Goal: Task Accomplishment & Management: Manage account settings

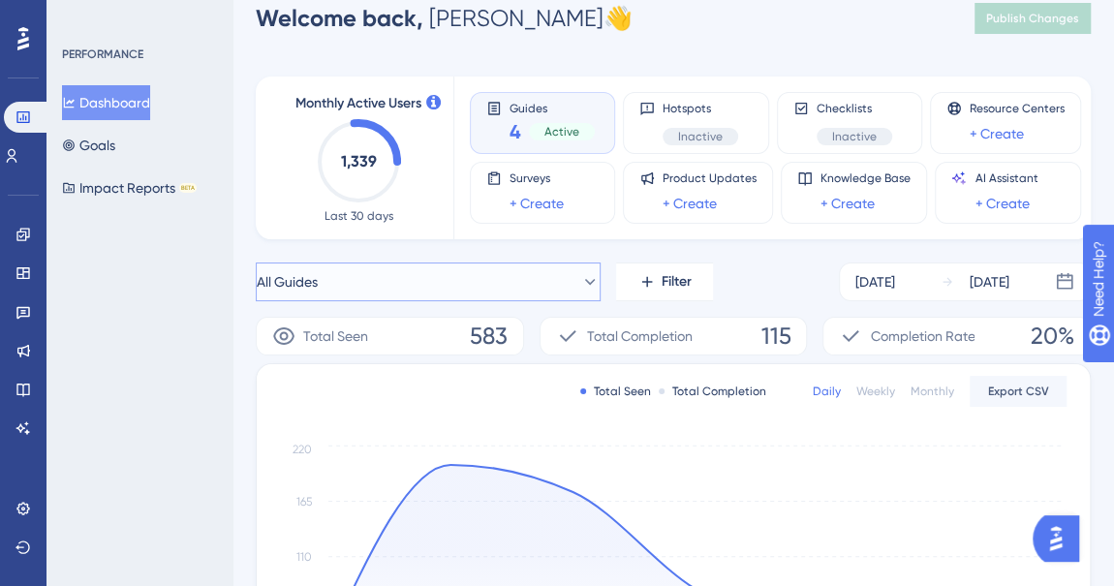
click at [335, 290] on button "All Guides" at bounding box center [428, 281] width 345 height 39
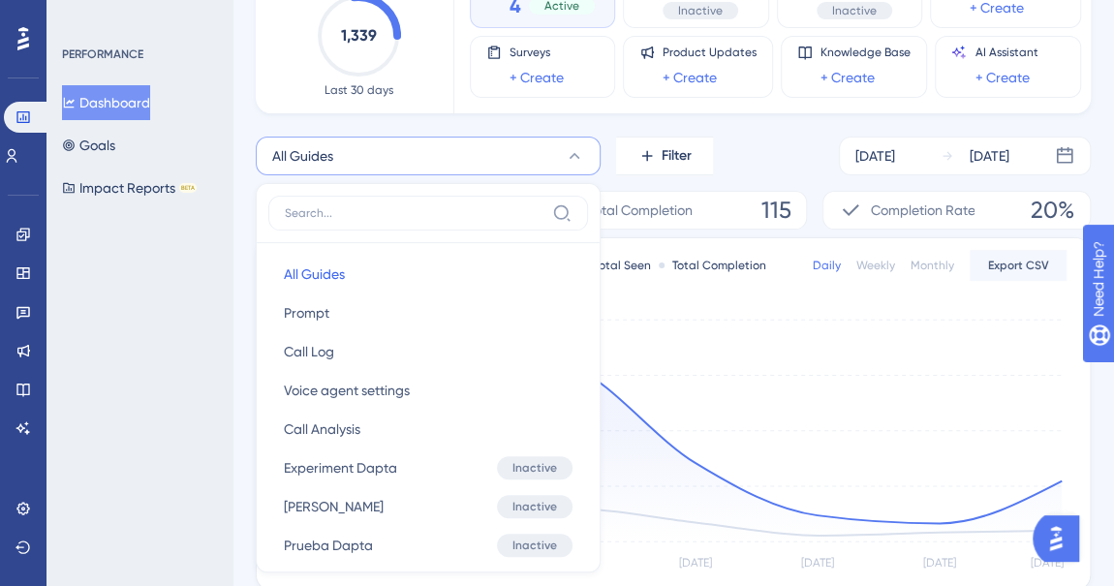
scroll to position [242, 0]
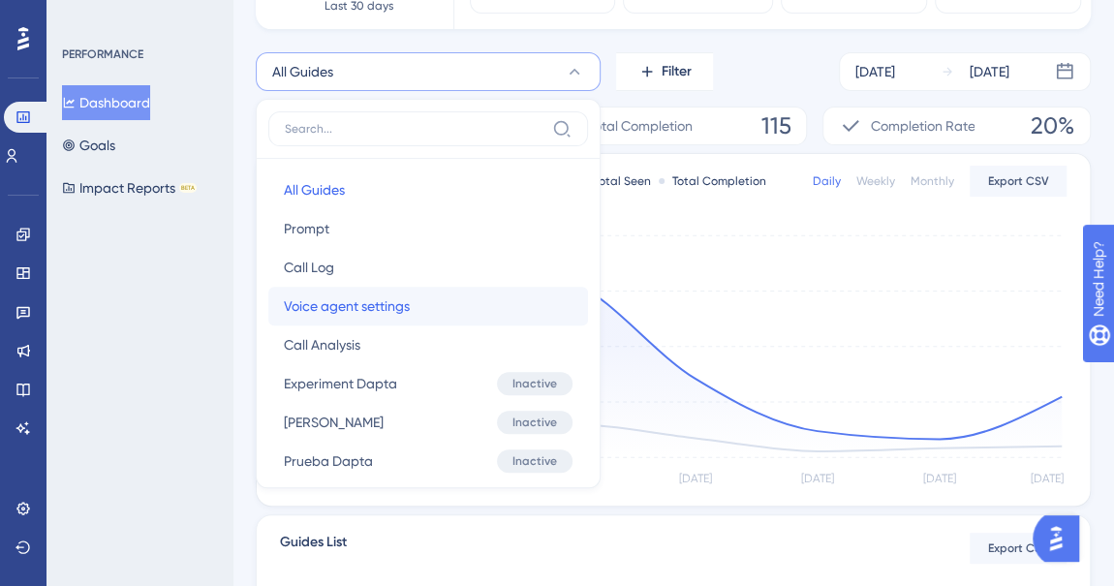
click at [347, 303] on span "Voice agent settings" at bounding box center [347, 305] width 126 height 23
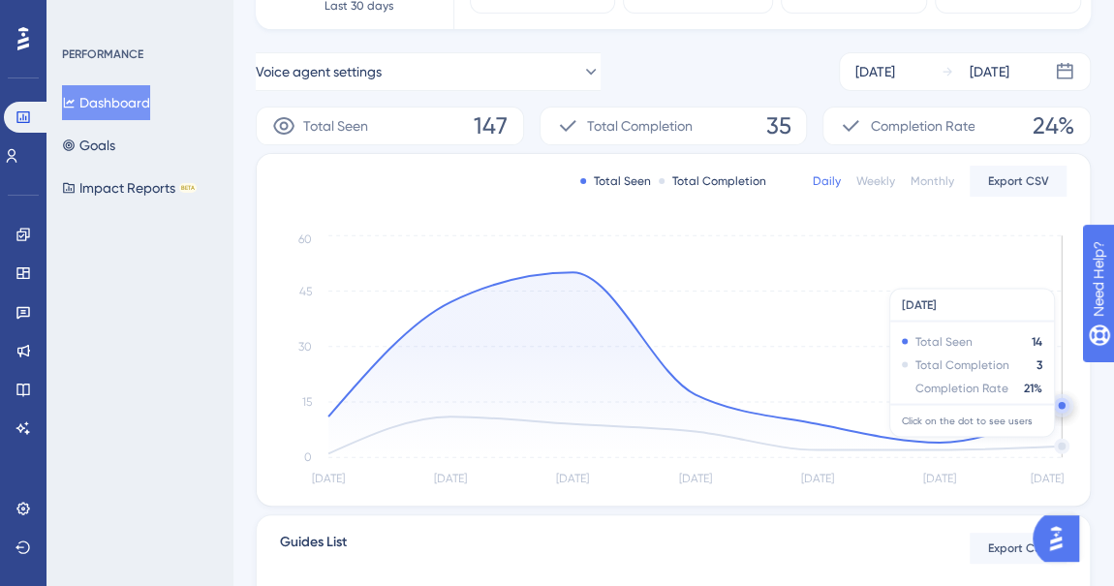
click at [1060, 445] on circle at bounding box center [1062, 447] width 12 height 12
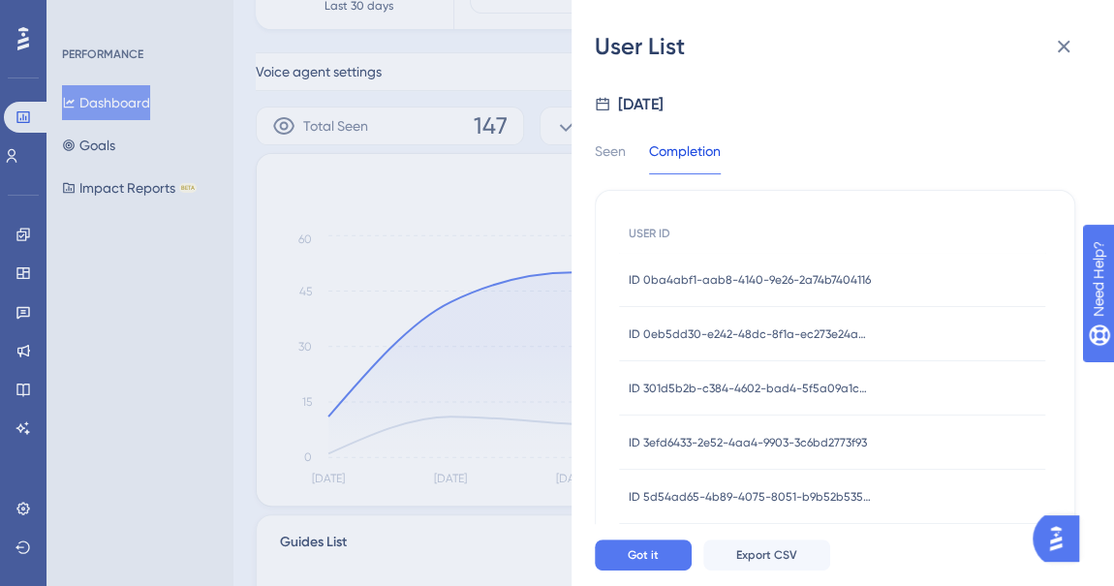
click at [852, 274] on span "ID 0ba4abf1-aab8-4140-9e26-2a74b7404116" at bounding box center [750, 279] width 242 height 15
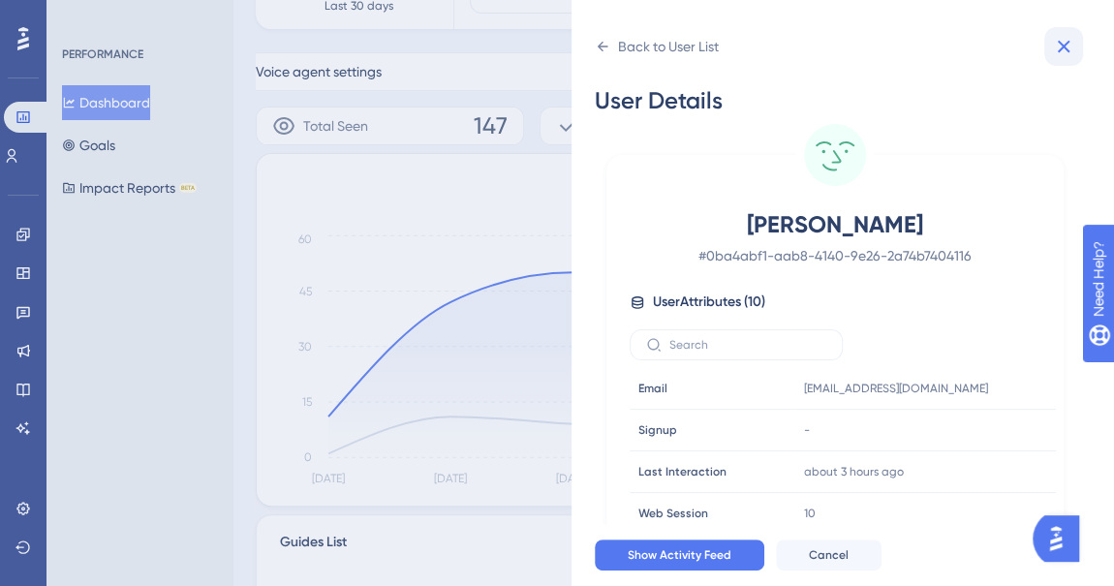
click at [1064, 45] on icon at bounding box center [1064, 47] width 13 height 13
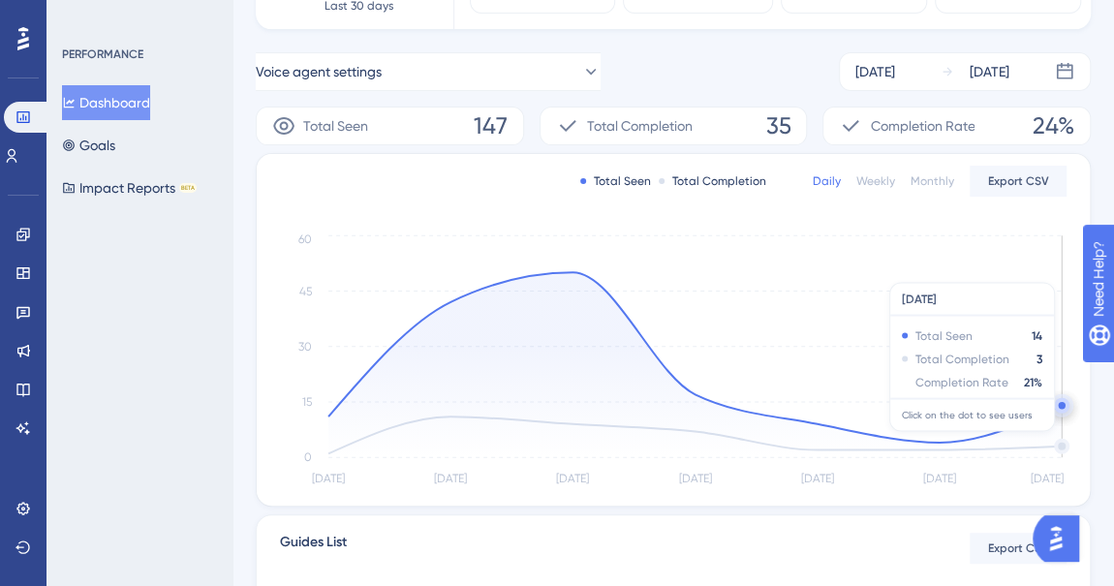
click at [1059, 439] on icon at bounding box center [694, 364] width 733 height 185
click at [1060, 445] on icon at bounding box center [694, 364] width 733 height 185
click at [1058, 443] on icon at bounding box center [694, 364] width 733 height 185
click at [1060, 446] on circle at bounding box center [1062, 447] width 12 height 12
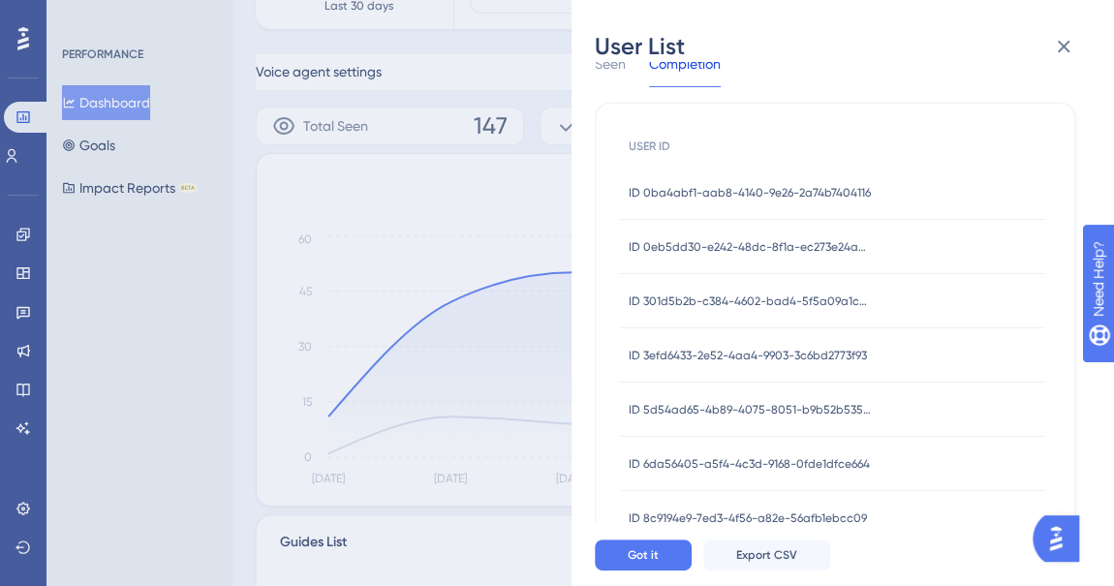
scroll to position [0, 0]
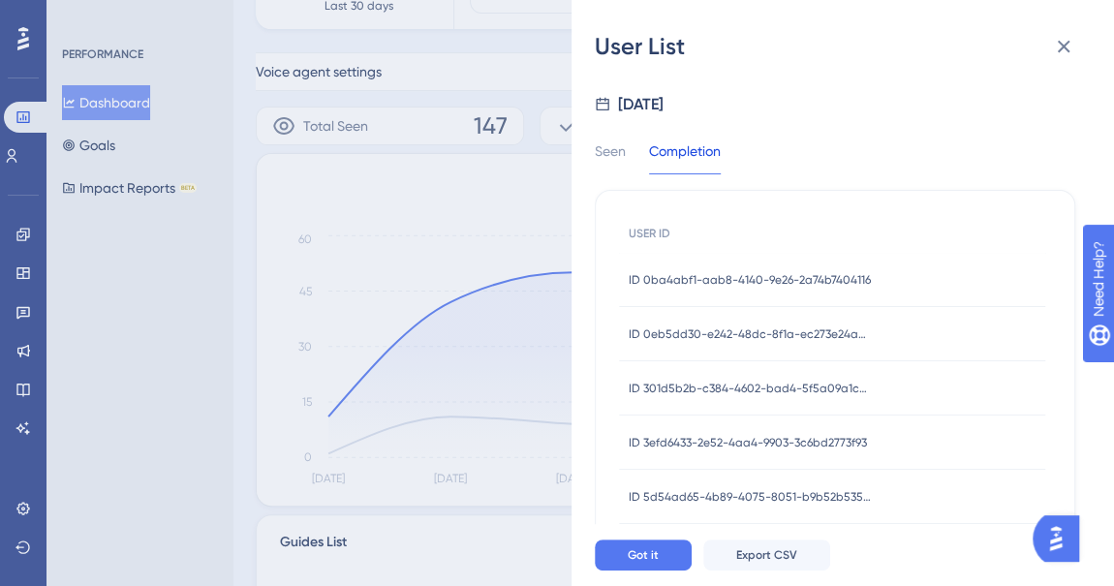
click at [831, 279] on span "ID 0ba4abf1-aab8-4140-9e26-2a74b7404116" at bounding box center [750, 279] width 242 height 15
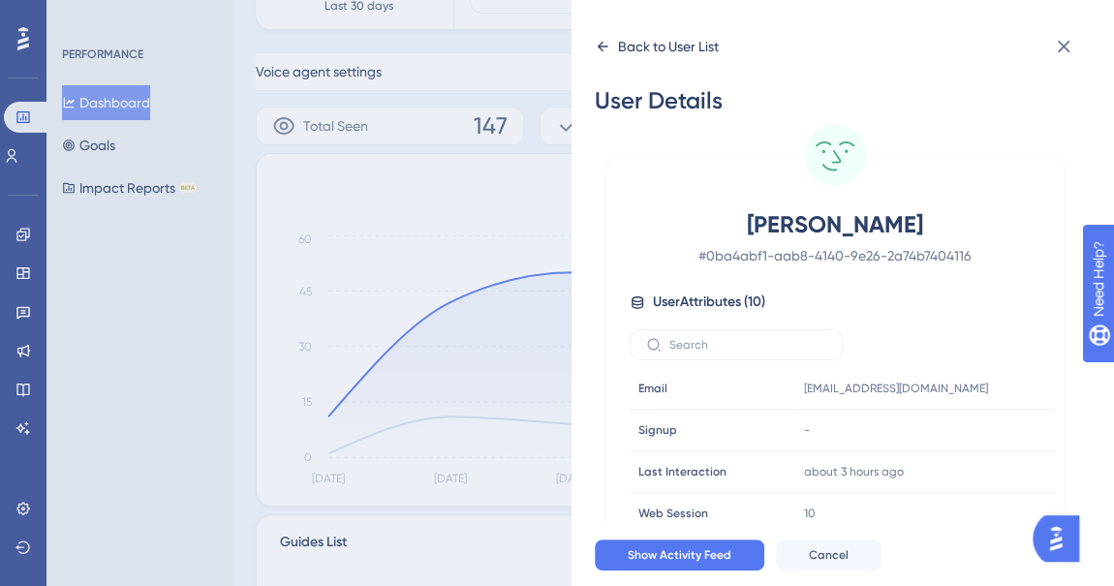
click at [612, 49] on div "Back to User List" at bounding box center [657, 46] width 124 height 31
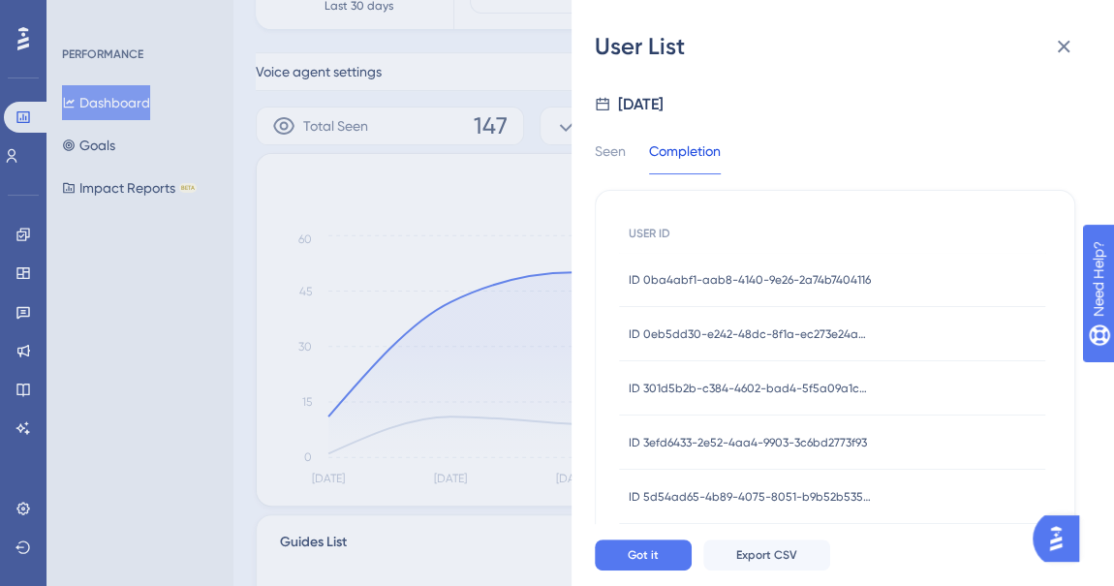
click at [759, 321] on div "ID 0eb5dd30-e242-48dc-8f1a-ec273e24ac81 ID 0eb5dd30-e242-48dc-8f1a-ec273e24ac81" at bounding box center [750, 334] width 242 height 54
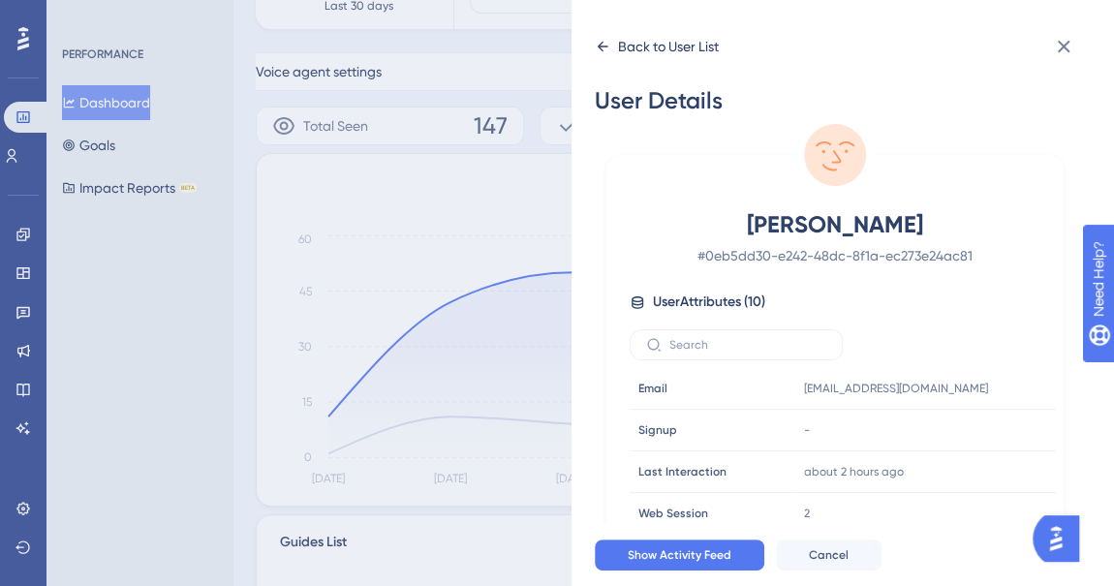
click at [595, 35] on div "Back to User List" at bounding box center [657, 46] width 124 height 31
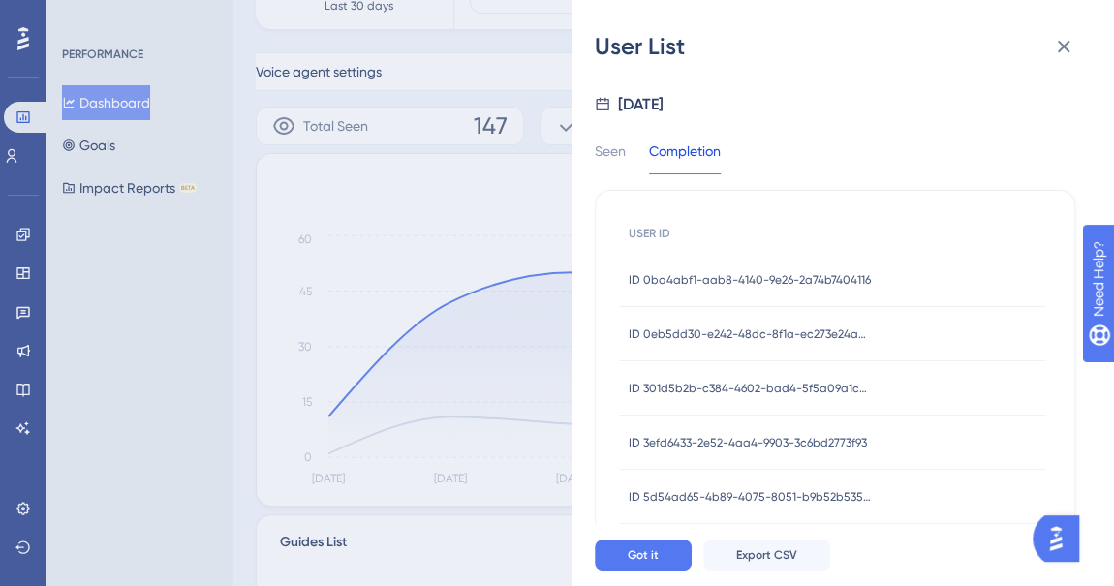
scroll to position [263, 0]
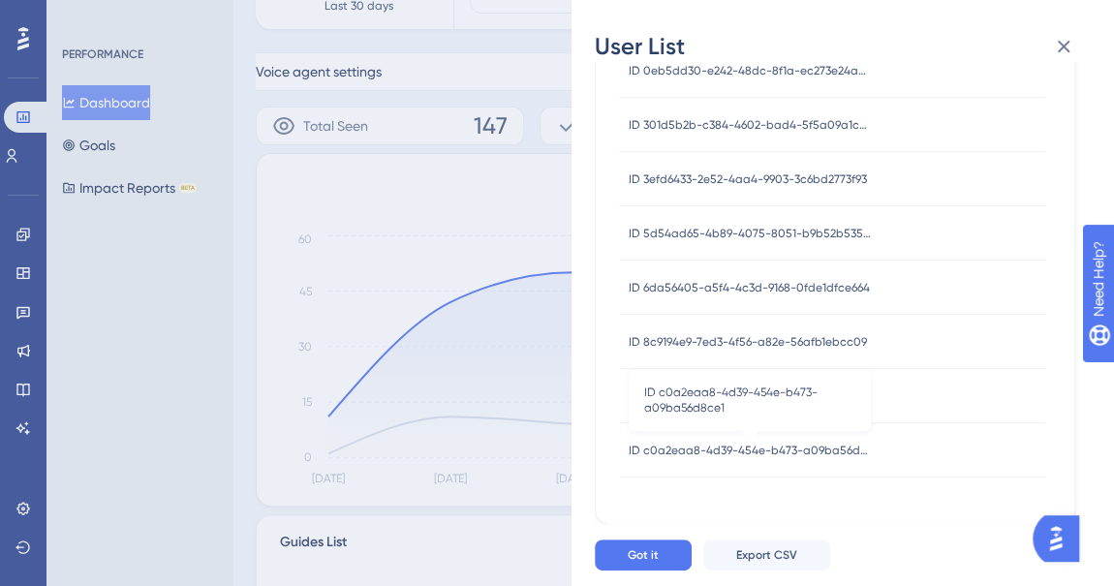
click at [776, 443] on span "ID c0a2eaa8-4d39-454e-b473-a09ba56d8ce1" at bounding box center [750, 450] width 242 height 15
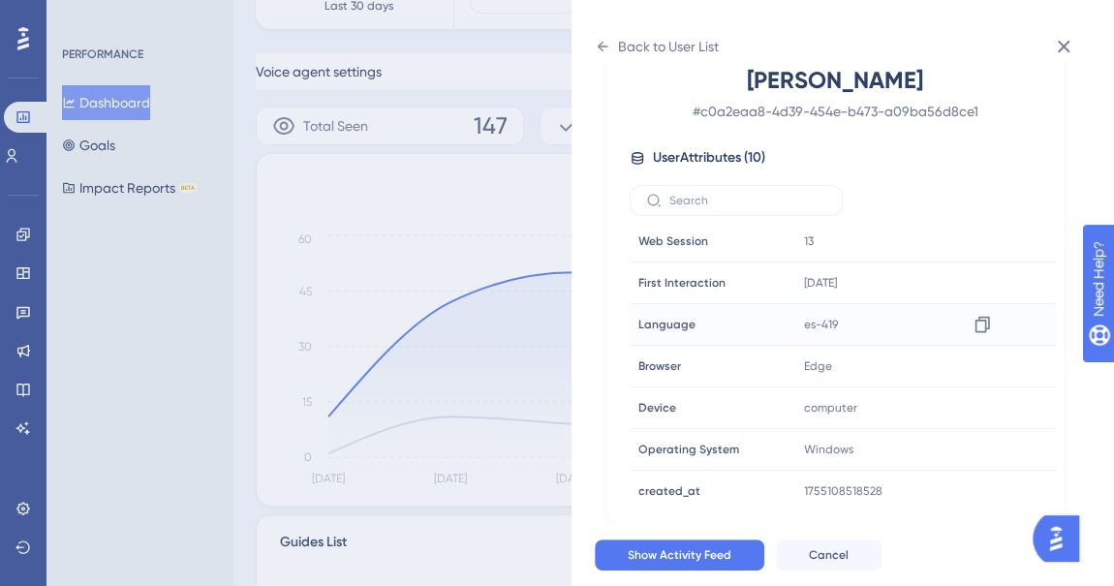
scroll to position [0, 0]
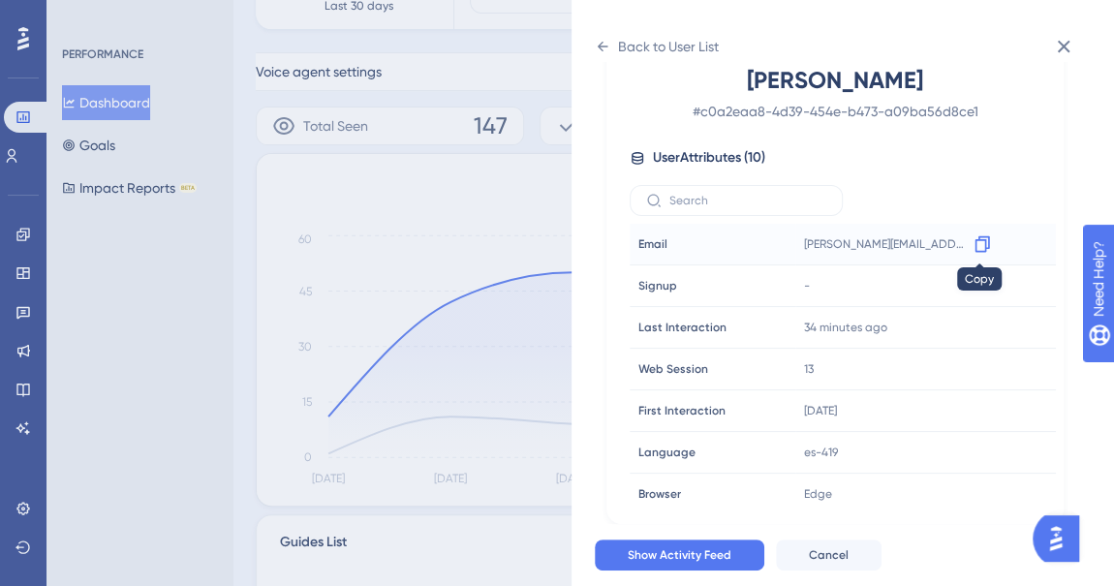
click at [979, 244] on icon at bounding box center [981, 243] width 19 height 19
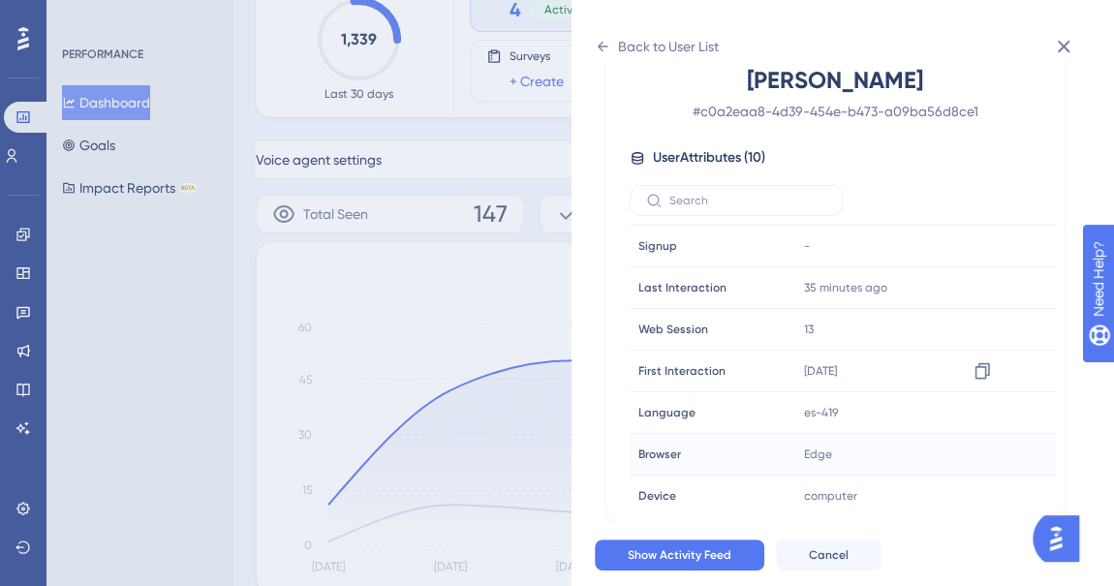
scroll to position [128, 0]
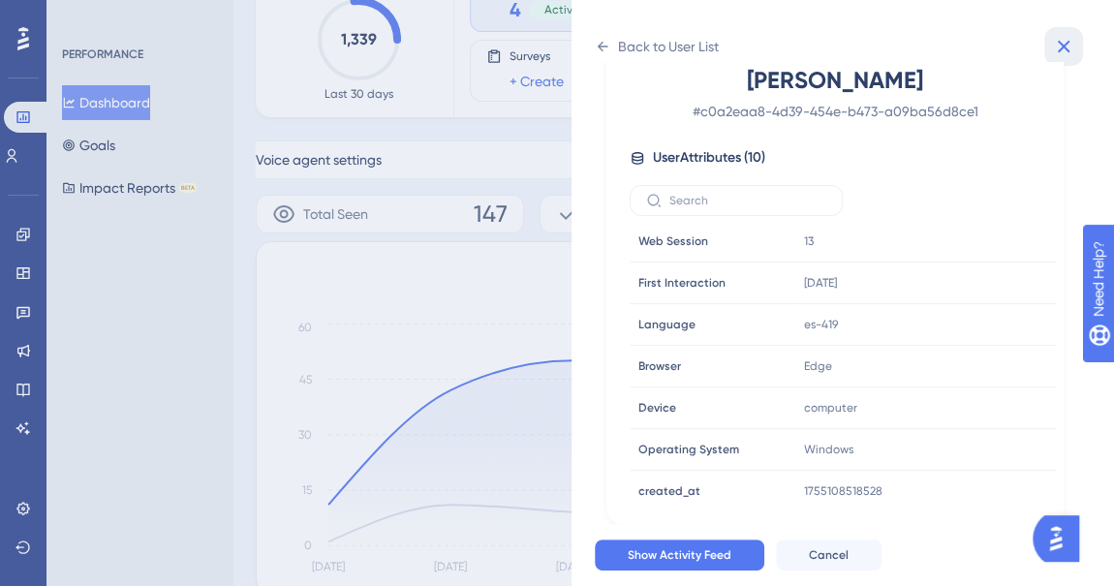
click at [1055, 38] on icon at bounding box center [1063, 46] width 23 height 23
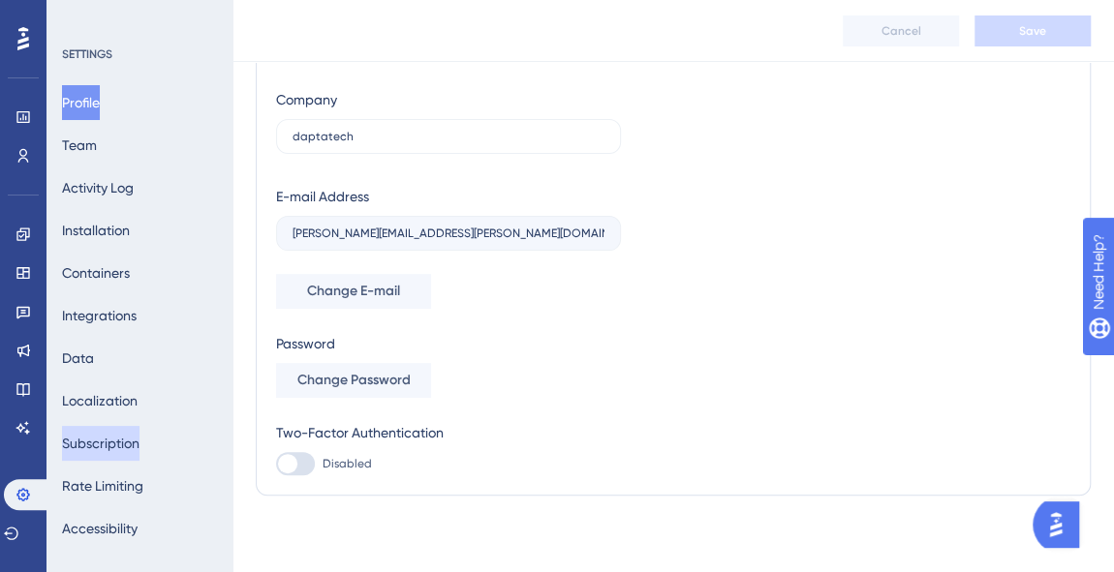
click at [135, 446] on button "Subscription" at bounding box center [100, 443] width 77 height 35
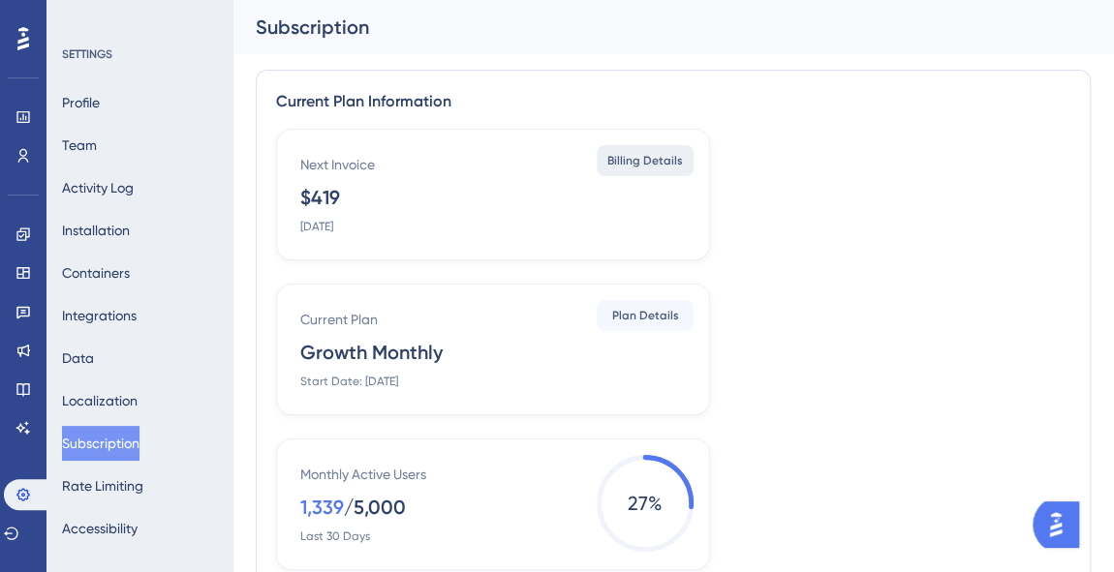
click at [667, 163] on span "Billing Details" at bounding box center [645, 160] width 76 height 15
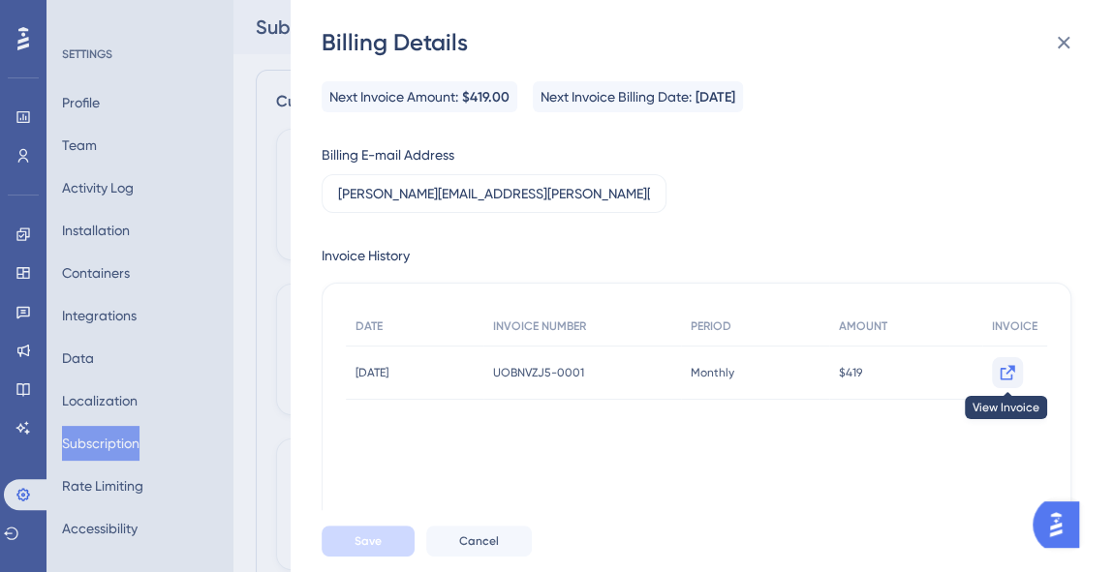
click at [999, 376] on icon at bounding box center [1007, 372] width 19 height 19
click at [1060, 42] on icon at bounding box center [1063, 42] width 23 height 23
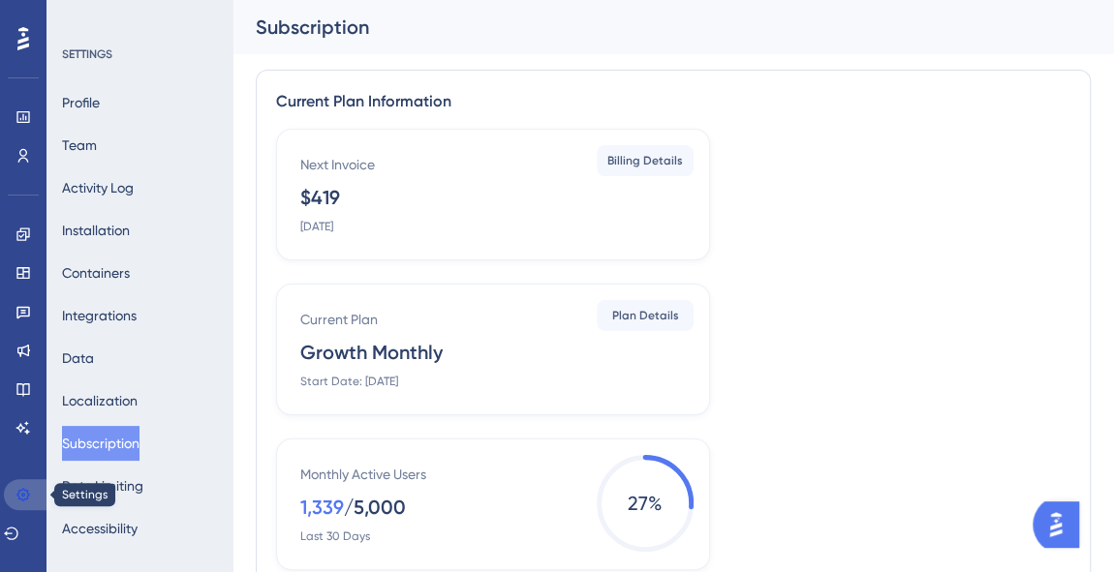
click at [26, 492] on icon at bounding box center [22, 494] width 13 height 13
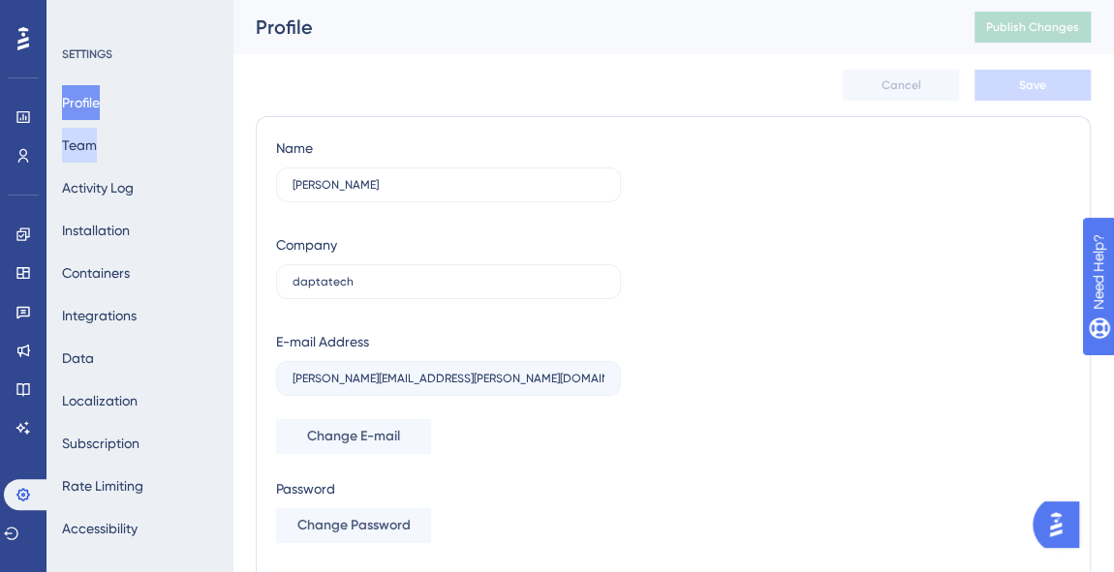
click at [89, 124] on div "Profile Team Activity Log Installation Containers Integrations Data Localizatio…" at bounding box center [140, 315] width 157 height 461
click at [89, 143] on button "Team" at bounding box center [79, 145] width 35 height 35
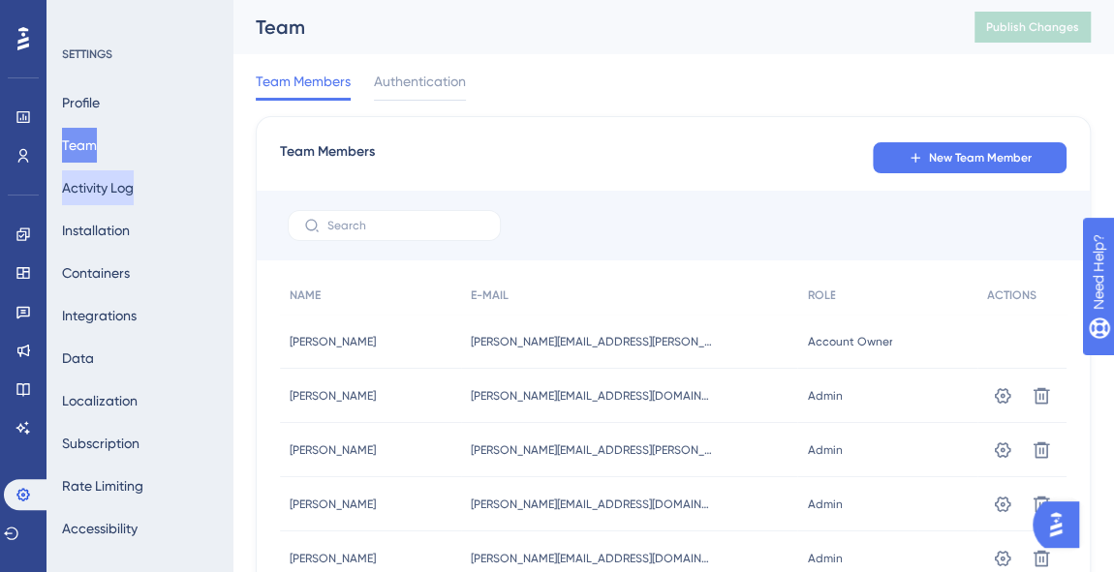
click at [96, 194] on button "Activity Log" at bounding box center [98, 187] width 72 height 35
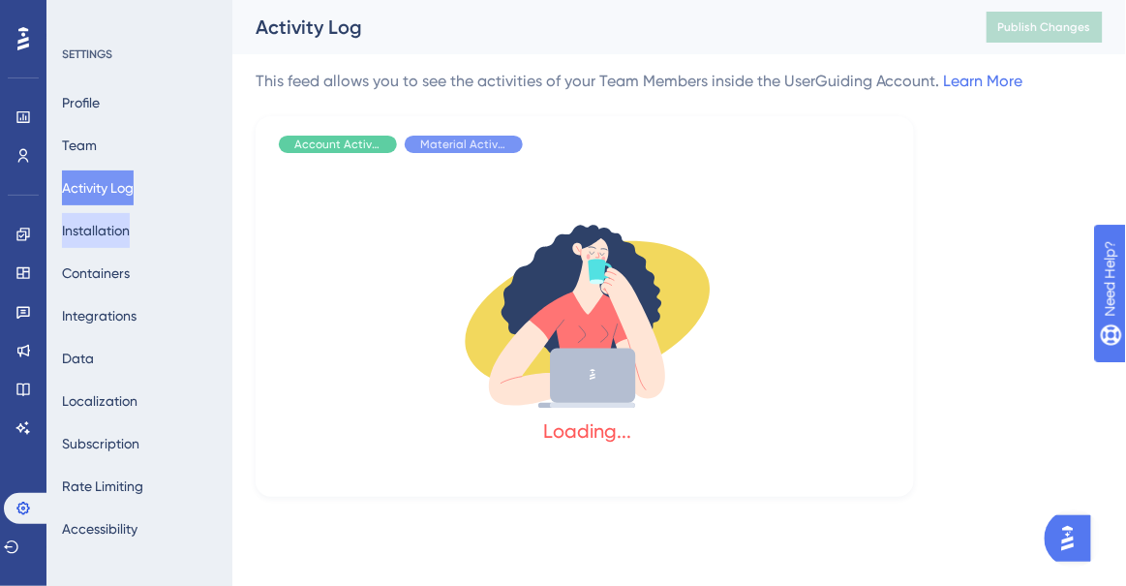
click at [98, 227] on button "Installation" at bounding box center [96, 230] width 68 height 35
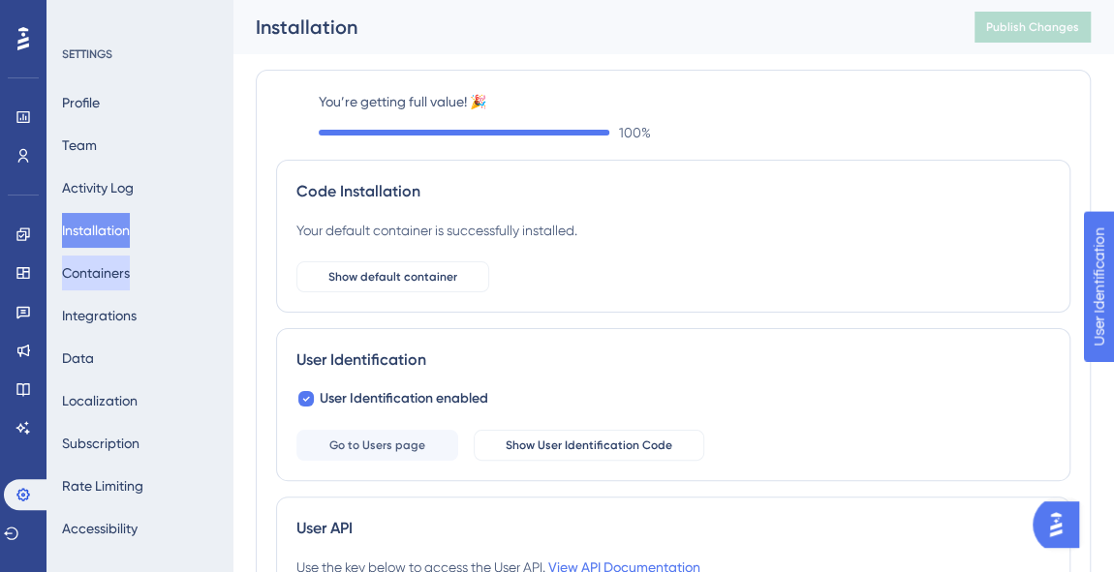
click at [95, 283] on button "Containers" at bounding box center [96, 273] width 68 height 35
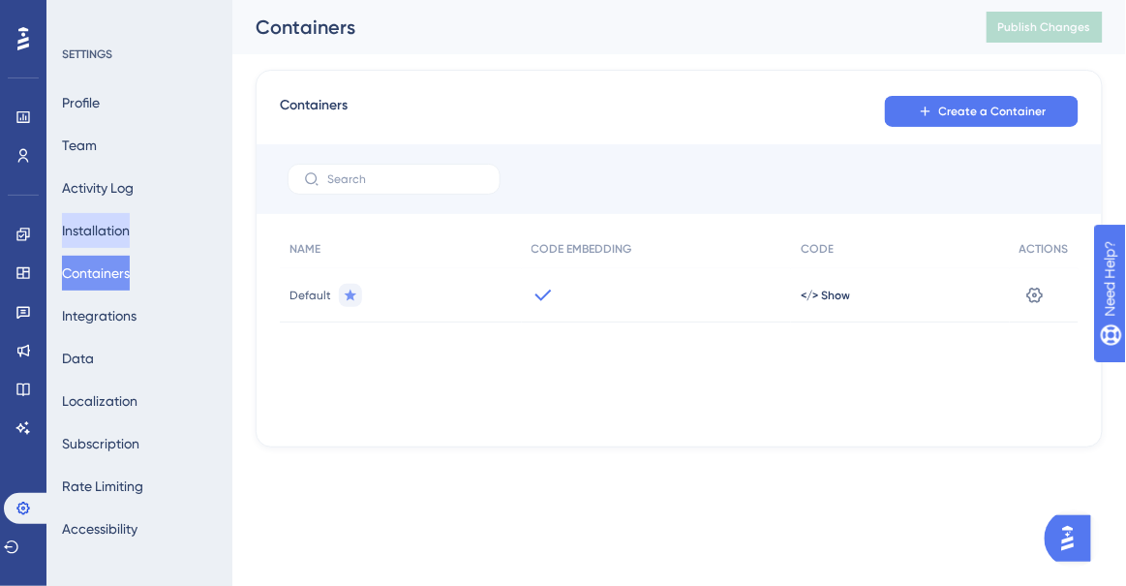
click at [113, 216] on button "Installation" at bounding box center [96, 230] width 68 height 35
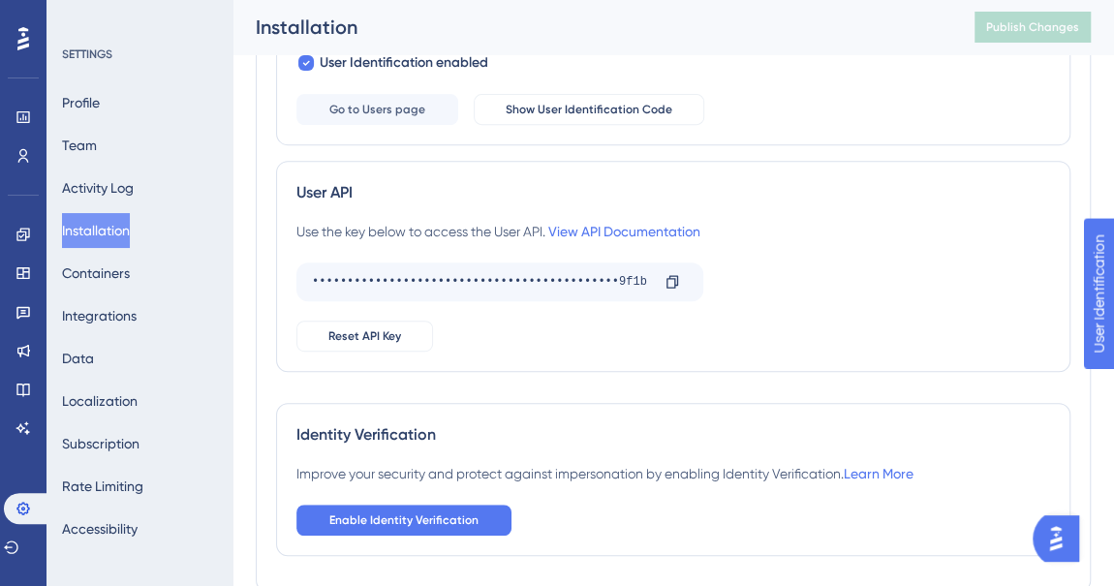
scroll to position [430, 0]
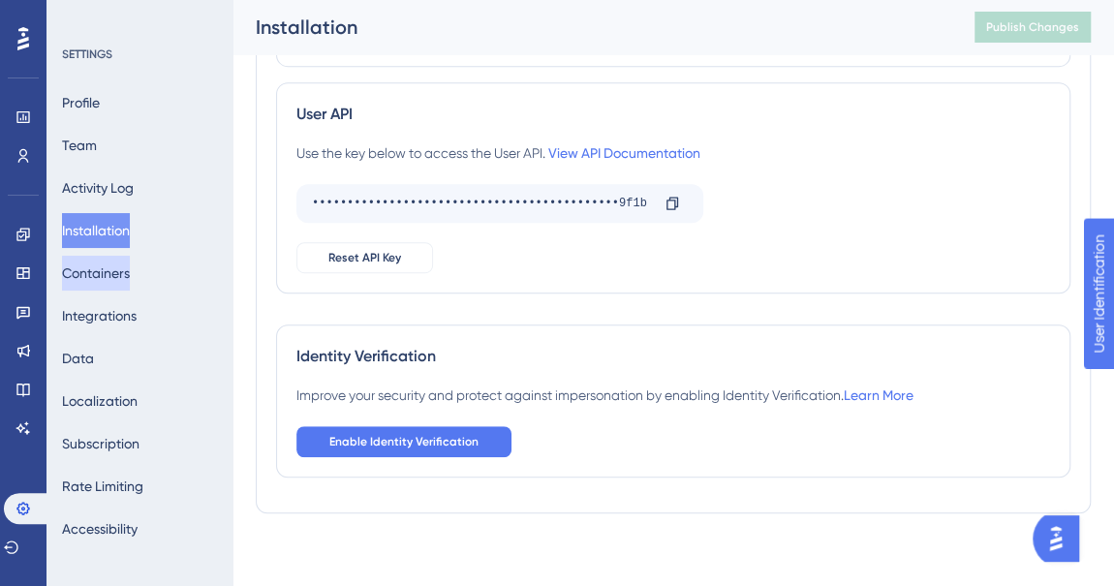
click at [130, 284] on button "Containers" at bounding box center [96, 273] width 68 height 35
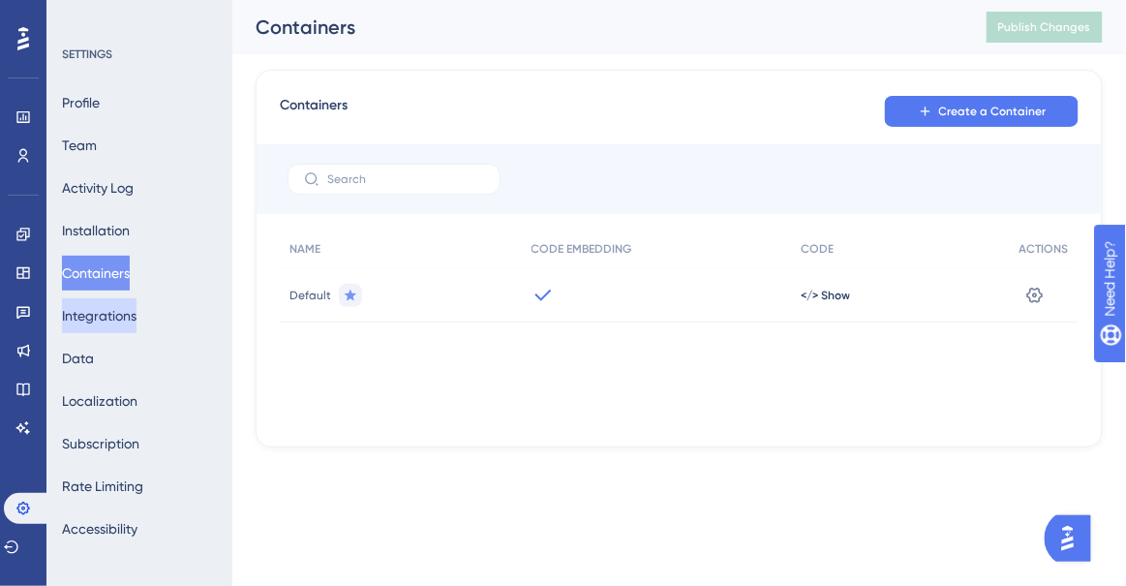
click at [123, 316] on button "Integrations" at bounding box center [99, 315] width 75 height 35
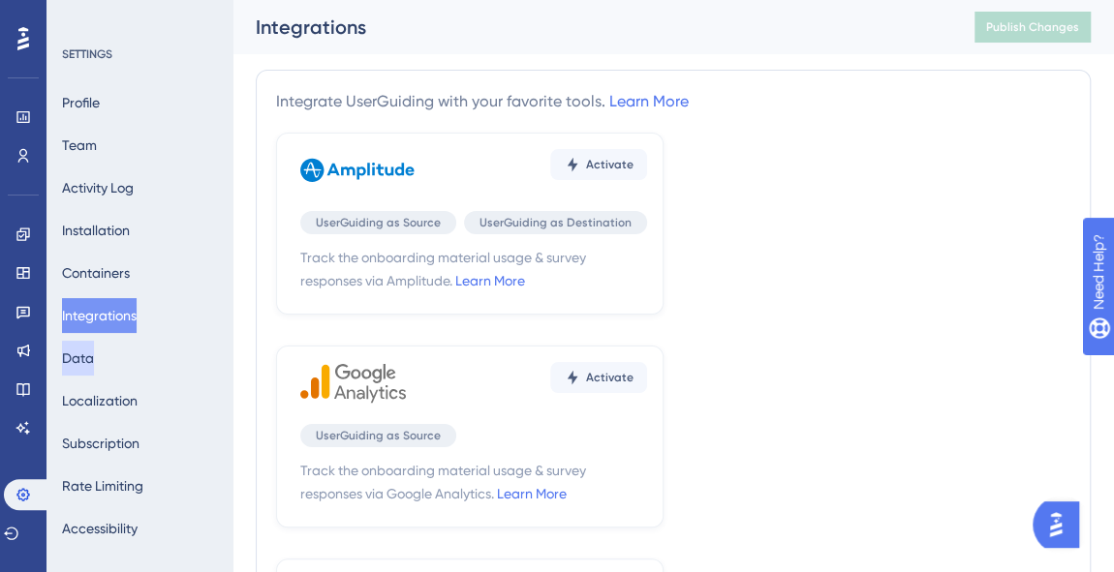
click at [94, 349] on button "Data" at bounding box center [78, 358] width 32 height 35
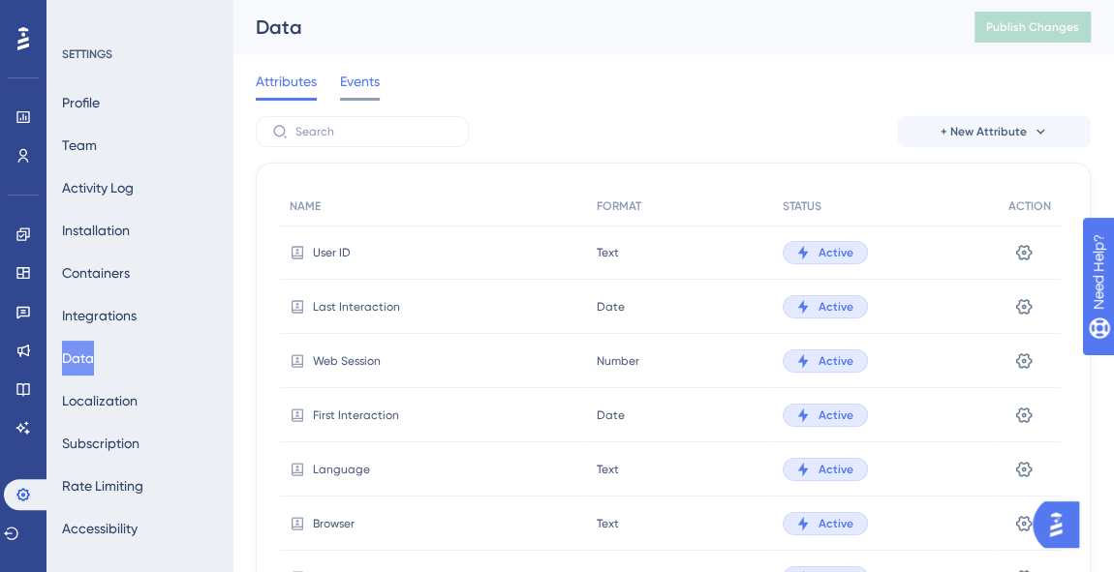
click at [348, 83] on span "Events" at bounding box center [360, 81] width 40 height 23
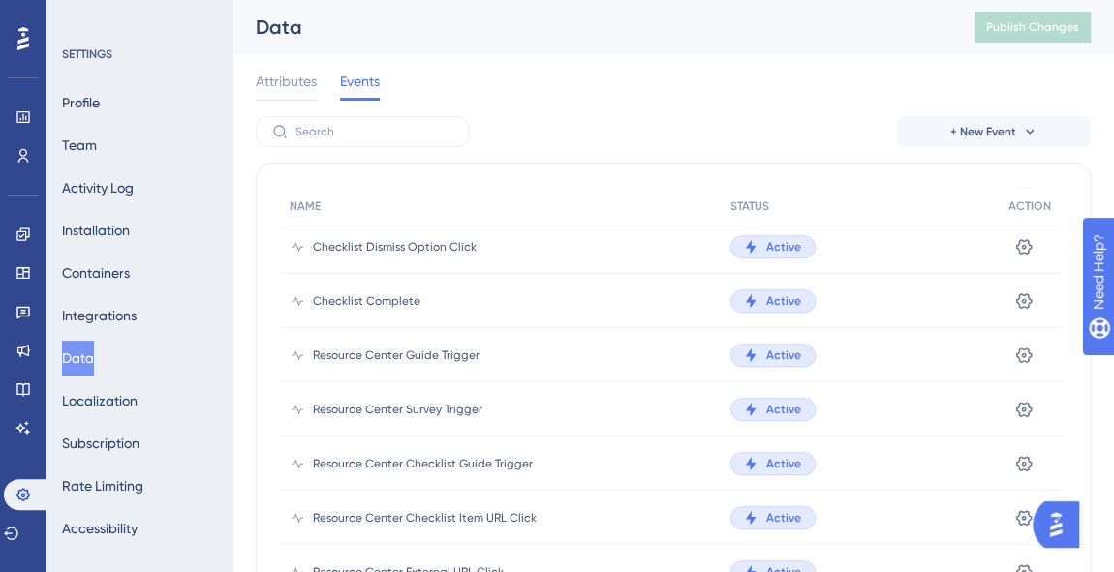
scroll to position [880, 0]
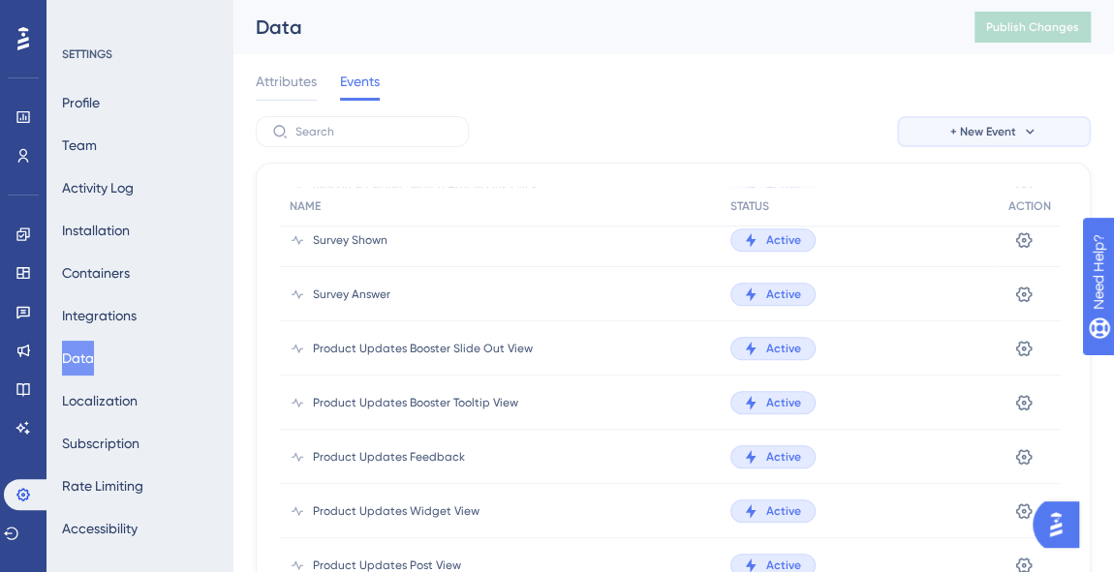
click at [1039, 125] on button "+ New Event" at bounding box center [994, 131] width 194 height 31
click at [307, 85] on span "Attributes" at bounding box center [286, 81] width 61 height 23
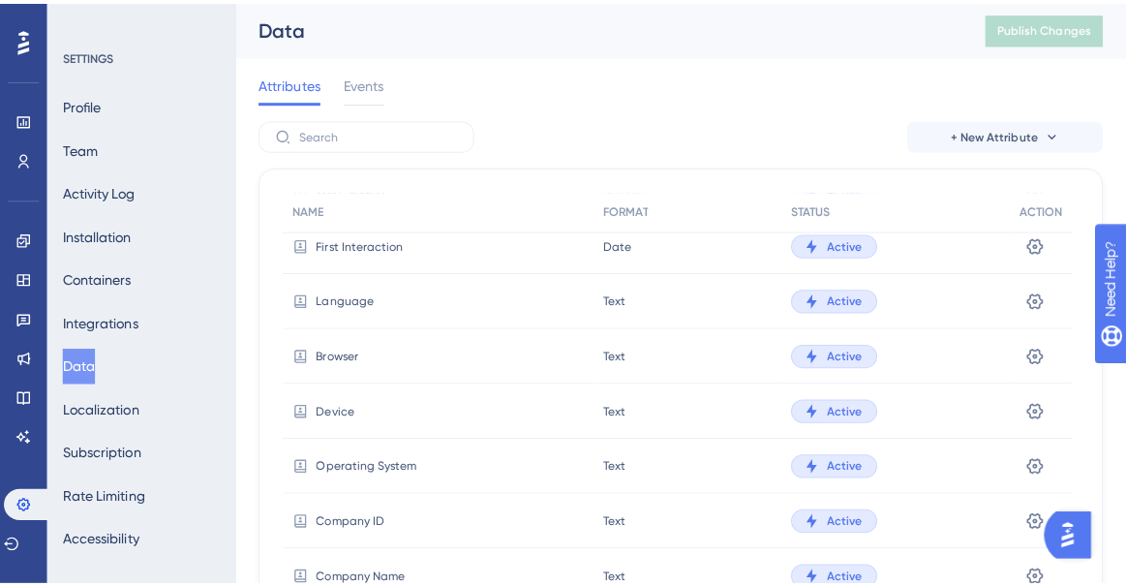
scroll to position [263, 0]
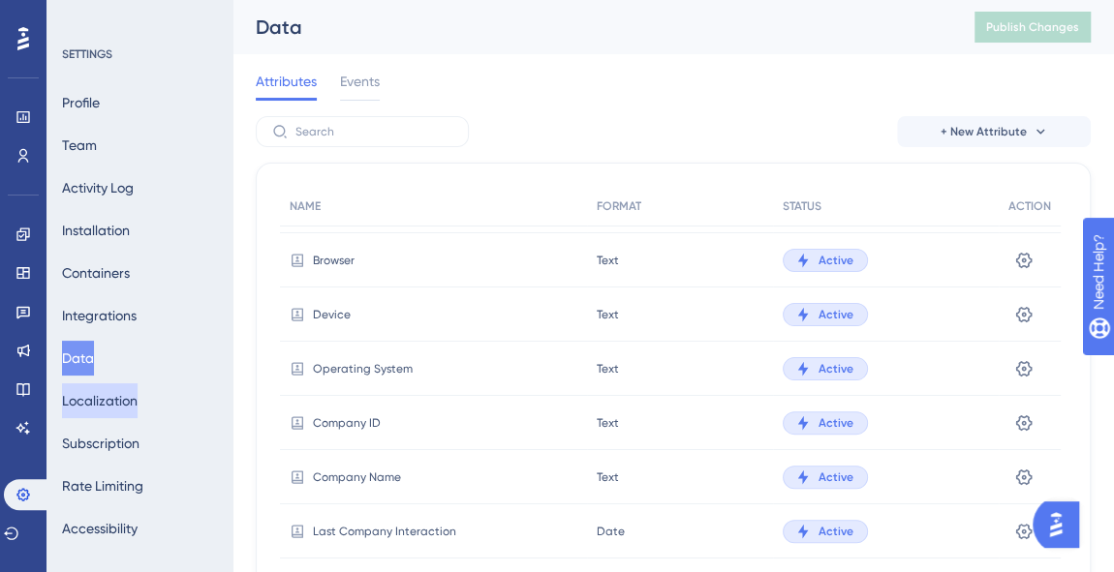
click at [129, 396] on button "Localization" at bounding box center [100, 401] width 76 height 35
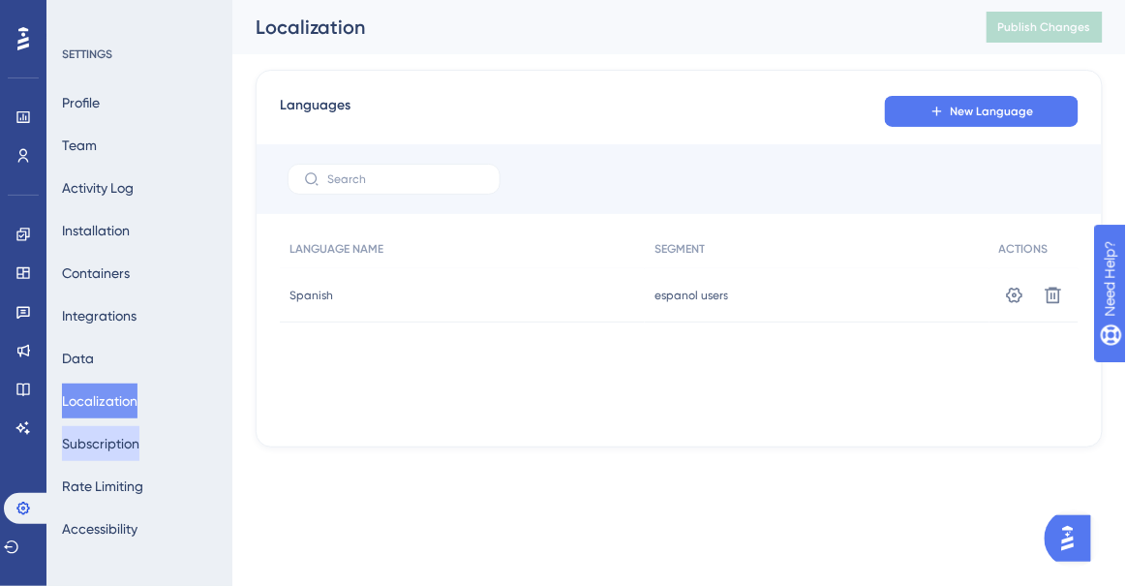
click at [129, 434] on button "Subscription" at bounding box center [100, 443] width 77 height 35
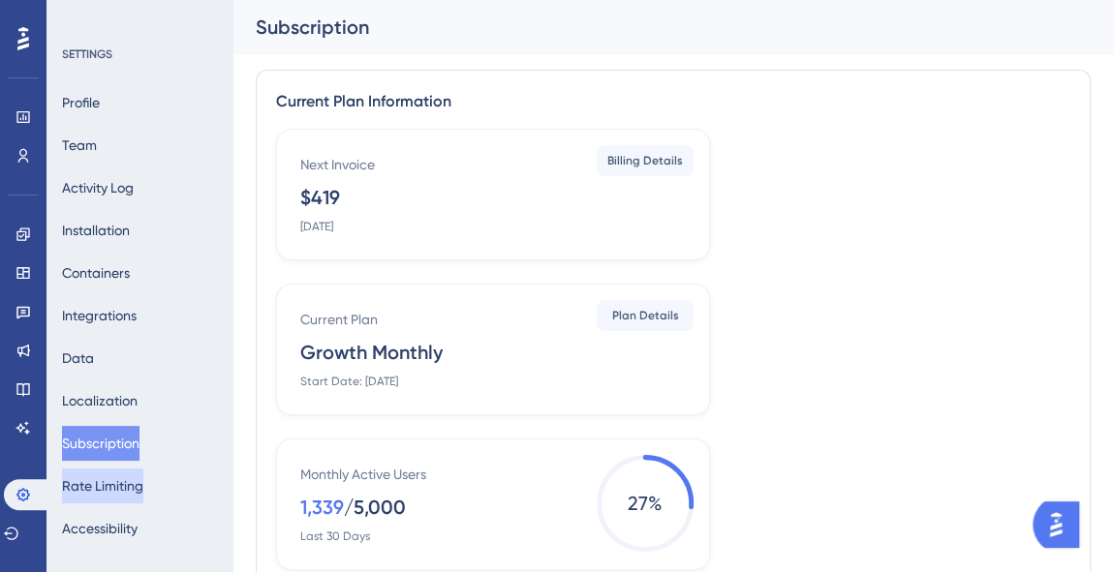
click at [124, 492] on button "Rate Limiting" at bounding box center [102, 486] width 81 height 35
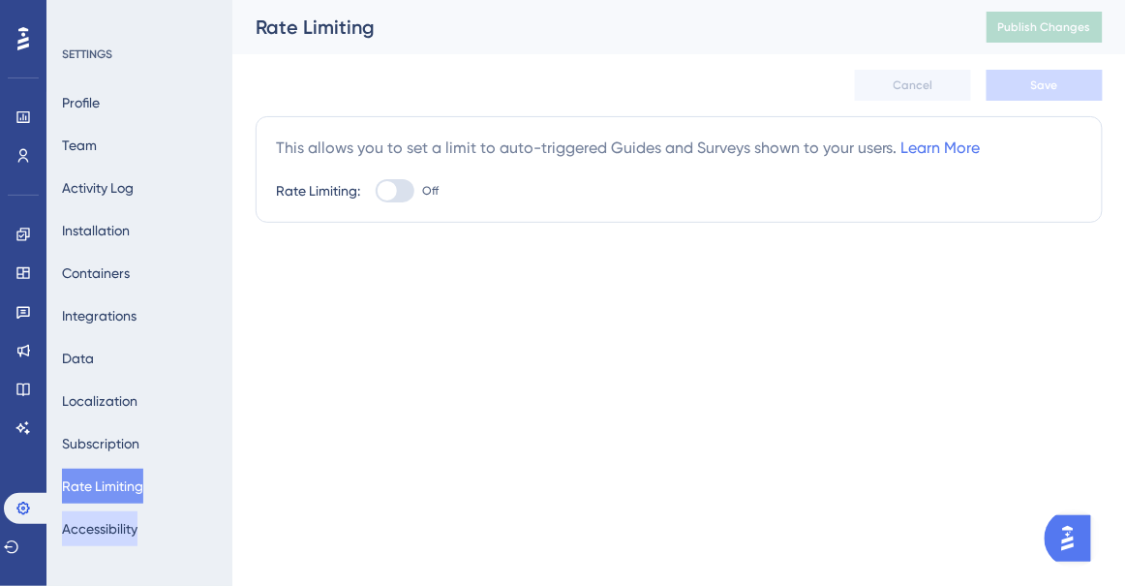
click at [125, 523] on button "Accessibility" at bounding box center [100, 528] width 76 height 35
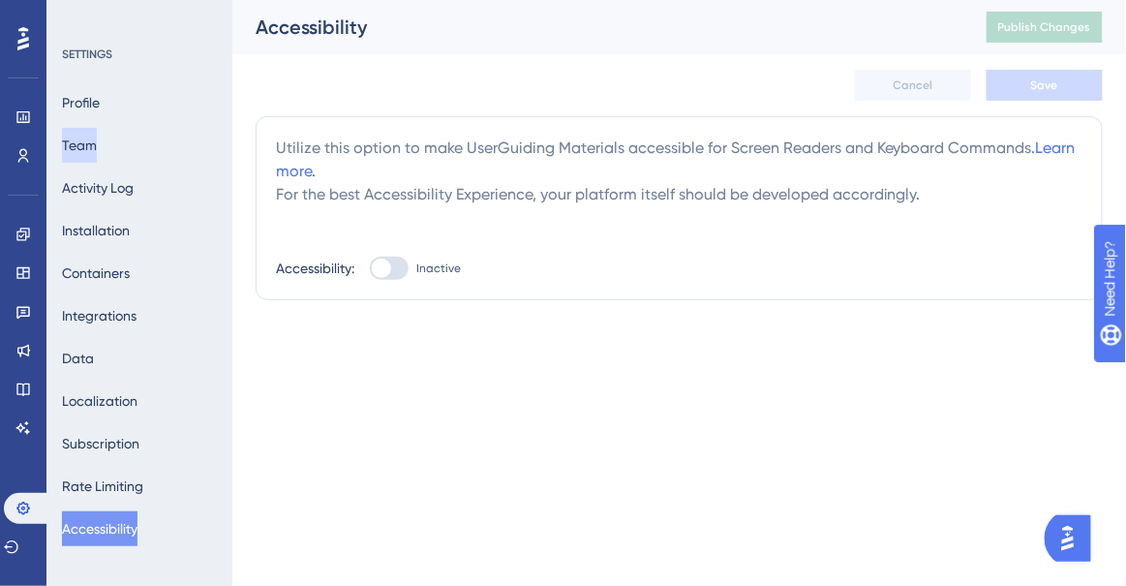
click at [95, 151] on button "Team" at bounding box center [79, 145] width 35 height 35
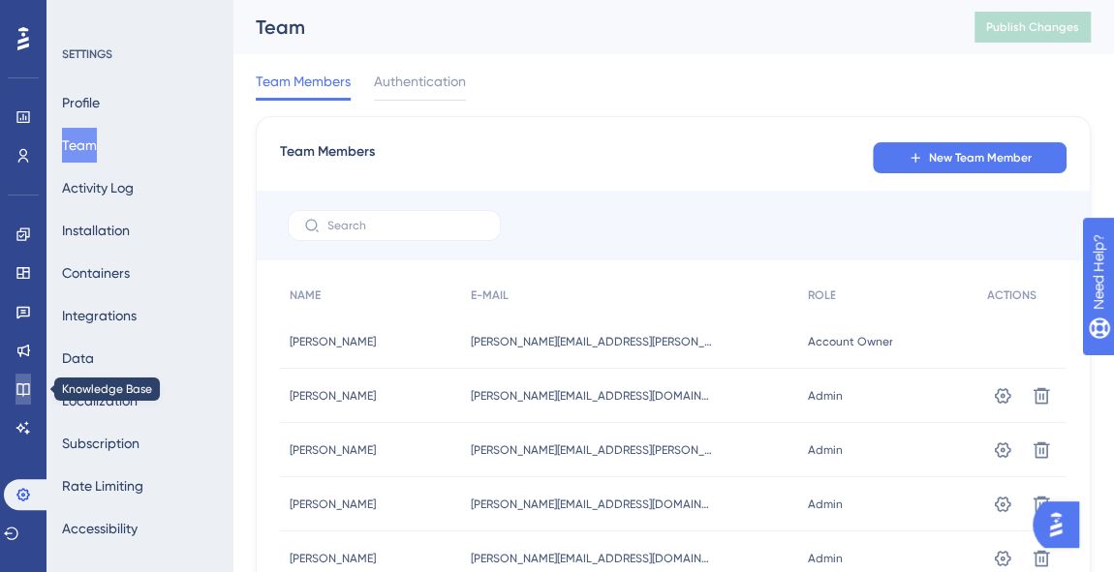
click at [26, 389] on icon at bounding box center [22, 389] width 15 height 15
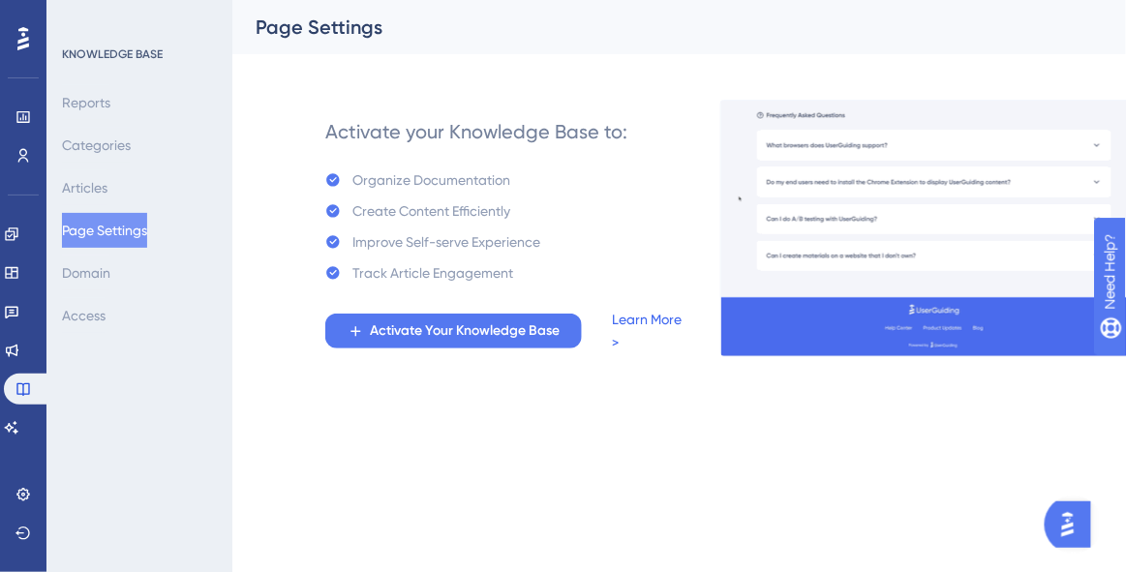
click at [631, 313] on link "Learn More >" at bounding box center [648, 331] width 70 height 46
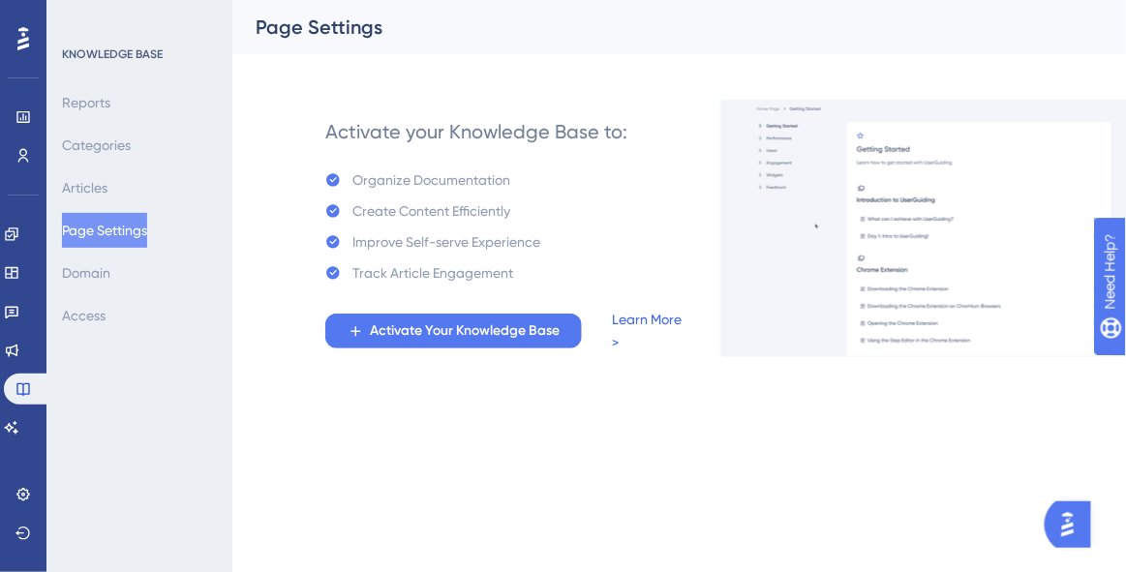
click at [647, 325] on link "Learn More >" at bounding box center [648, 331] width 70 height 46
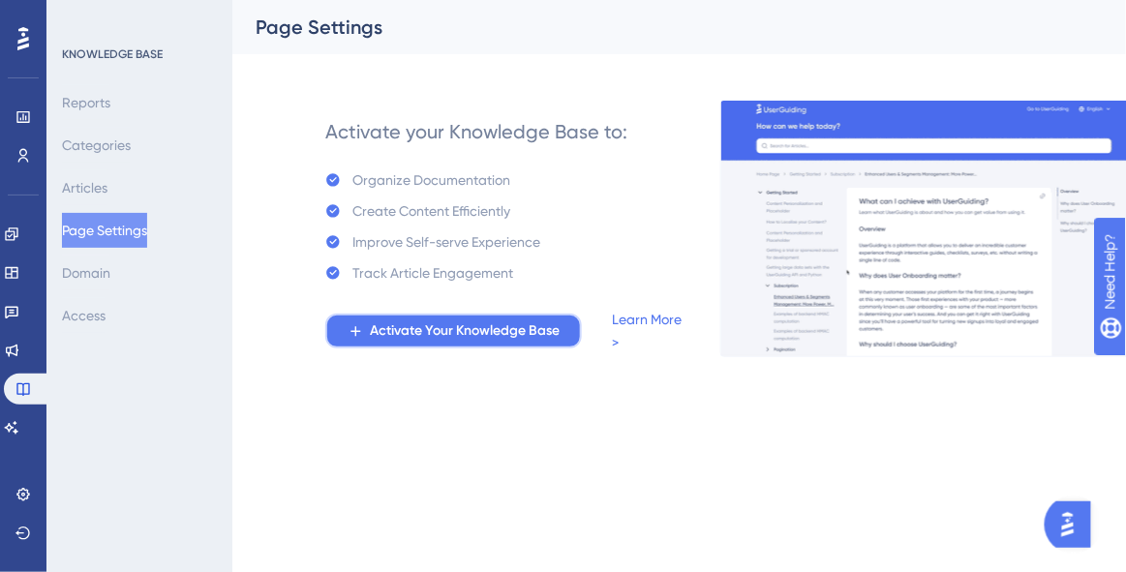
click at [442, 332] on span "Activate Your Knowledge Base" at bounding box center [465, 331] width 190 height 23
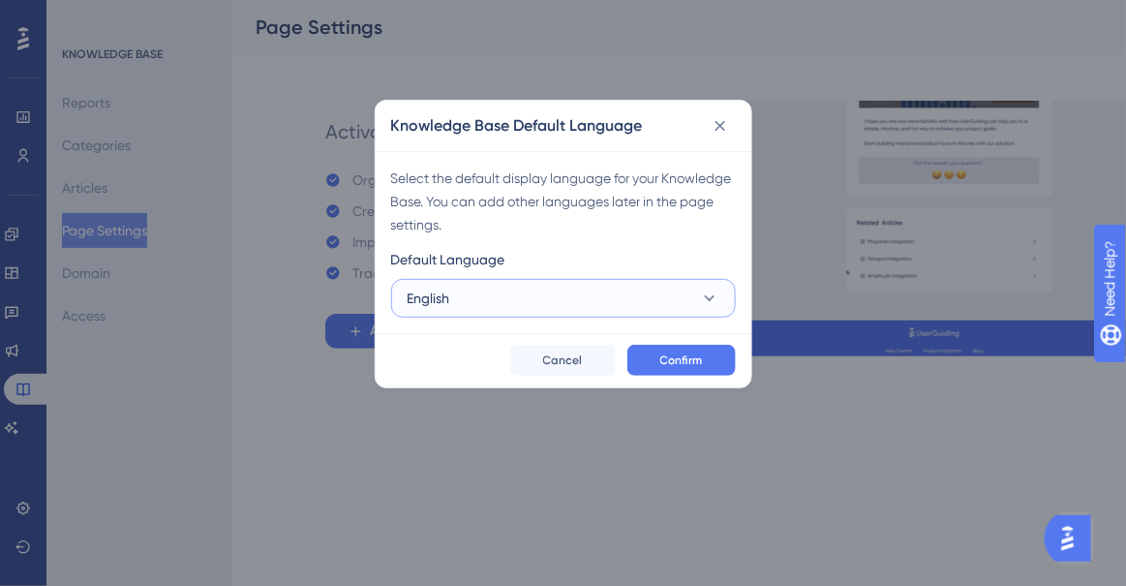
click at [506, 290] on button "English" at bounding box center [563, 298] width 345 height 39
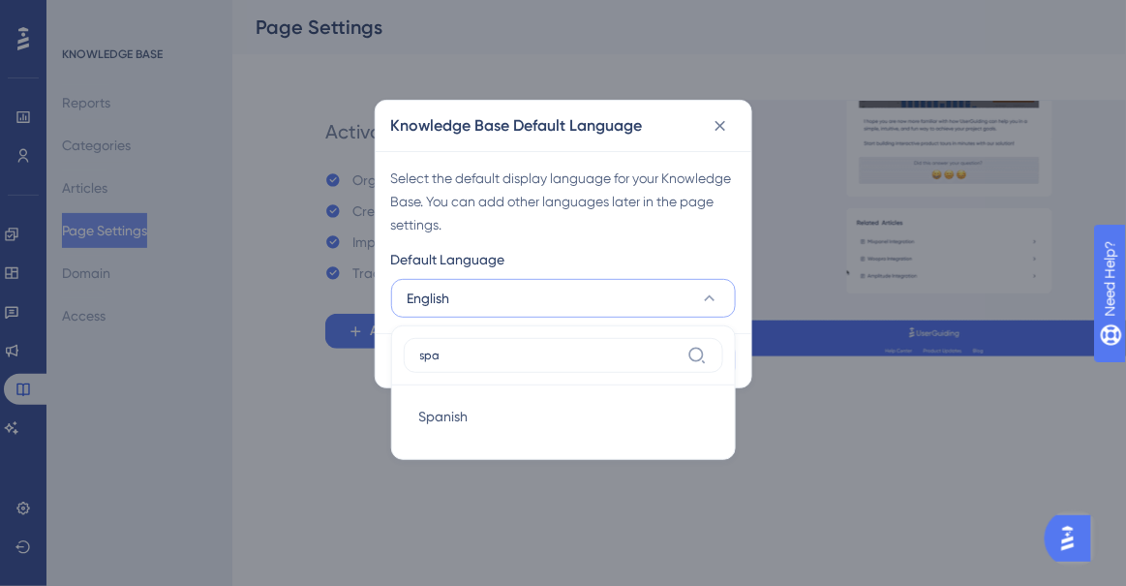
type input "spa"
click at [475, 301] on button "English" at bounding box center [563, 298] width 345 height 39
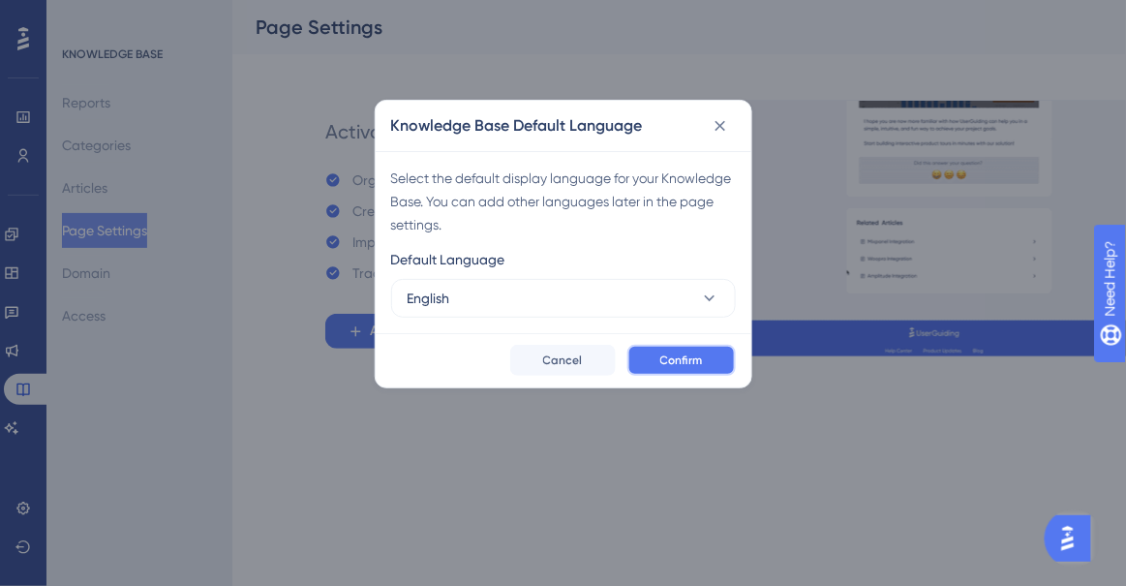
click at [696, 363] on span "Confirm" at bounding box center [682, 360] width 43 height 15
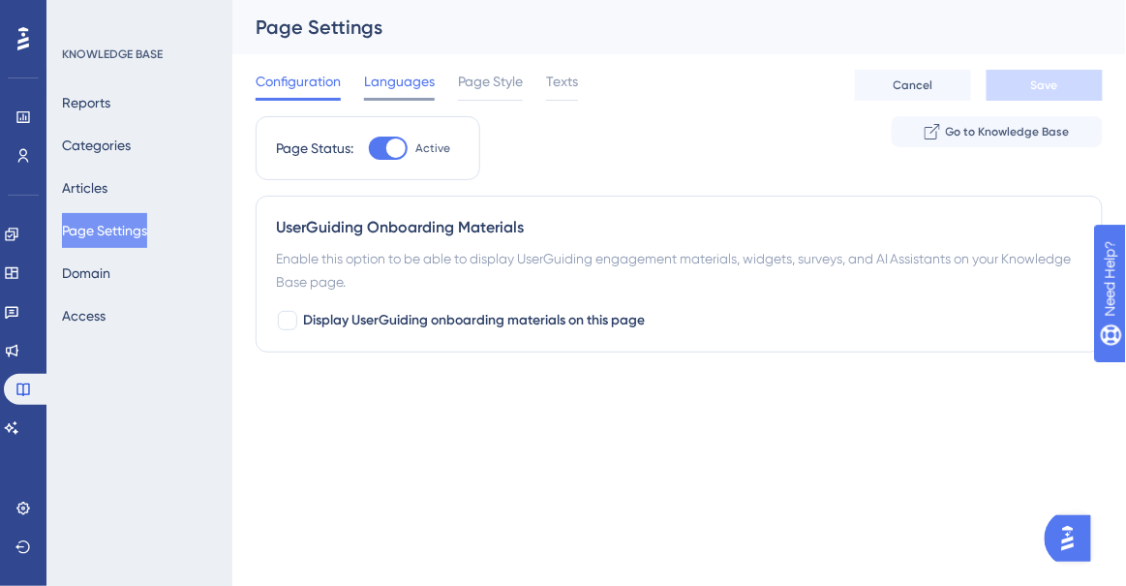
click at [401, 80] on span "Languages" at bounding box center [399, 81] width 71 height 23
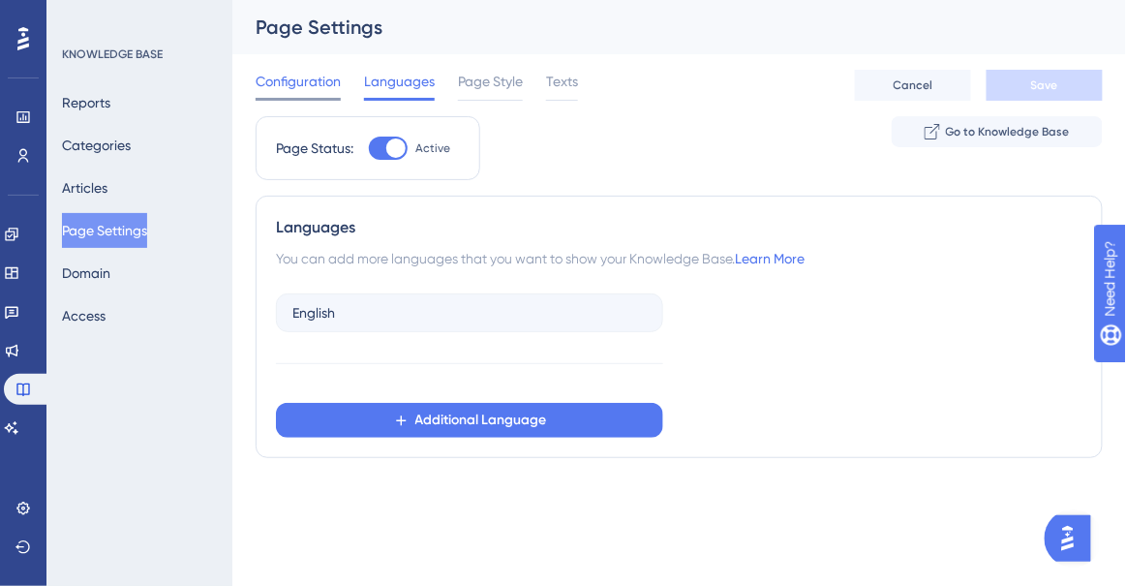
click at [294, 78] on span "Configuration" at bounding box center [298, 81] width 85 height 23
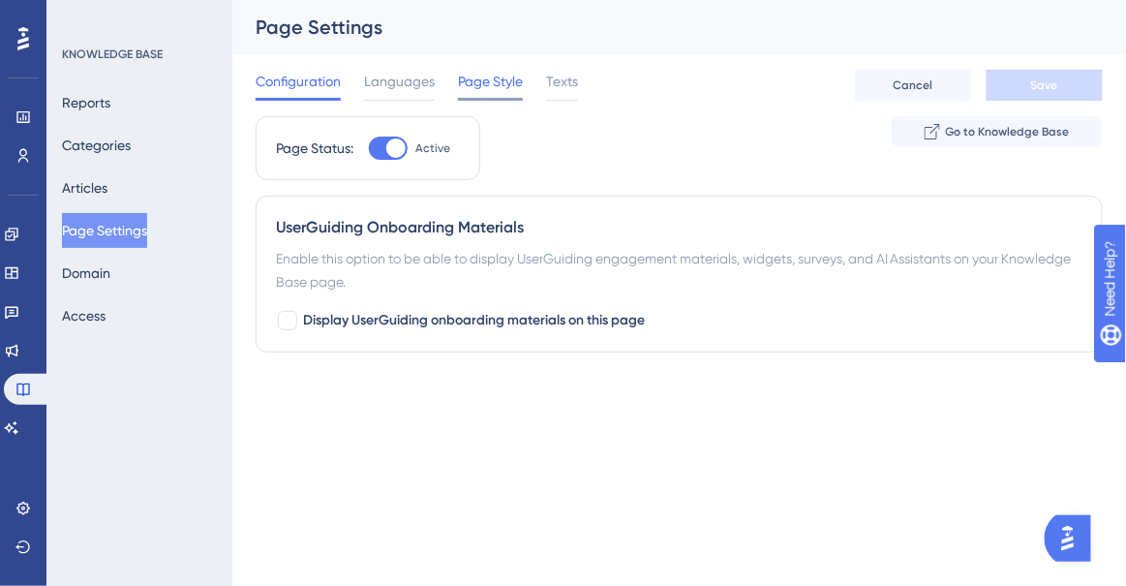
click at [467, 79] on span "Page Style" at bounding box center [490, 81] width 65 height 23
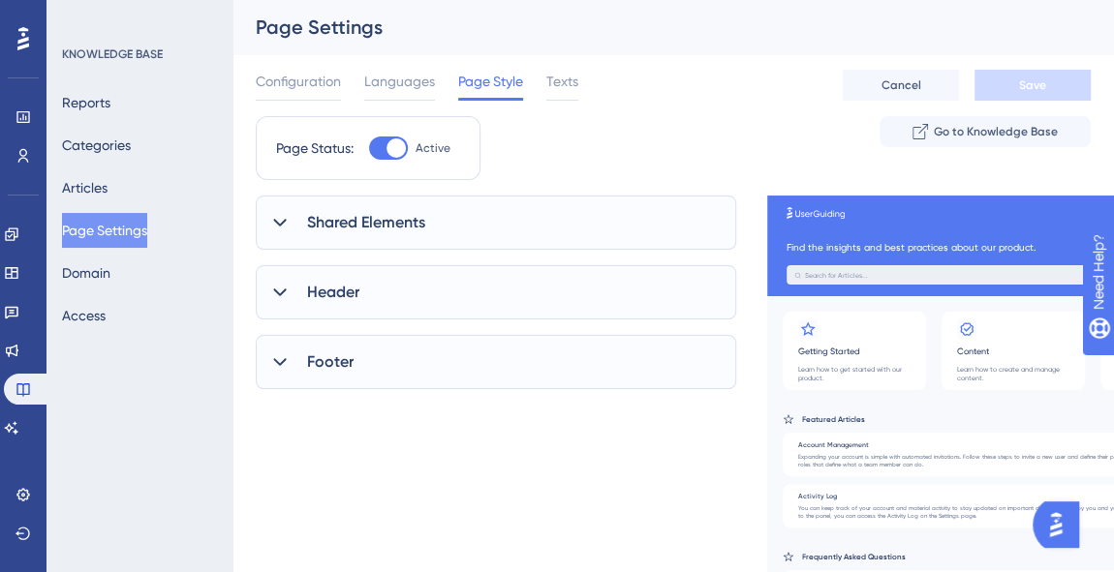
click at [579, 70] on div "Configuration Languages Page Style Texts Cancel Save" at bounding box center [673, 85] width 835 height 62
click at [564, 87] on span "Texts" at bounding box center [562, 81] width 32 height 23
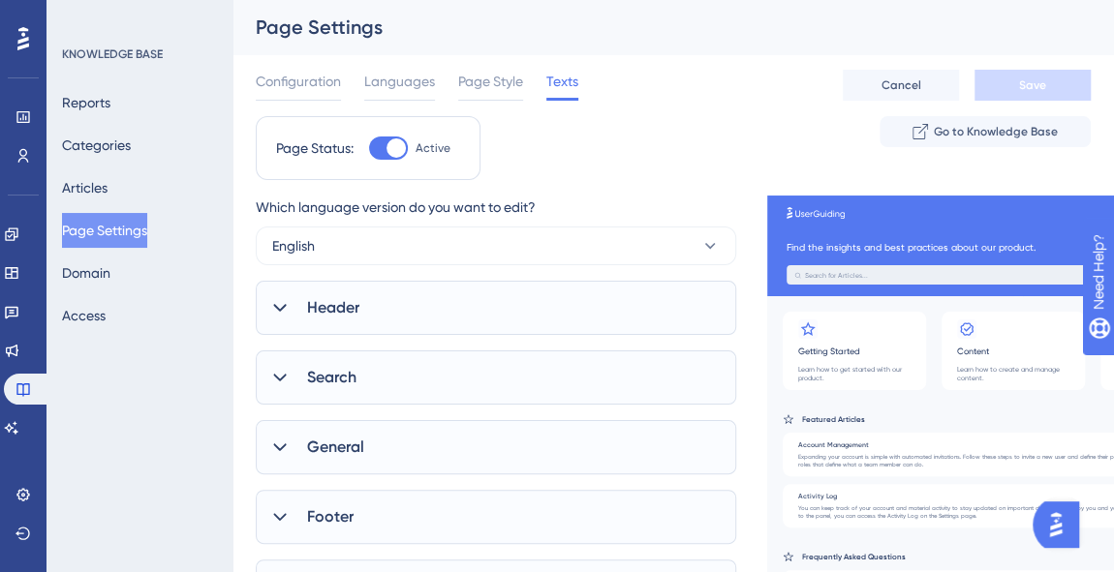
scroll to position [87, 0]
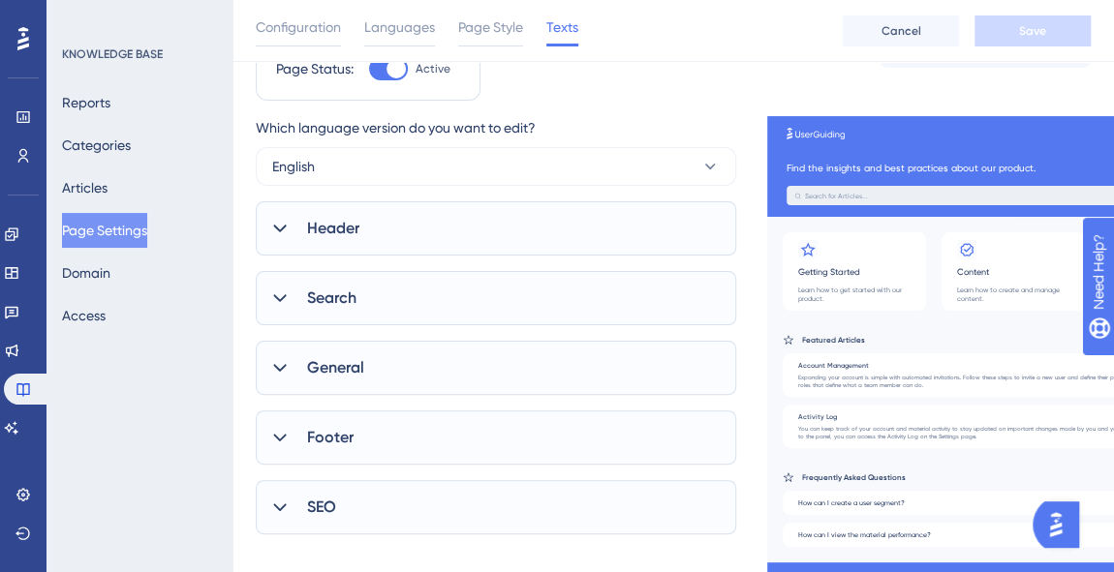
click at [496, 227] on div "Header" at bounding box center [496, 228] width 480 height 54
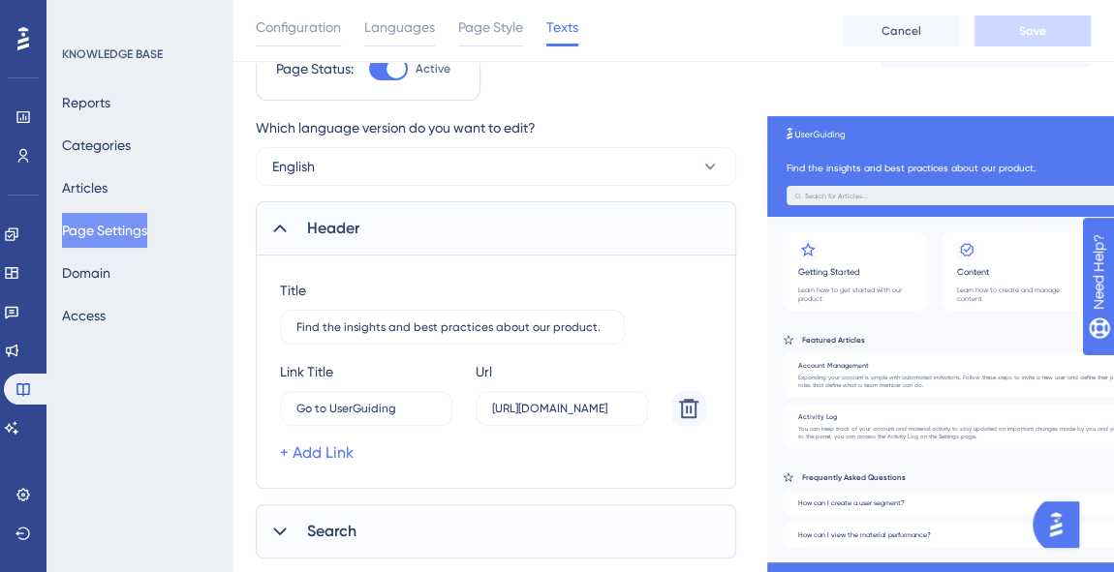
click at [496, 227] on div "Header" at bounding box center [496, 228] width 480 height 54
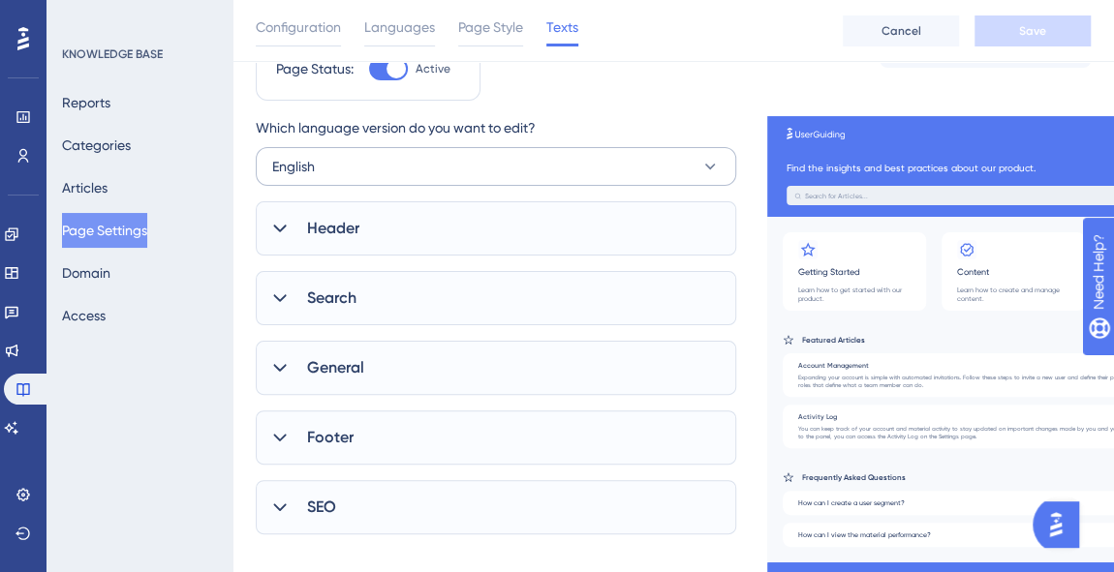
scroll to position [0, 0]
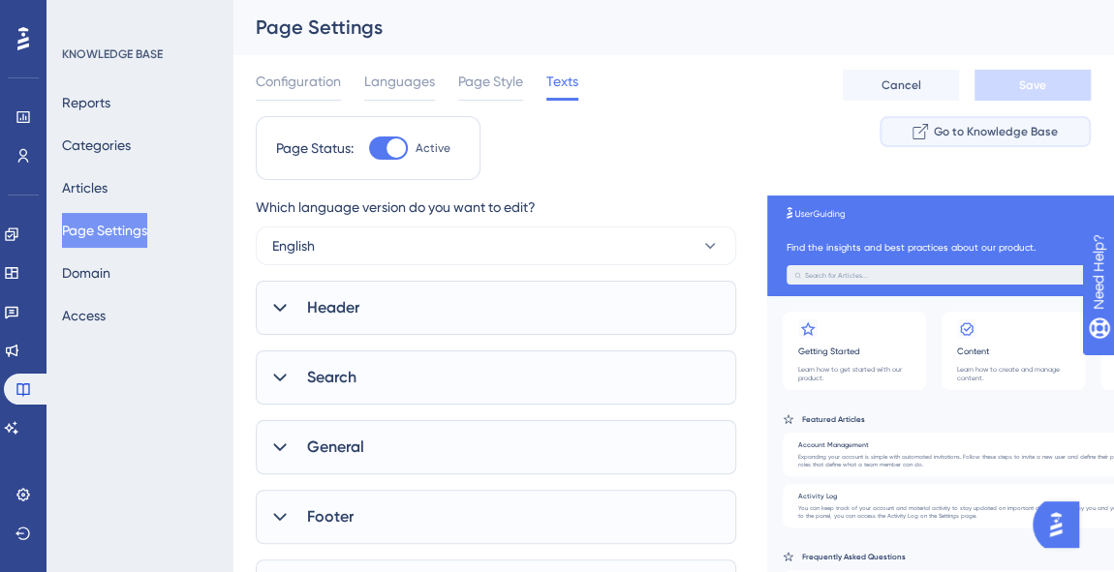
click at [964, 136] on span "Go to Knowledge Base" at bounding box center [996, 131] width 124 height 15
click at [424, 322] on div "Header" at bounding box center [496, 308] width 480 height 54
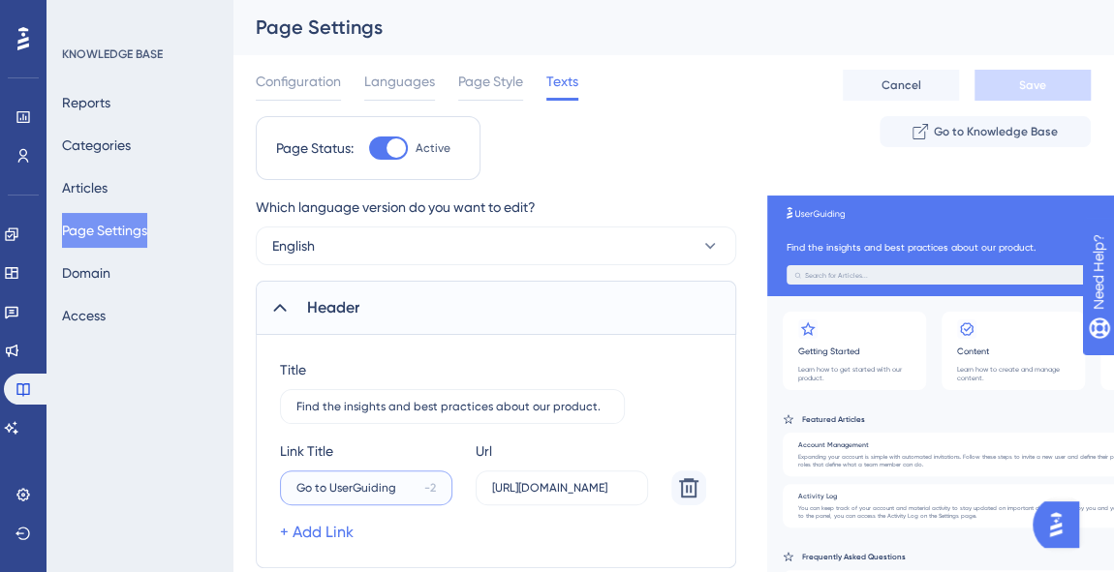
click at [382, 486] on input "Go to UserGuiding" at bounding box center [356, 488] width 120 height 14
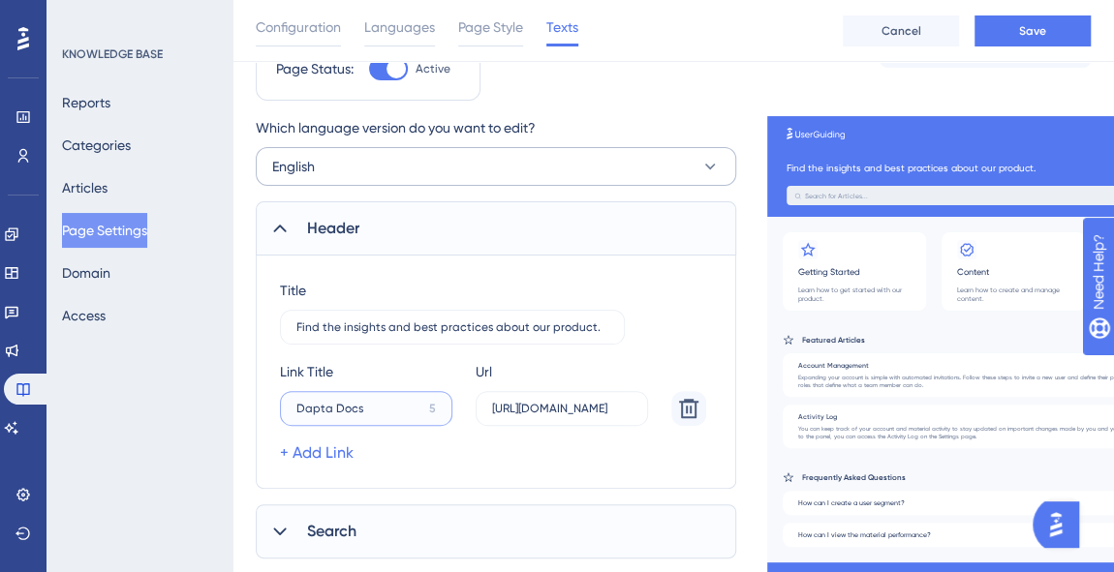
type input "Dapta Docs"
click at [698, 162] on button "English" at bounding box center [496, 166] width 480 height 39
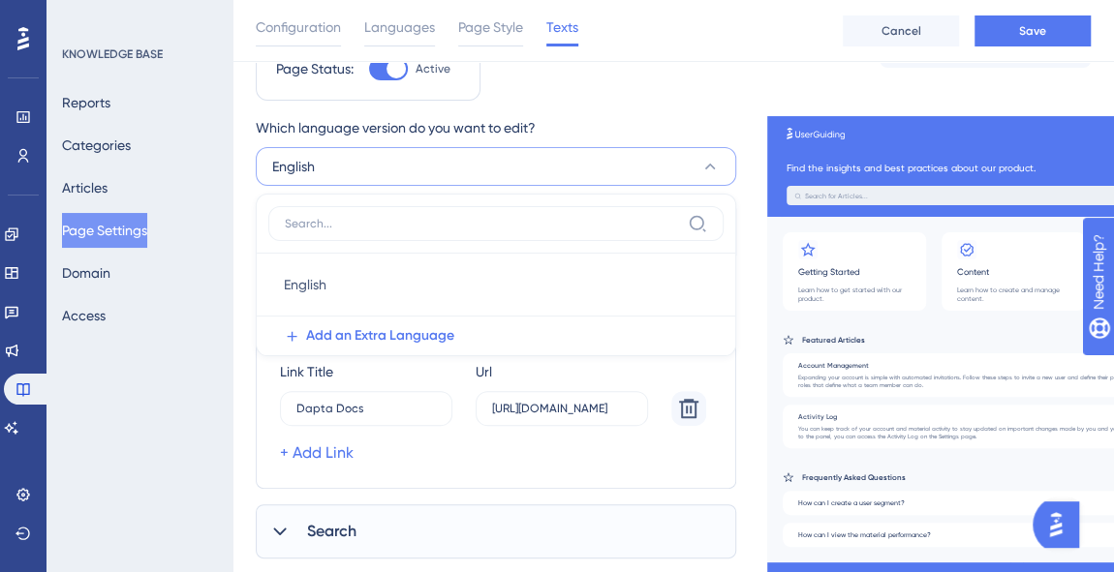
click at [706, 98] on div "Page Status: Active Go to Knowledge Base" at bounding box center [673, 76] width 835 height 79
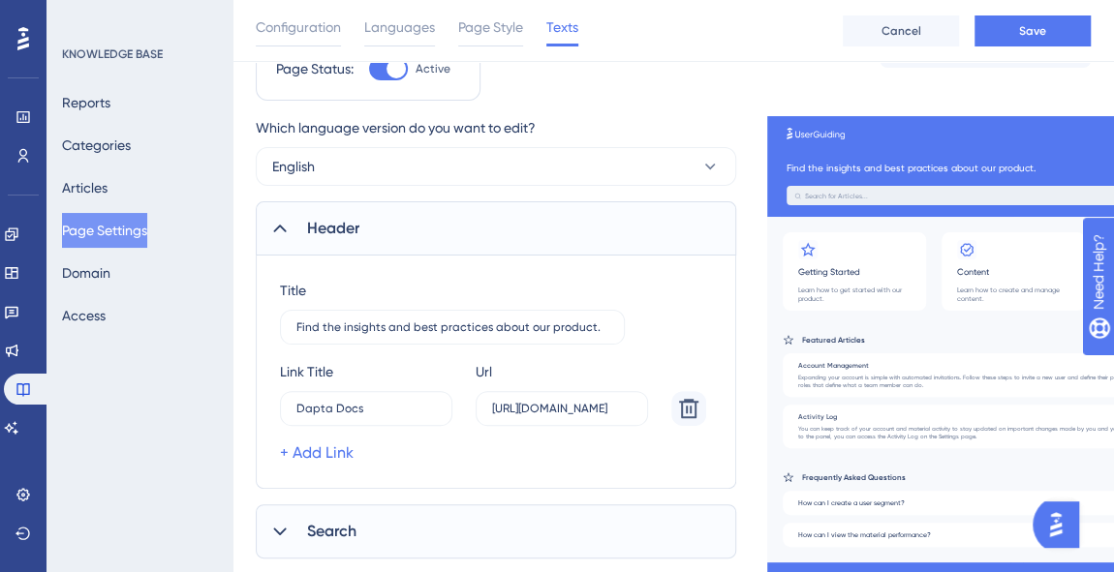
click at [292, 227] on div "Header" at bounding box center [496, 228] width 480 height 54
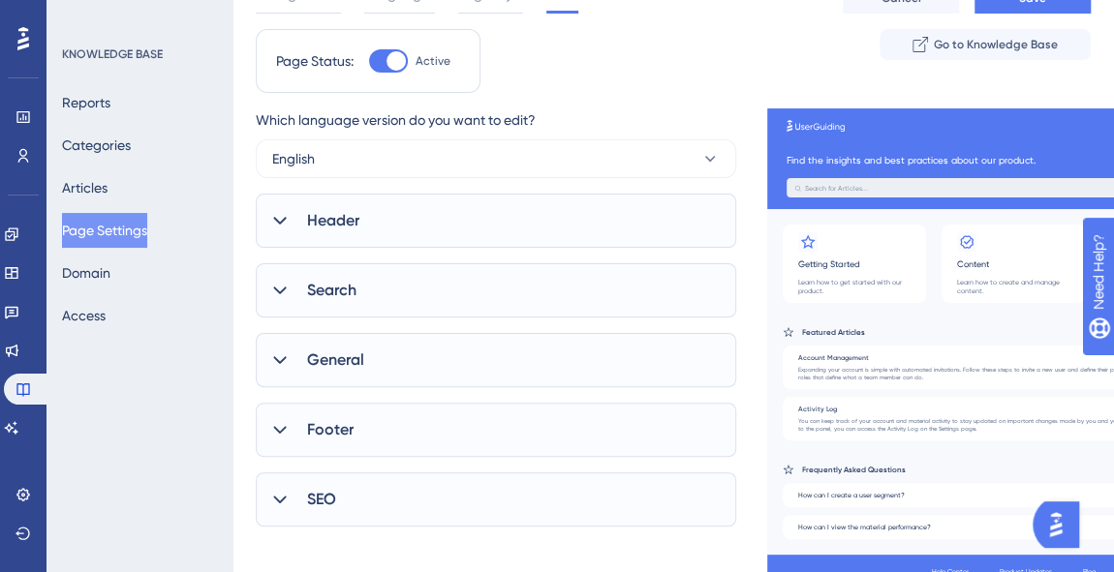
scroll to position [0, 0]
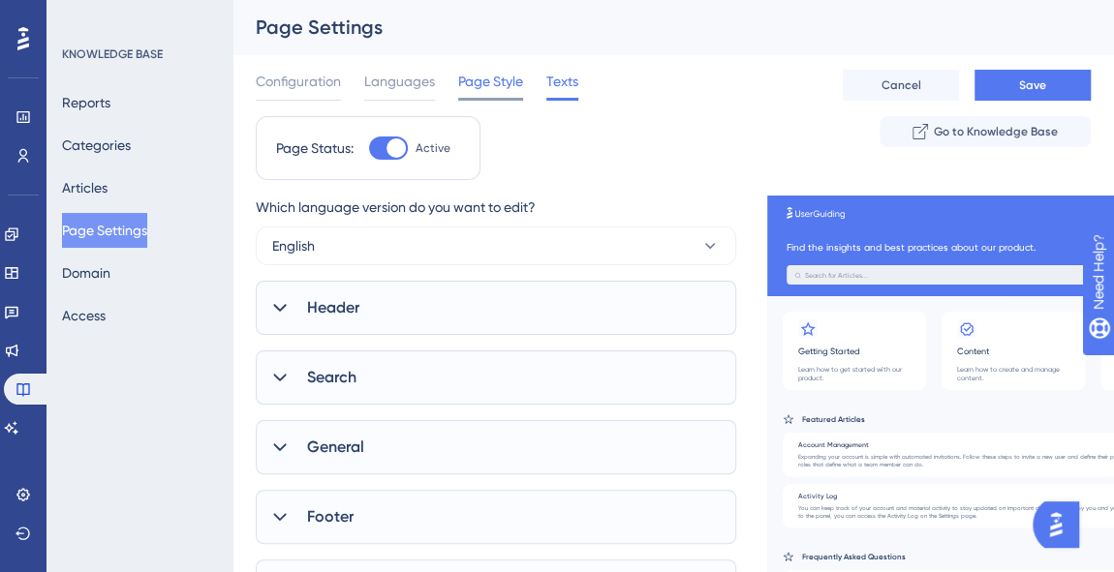
click at [493, 96] on div "Page Style" at bounding box center [490, 85] width 65 height 31
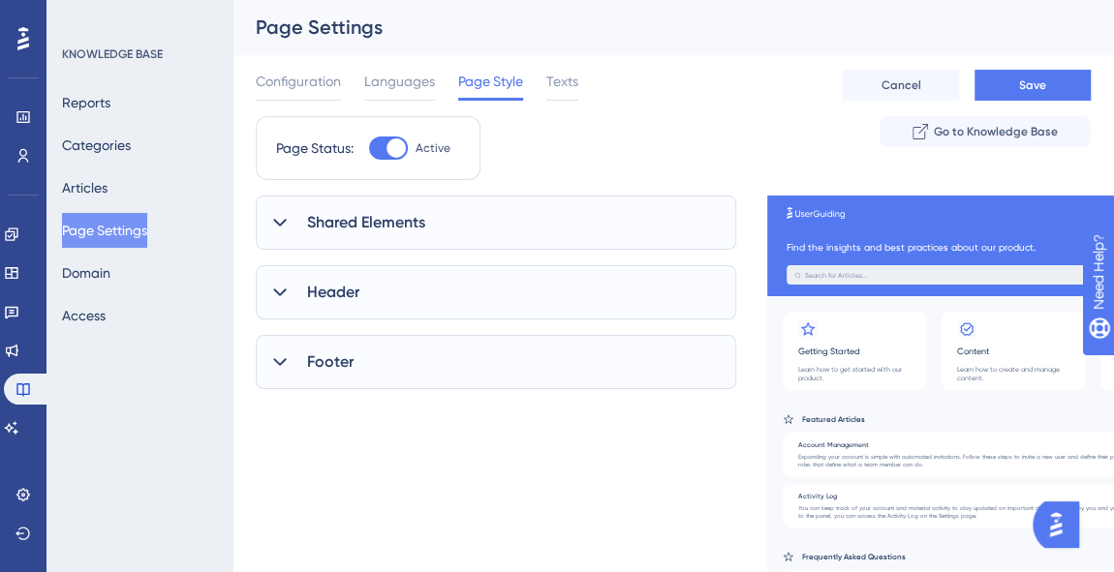
click at [353, 231] on span "Shared Elements" at bounding box center [366, 222] width 118 height 23
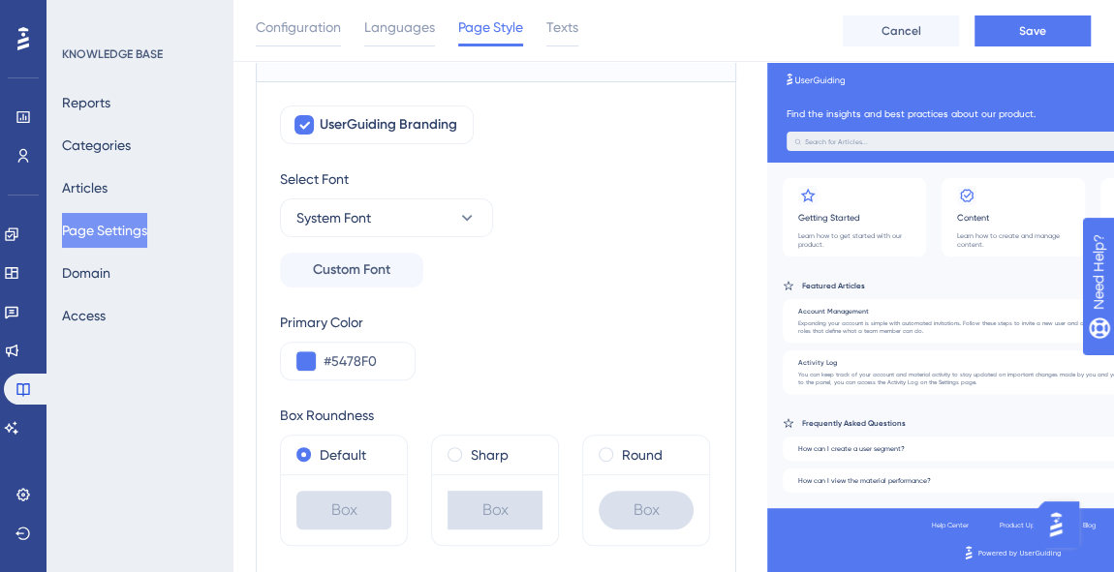
scroll to position [87, 0]
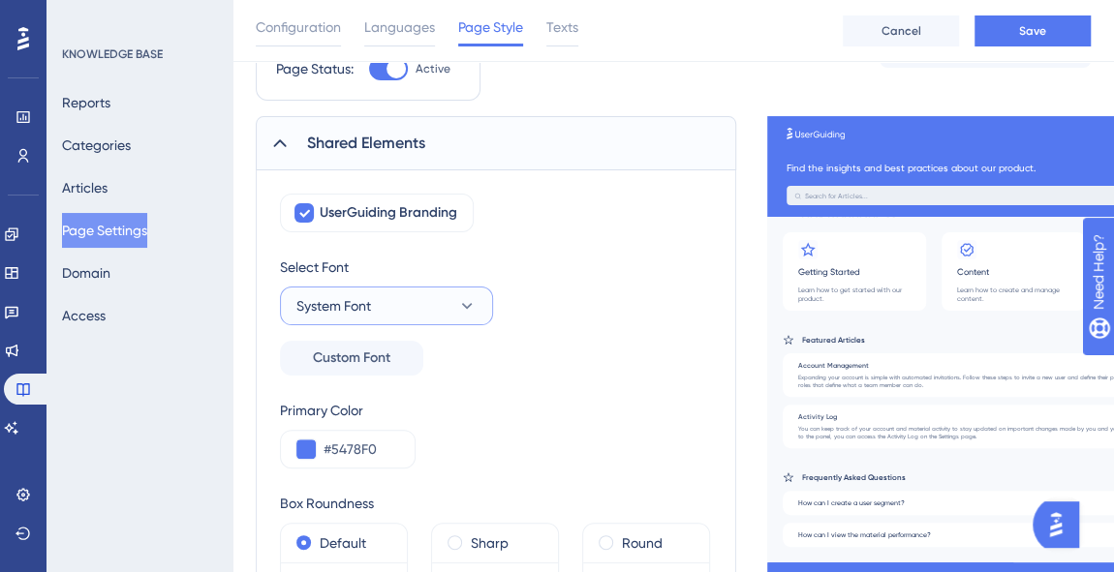
click at [469, 303] on icon at bounding box center [467, 306] width 11 height 6
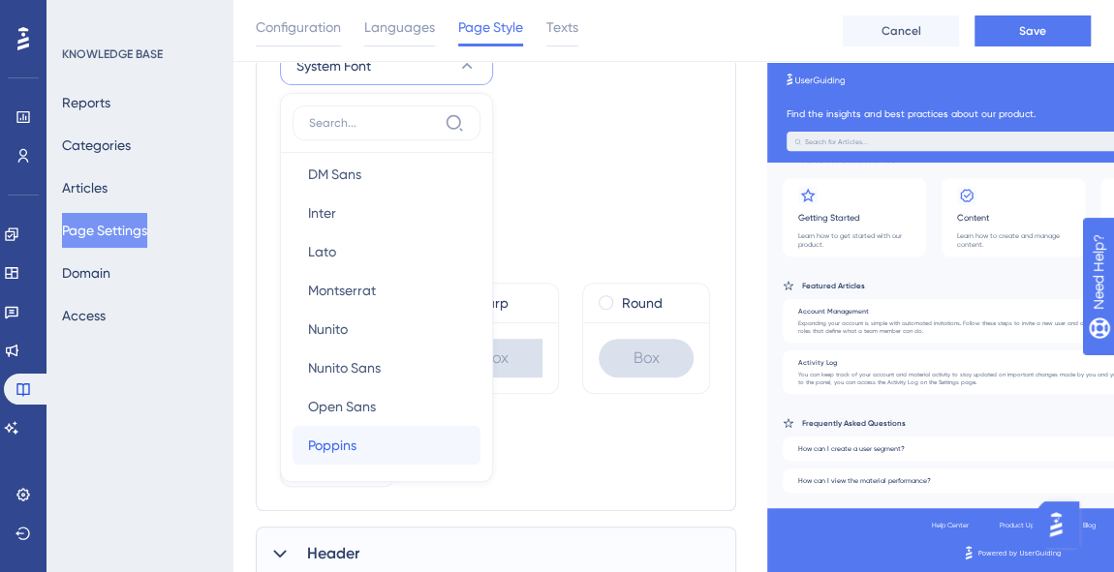
click at [363, 435] on button "Poppins Poppins" at bounding box center [386, 445] width 188 height 39
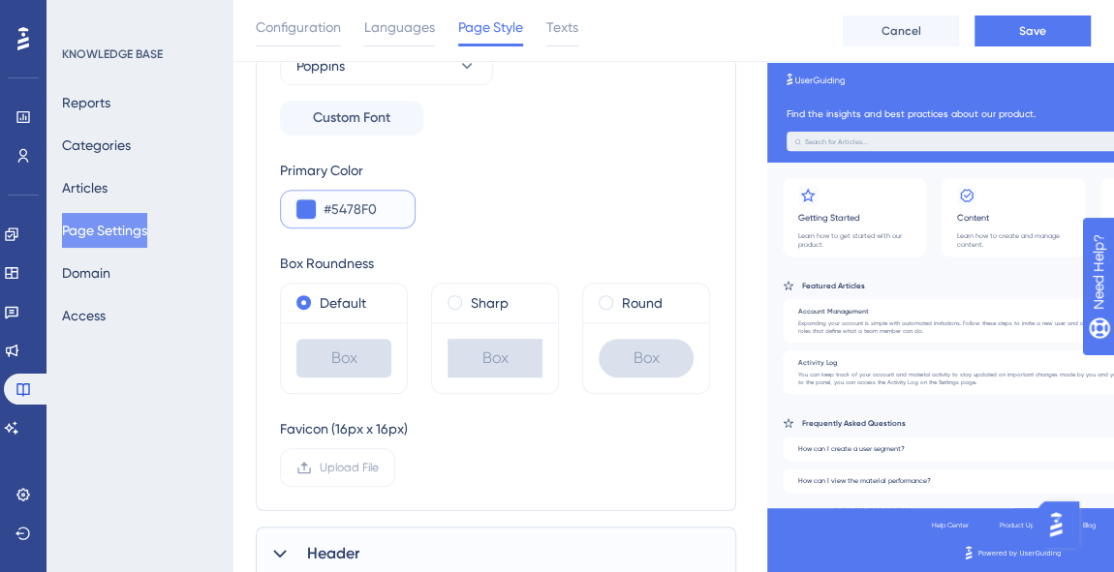
click at [302, 210] on button at bounding box center [305, 209] width 19 height 19
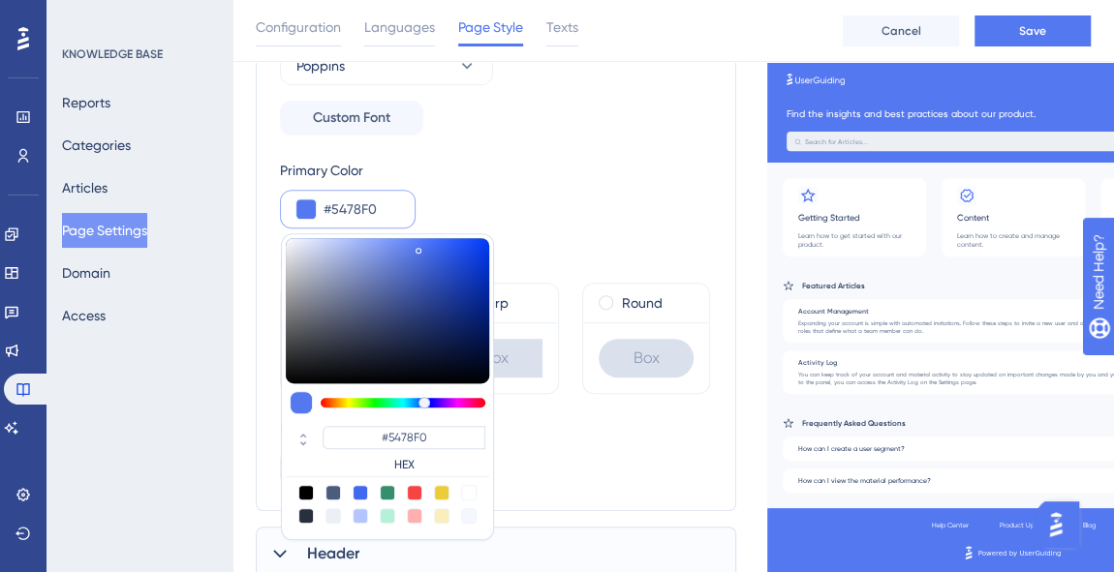
click at [305, 492] on div at bounding box center [305, 492] width 15 height 15
type input "#000000"
click at [306, 517] on div at bounding box center [305, 515] width 15 height 15
type input "#29303d"
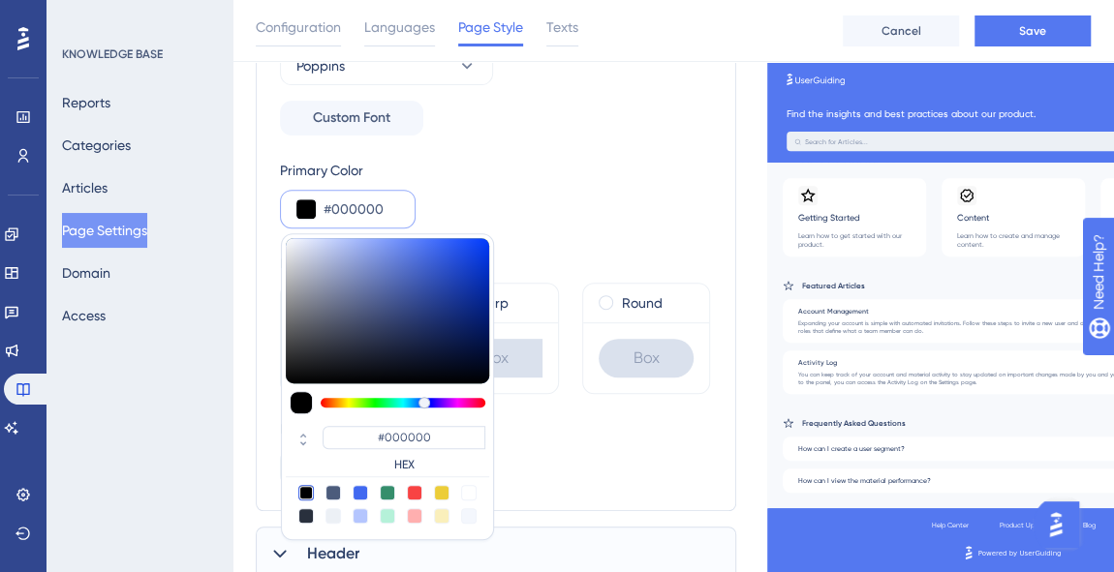
type input "#29303D"
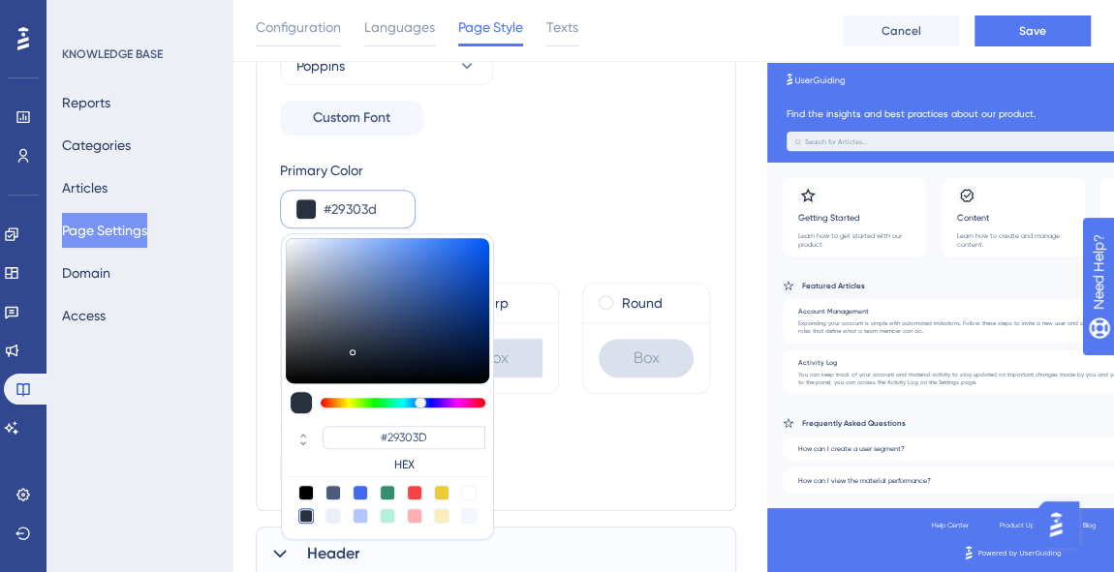
click at [329, 492] on div at bounding box center [332, 492] width 15 height 15
type input "#4c5c7c"
type input "#4C5C7C"
click at [304, 490] on div at bounding box center [305, 492] width 15 height 15
type input "#000000"
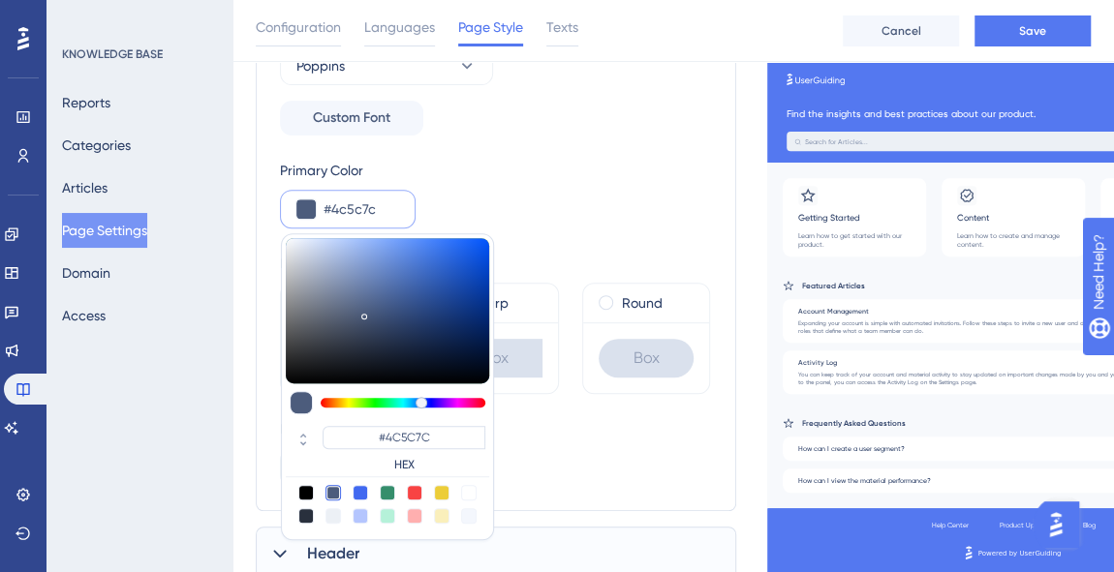
type input "#000000"
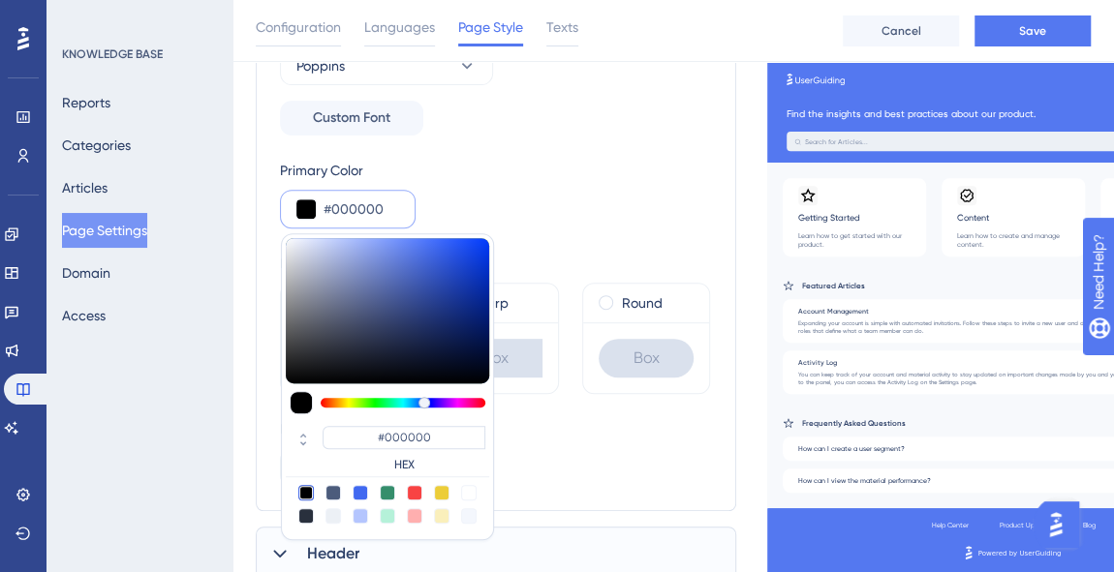
click at [526, 115] on div "Select Font Poppins Custom Font" at bounding box center [496, 75] width 432 height 120
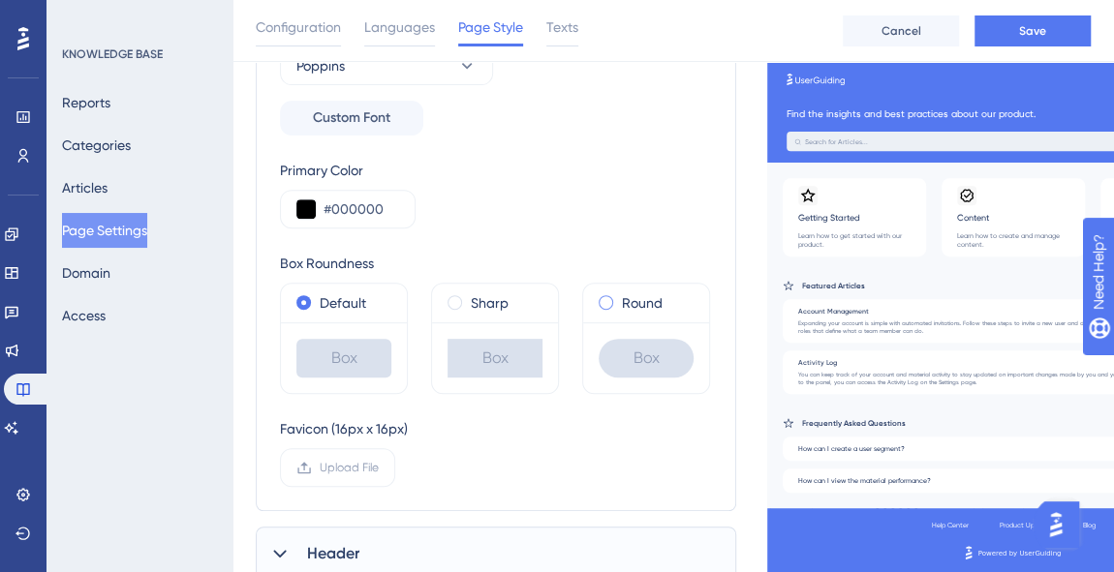
click at [606, 301] on span at bounding box center [606, 302] width 15 height 15
click at [619, 298] on input "radio" at bounding box center [619, 298] width 0 height 0
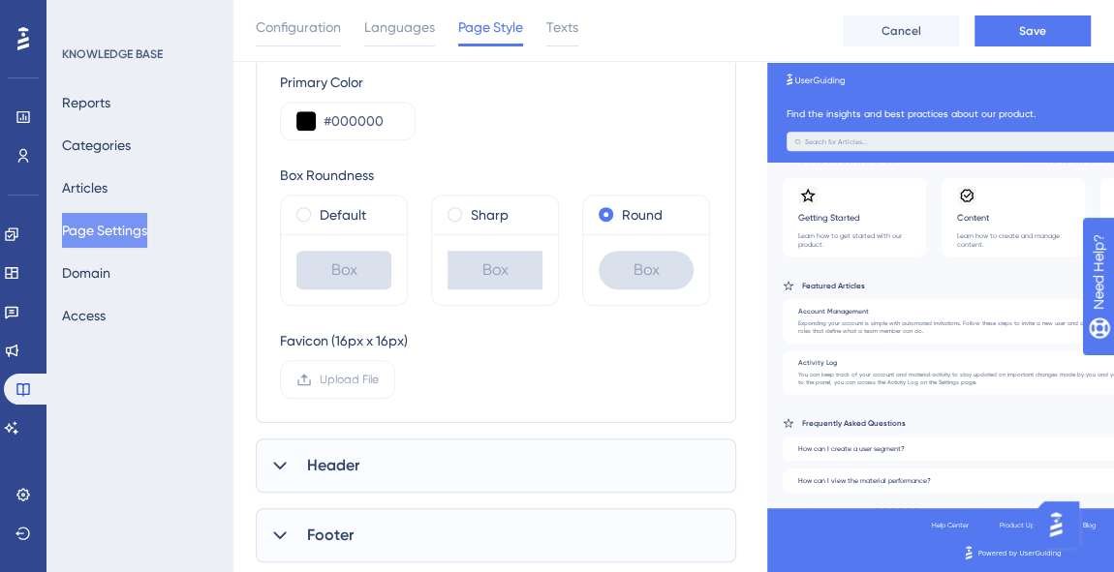
scroll to position [465, 0]
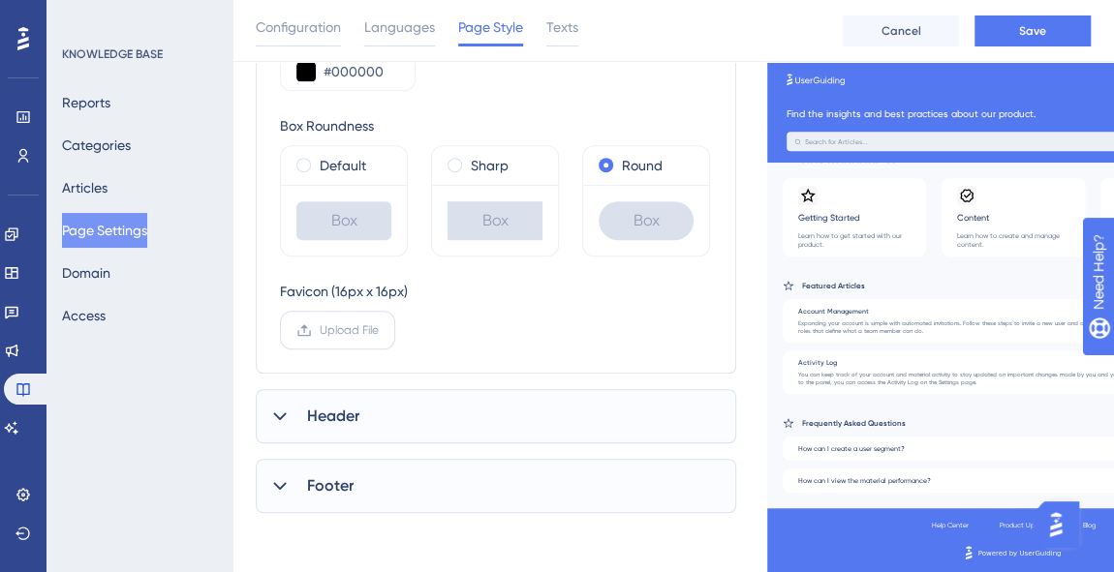
click at [356, 331] on span "Upload File" at bounding box center [349, 330] width 59 height 15
click at [379, 330] on input "Upload File" at bounding box center [379, 330] width 0 height 0
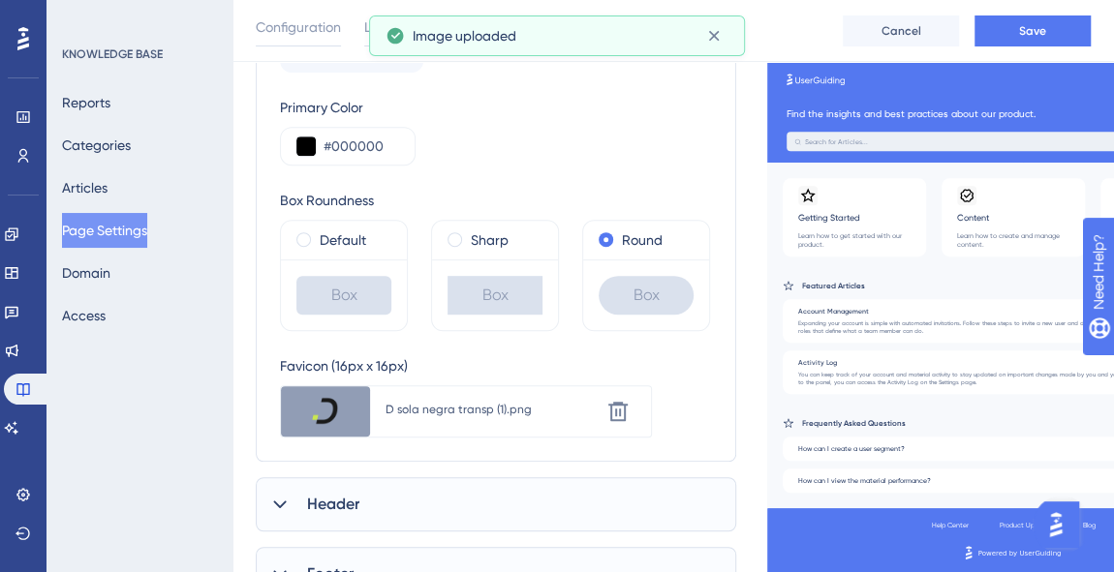
scroll to position [478, 0]
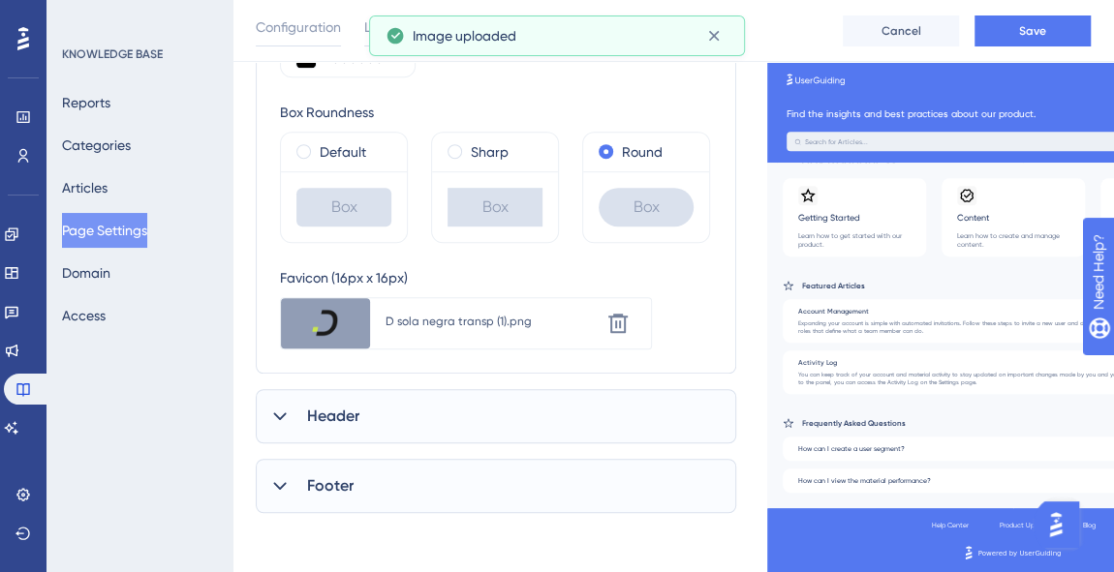
click at [387, 393] on div "Header" at bounding box center [496, 416] width 480 height 54
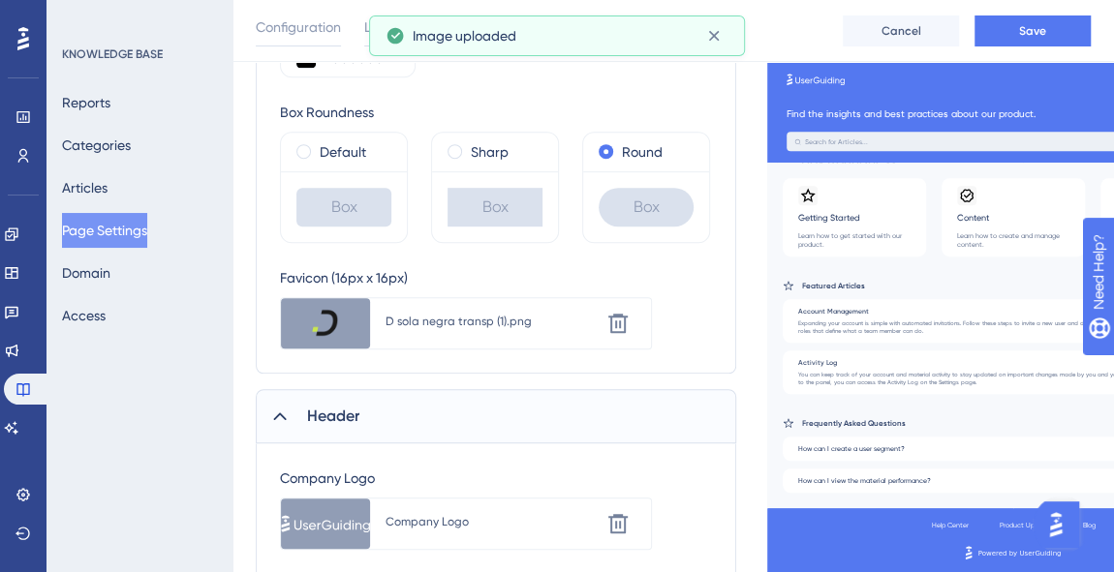
scroll to position [743, 0]
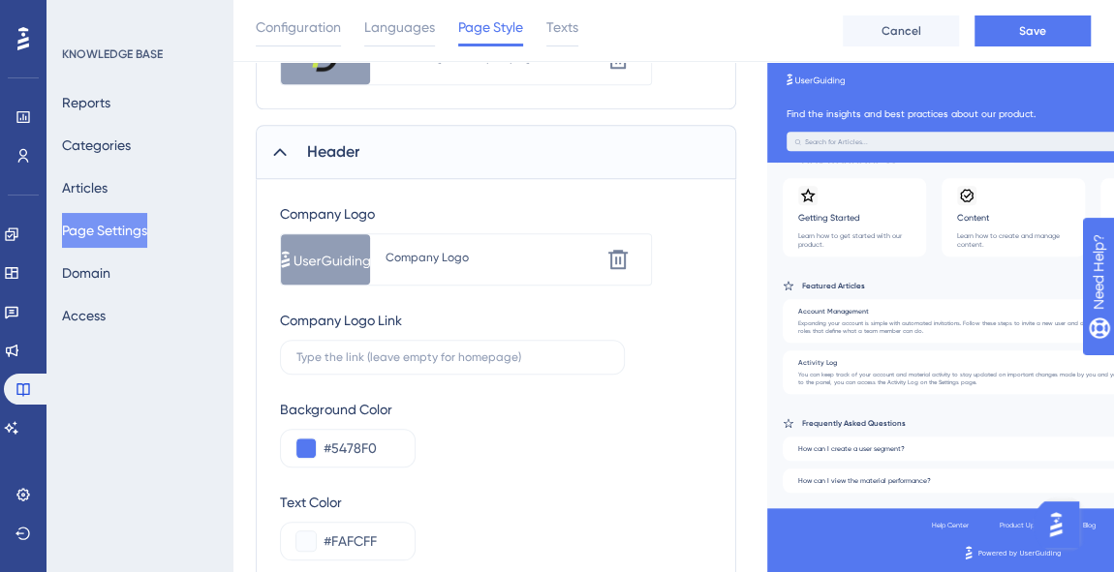
click at [433, 256] on div "Company Logo" at bounding box center [491, 257] width 213 height 15
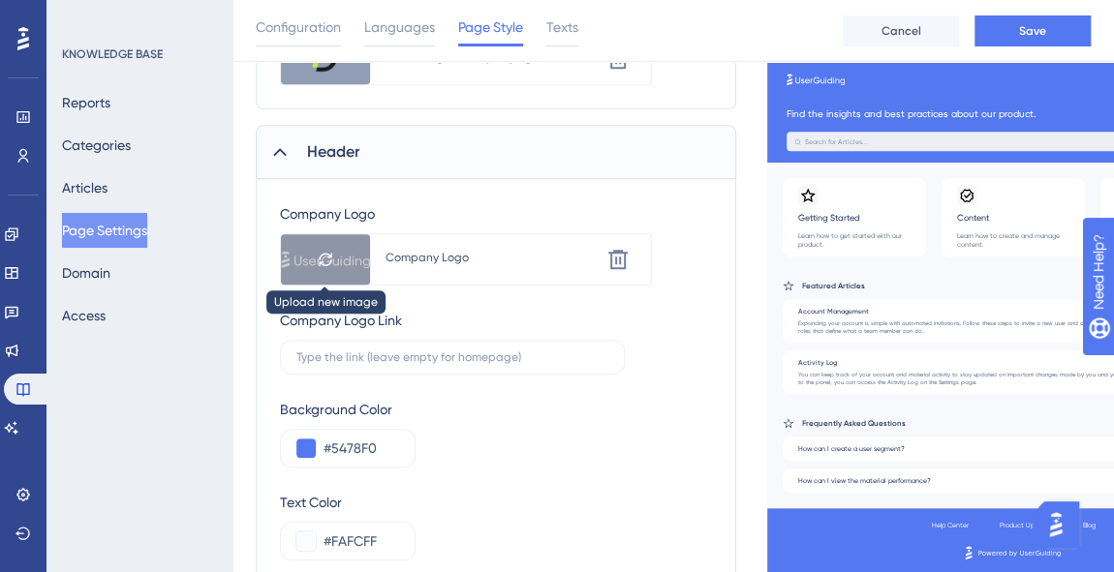
click at [327, 260] on icon at bounding box center [326, 259] width 12 height 13
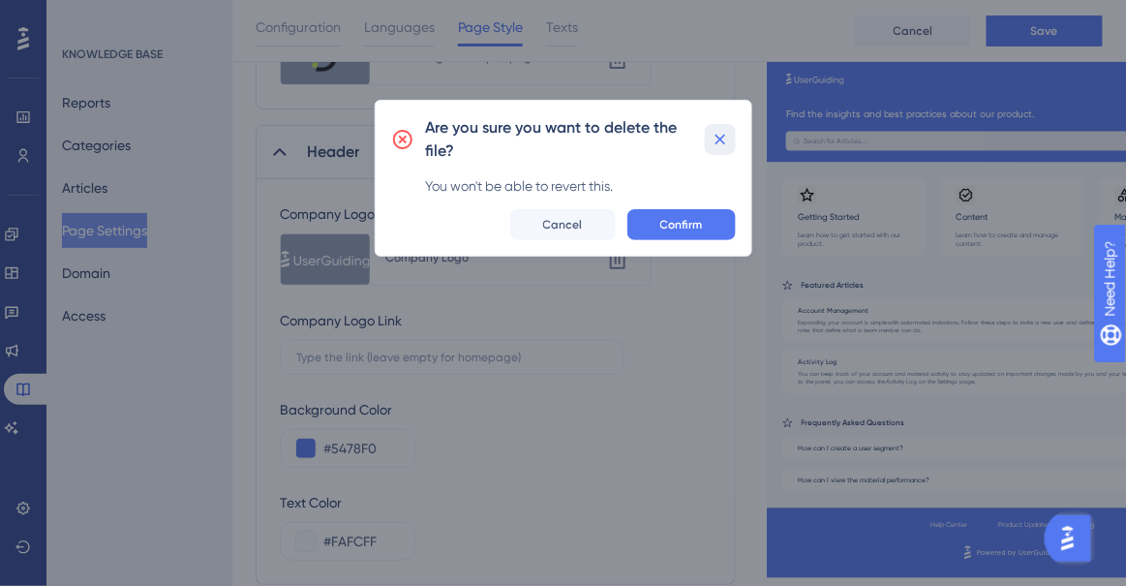
click at [719, 137] on icon at bounding box center [720, 139] width 11 height 11
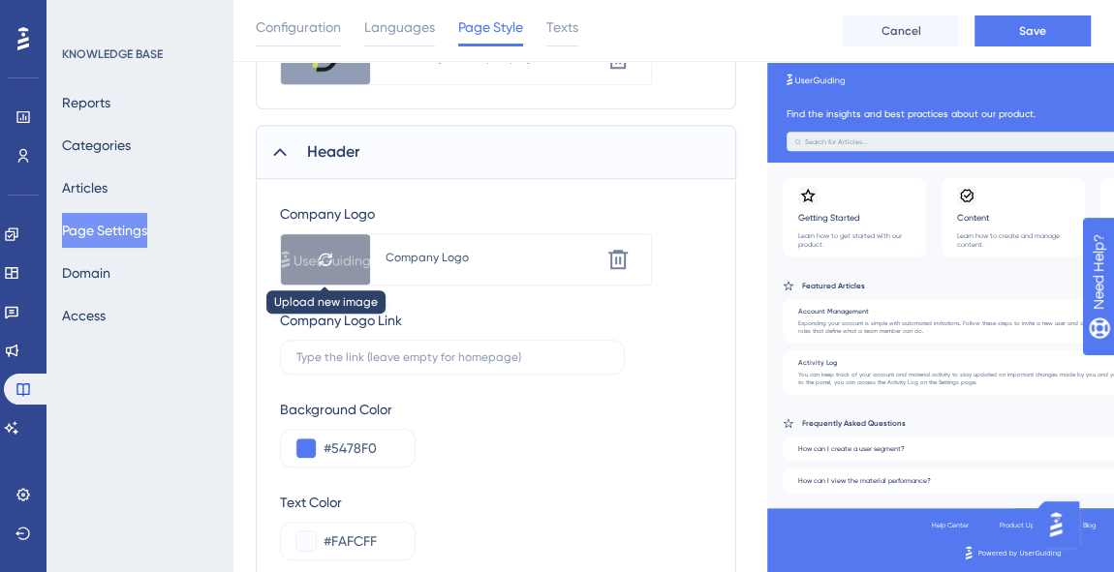
click at [335, 257] on div at bounding box center [325, 259] width 89 height 50
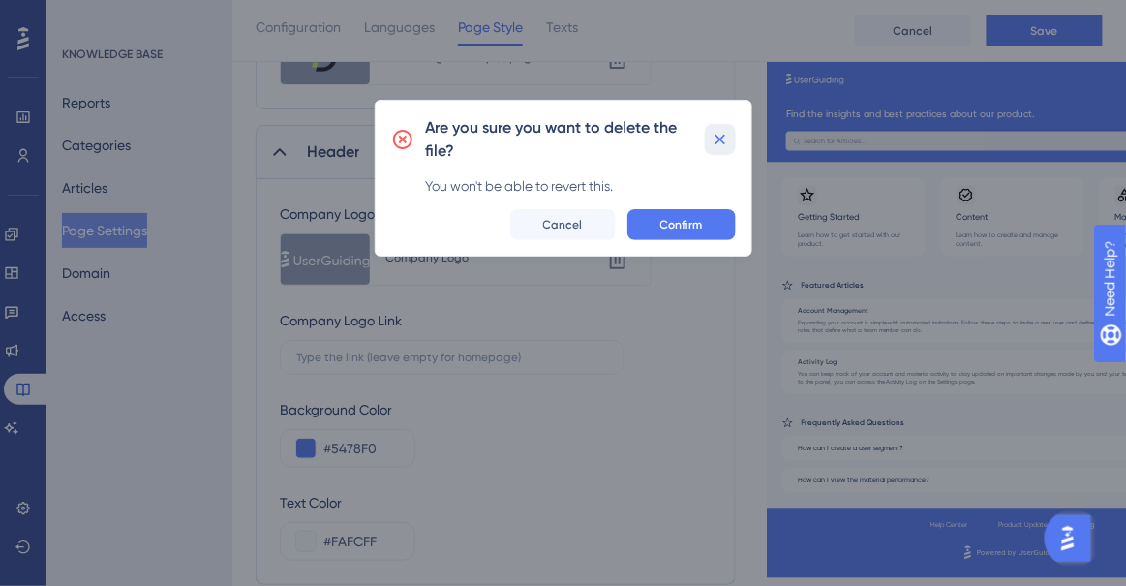
click at [705, 143] on button at bounding box center [720, 139] width 30 height 31
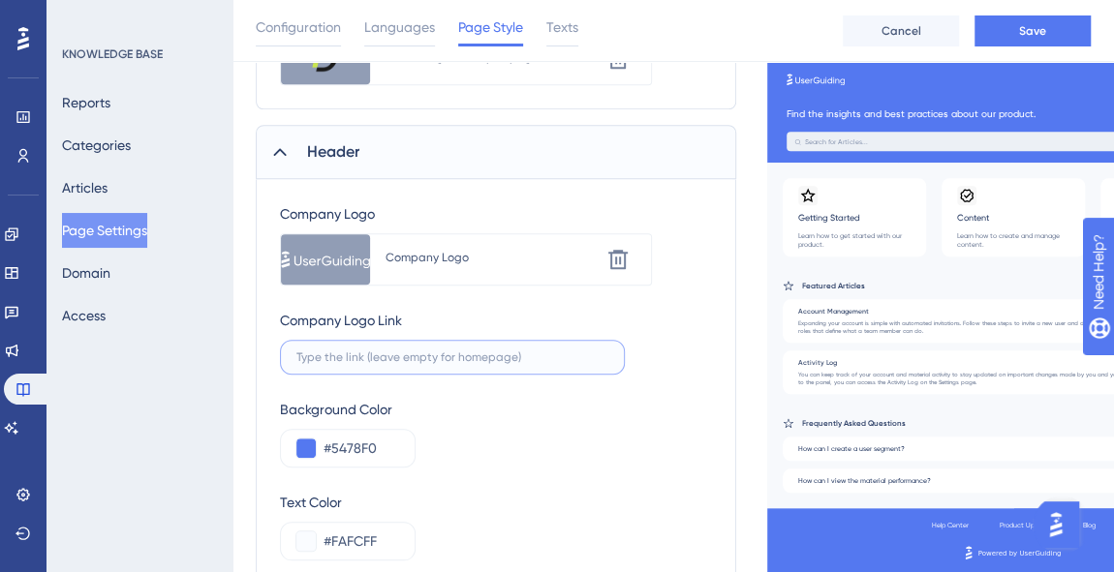
click at [386, 351] on input "text" at bounding box center [452, 358] width 312 height 14
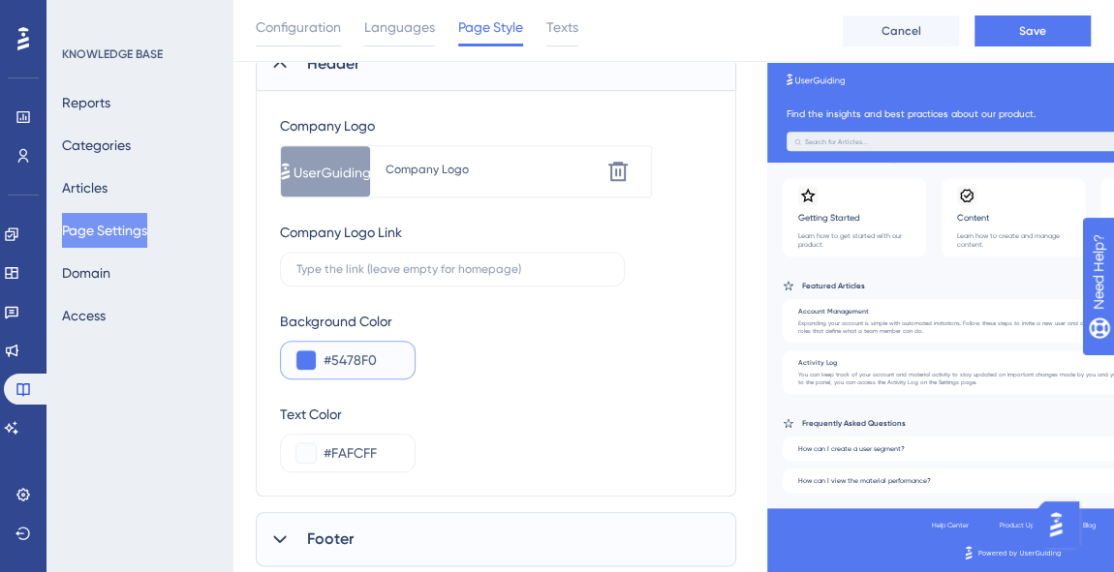
click at [303, 356] on button at bounding box center [305, 360] width 19 height 19
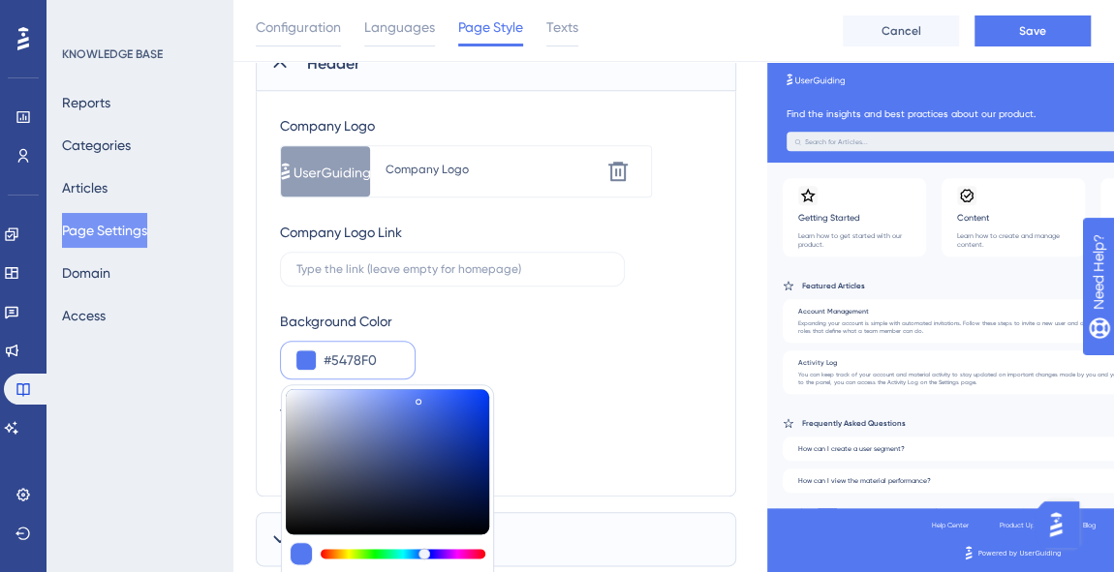
type input "#1d1d1e"
type input "#1D1D1E"
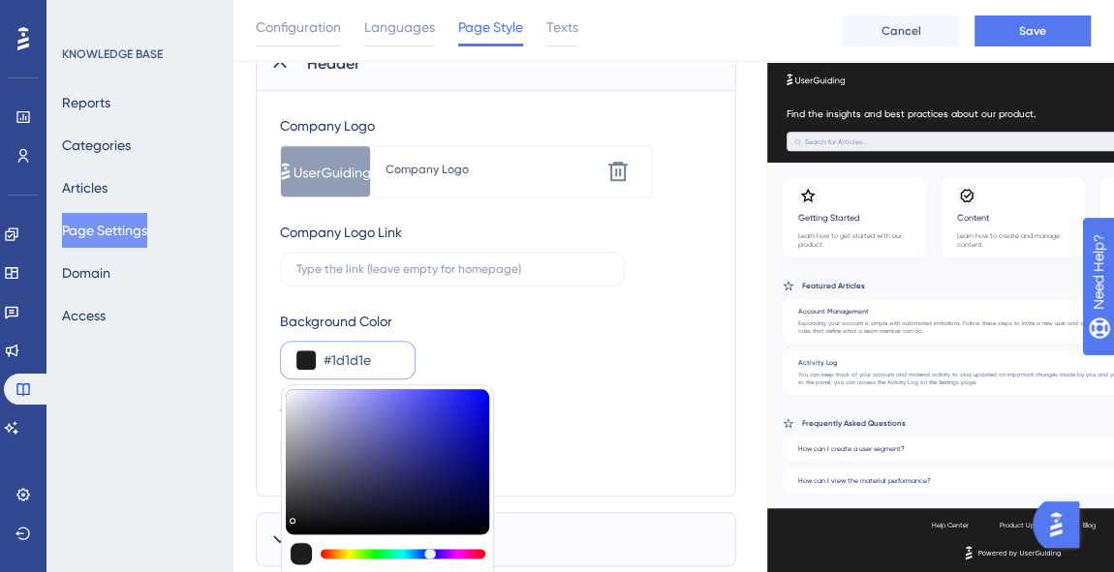
type input "#111112"
type input "#000000"
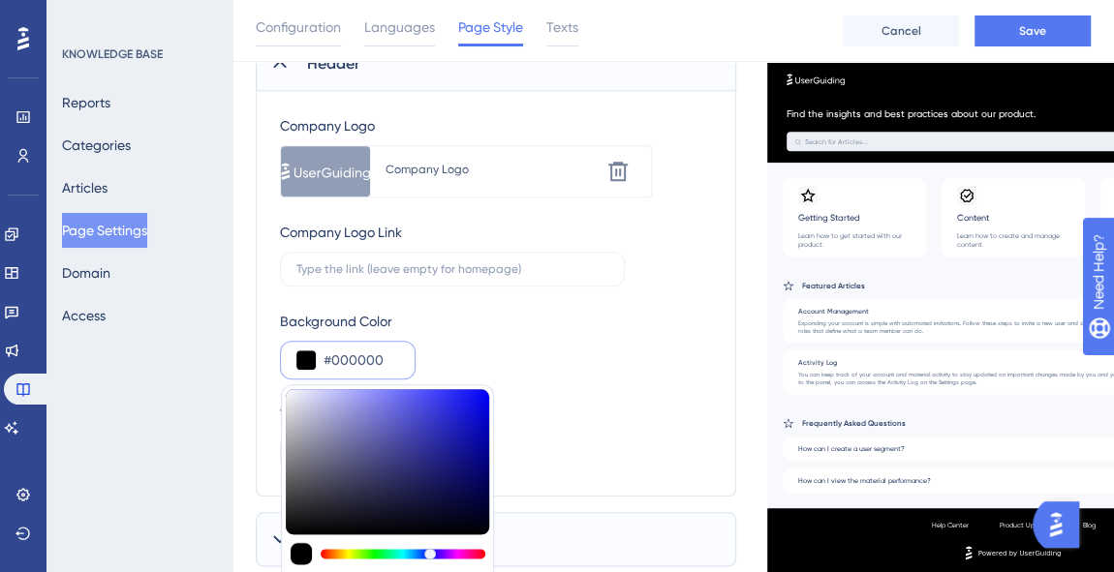
drag, startPoint x: 294, startPoint y: 514, endPoint x: 277, endPoint y: 553, distance: 42.5
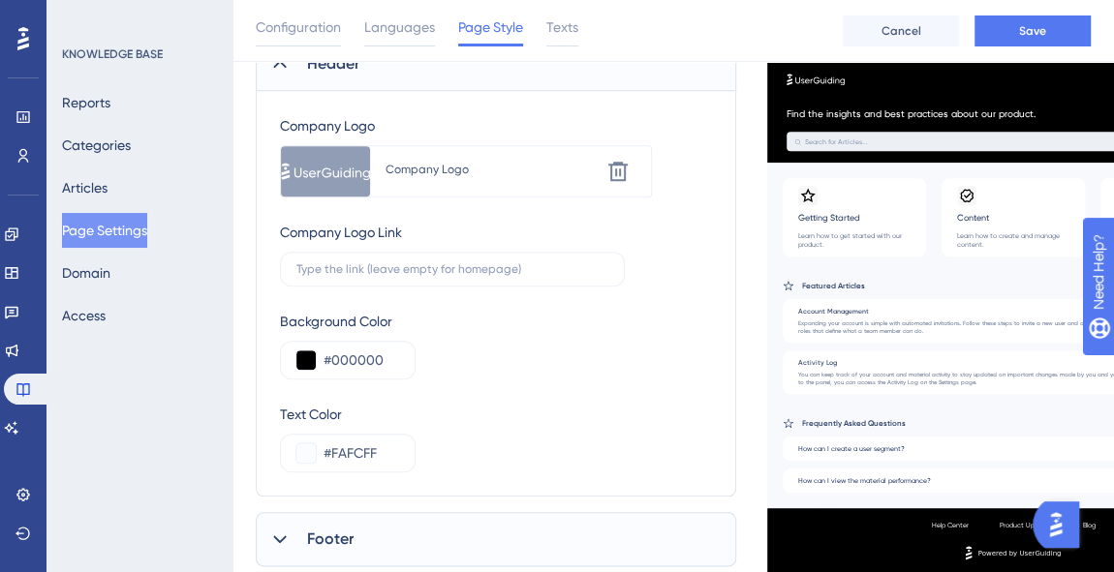
scroll to position [884, 0]
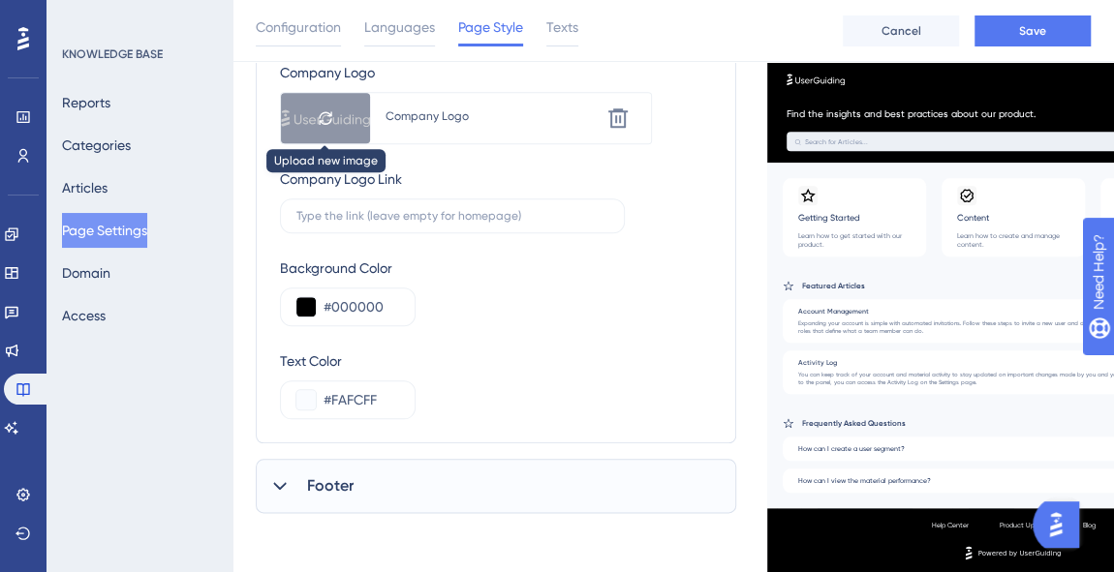
click at [314, 116] on div at bounding box center [325, 118] width 89 height 50
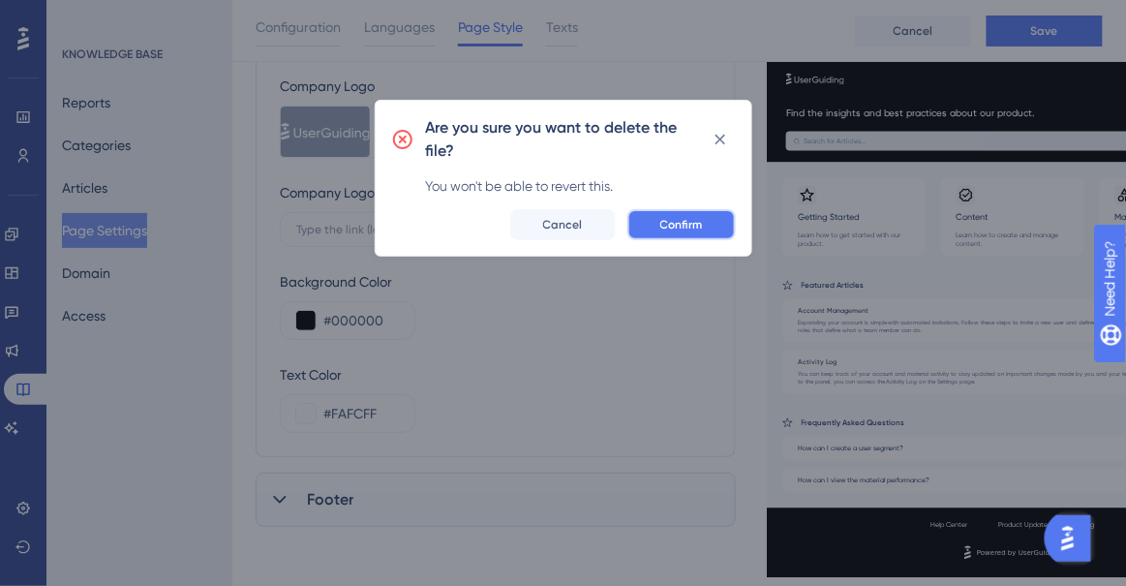
click at [676, 217] on span "Confirm" at bounding box center [682, 224] width 43 height 15
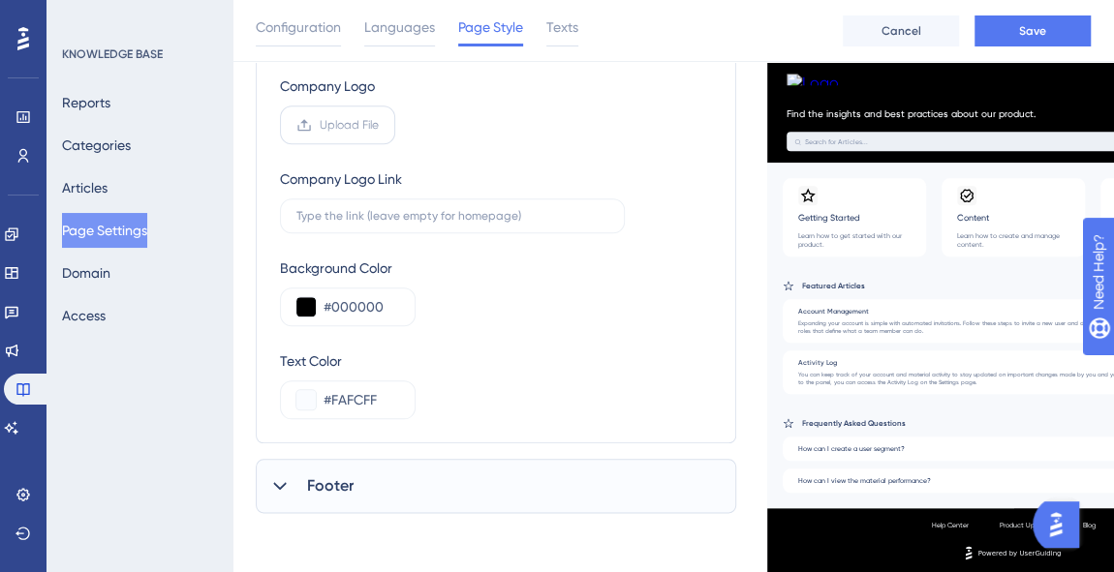
click at [344, 117] on span "Upload File" at bounding box center [349, 124] width 59 height 15
click at [379, 125] on input "Upload File" at bounding box center [379, 125] width 0 height 0
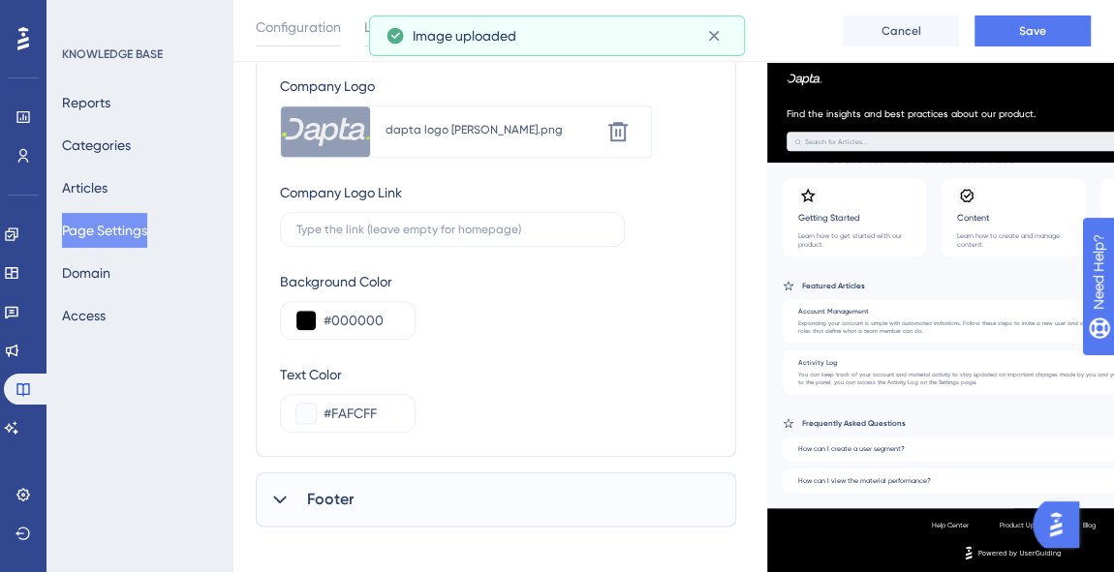
scroll to position [884, 0]
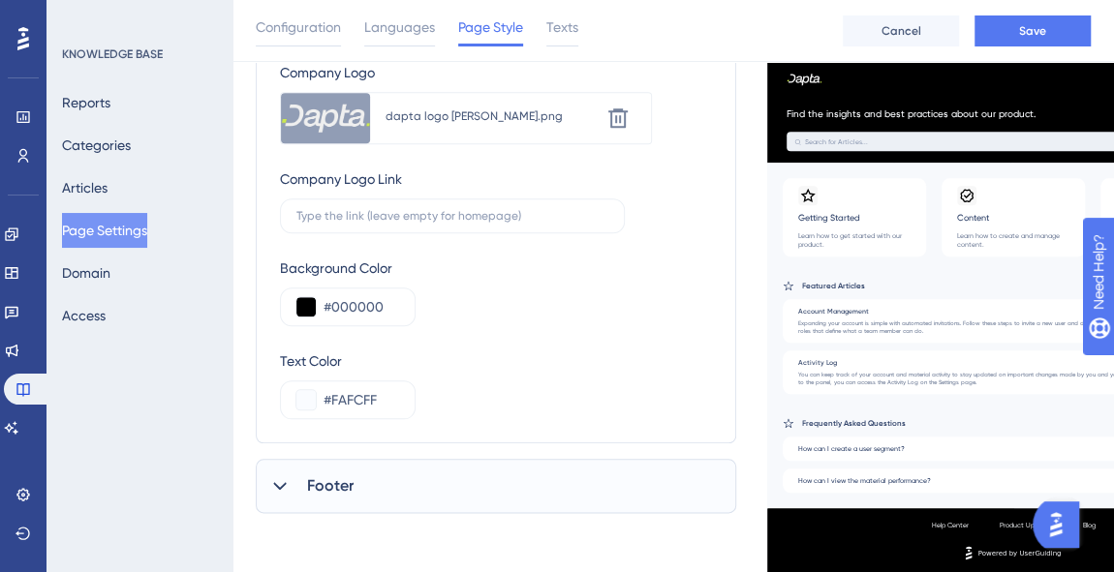
click at [347, 500] on div "Footer" at bounding box center [496, 486] width 480 height 54
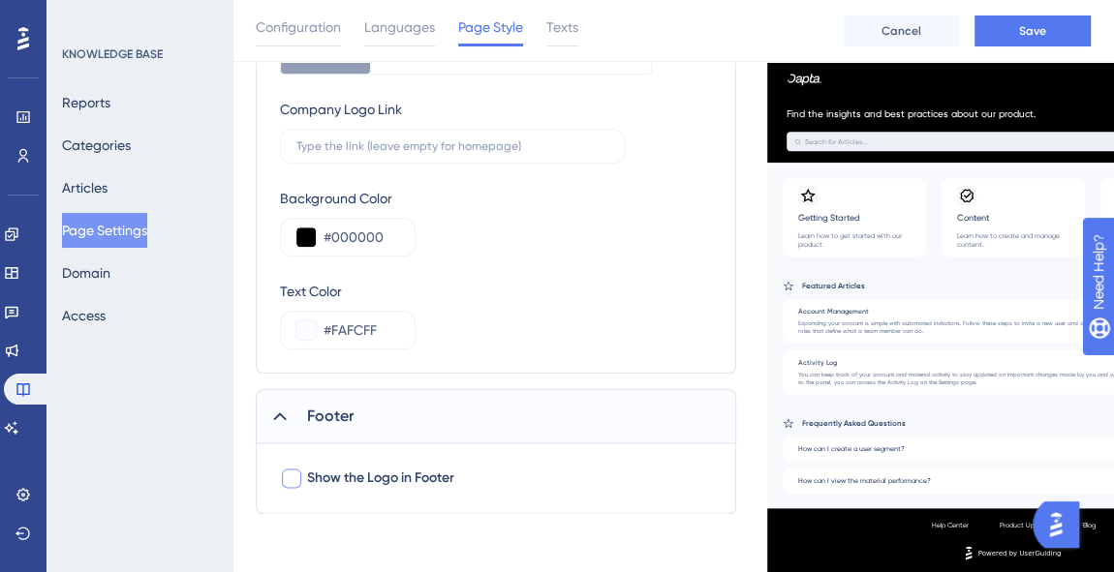
click at [406, 473] on span "Show the Logo in Footer" at bounding box center [380, 478] width 147 height 23
checkbox input "true"
click at [1049, 45] on button "Save" at bounding box center [1032, 30] width 116 height 31
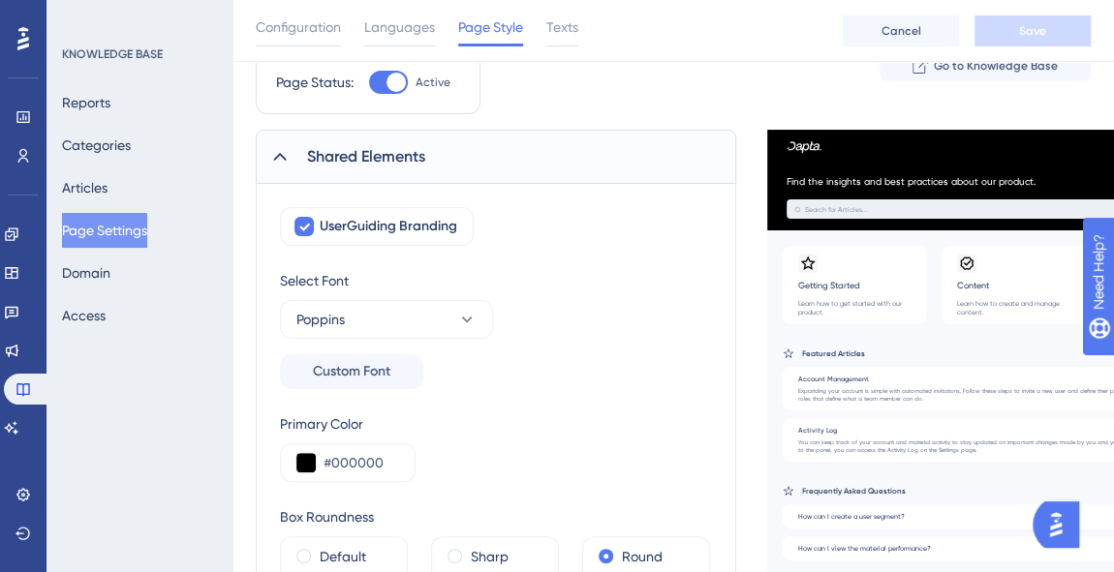
scroll to position [0, 0]
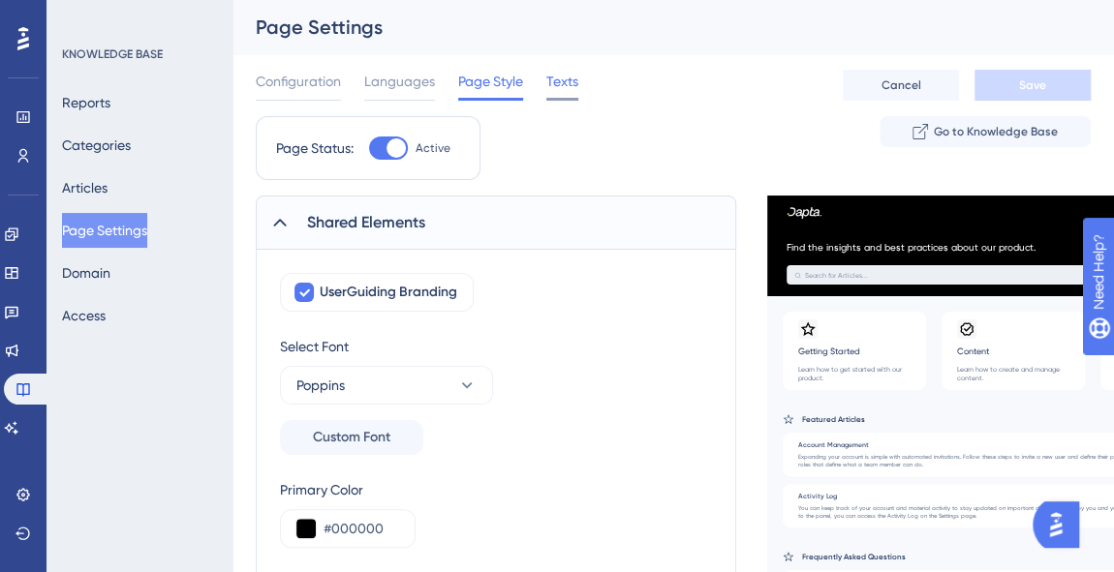
click at [568, 74] on span "Texts" at bounding box center [562, 81] width 32 height 23
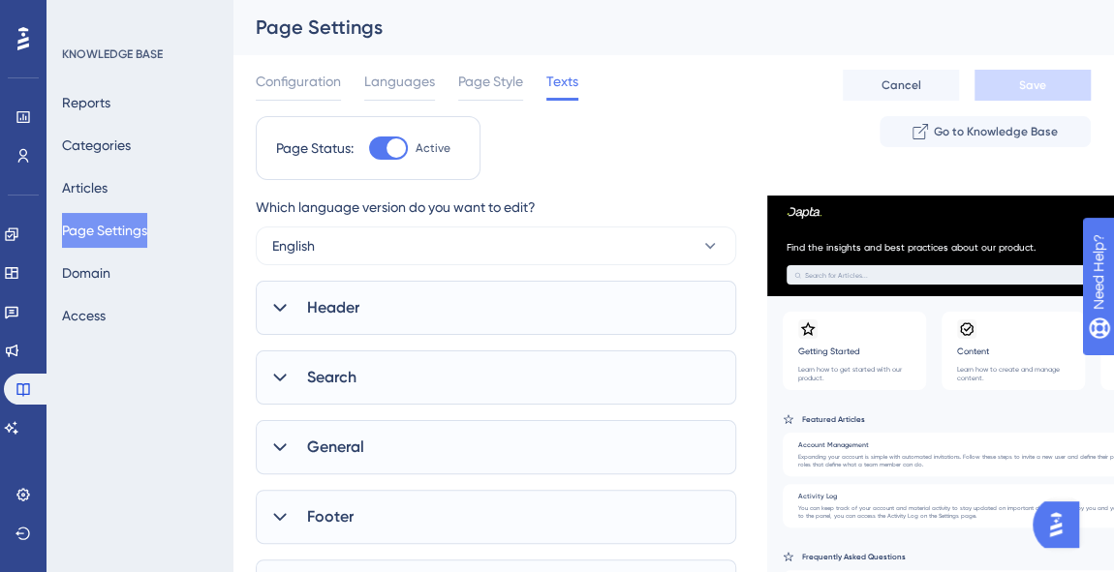
click at [465, 335] on div "Which language version do you want to edit? English Header Title Find the insig…" at bounding box center [496, 405] width 480 height 418
click at [480, 304] on div "Header" at bounding box center [496, 308] width 480 height 54
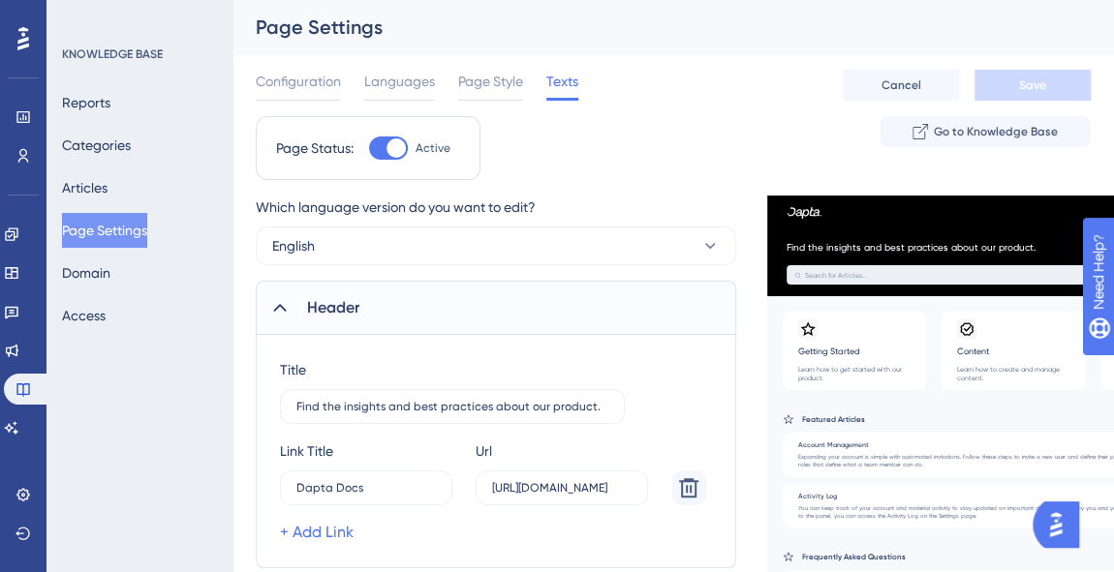
click at [480, 303] on div "Header" at bounding box center [496, 308] width 480 height 54
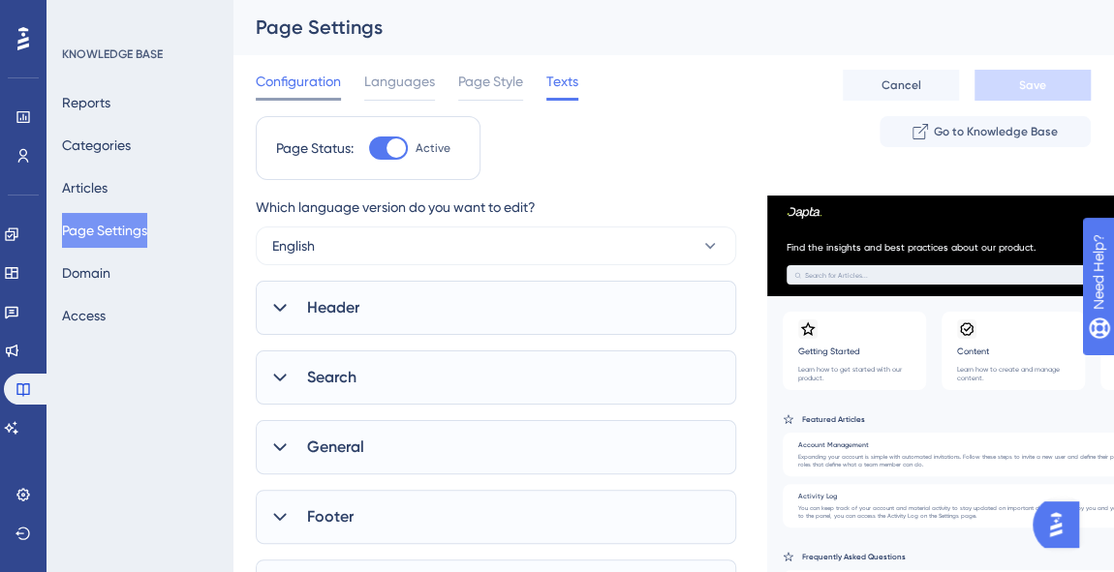
click at [291, 72] on div "Configuration Languages Page Style Texts Cancel Save" at bounding box center [673, 85] width 835 height 62
click at [293, 74] on span "Configuration" at bounding box center [298, 81] width 85 height 23
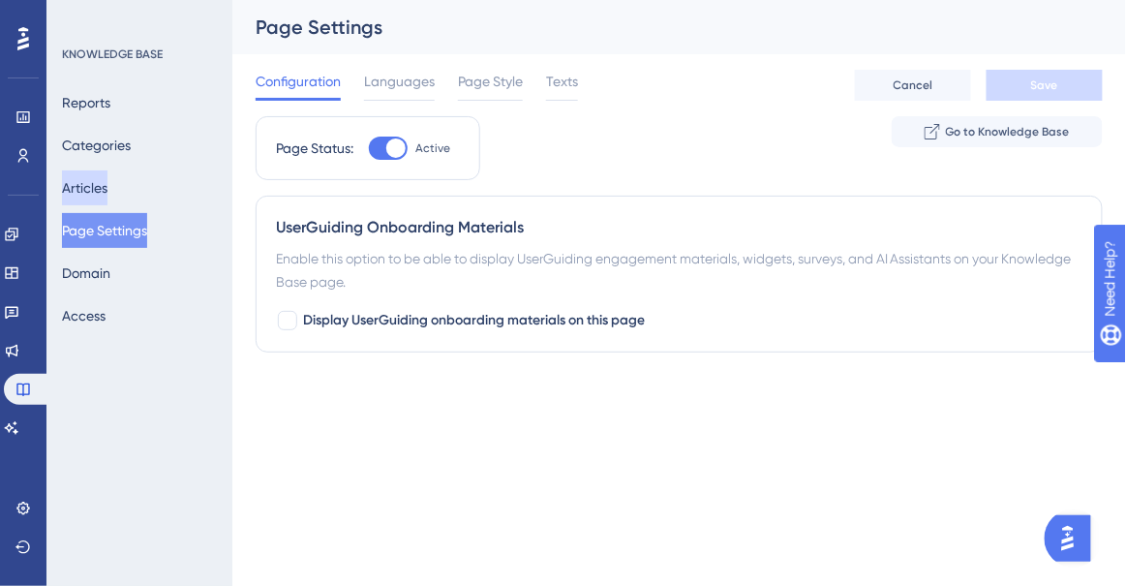
click at [108, 180] on button "Articles" at bounding box center [85, 187] width 46 height 35
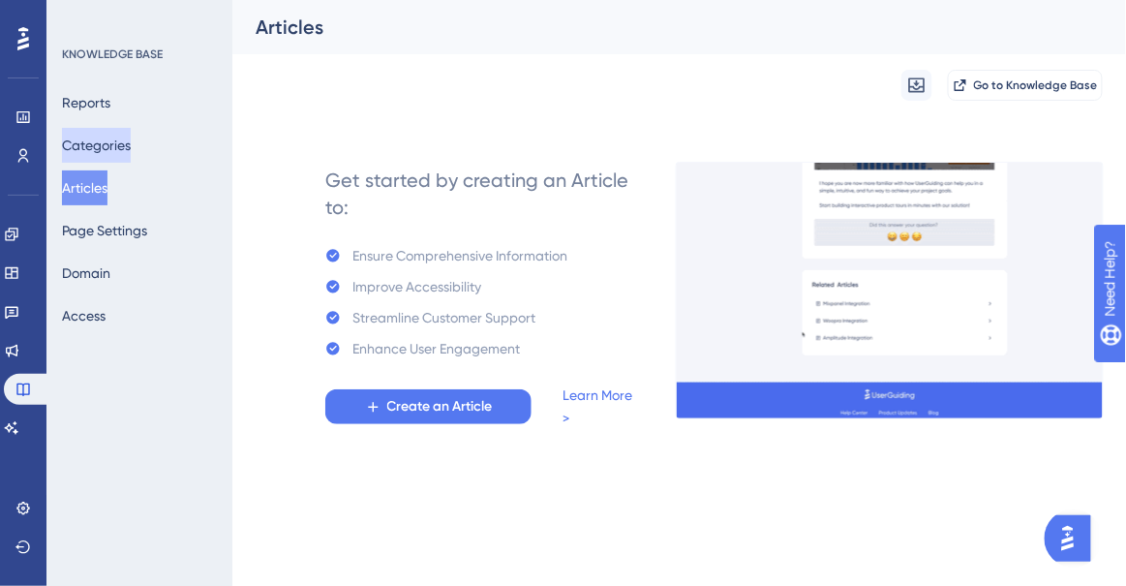
click at [116, 148] on button "Categories" at bounding box center [96, 145] width 69 height 35
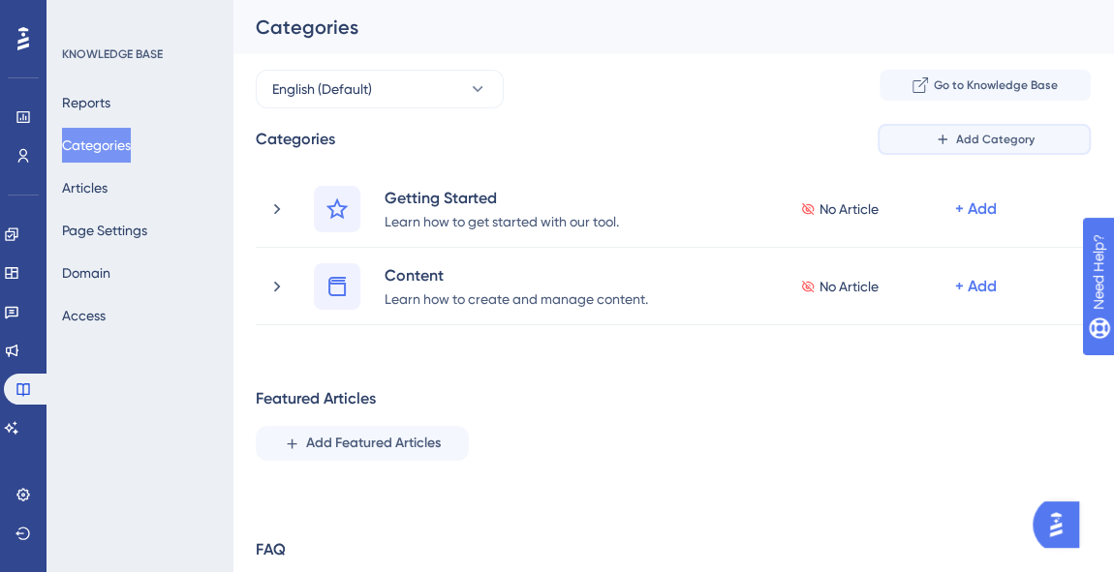
click at [989, 132] on span "Add Category" at bounding box center [995, 139] width 78 height 15
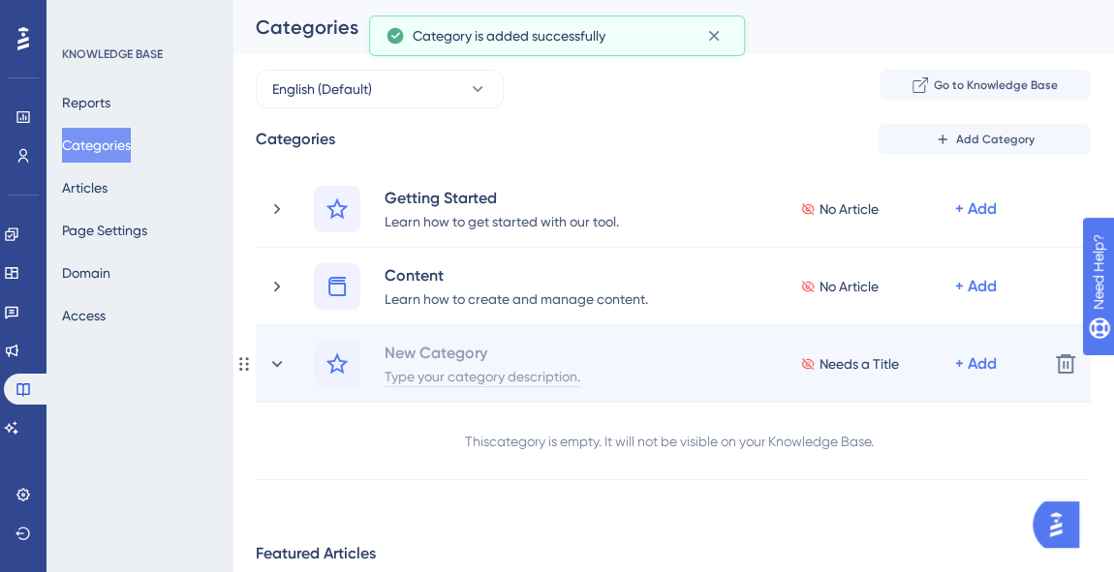
click at [460, 366] on div "Type your category description." at bounding box center [483, 375] width 198 height 23
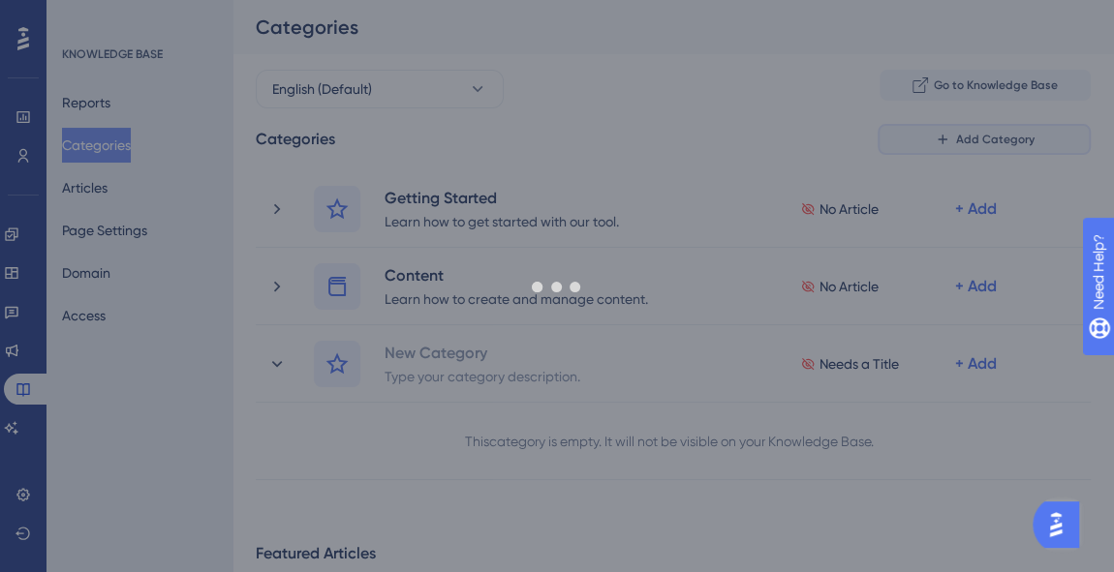
click at [968, 133] on div "Performance Users Engagement Widgets Feedback Product Updates Knowledge Base AI…" at bounding box center [672, 407] width 881 height 814
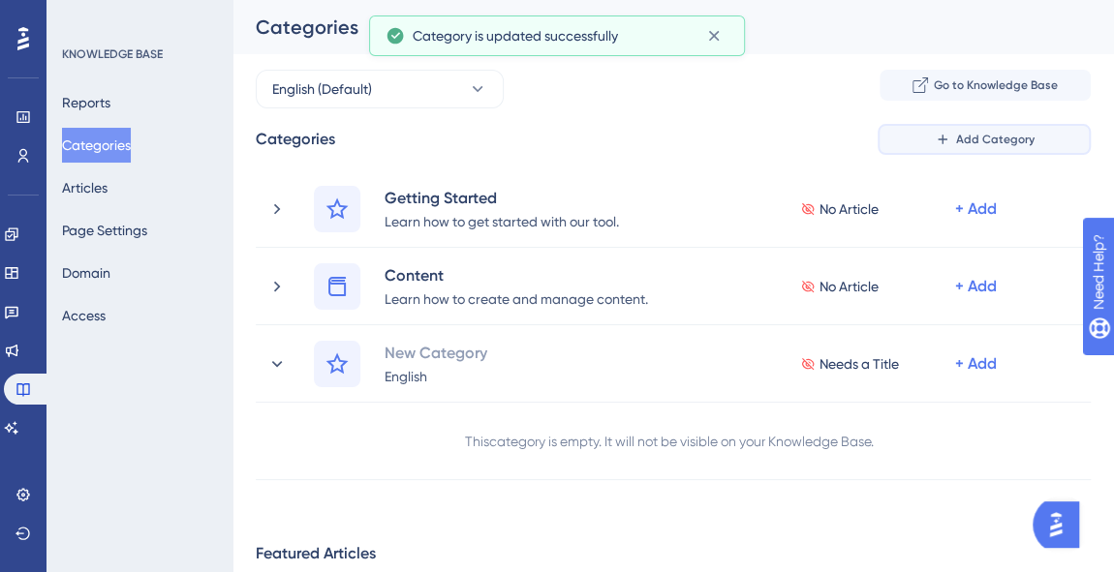
click at [946, 132] on icon at bounding box center [942, 139] width 15 height 15
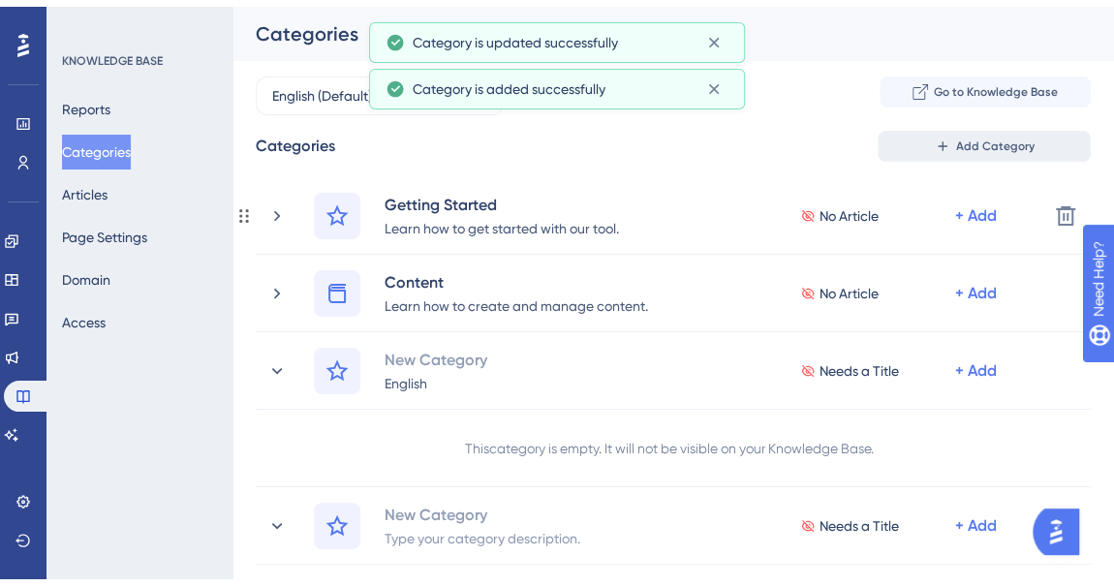
scroll to position [77, 0]
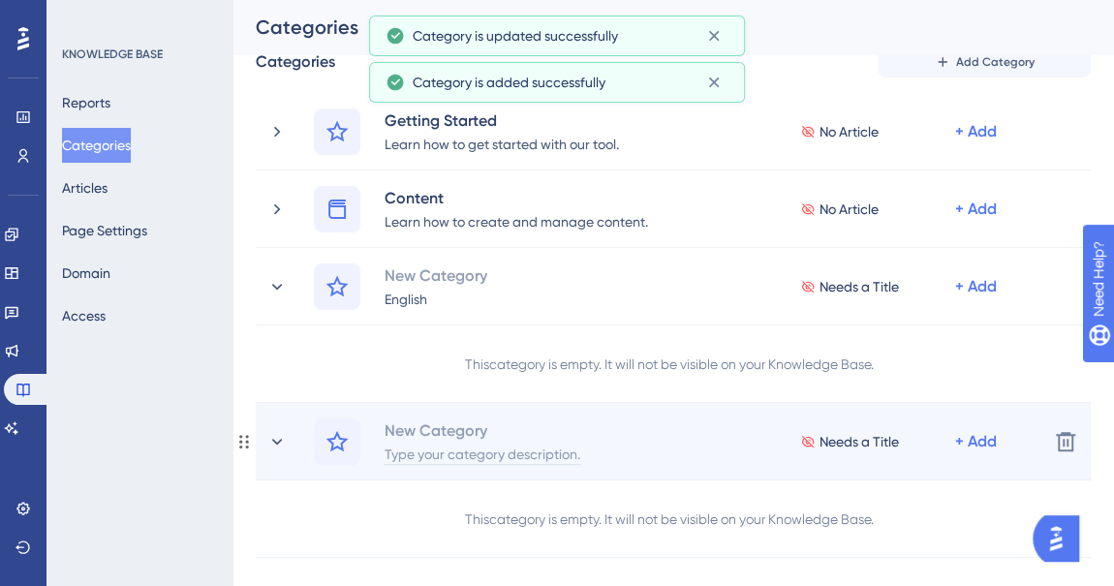
click at [484, 452] on div "Type your category description." at bounding box center [483, 453] width 198 height 23
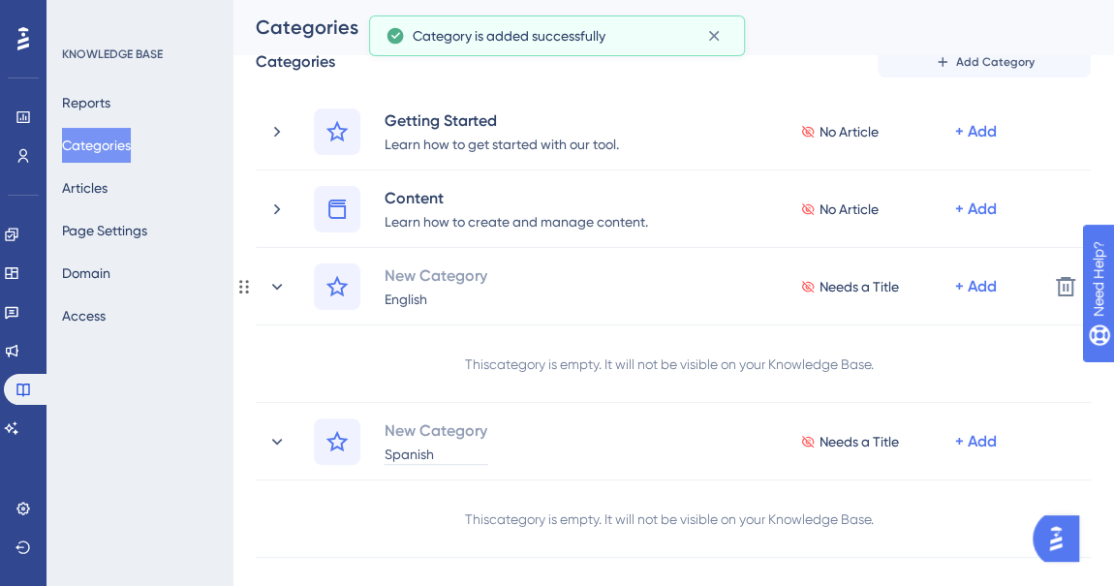
scroll to position [166, 0]
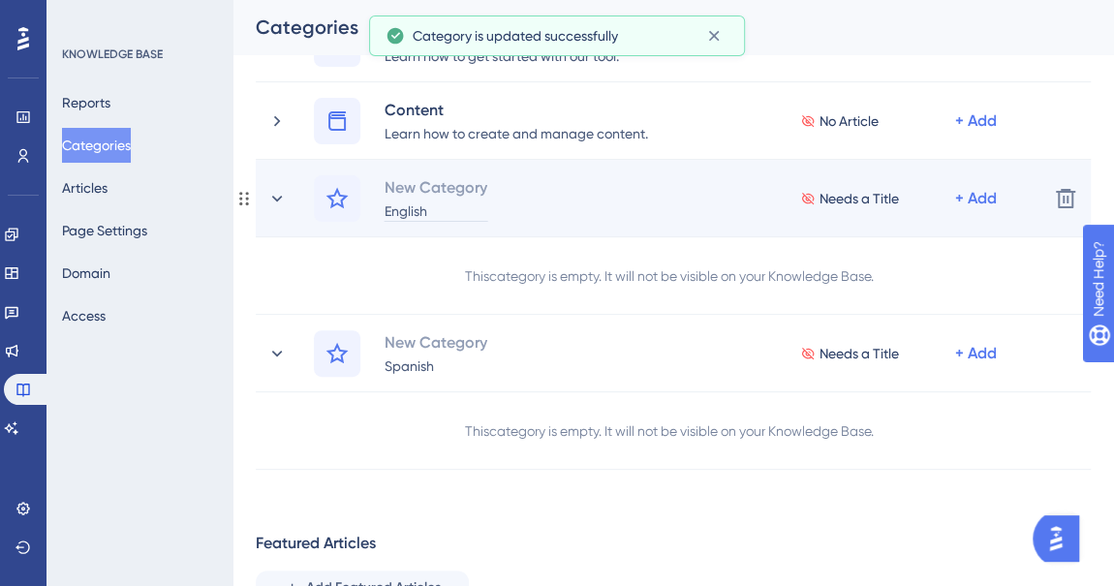
click at [431, 210] on div "English" at bounding box center [436, 210] width 105 height 23
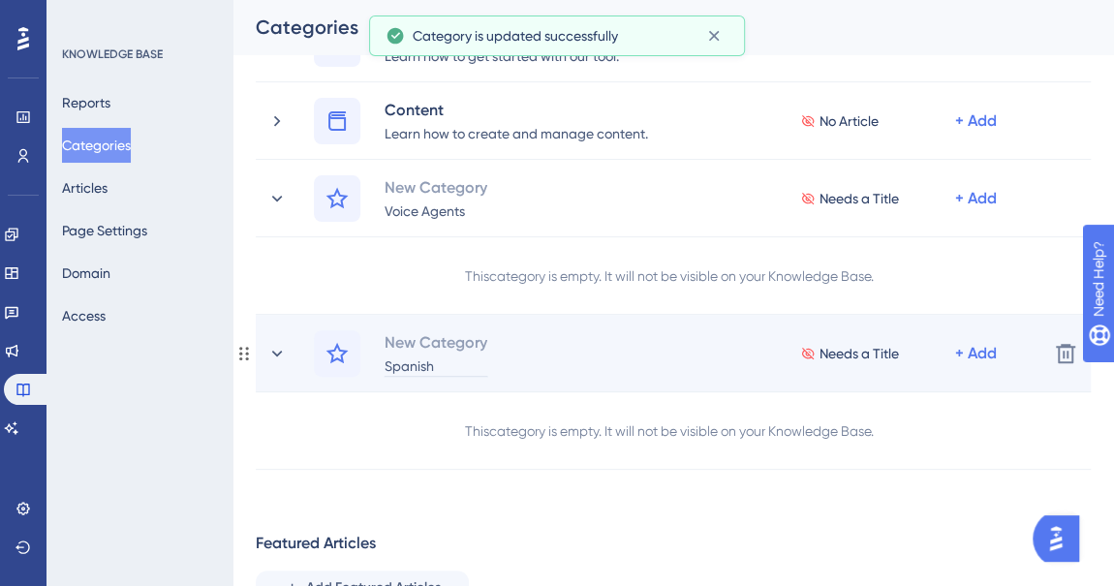
click at [423, 355] on div "Spanish" at bounding box center [436, 364] width 105 height 23
click at [422, 356] on div "Spanish" at bounding box center [436, 364] width 105 height 23
click at [423, 365] on div "Spanish" at bounding box center [436, 364] width 105 height 23
click at [408, 377] on div "New Category Spanish Needs a Title + Add Delete" at bounding box center [673, 353] width 835 height 77
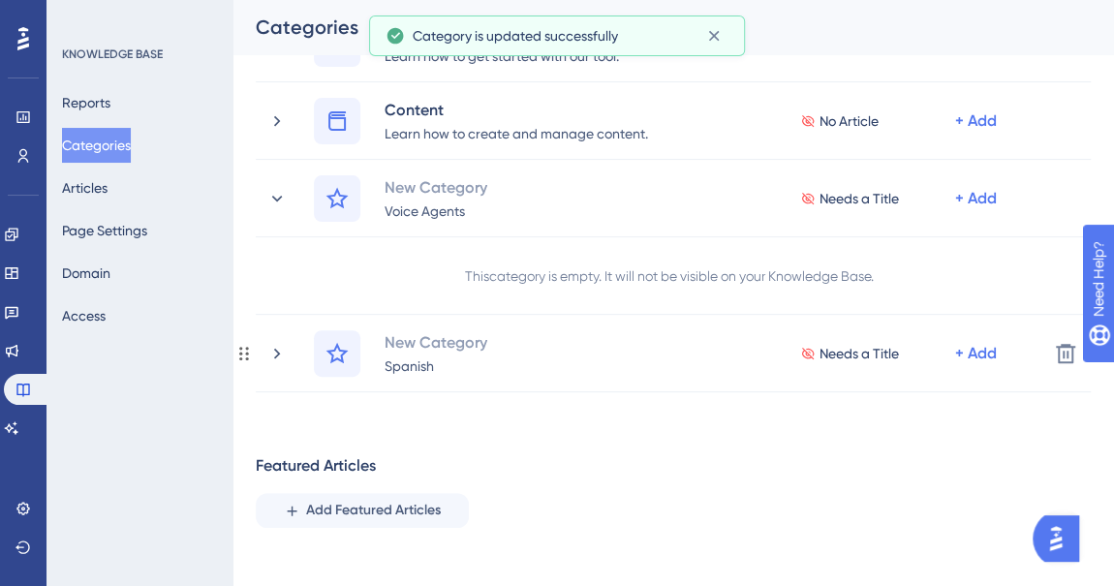
click at [414, 368] on div "Spanish" at bounding box center [436, 364] width 105 height 23
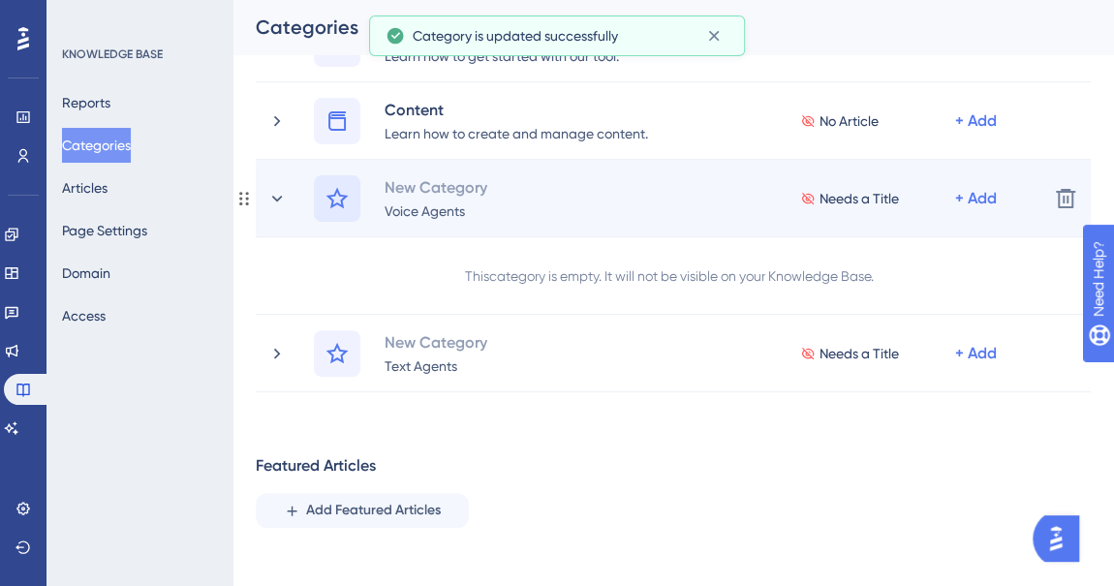
click at [337, 204] on icon at bounding box center [336, 198] width 23 height 23
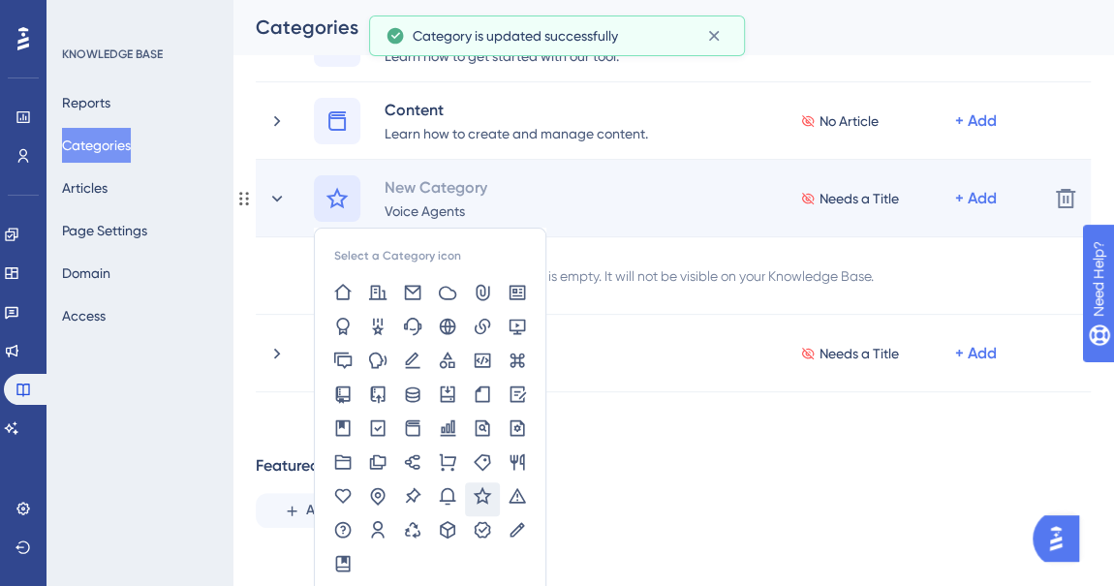
click at [381, 257] on div "Select a Category icon" at bounding box center [397, 255] width 127 height 15
click at [415, 327] on icon at bounding box center [412, 325] width 17 height 17
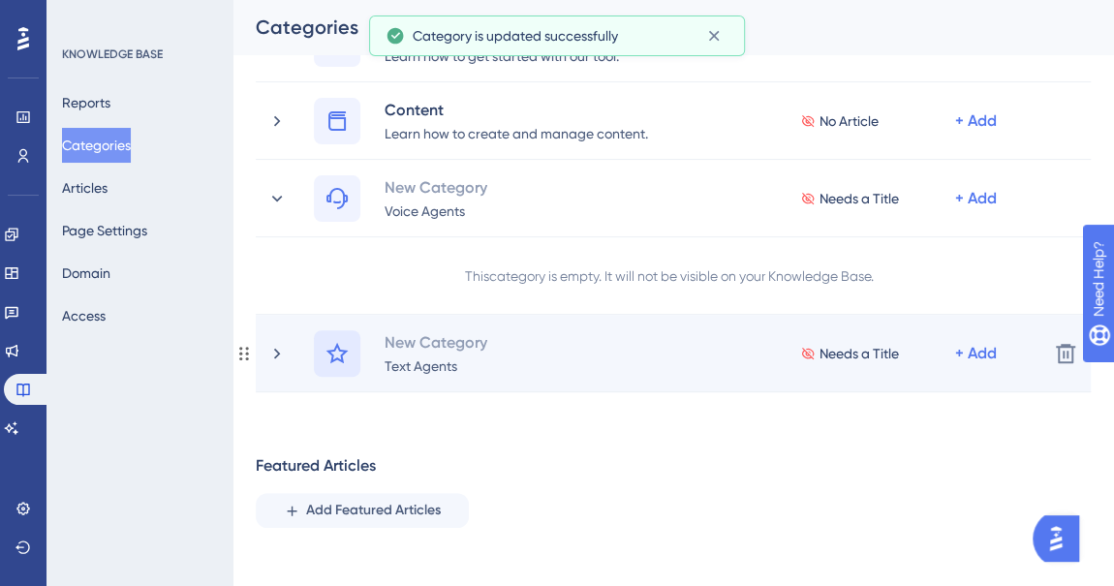
click at [334, 357] on icon at bounding box center [336, 353] width 23 height 23
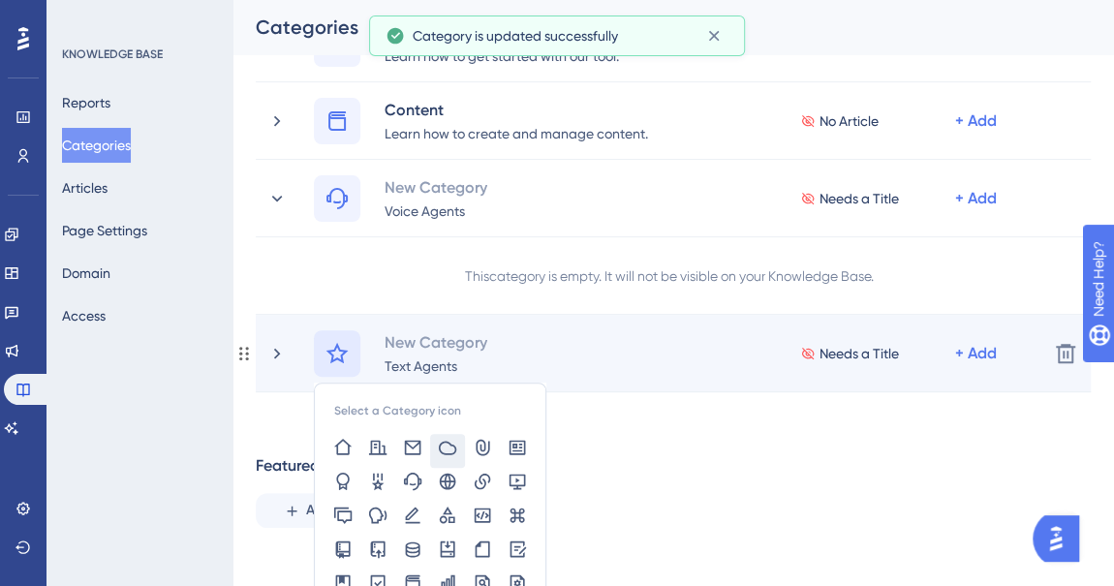
scroll to position [254, 0]
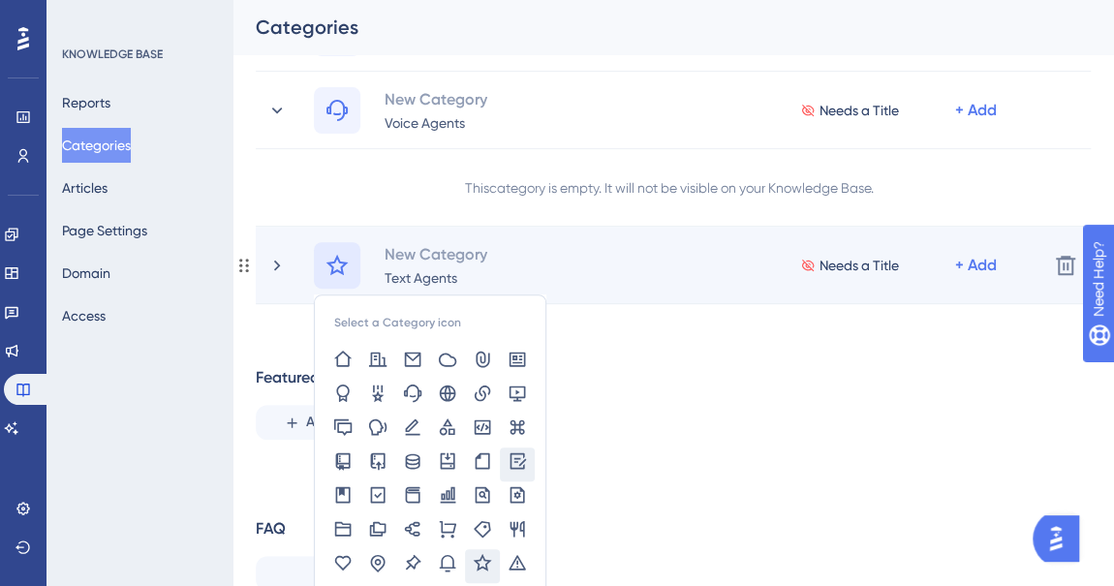
click at [513, 463] on icon at bounding box center [516, 460] width 19 height 19
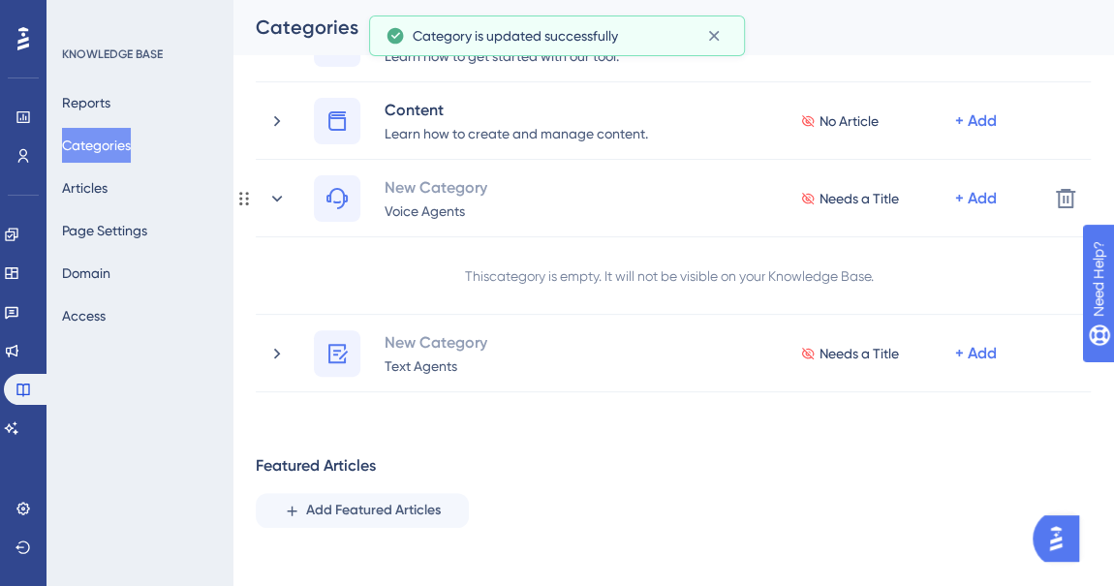
scroll to position [77, 0]
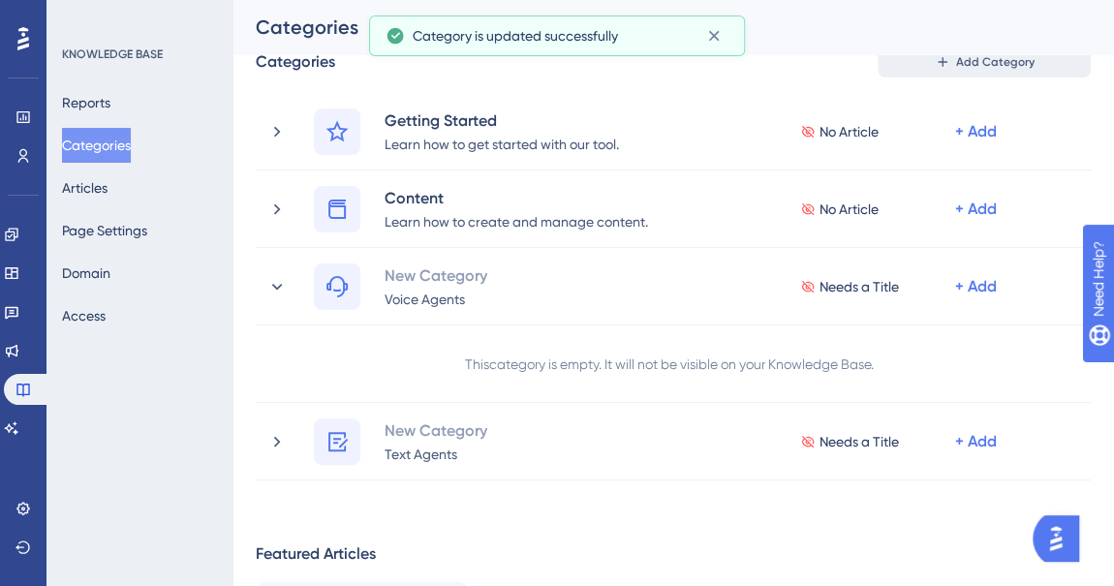
click at [985, 66] on span "Add Category" at bounding box center [995, 61] width 78 height 15
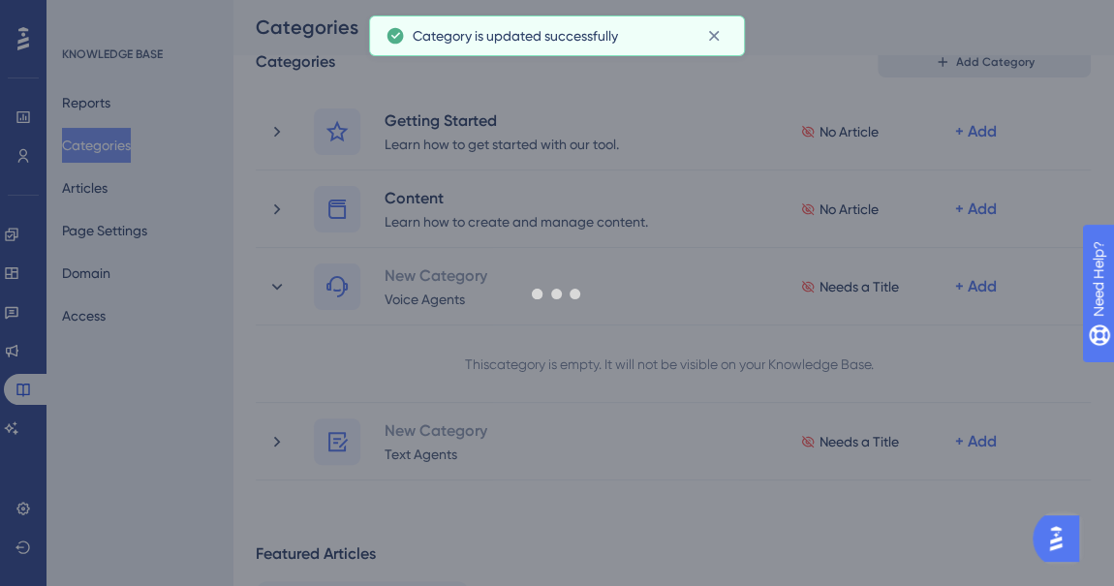
scroll to position [226, 0]
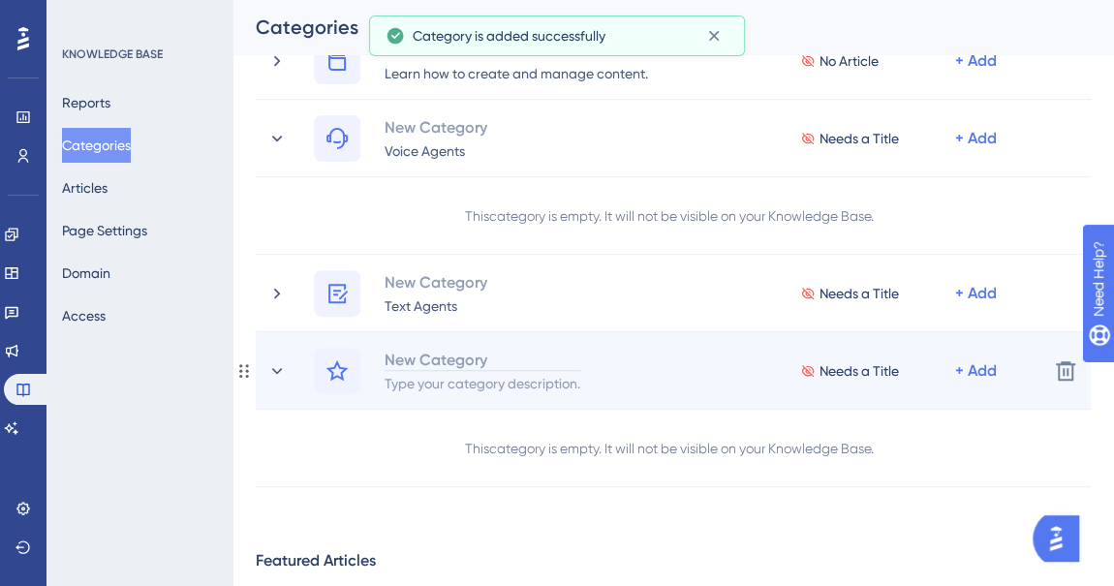
click at [446, 360] on div "New Category" at bounding box center [483, 359] width 198 height 23
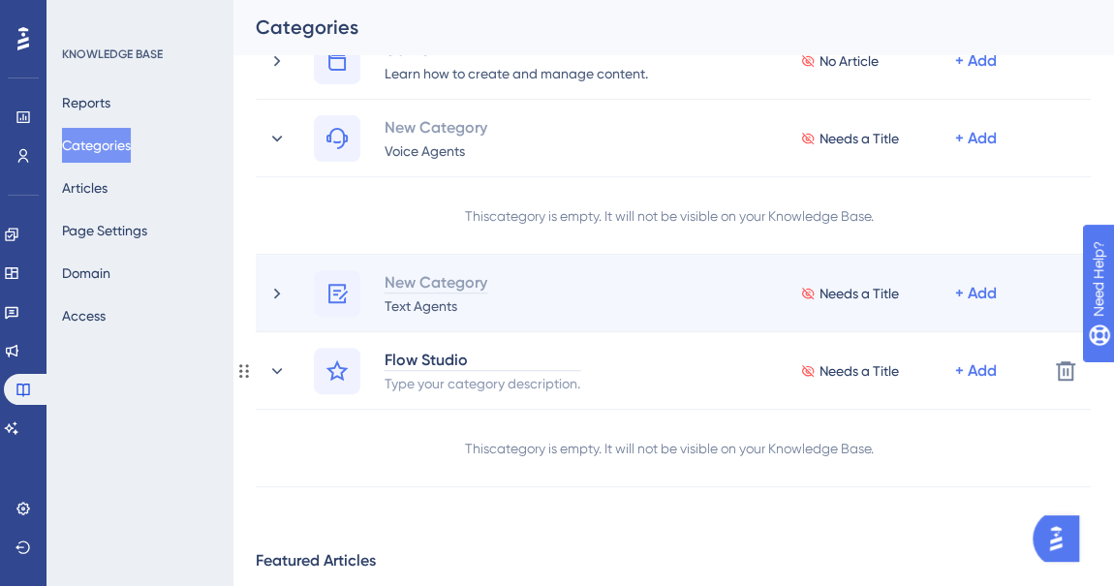
scroll to position [138, 0]
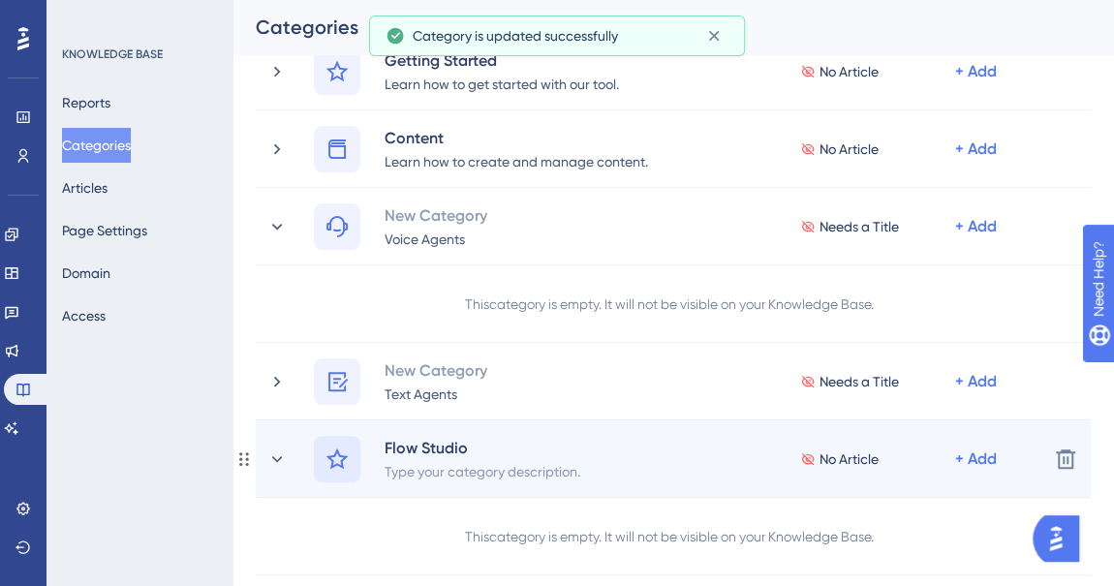
click at [335, 472] on div at bounding box center [337, 459] width 46 height 46
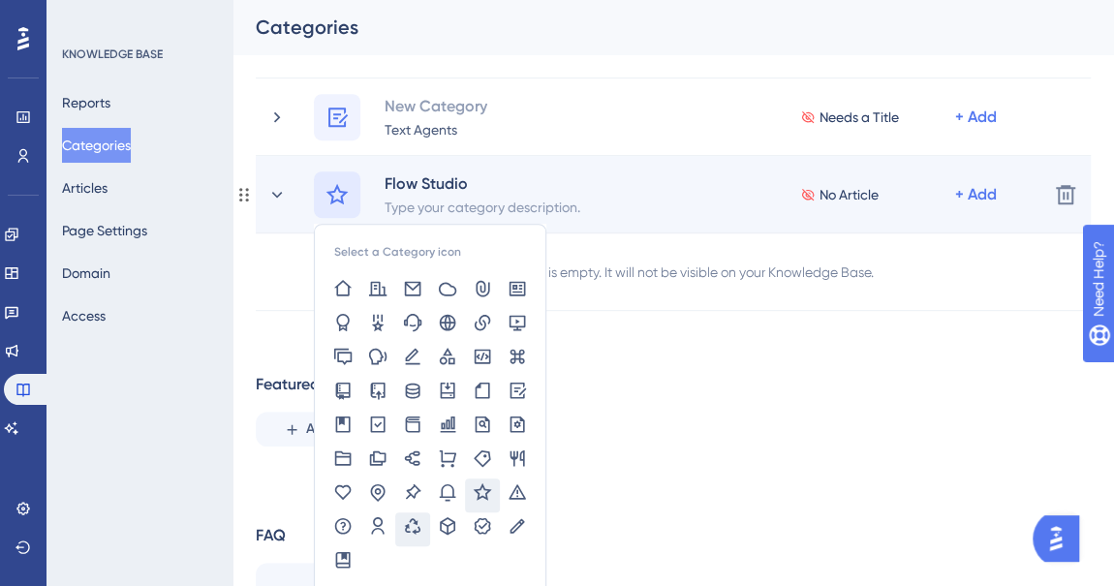
click at [416, 528] on icon at bounding box center [412, 525] width 19 height 19
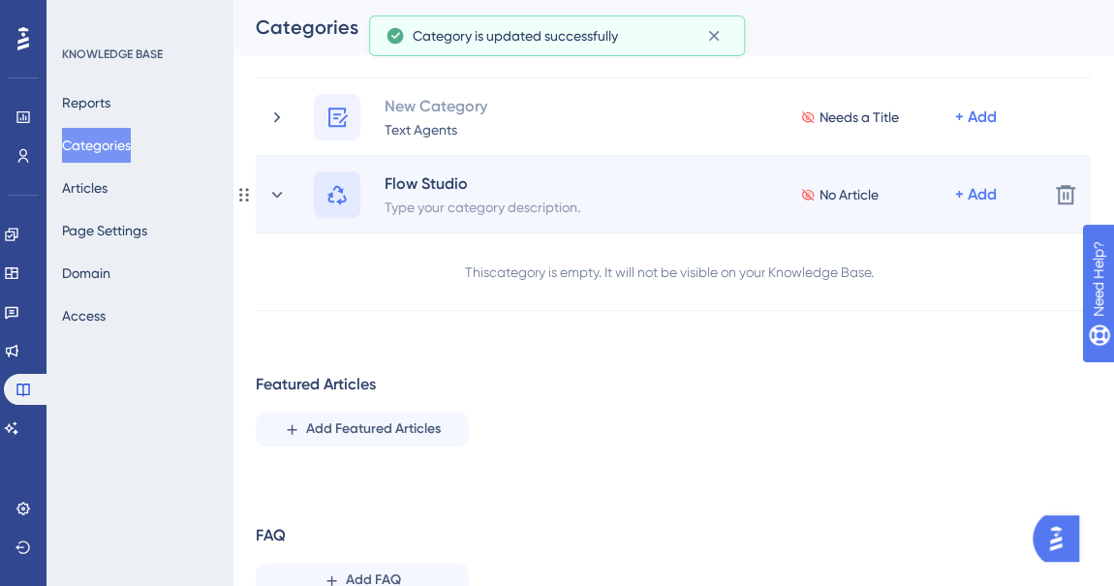
click at [332, 188] on icon at bounding box center [336, 194] width 23 height 23
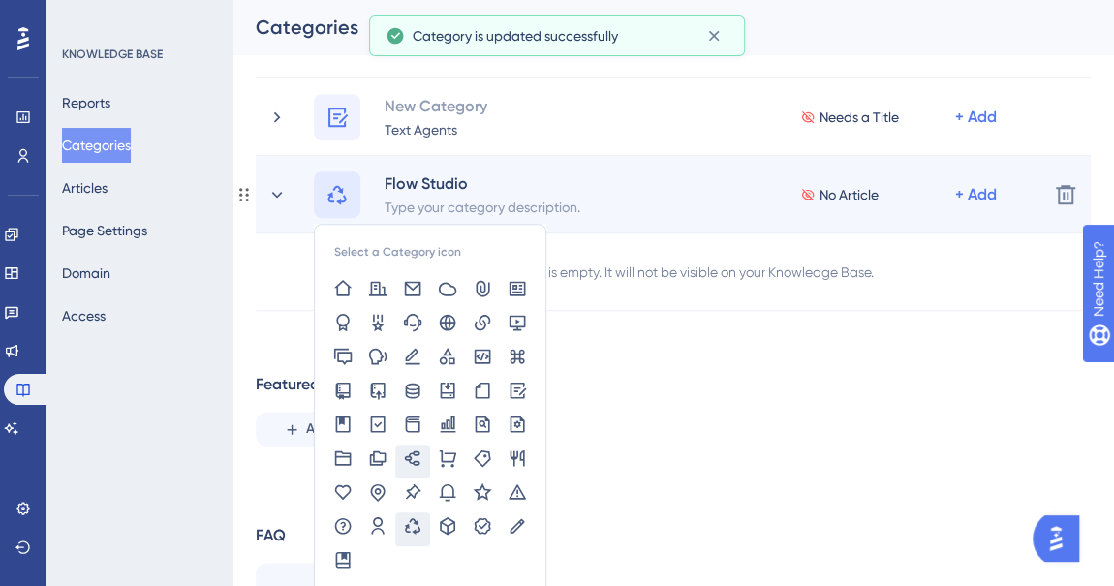
click at [410, 454] on icon at bounding box center [412, 457] width 15 height 15
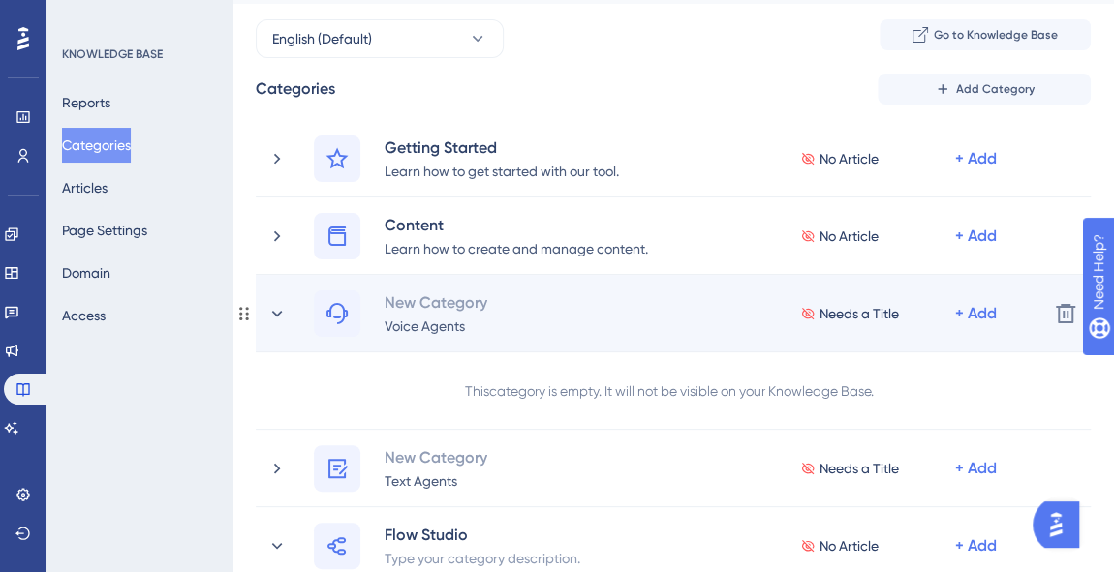
scroll to position [0, 0]
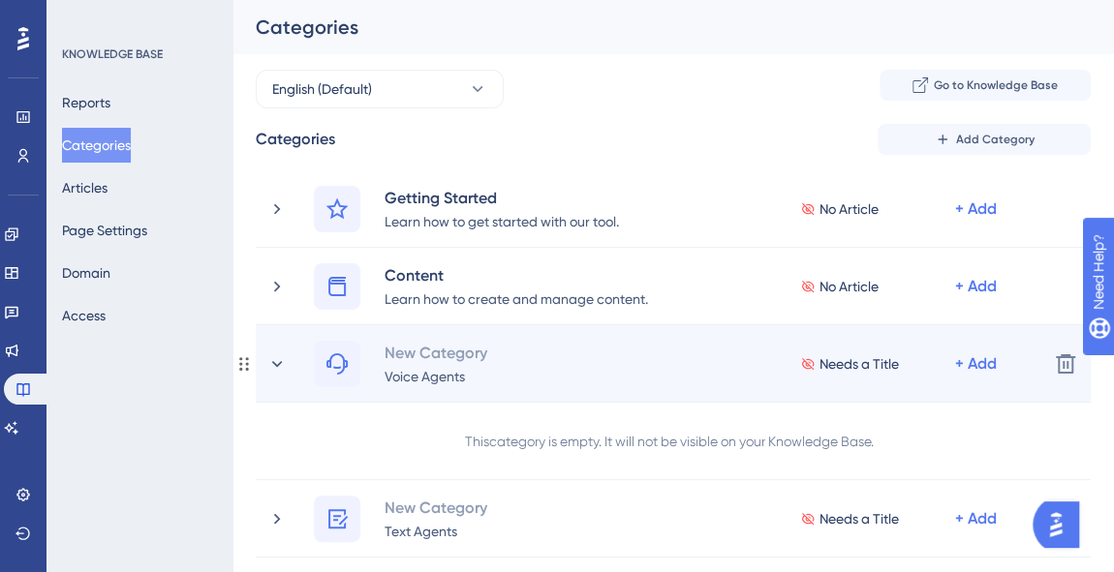
click at [857, 367] on span "Needs a Title" at bounding box center [858, 364] width 79 height 23
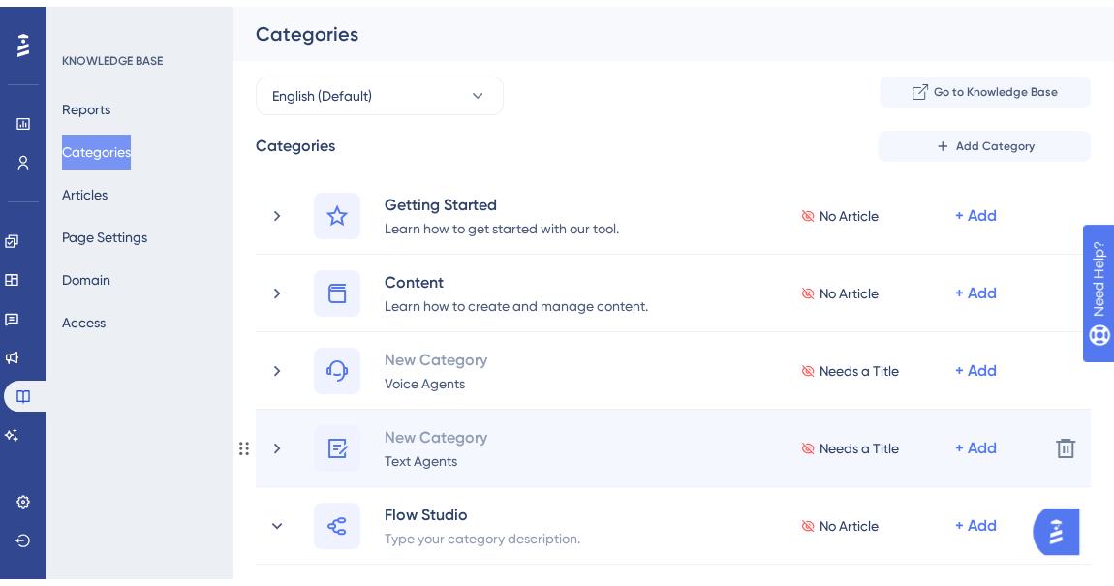
scroll to position [87, 0]
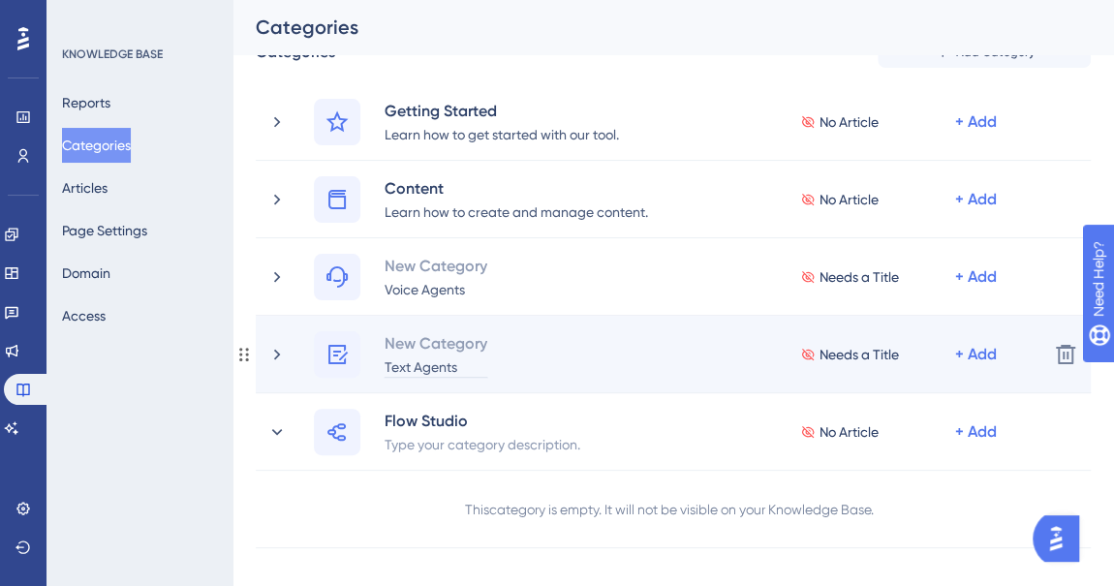
click at [455, 370] on div "Text Agents" at bounding box center [436, 365] width 105 height 23
click at [461, 344] on div "New Category" at bounding box center [436, 342] width 105 height 23
paste div
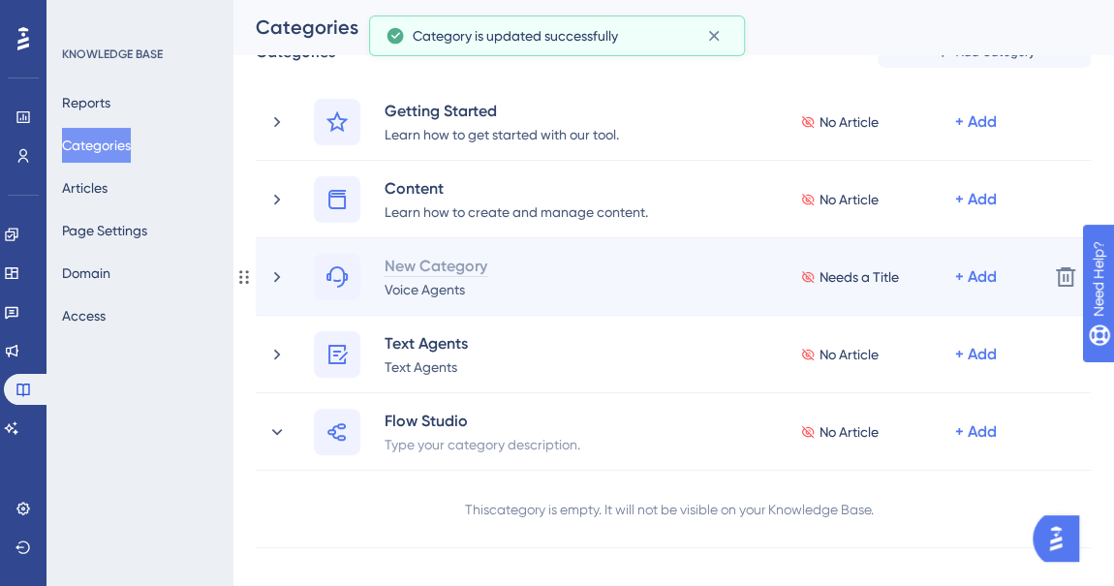
click at [424, 257] on div "New Category" at bounding box center [436, 265] width 105 height 23
click at [415, 284] on div "Voice Agents" at bounding box center [425, 288] width 82 height 23
click at [415, 284] on div "Voice Agents" at bounding box center [436, 288] width 105 height 23
click at [419, 267] on div "New Category" at bounding box center [436, 265] width 105 height 23
paste div
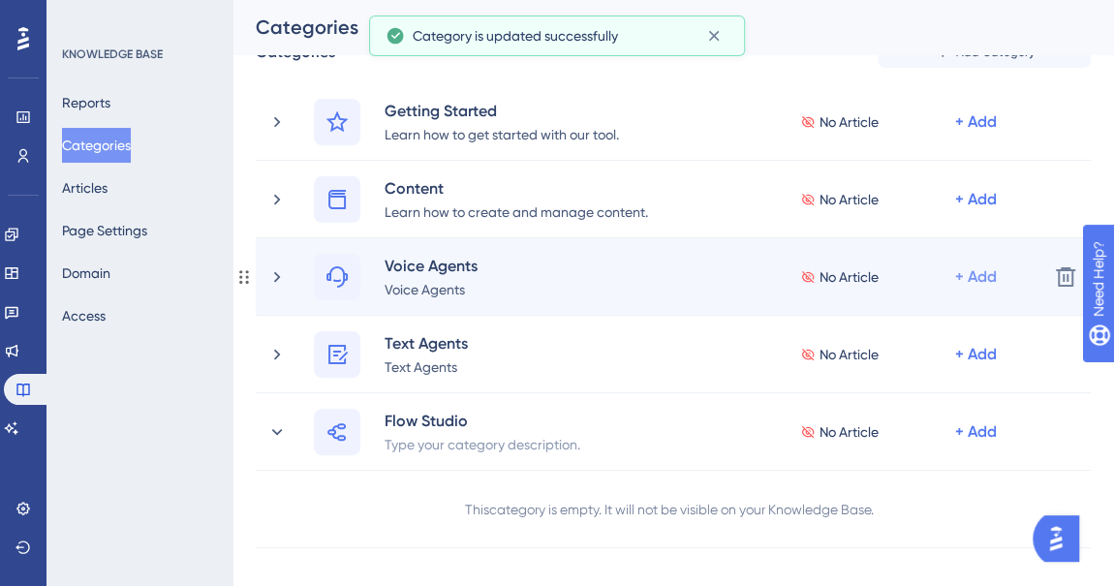
click at [985, 276] on div "+ Add" at bounding box center [976, 276] width 42 height 23
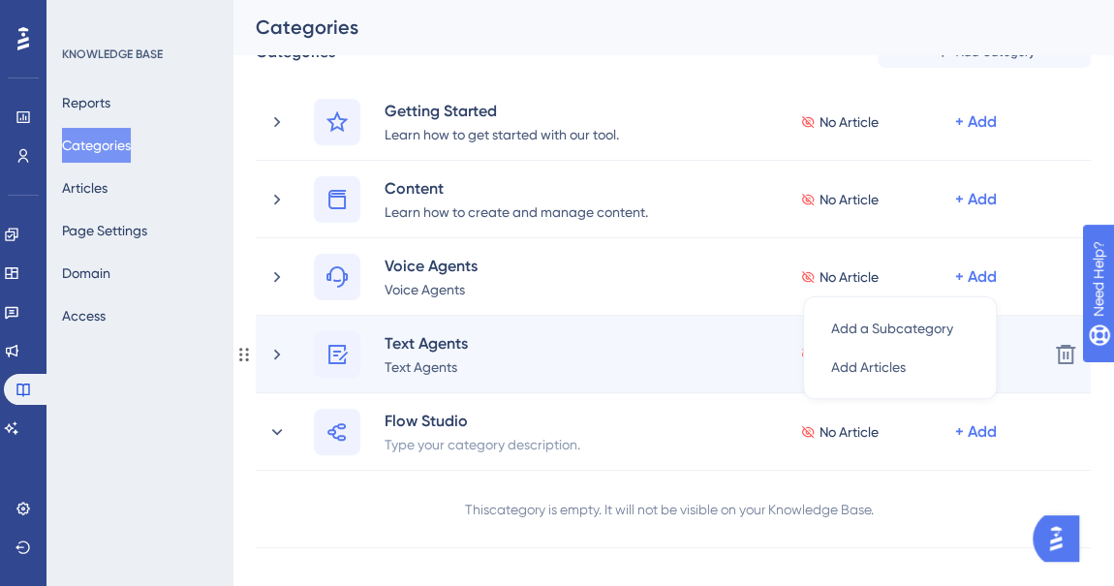
click at [1043, 328] on div "Text Agents Text Agents No Article + Add Delete" at bounding box center [673, 354] width 835 height 77
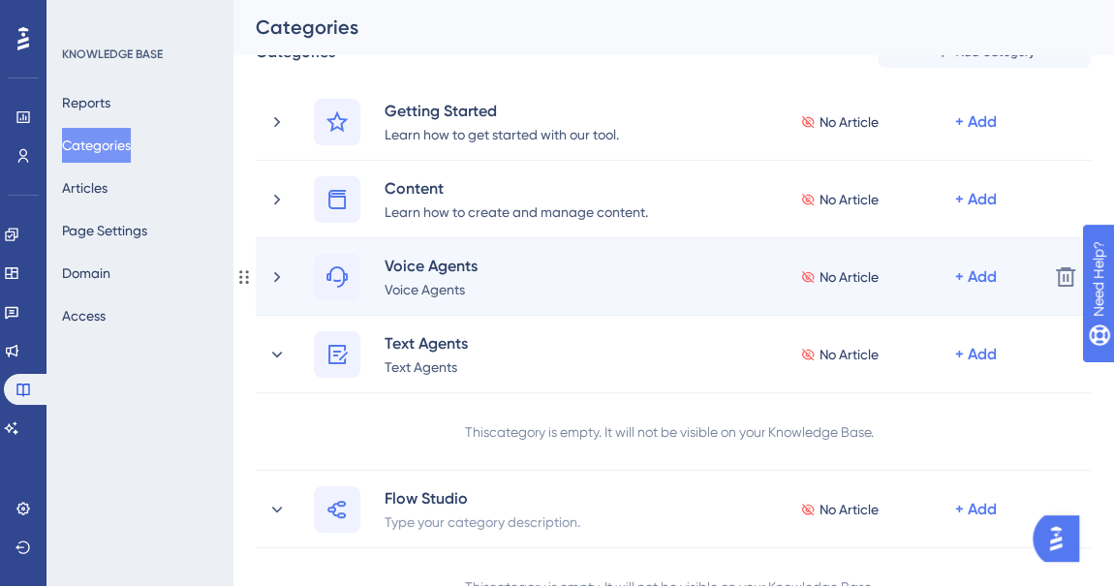
click at [827, 277] on span "No Article" at bounding box center [848, 276] width 59 height 23
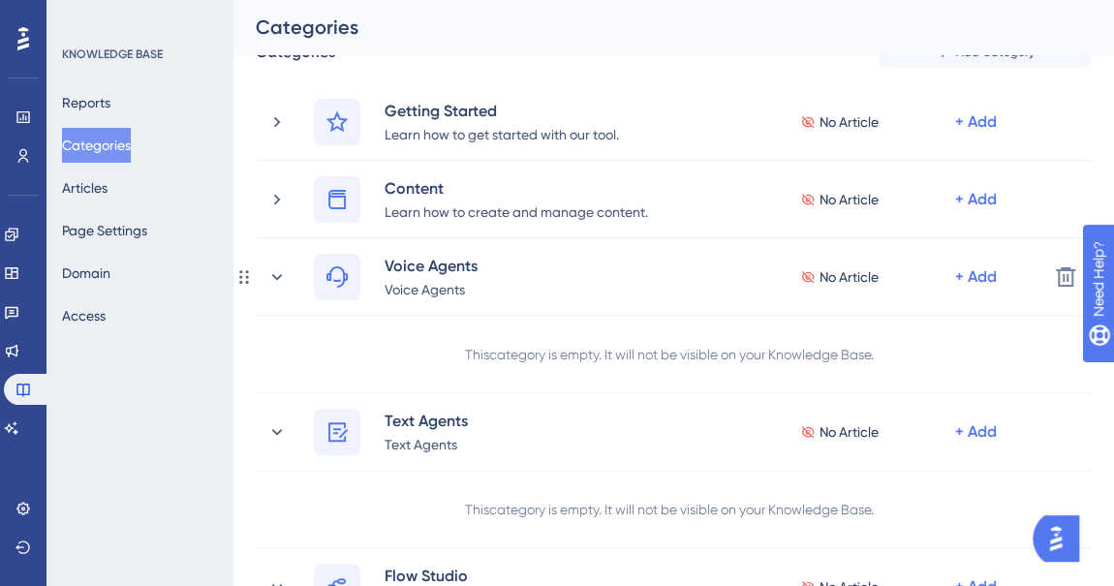
click at [827, 277] on span "No Article" at bounding box center [848, 276] width 59 height 23
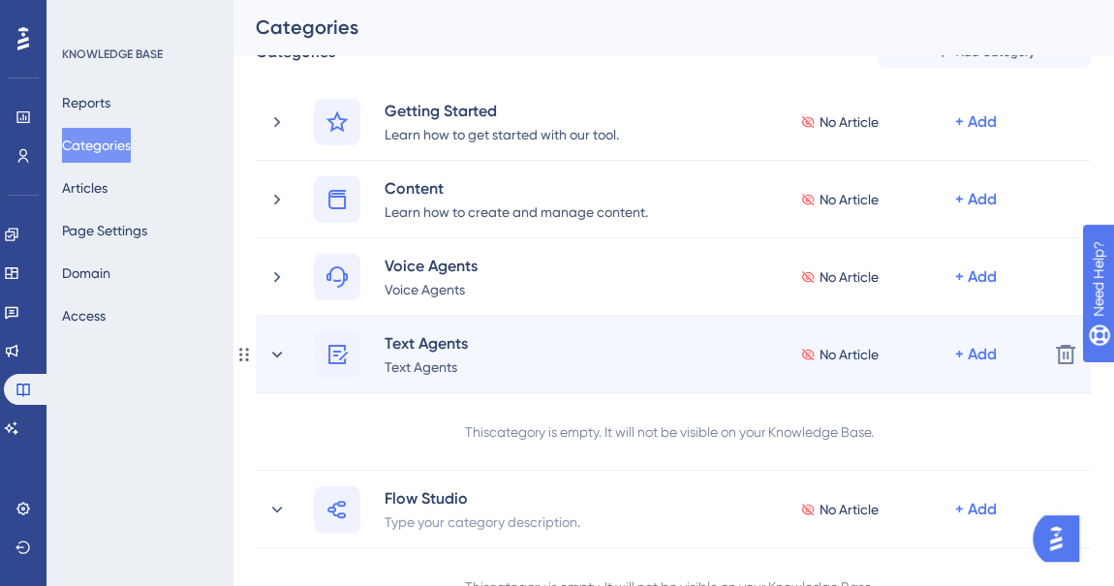
scroll to position [175, 0]
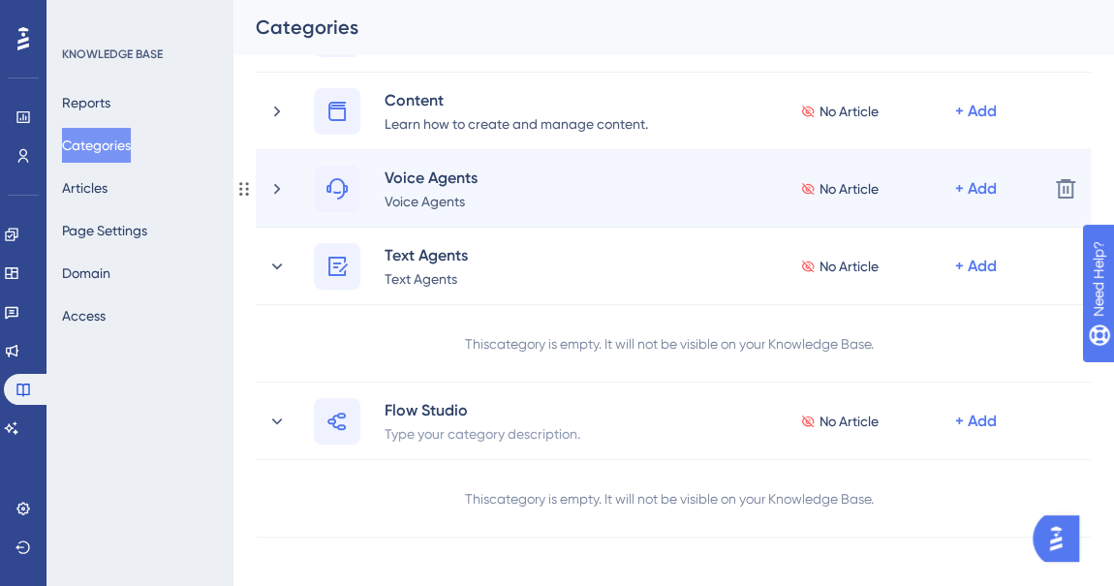
click at [823, 188] on span "No Article" at bounding box center [848, 188] width 59 height 23
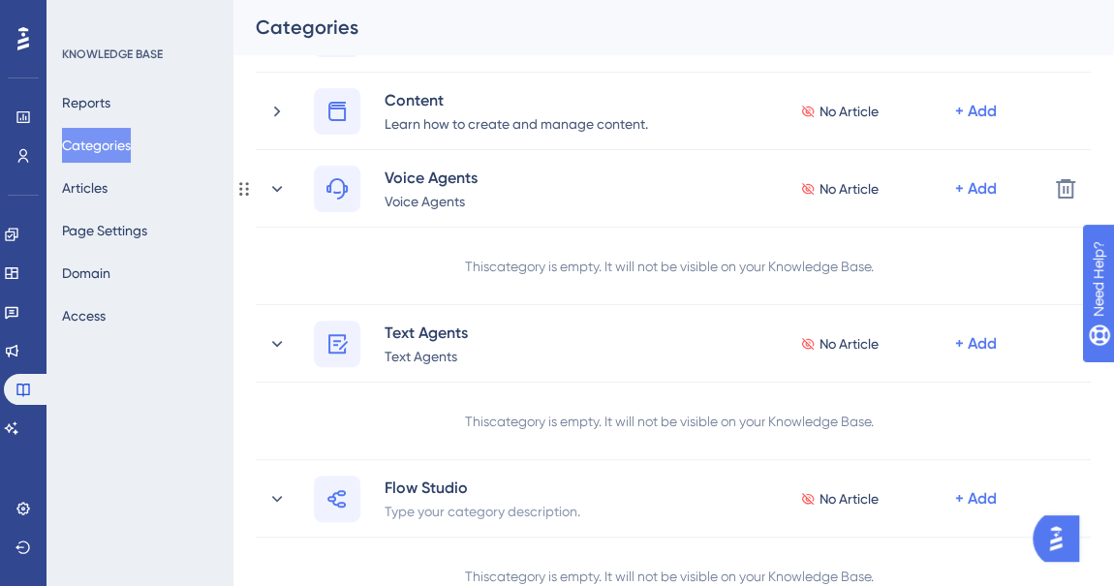
click at [823, 188] on span "No Article" at bounding box center [848, 188] width 59 height 23
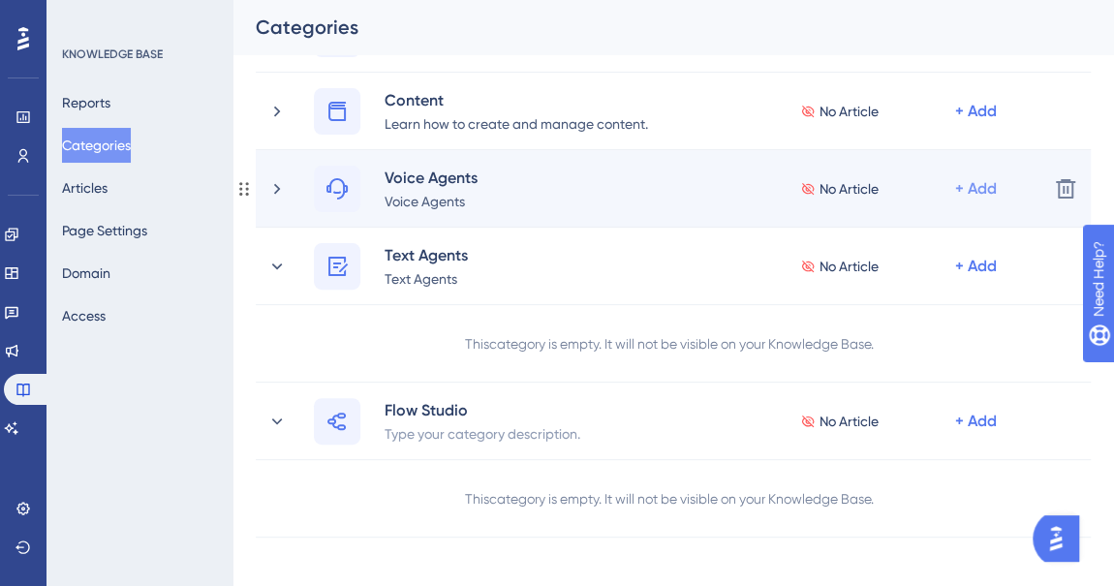
click at [965, 185] on div "+ Add" at bounding box center [976, 188] width 42 height 23
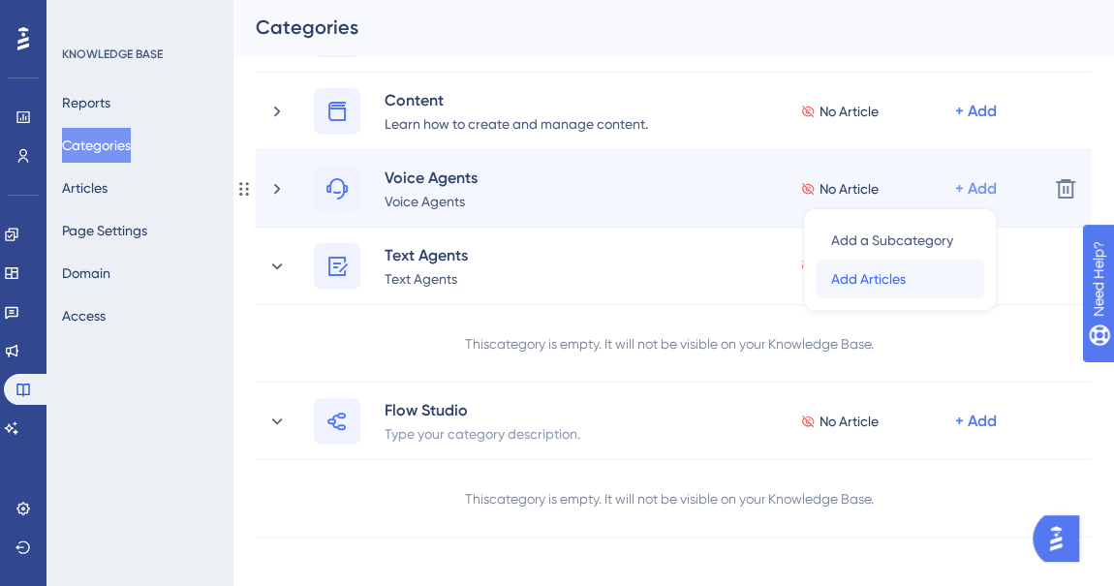
click at [900, 270] on span "Add Articles" at bounding box center [868, 278] width 75 height 23
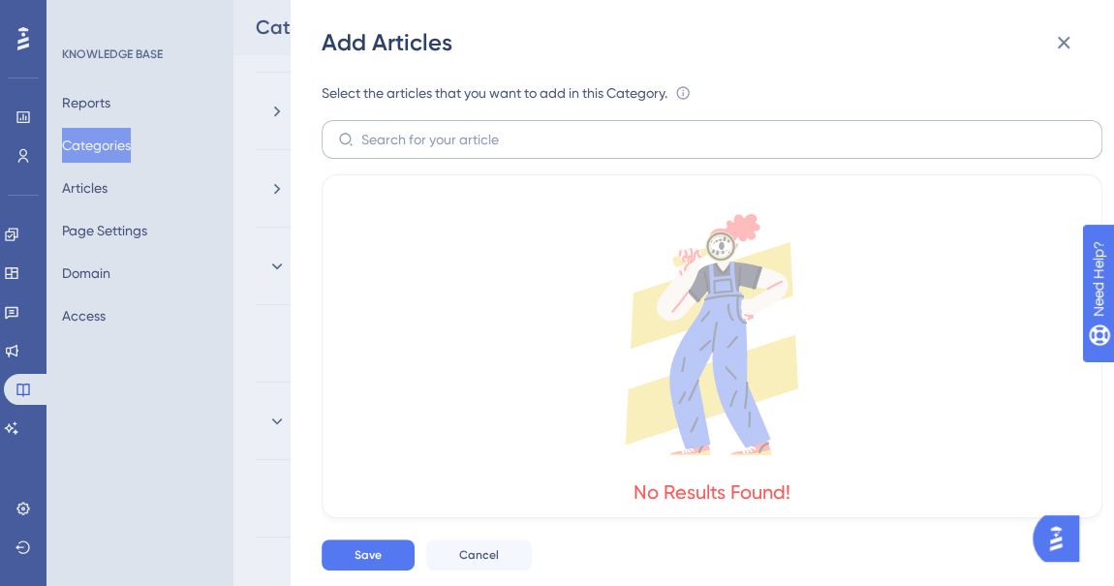
click at [445, 124] on label at bounding box center [712, 139] width 781 height 39
click at [445, 129] on input "text" at bounding box center [723, 139] width 724 height 21
click at [504, 271] on icon at bounding box center [712, 334] width 732 height 241
click at [466, 555] on span "Cancel" at bounding box center [479, 554] width 40 height 15
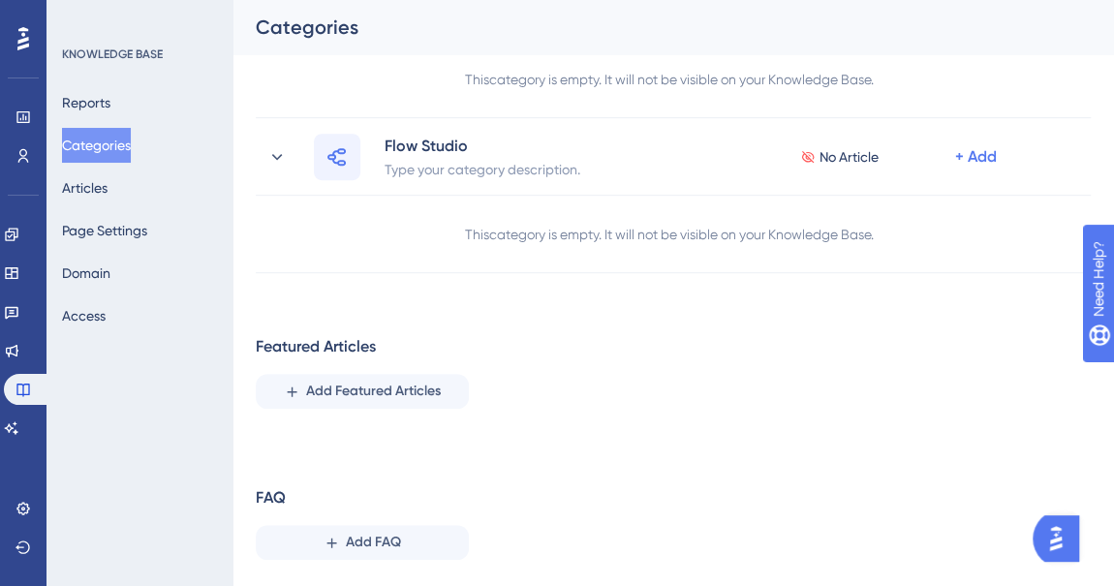
scroll to position [491, 0]
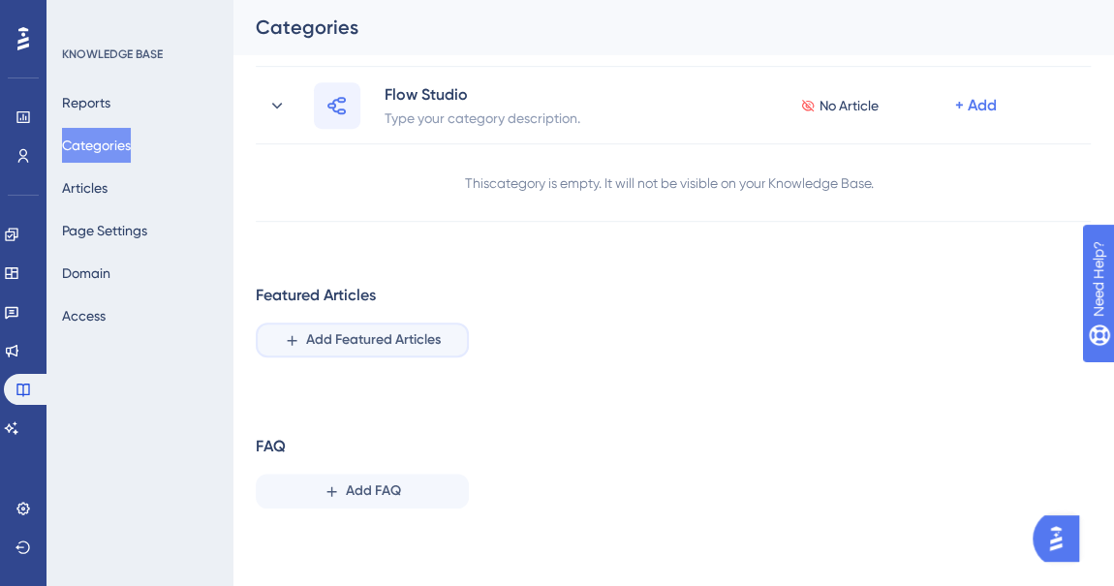
click at [375, 328] on span "Add Featured Articles" at bounding box center [373, 339] width 135 height 23
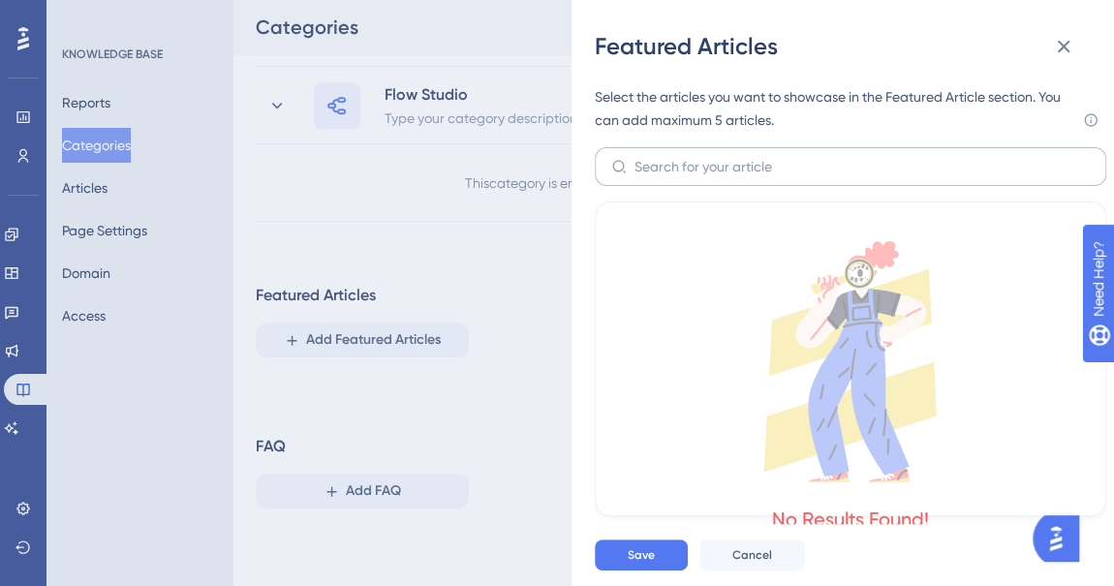
click at [732, 152] on label at bounding box center [850, 166] width 511 height 39
click at [732, 156] on input "text" at bounding box center [861, 166] width 455 height 21
click at [1064, 55] on icon at bounding box center [1063, 46] width 23 height 23
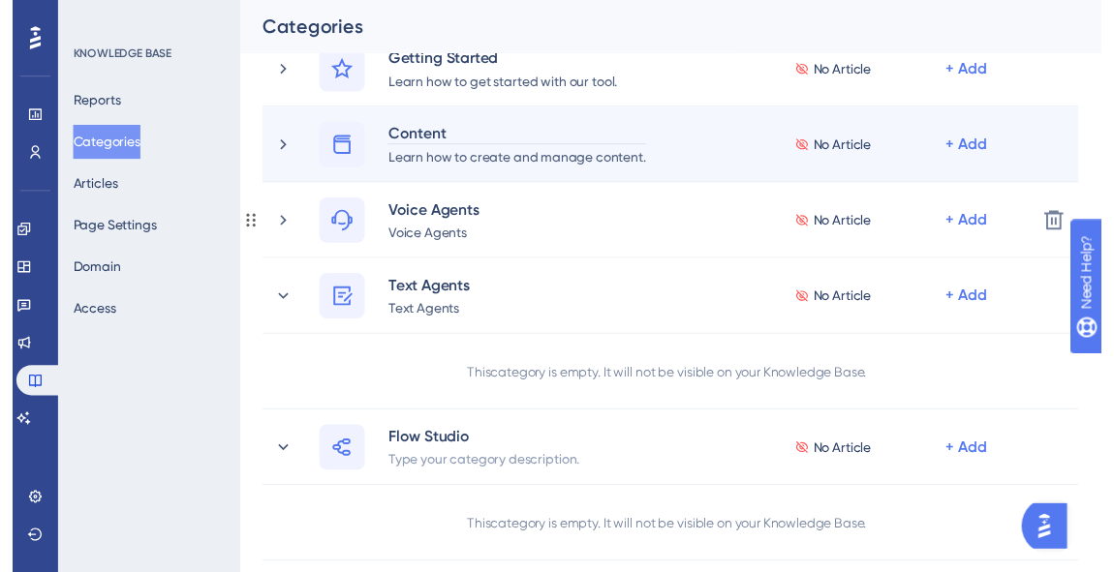
scroll to position [0, 0]
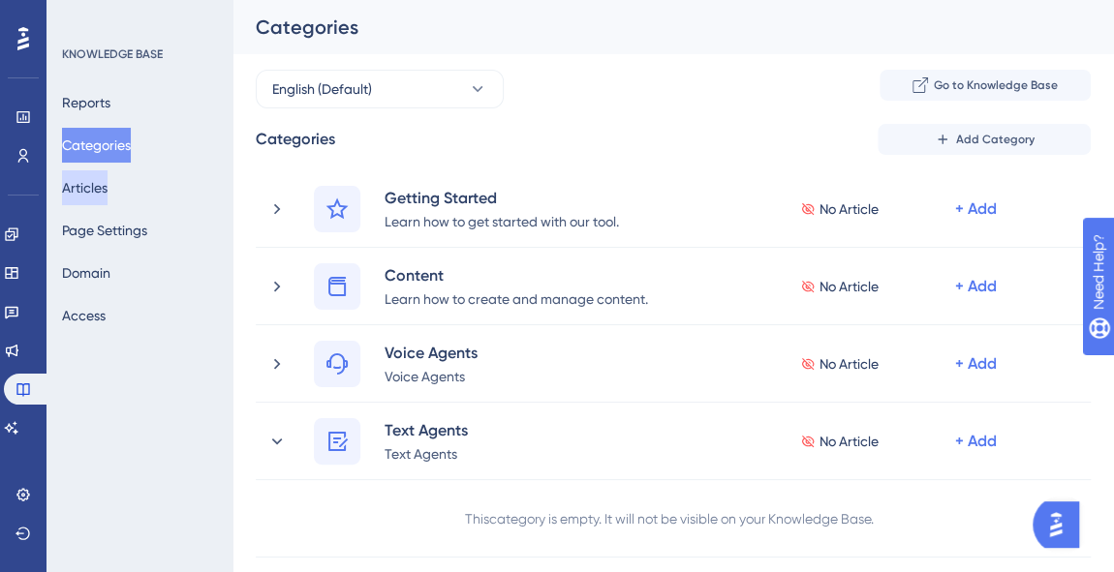
click at [103, 179] on button "Articles" at bounding box center [85, 187] width 46 height 35
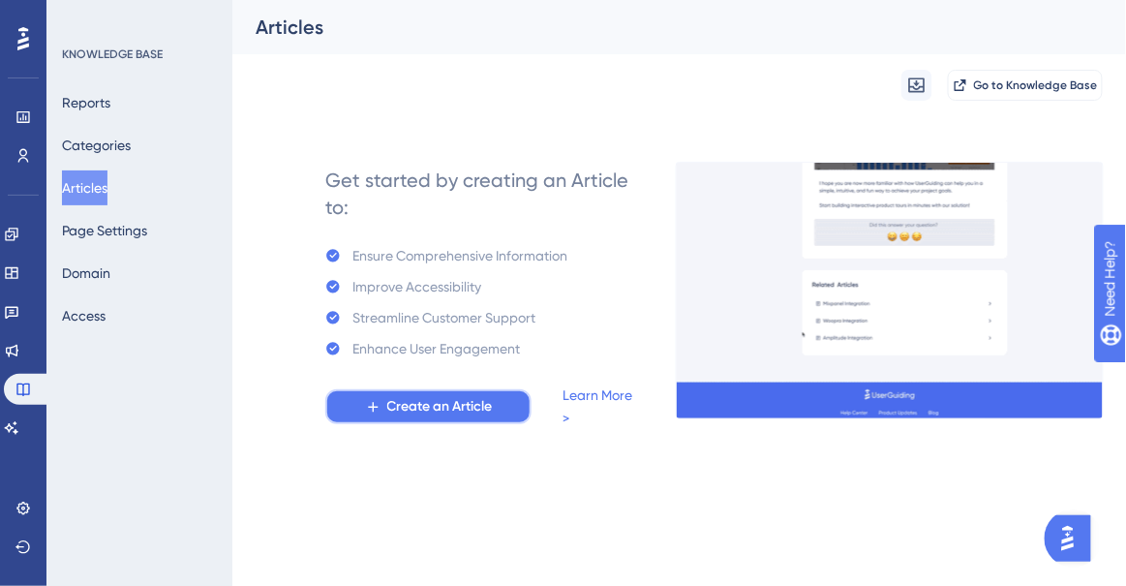
click at [446, 410] on span "Create an Article" at bounding box center [440, 406] width 106 height 23
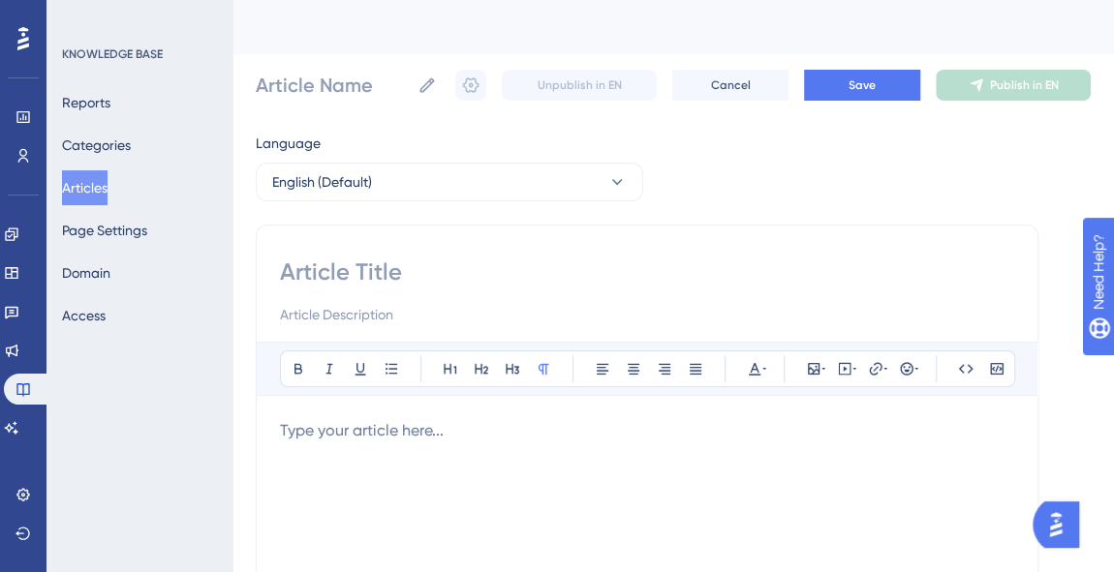
click at [414, 281] on input at bounding box center [647, 272] width 734 height 31
type input "Test Dapta"
click at [920, 90] on div "Unpublish in EN Cancel Save Publish in EN" at bounding box center [772, 85] width 635 height 31
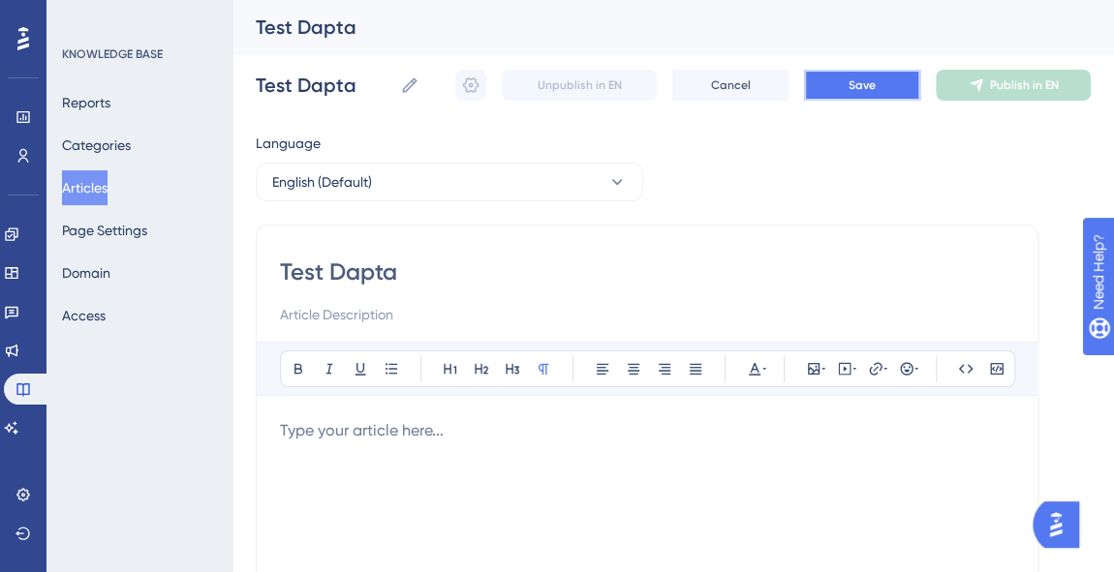
click at [883, 83] on button "Save" at bounding box center [862, 85] width 116 height 31
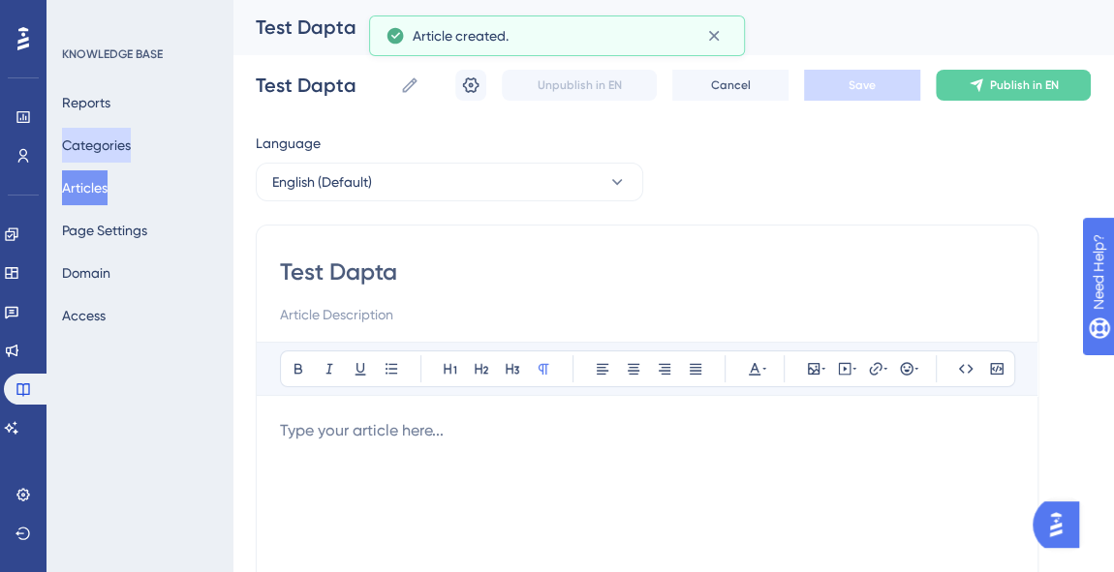
click at [107, 144] on button "Categories" at bounding box center [96, 145] width 69 height 35
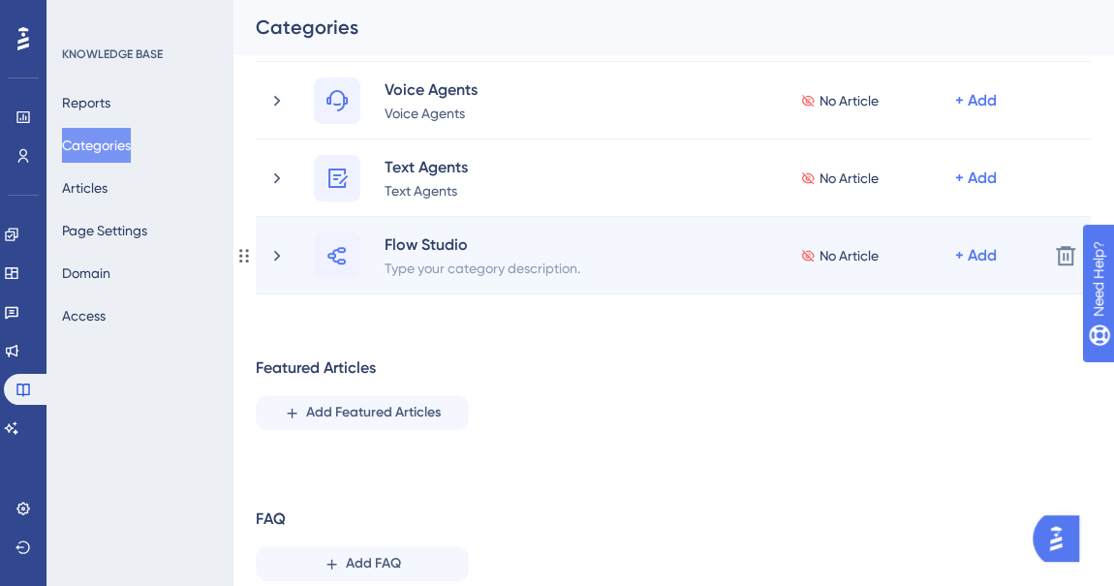
scroll to position [87, 0]
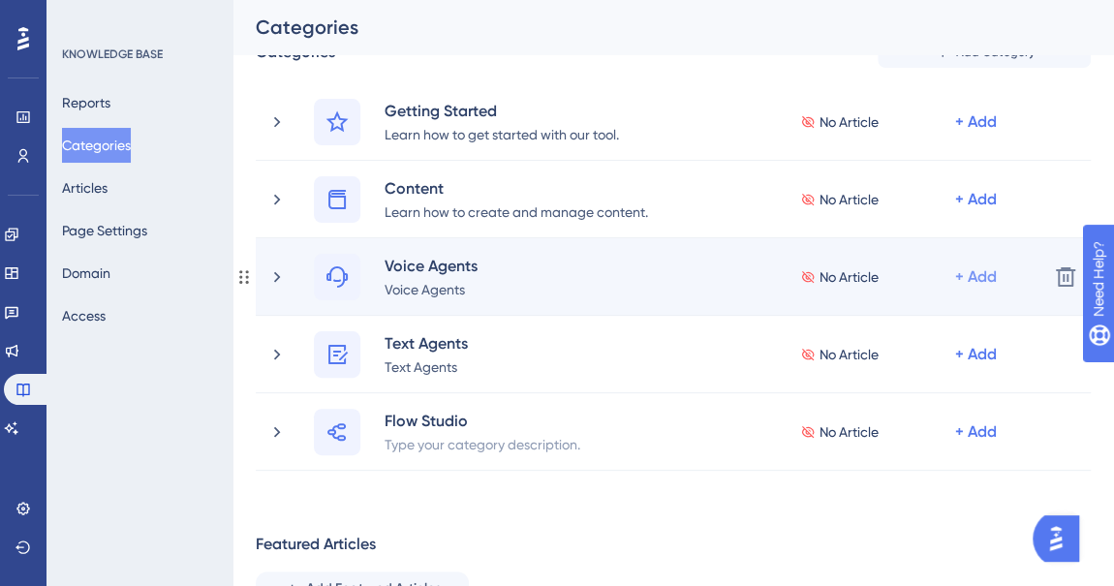
click at [983, 276] on div "+ Add" at bounding box center [976, 276] width 42 height 23
click at [909, 359] on div "Add Articles Add Articles" at bounding box center [900, 367] width 138 height 39
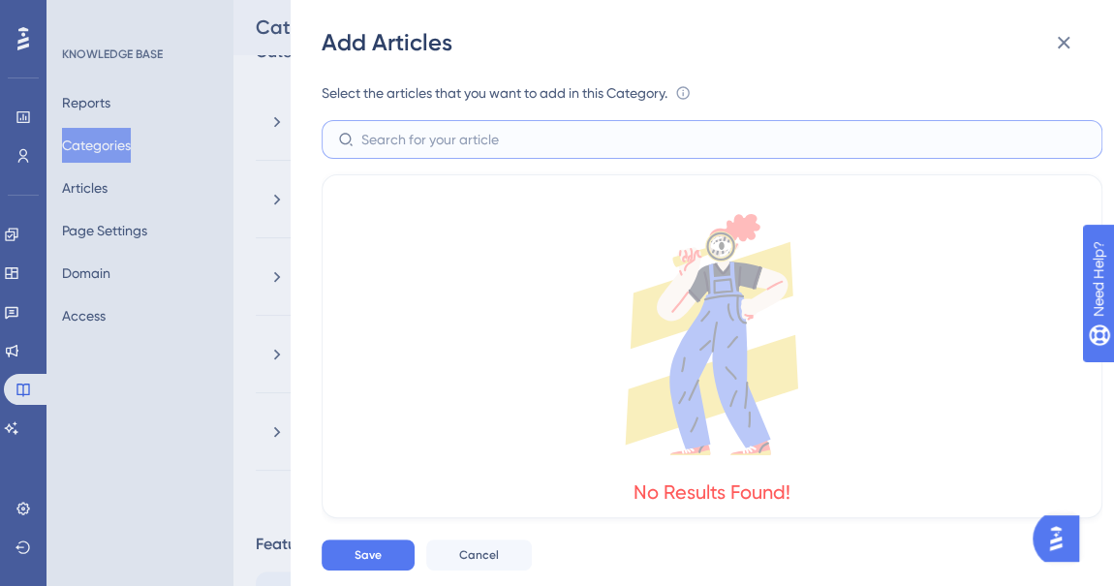
click at [485, 143] on input "text" at bounding box center [723, 139] width 724 height 21
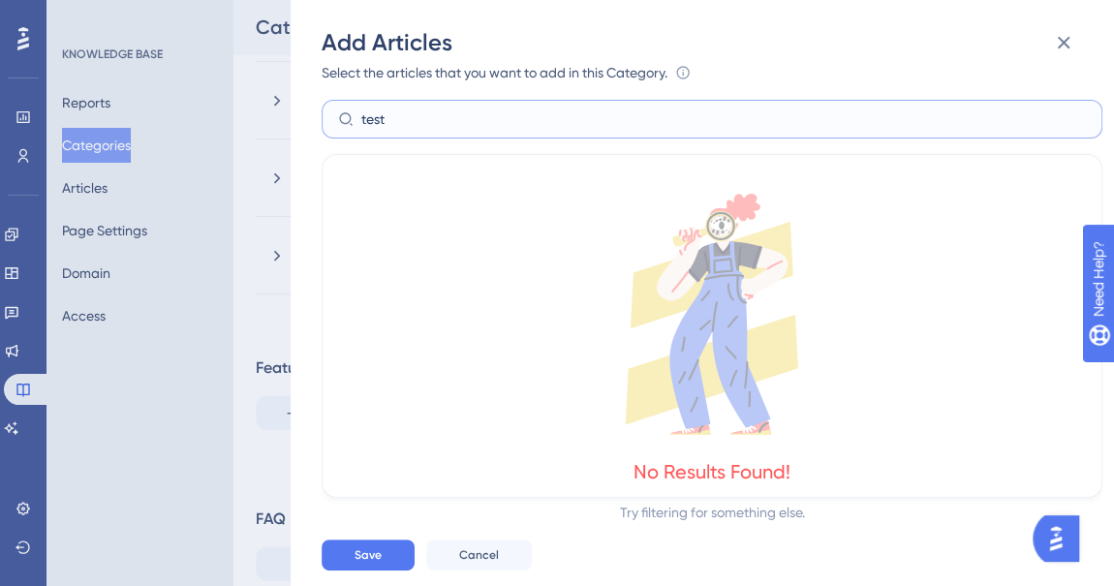
scroll to position [0, 0]
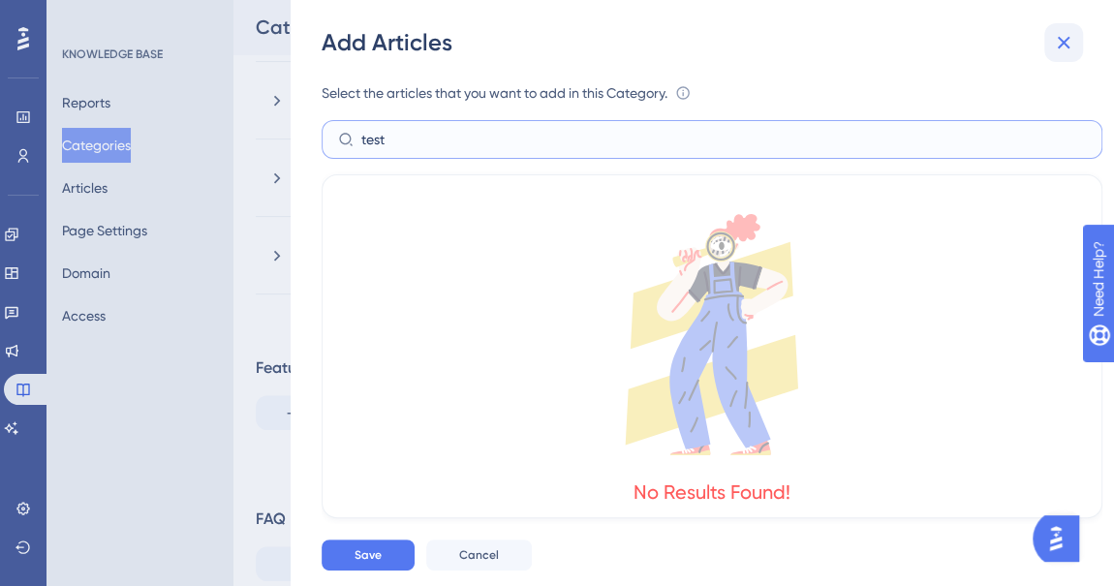
type input "test"
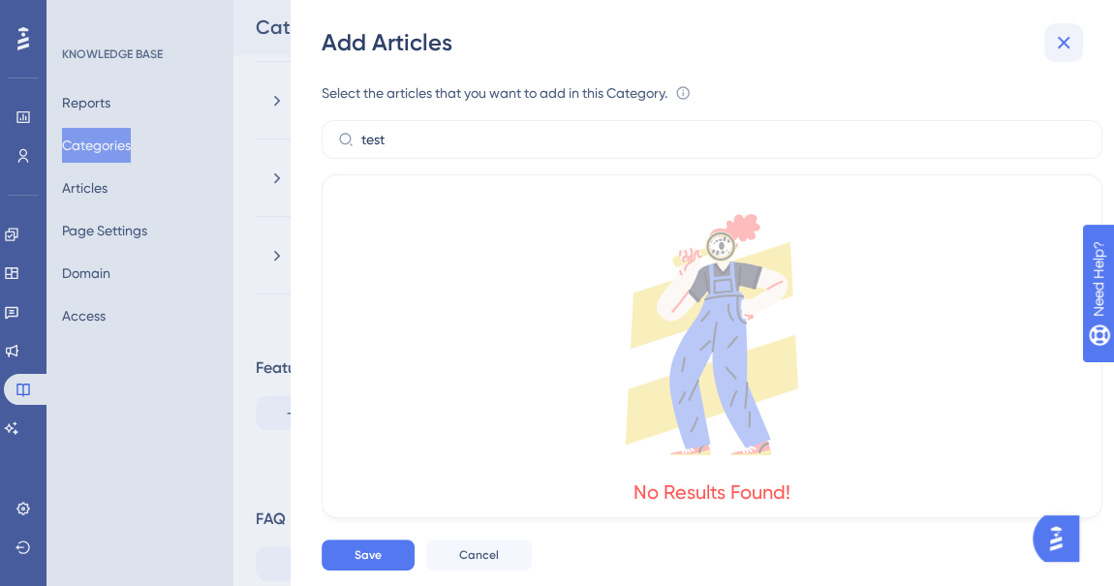
click at [1052, 47] on icon at bounding box center [1063, 42] width 23 height 23
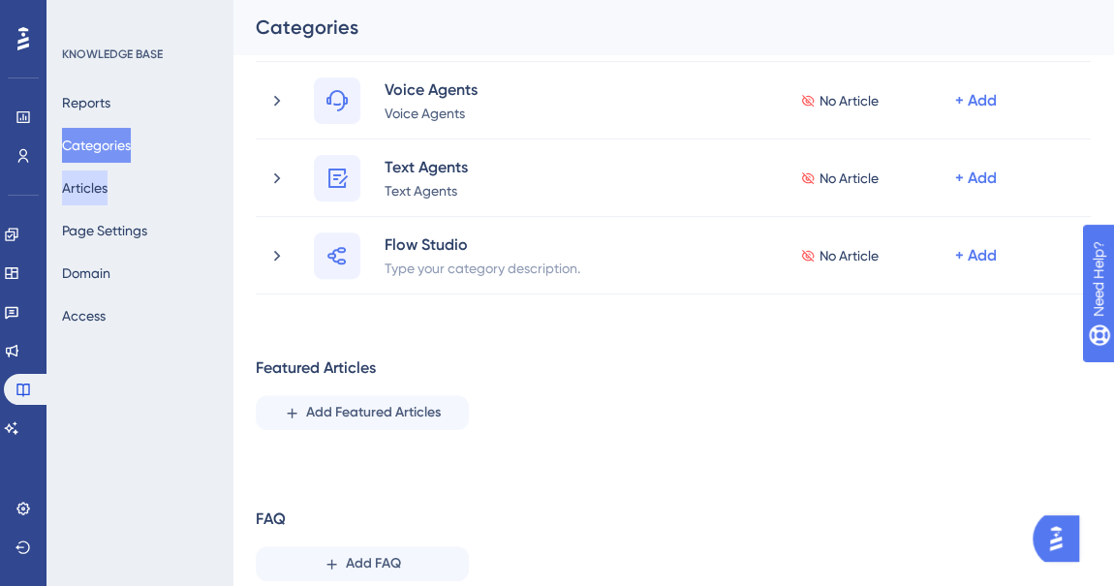
click at [94, 170] on button "Articles" at bounding box center [85, 187] width 46 height 35
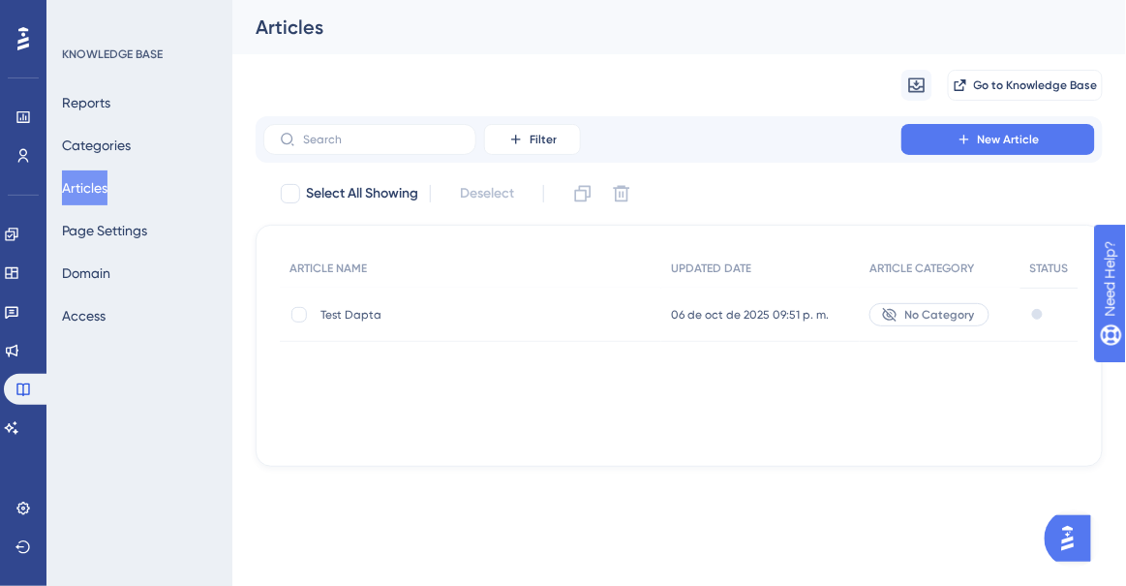
click at [932, 313] on span "No Category" at bounding box center [941, 314] width 70 height 15
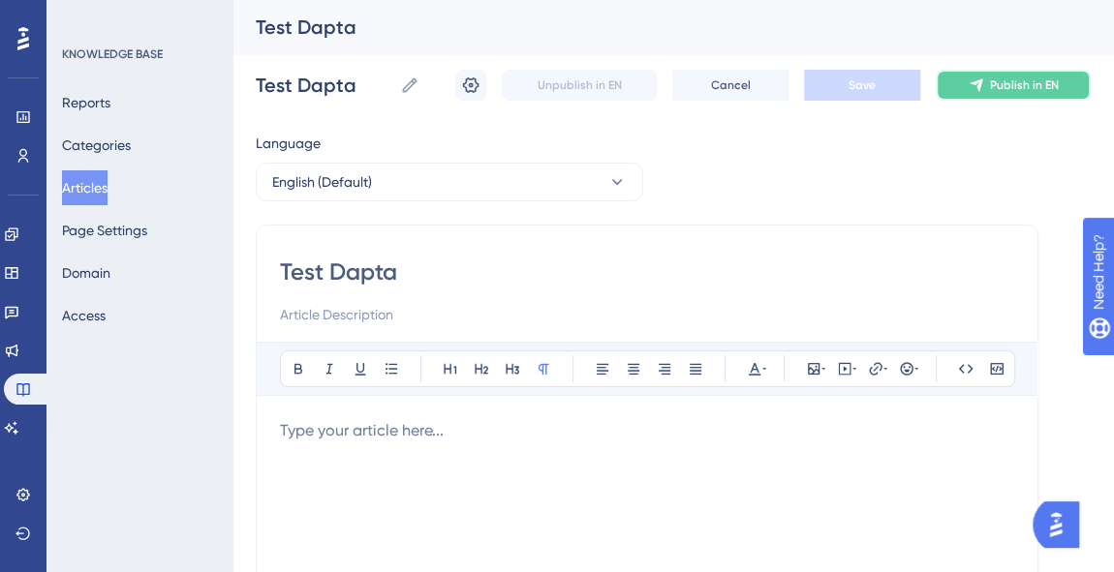
click at [1001, 77] on span "Publish in EN" at bounding box center [1024, 84] width 69 height 15
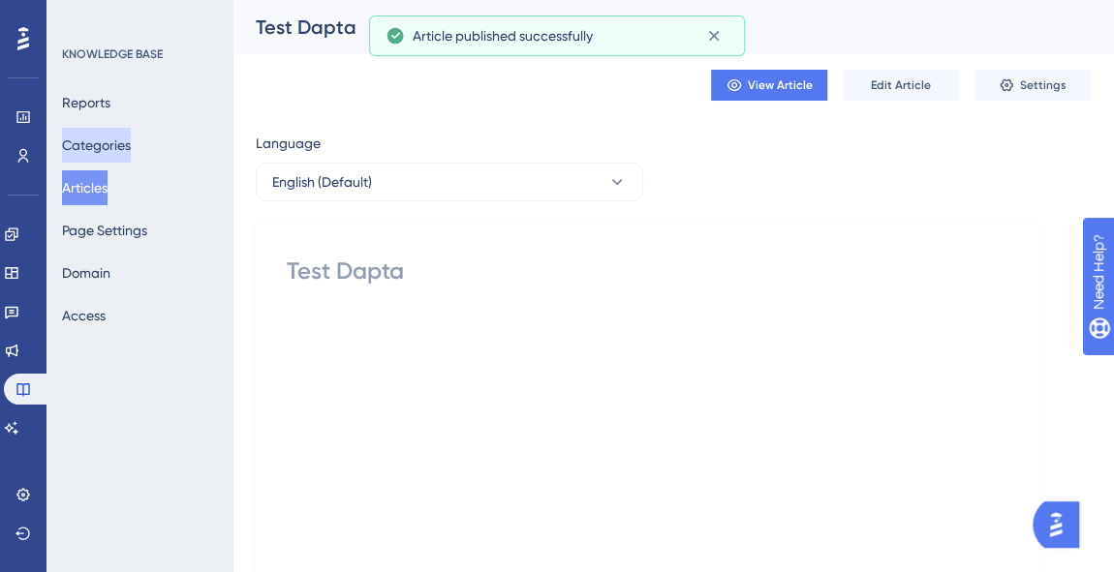
click at [103, 124] on div "Reports Categories Articles Page Settings Domain Access" at bounding box center [140, 209] width 157 height 248
click at [104, 138] on button "Categories" at bounding box center [96, 145] width 69 height 35
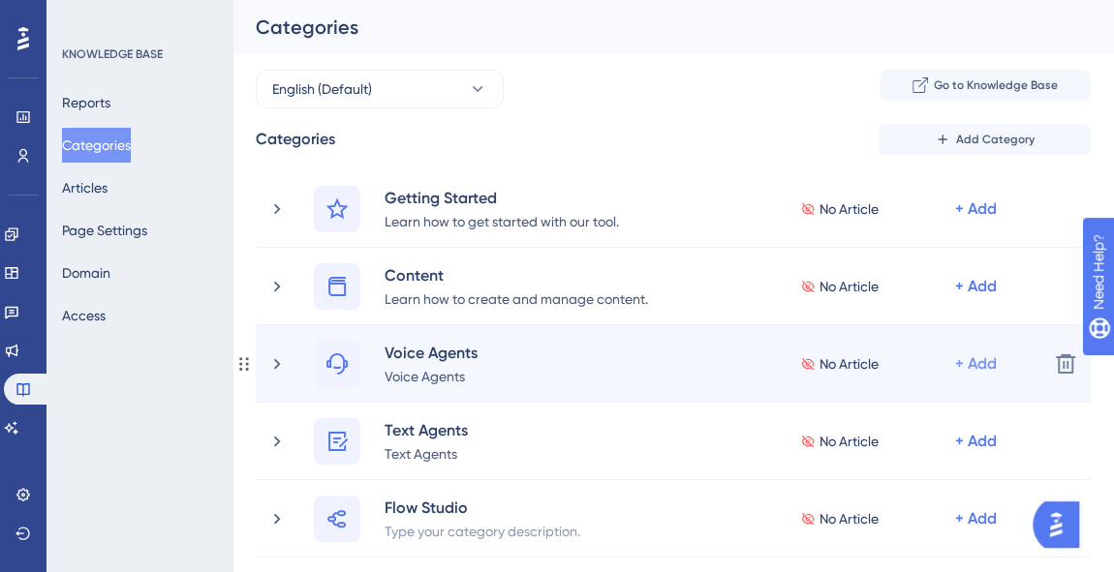
click at [980, 366] on div "+ Add" at bounding box center [976, 364] width 42 height 23
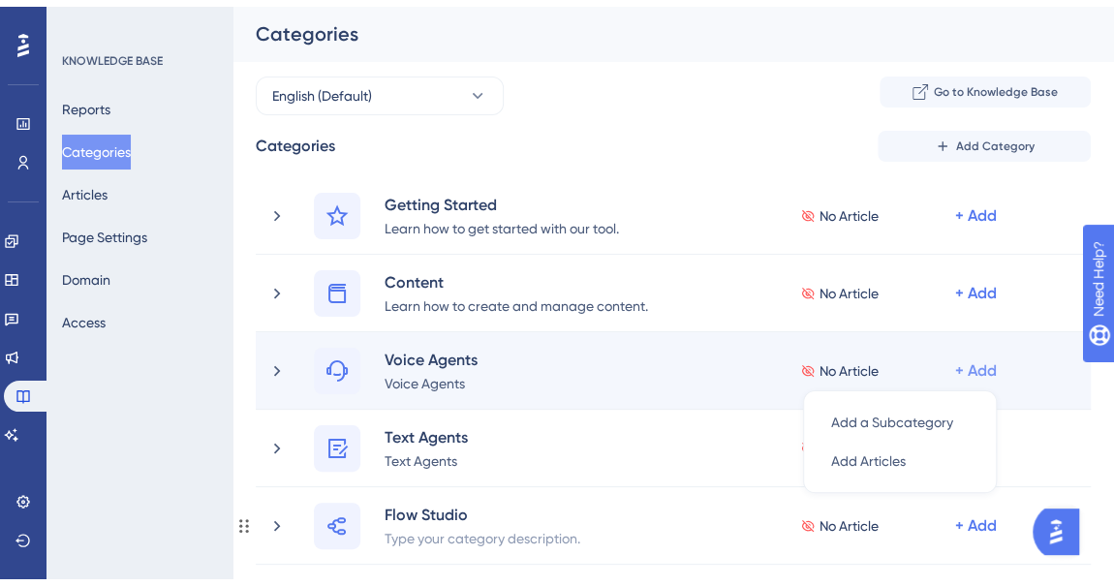
scroll to position [147, 0]
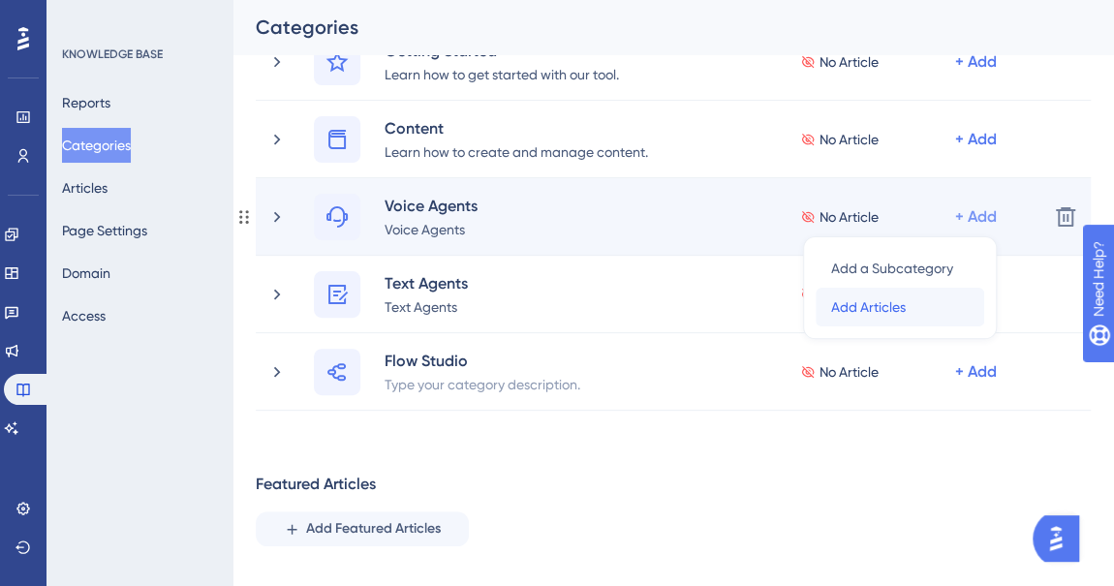
click at [907, 312] on div "Add Articles Add Articles" at bounding box center [900, 307] width 138 height 39
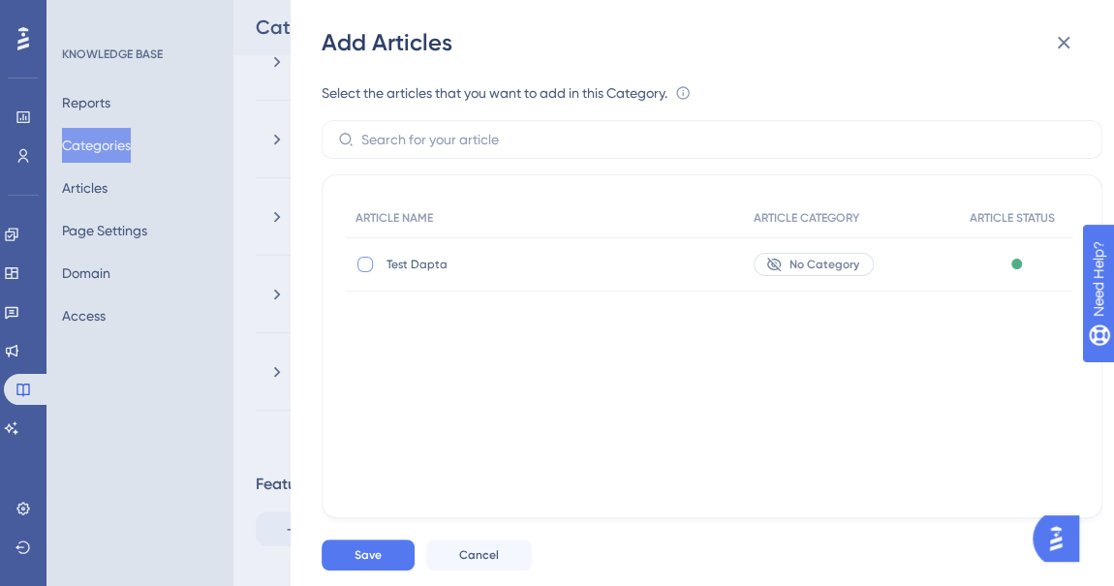
click at [371, 261] on div at bounding box center [364, 264] width 15 height 15
checkbox input "true"
click at [392, 551] on button "Save" at bounding box center [368, 554] width 93 height 31
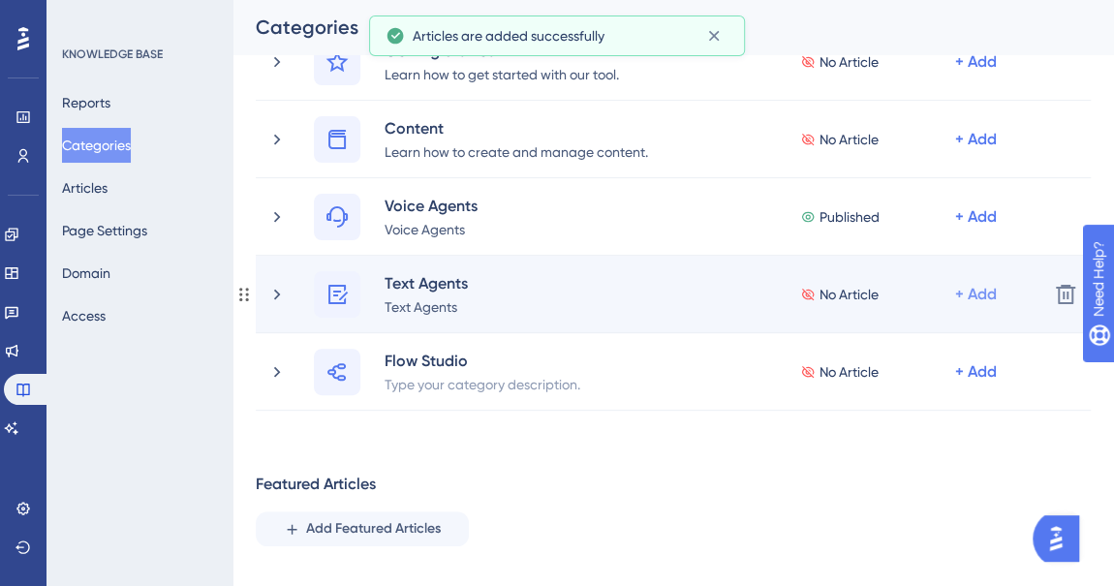
click at [979, 295] on div "+ Add" at bounding box center [976, 294] width 42 height 23
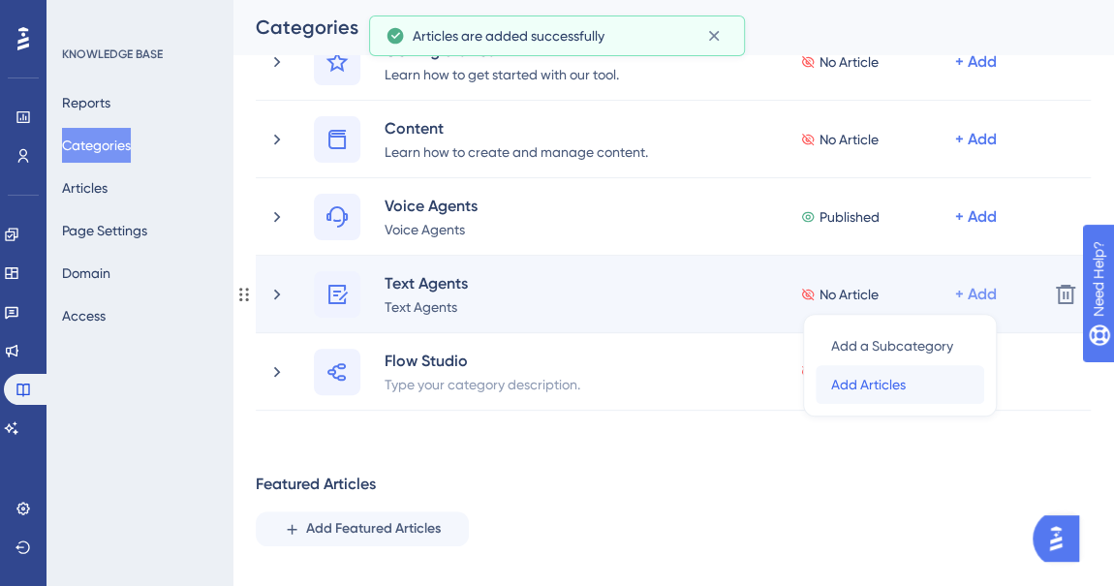
click at [886, 379] on span "Add Articles" at bounding box center [868, 384] width 75 height 23
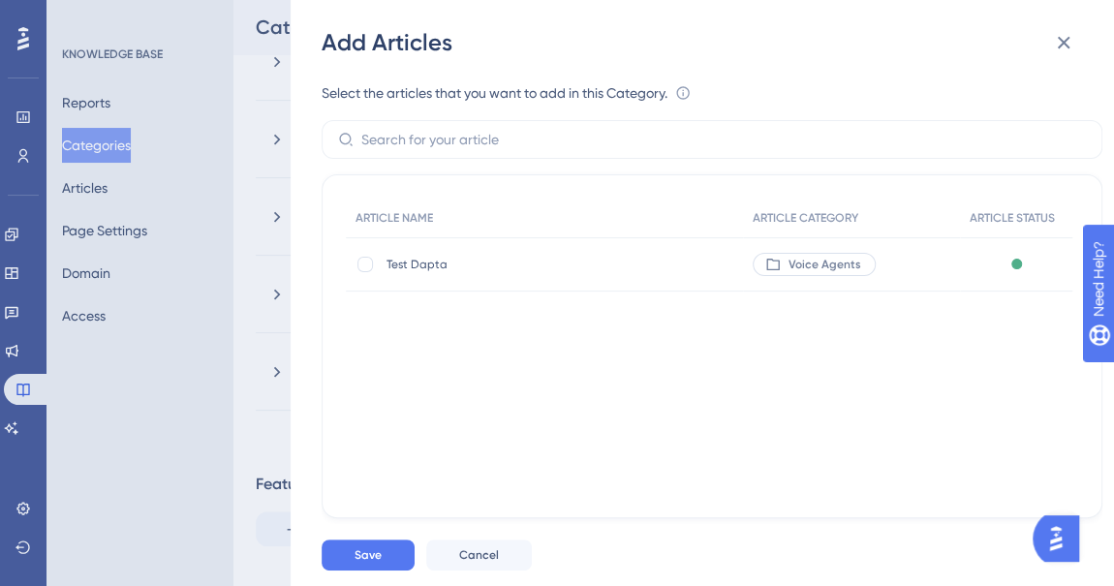
click at [411, 258] on span "Test Dapta" at bounding box center [521, 264] width 271 height 15
click at [361, 266] on div at bounding box center [364, 264] width 15 height 15
checkbox input "true"
click at [380, 566] on button "Save" at bounding box center [368, 554] width 93 height 31
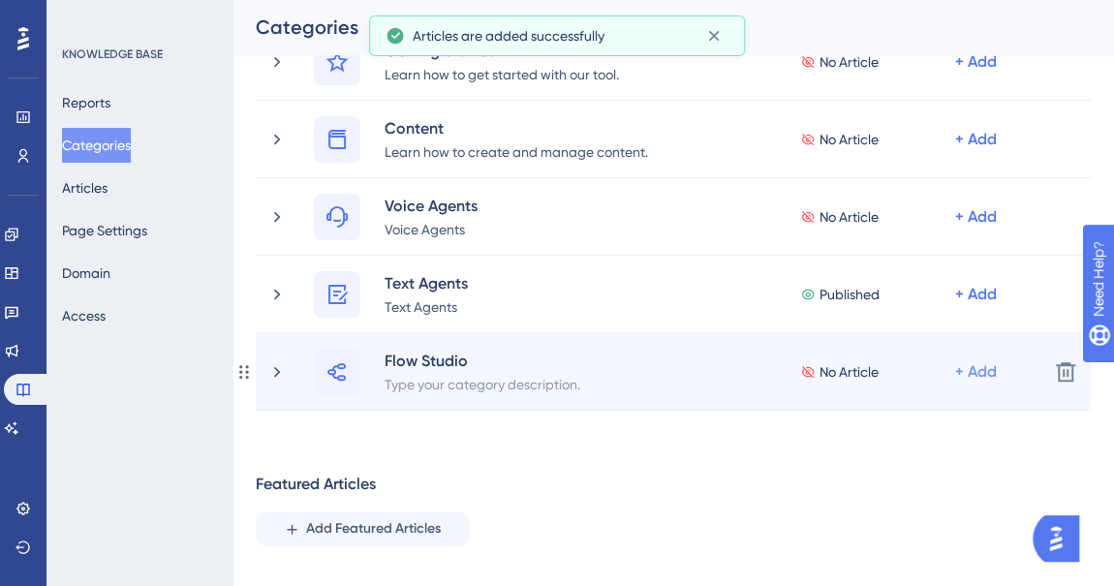
click at [983, 373] on div "+ Add" at bounding box center [976, 371] width 42 height 23
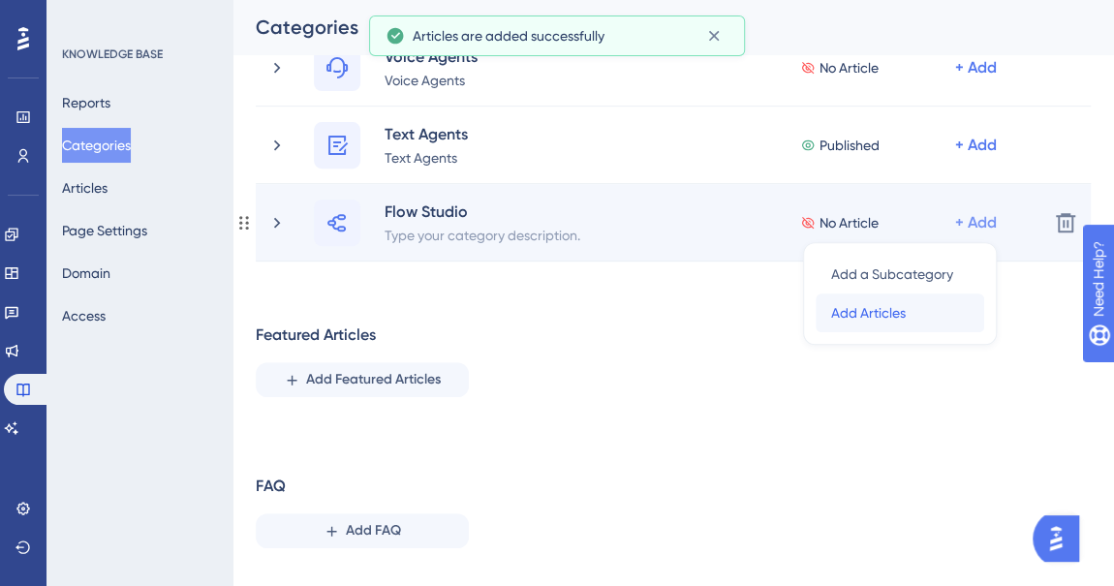
click at [858, 304] on span "Add Articles" at bounding box center [868, 312] width 75 height 23
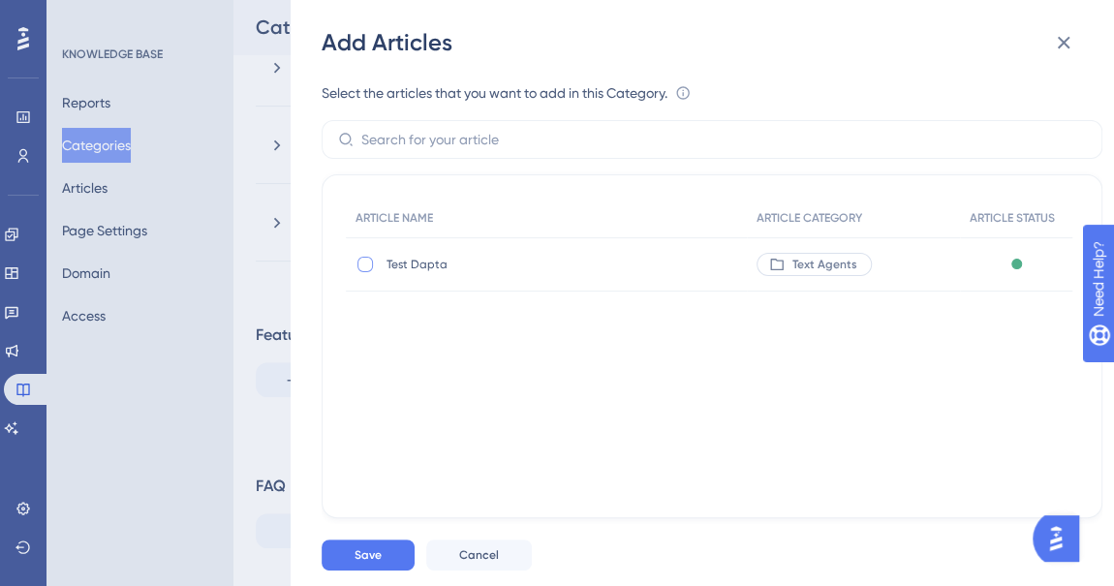
click at [369, 265] on div at bounding box center [364, 264] width 15 height 15
checkbox input "true"
click at [368, 548] on span "Save" at bounding box center [367, 554] width 27 height 15
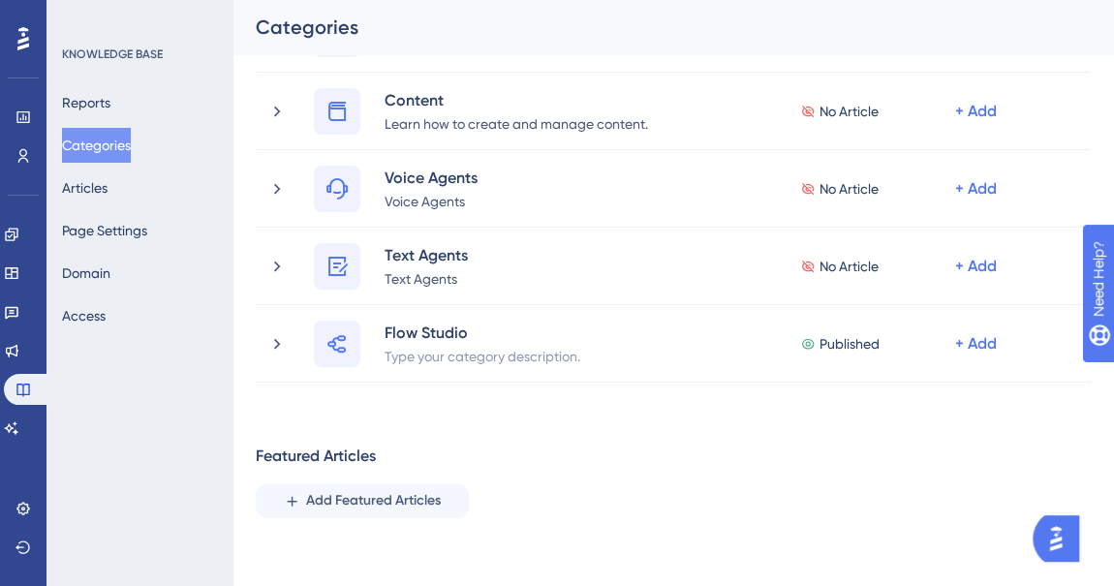
scroll to position [87, 0]
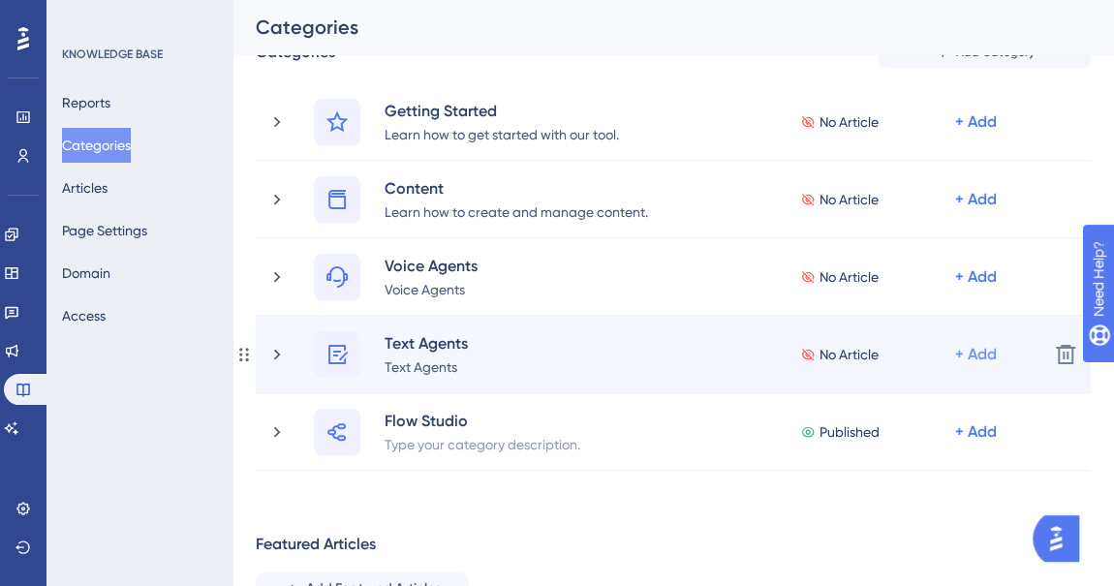
click at [980, 354] on div "+ Add" at bounding box center [976, 354] width 42 height 23
click at [873, 433] on span "Add Articles" at bounding box center [868, 444] width 75 height 23
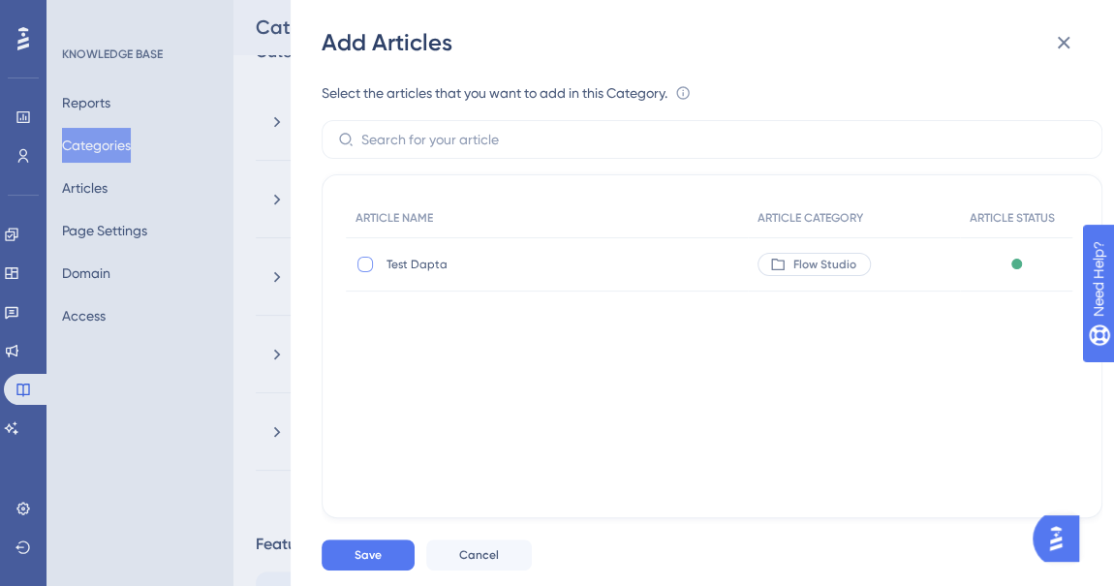
click at [364, 259] on div at bounding box center [364, 264] width 15 height 15
checkbox input "true"
click at [378, 555] on span "Save" at bounding box center [367, 554] width 27 height 15
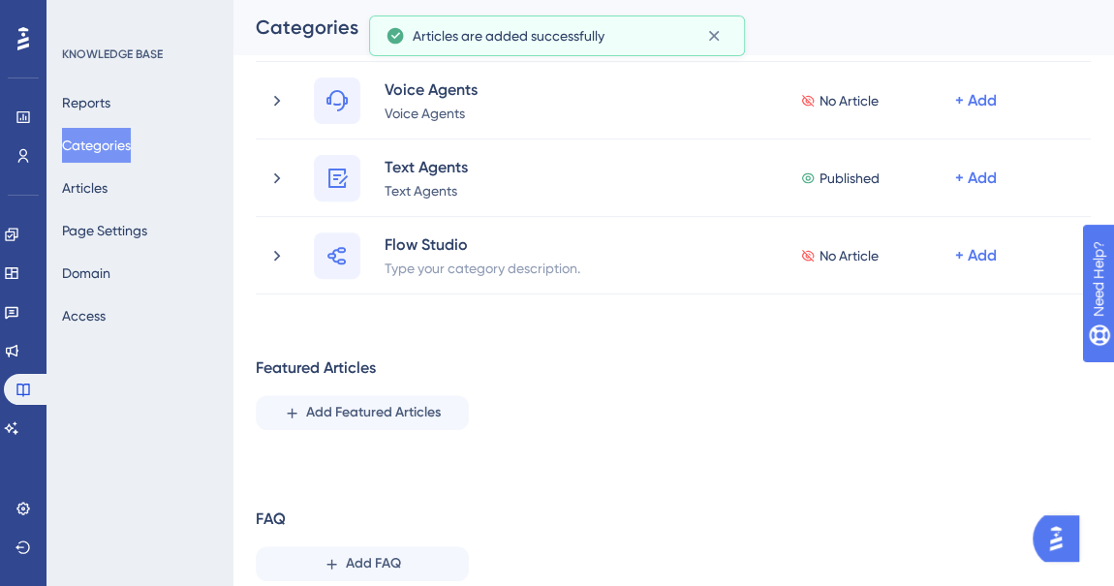
scroll to position [175, 0]
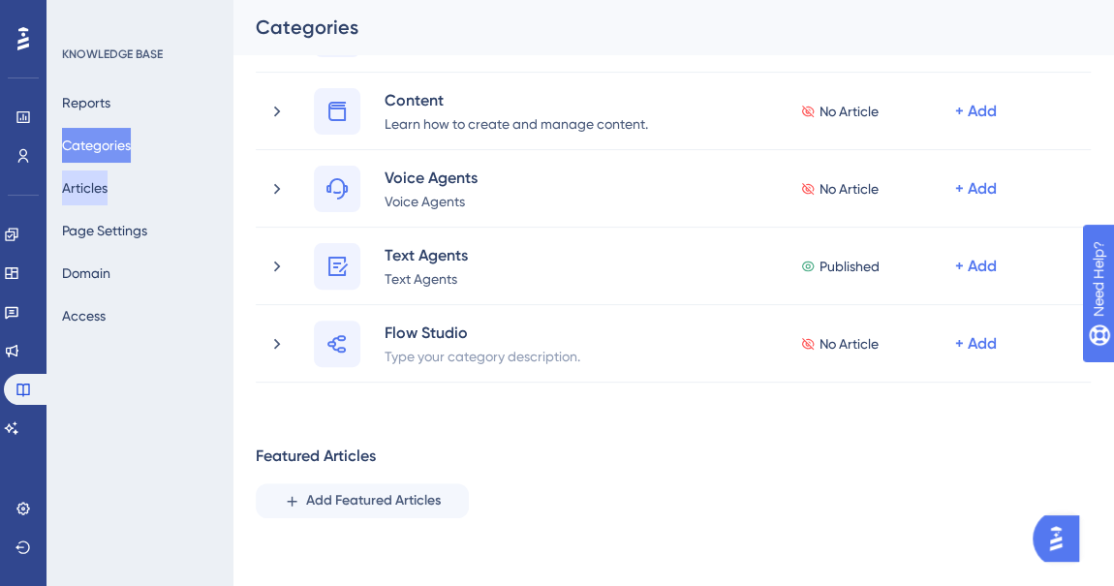
click at [89, 190] on button "Articles" at bounding box center [85, 187] width 46 height 35
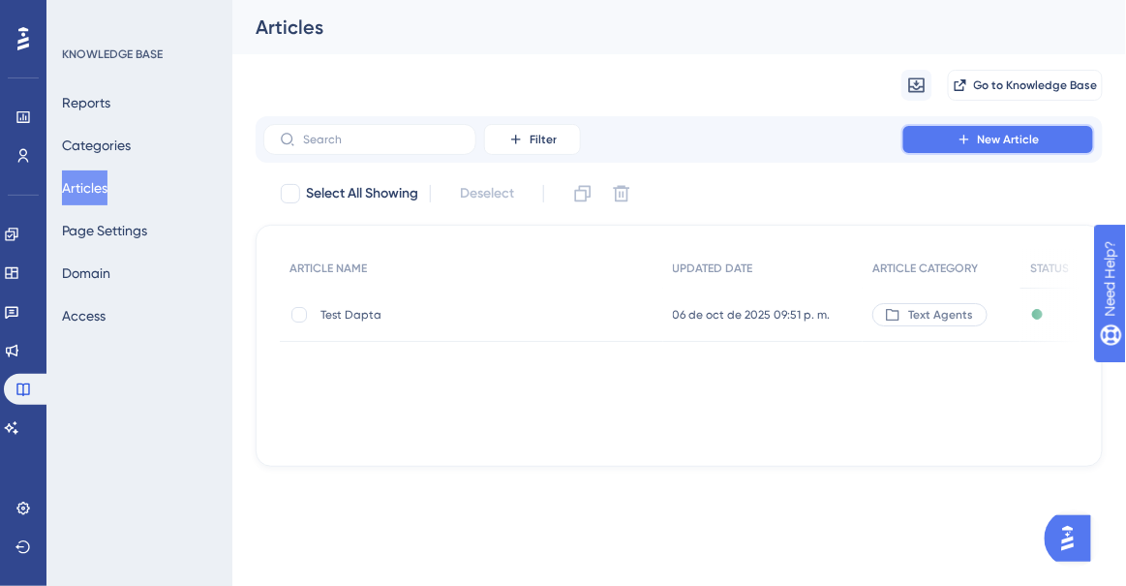
click at [991, 134] on span "New Article" at bounding box center [1009, 139] width 62 height 15
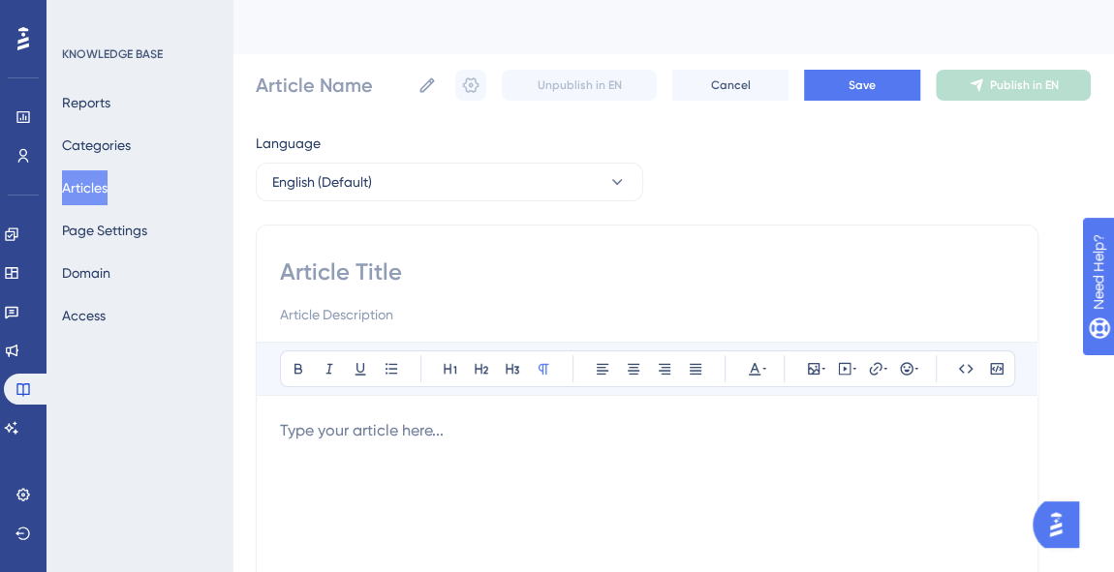
click at [397, 252] on div "Bold Italic Underline Bullet Point Heading 1 Heading 2 Heading 3 Normal Align L…" at bounding box center [647, 547] width 783 height 645
click at [388, 269] on input at bounding box center [647, 272] width 734 height 31
type input "Test Data 2"
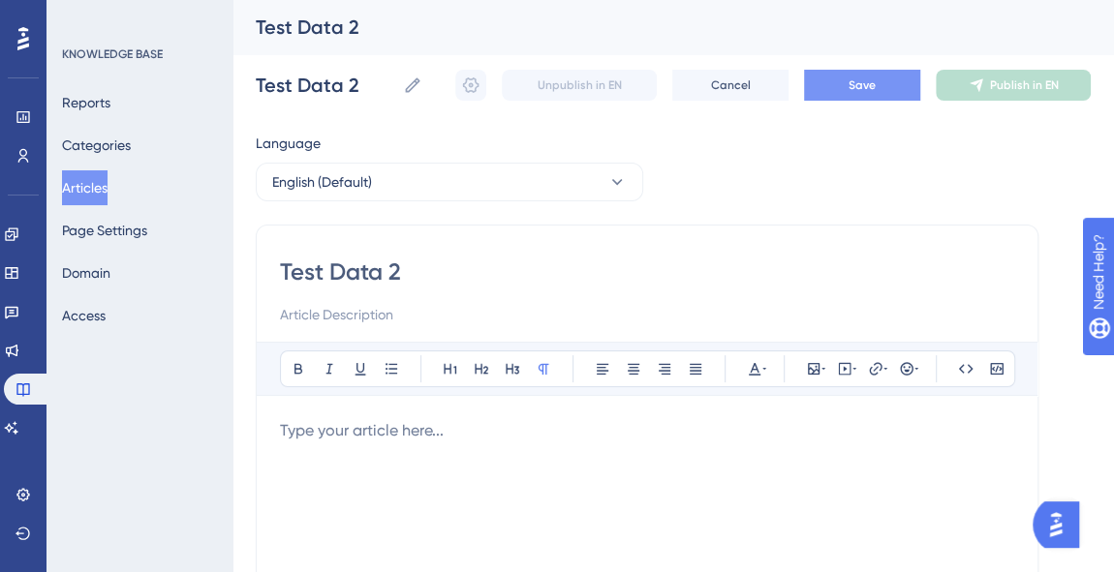
type input "Test Data 2"
click at [852, 74] on button "Save" at bounding box center [862, 85] width 116 height 31
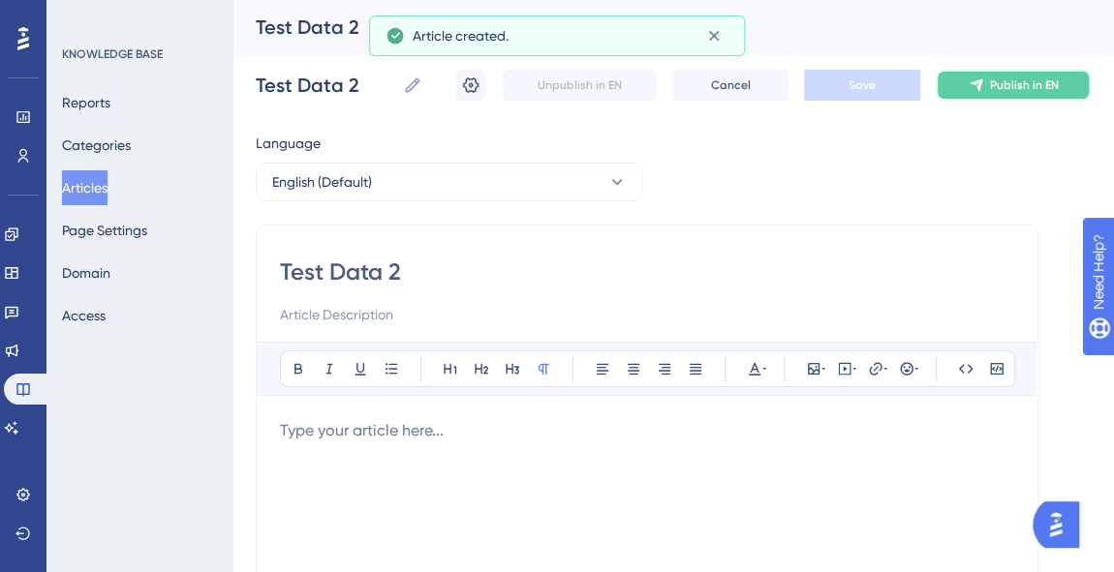
click at [1002, 77] on button "Publish in EN" at bounding box center [1013, 85] width 155 height 31
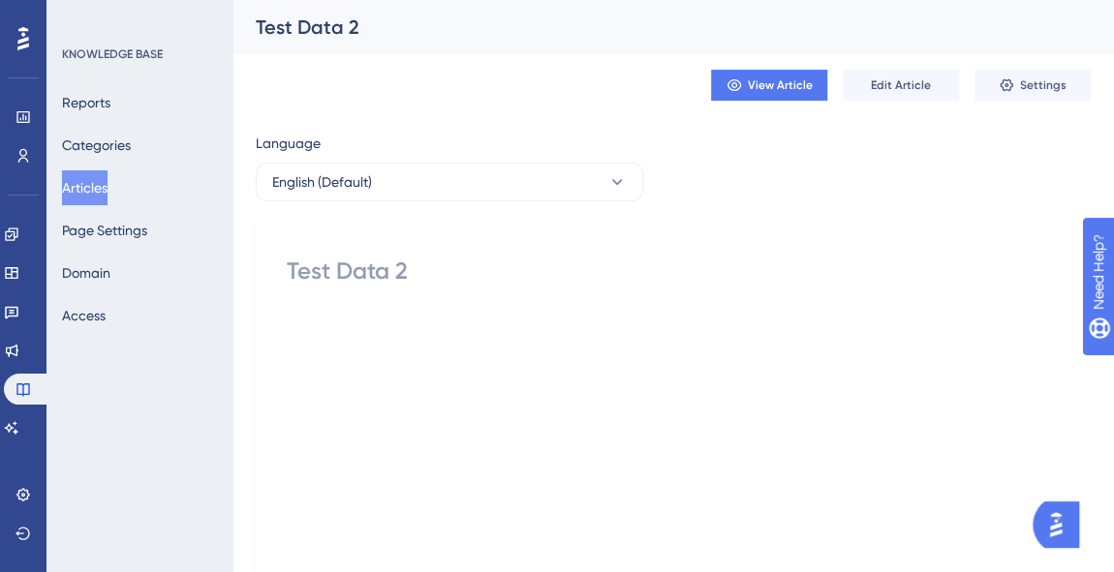
click at [106, 177] on button "Articles" at bounding box center [85, 187] width 46 height 35
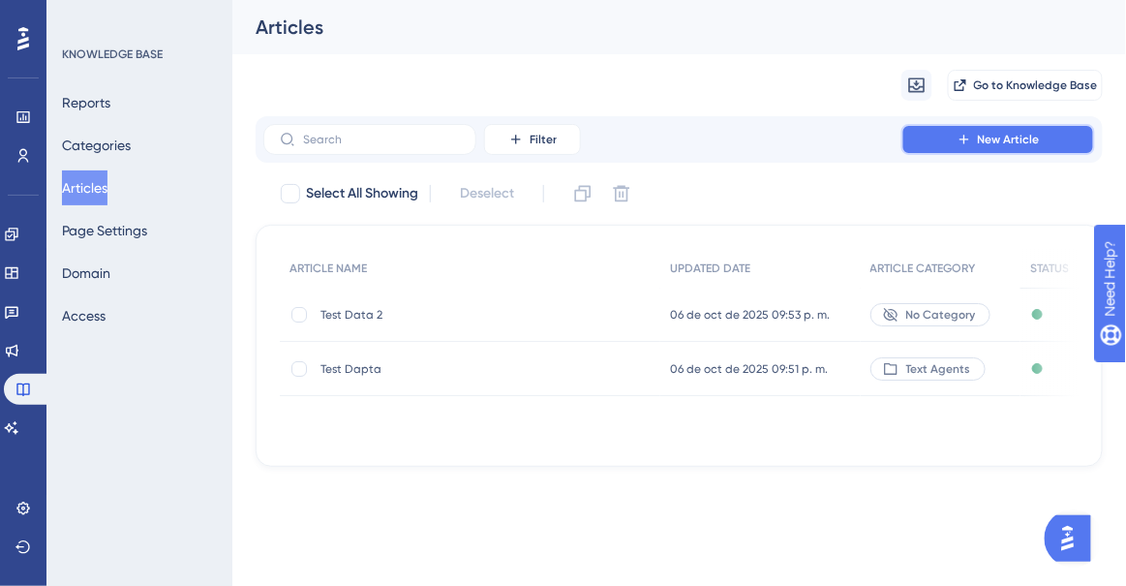
click at [1049, 142] on button "New Article" at bounding box center [999, 139] width 194 height 31
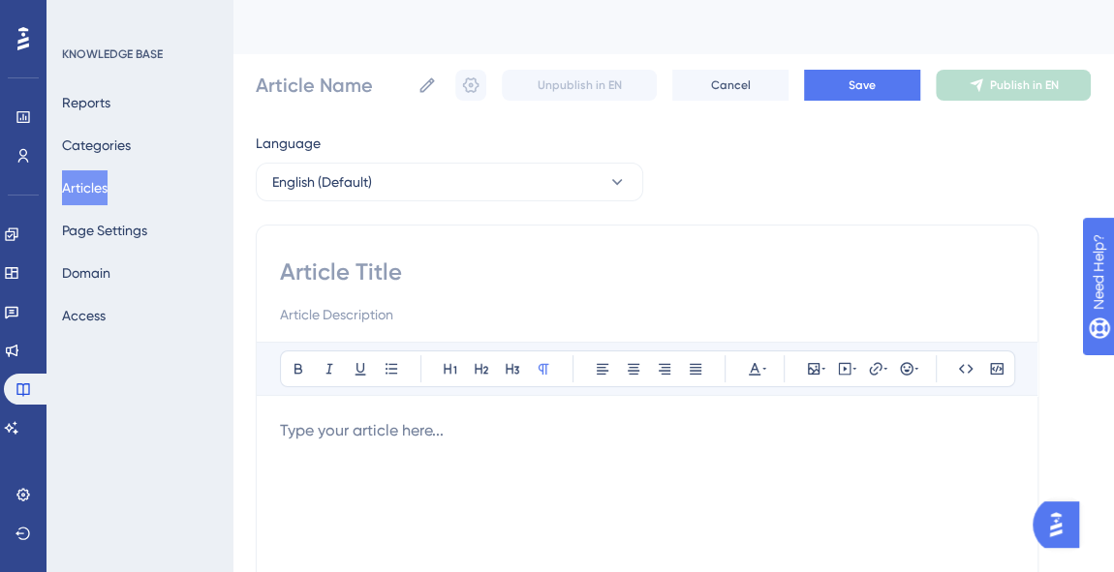
click at [338, 264] on input at bounding box center [647, 272] width 734 height 31
type input "Test Dap"
type input "Test Dapta"
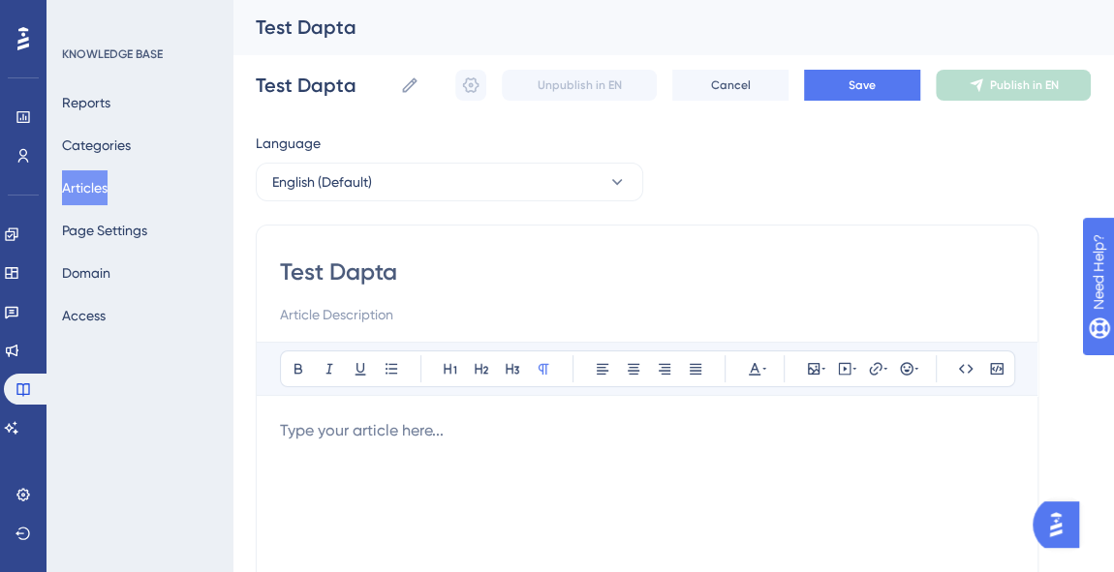
type input "Test Dapta 3"
click at [834, 87] on button "Save" at bounding box center [862, 85] width 116 height 31
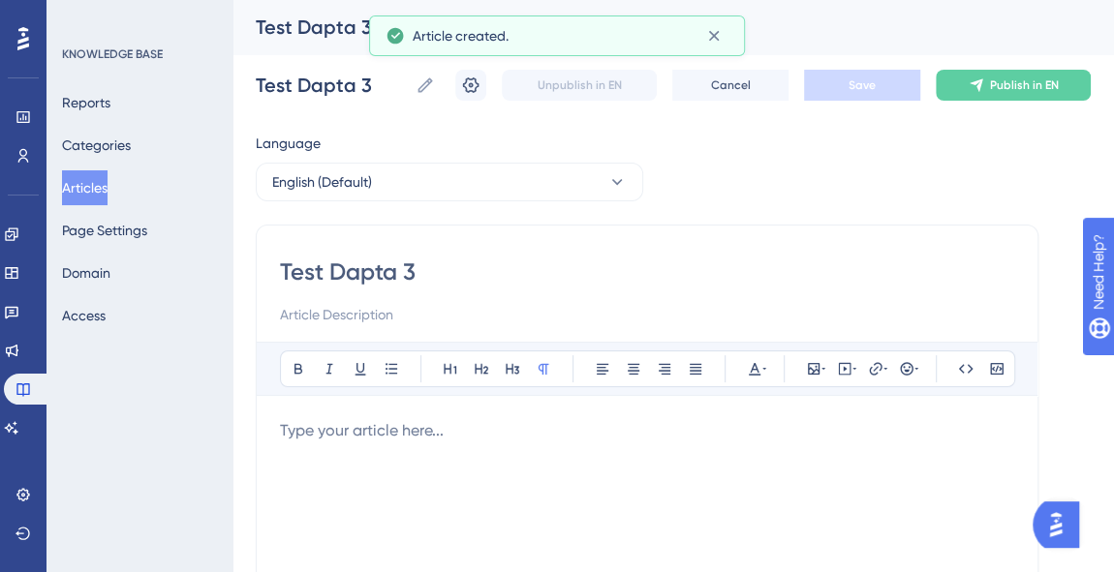
click at [107, 185] on button "Articles" at bounding box center [85, 187] width 46 height 35
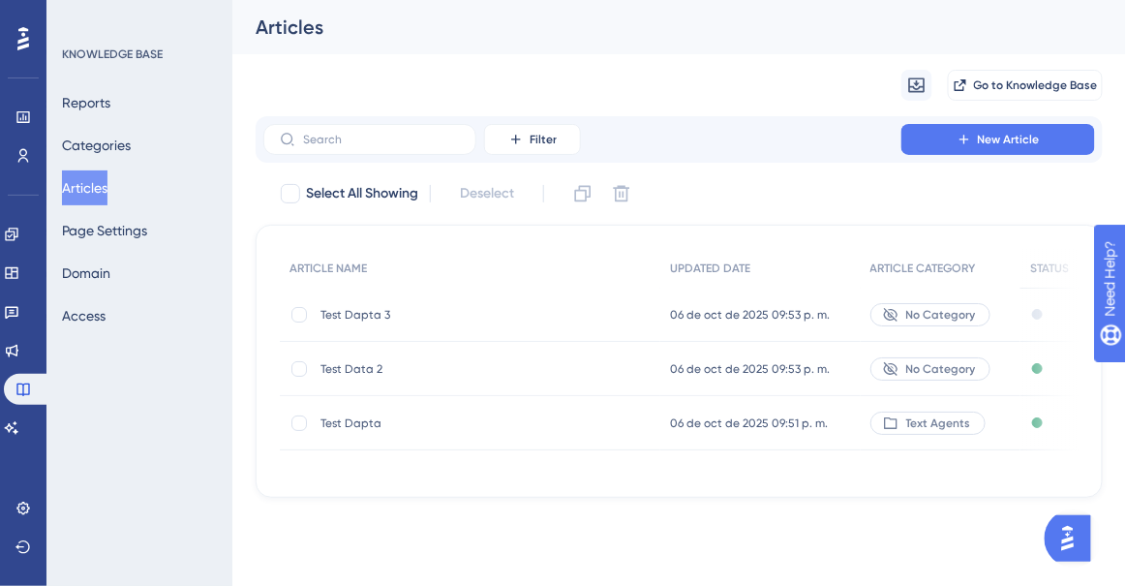
click at [94, 122] on div "Reports Categories Articles Page Settings Domain Access" at bounding box center [140, 209] width 157 height 248
click at [94, 136] on button "Categories" at bounding box center [96, 145] width 69 height 35
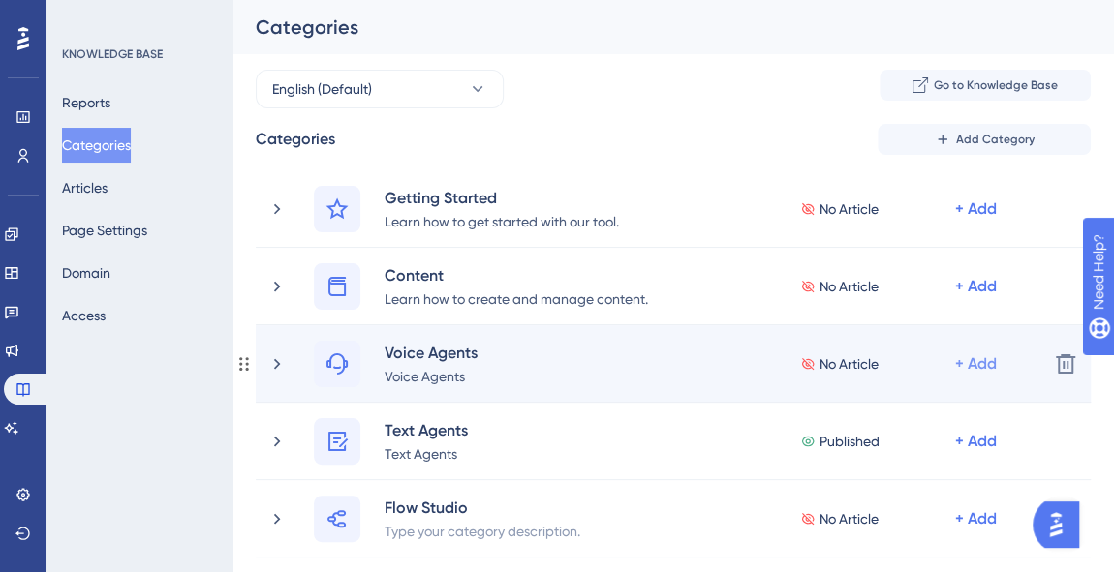
click at [978, 359] on div "+ Add" at bounding box center [976, 364] width 42 height 23
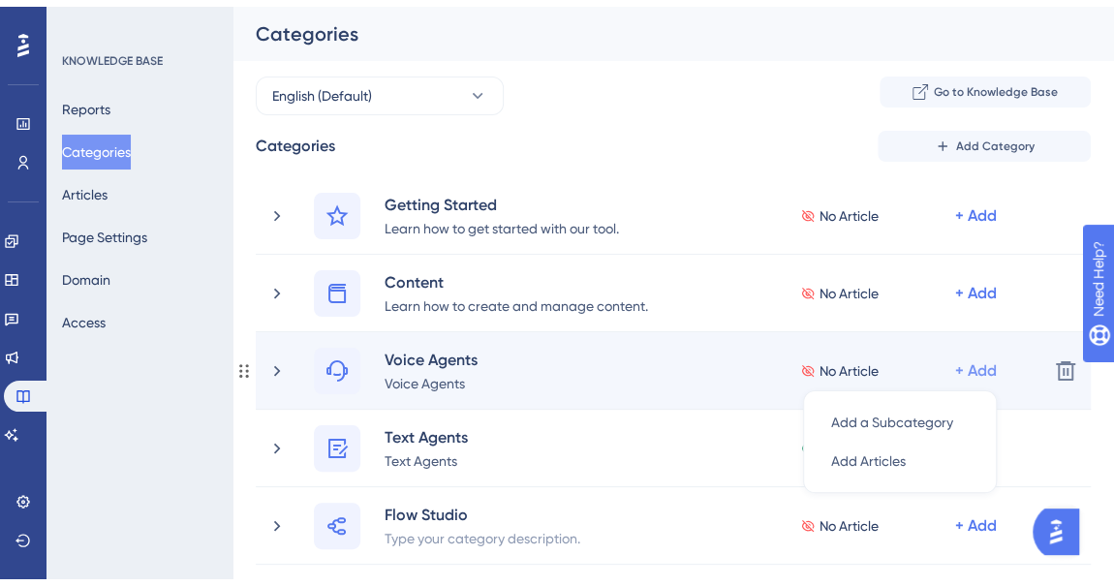
scroll to position [147, 0]
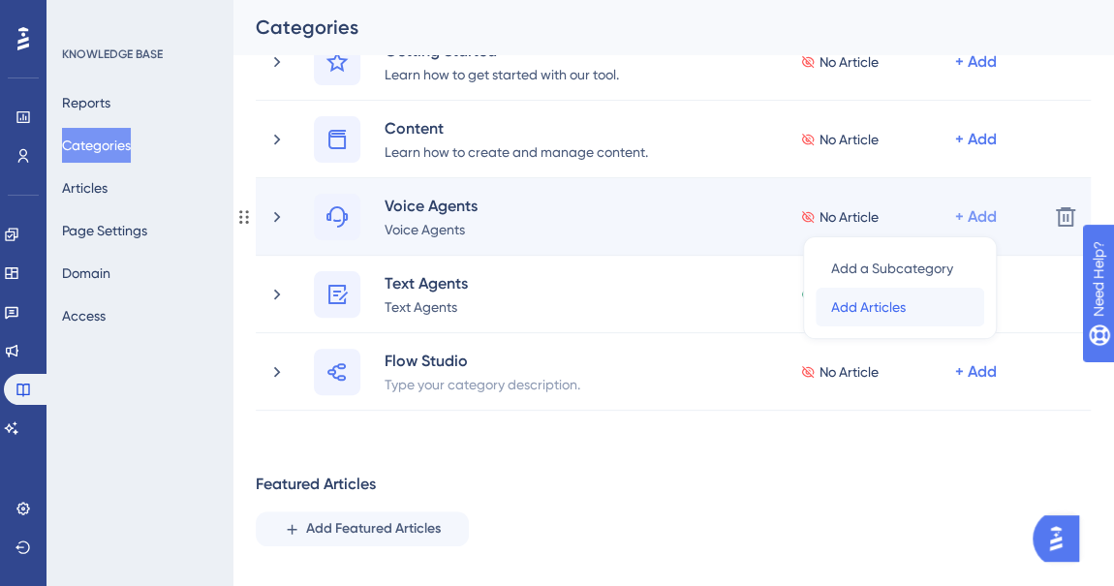
click at [906, 299] on div "Add Articles Add Articles" at bounding box center [900, 307] width 138 height 39
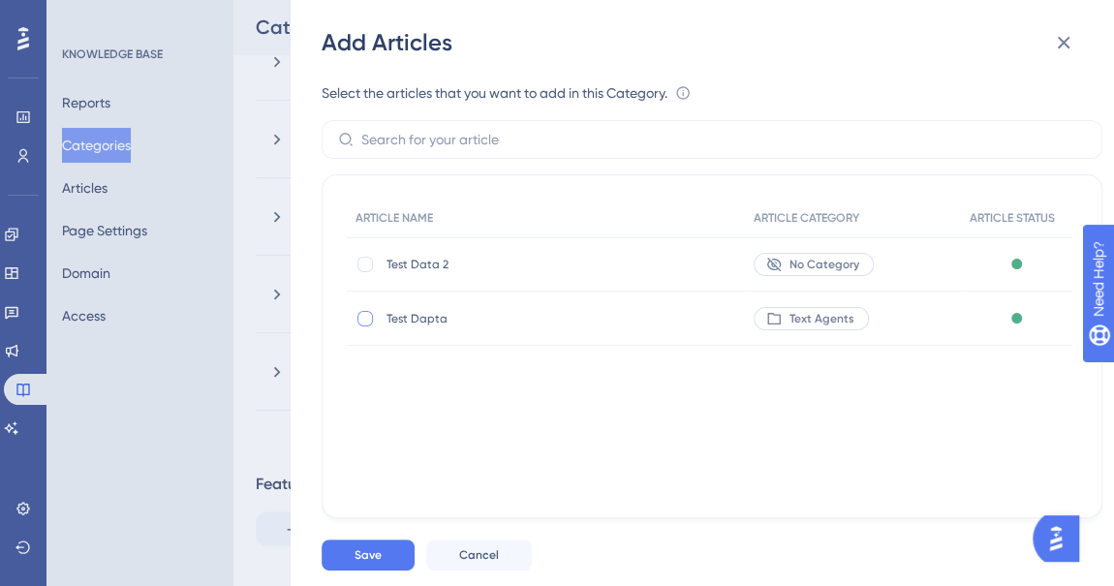
click at [359, 318] on div at bounding box center [364, 318] width 15 height 15
checkbox input "true"
click at [380, 547] on span "Save" at bounding box center [367, 554] width 27 height 15
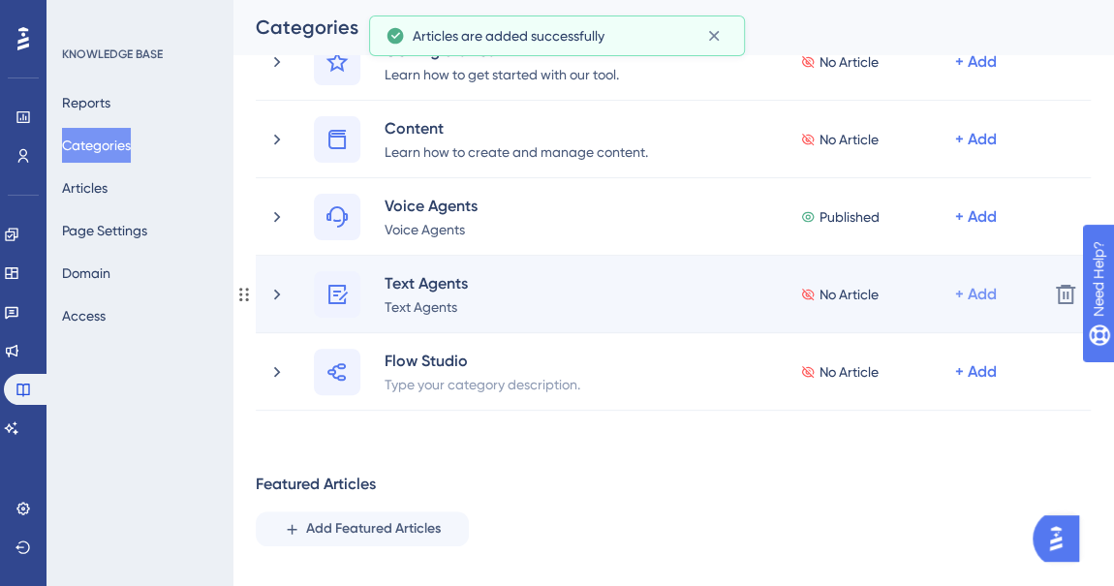
click at [981, 289] on div "+ Add" at bounding box center [976, 294] width 42 height 23
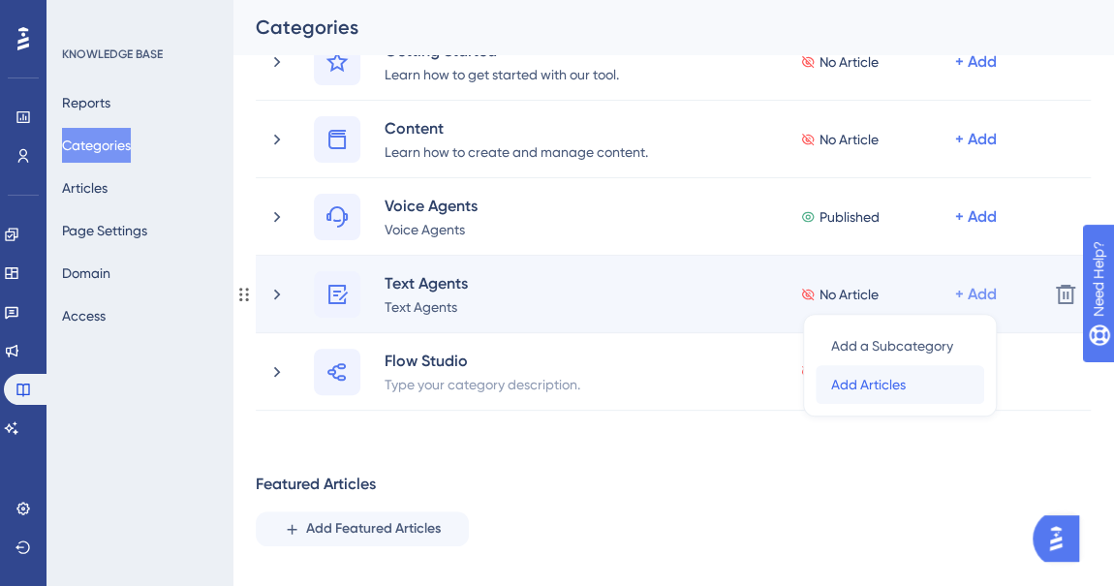
click at [875, 379] on span "Add Articles" at bounding box center [868, 384] width 75 height 23
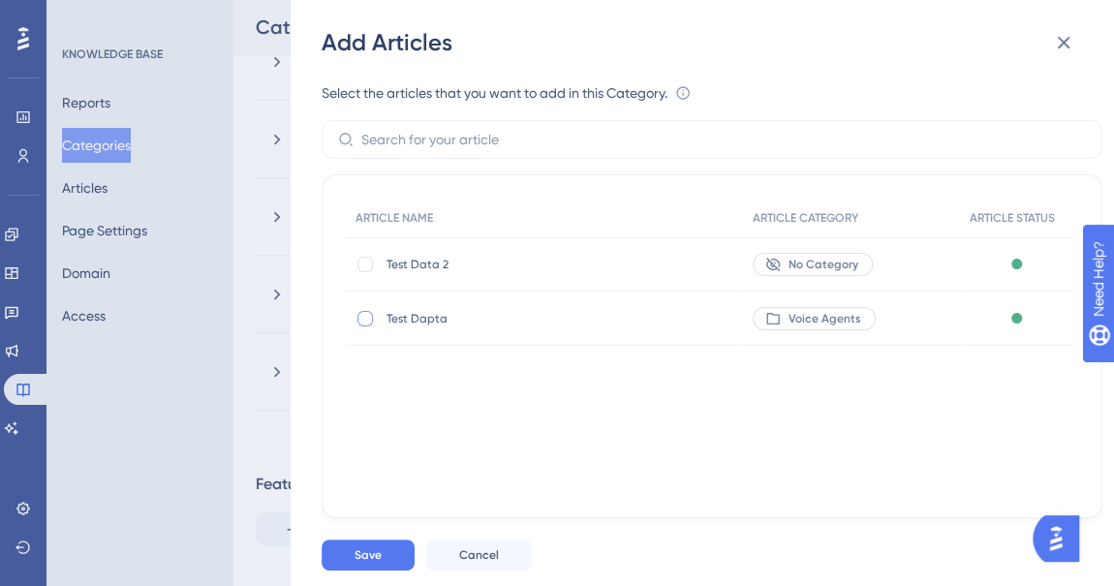
click at [371, 322] on div at bounding box center [364, 318] width 15 height 15
click at [364, 314] on icon at bounding box center [365, 318] width 8 height 15
checkbox input "false"
click at [367, 264] on div at bounding box center [364, 264] width 15 height 15
checkbox input "true"
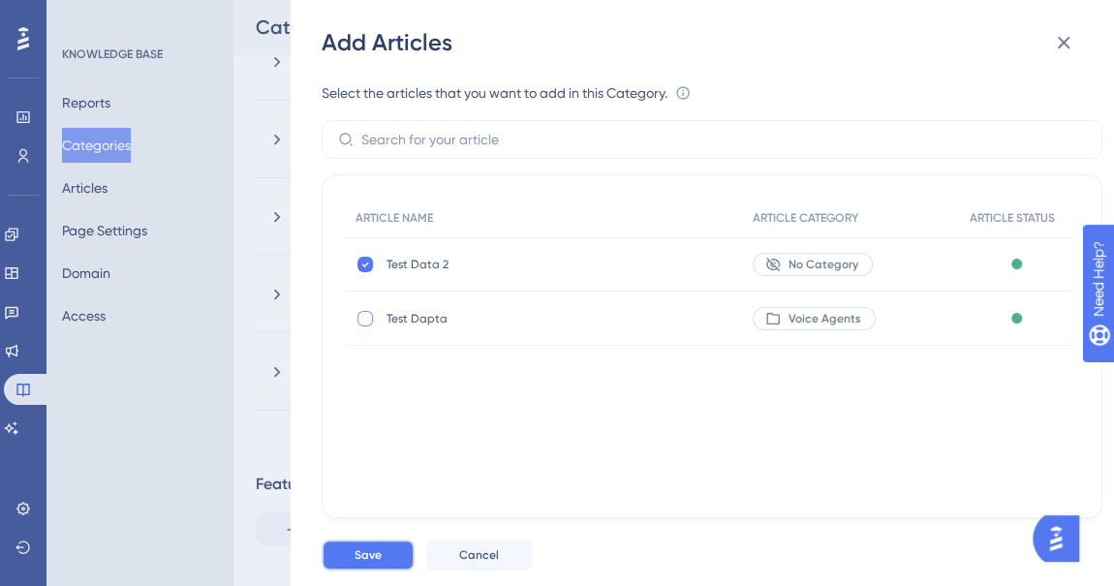
click at [389, 552] on button "Save" at bounding box center [368, 554] width 93 height 31
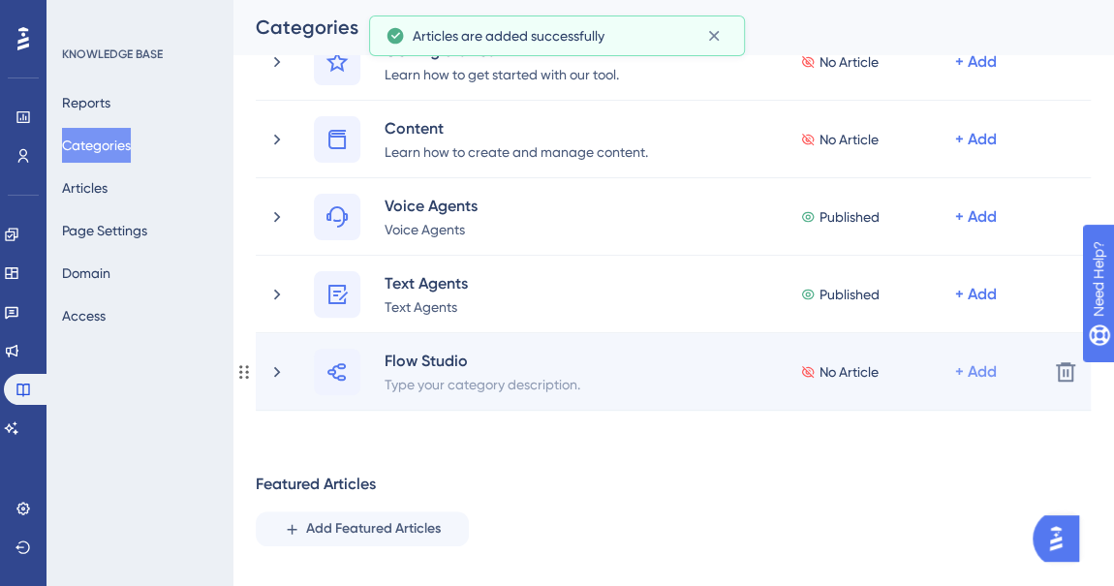
click at [969, 371] on div "+ Add" at bounding box center [976, 371] width 42 height 23
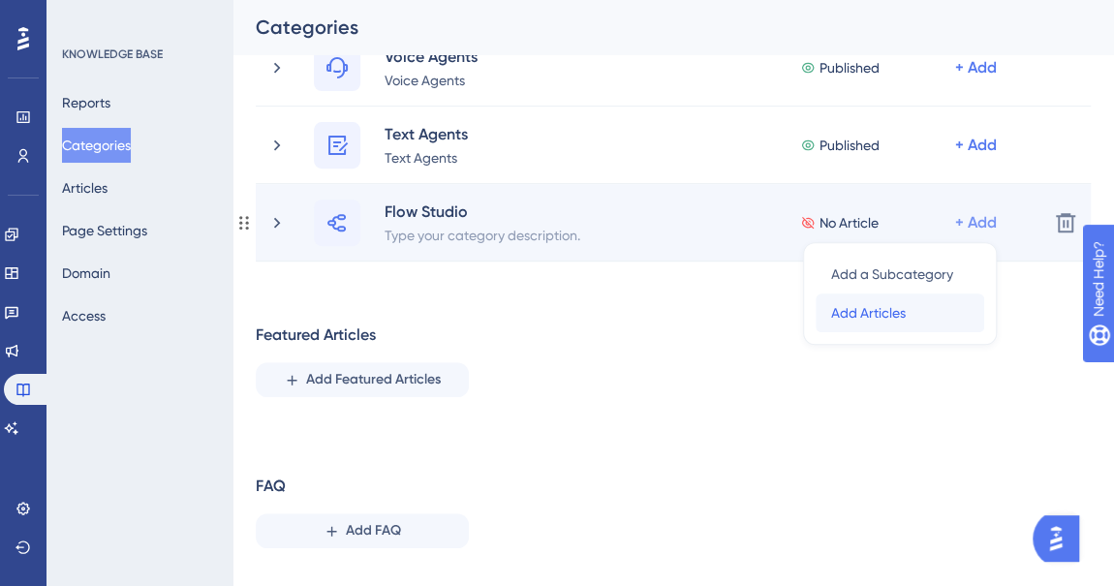
click at [911, 318] on div "Add Articles Add Articles" at bounding box center [900, 312] width 138 height 39
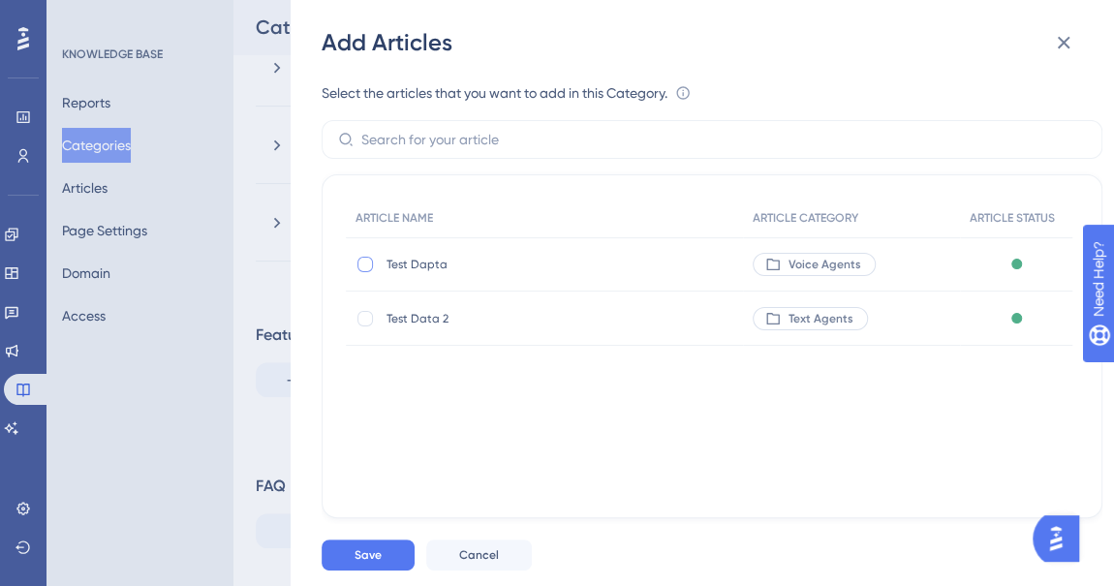
click at [364, 271] on div at bounding box center [364, 264] width 19 height 19
checkbox input "true"
click at [369, 547] on span "Save" at bounding box center [367, 554] width 27 height 15
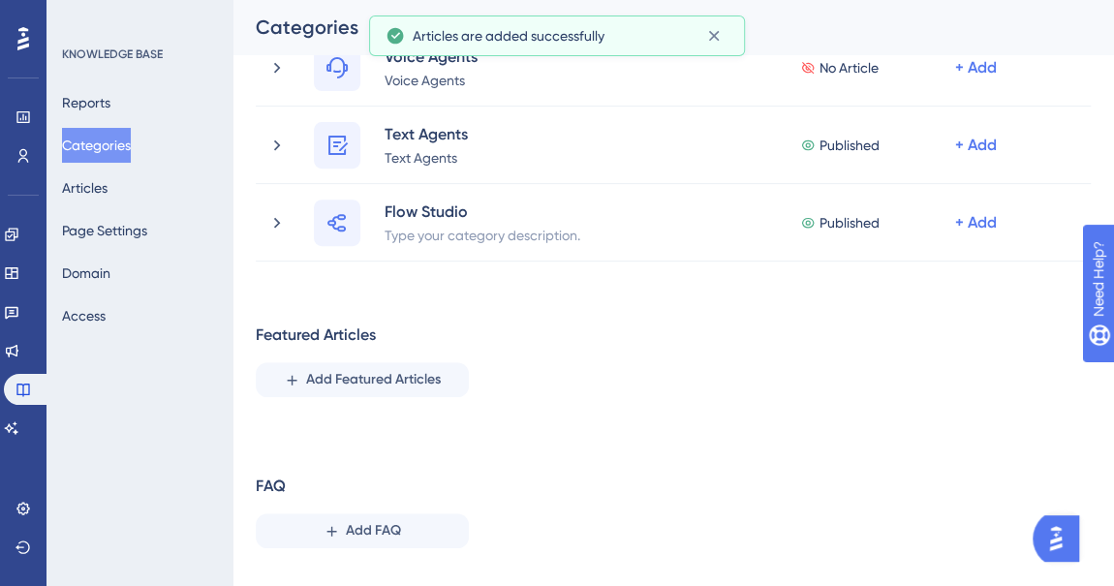
scroll to position [208, 0]
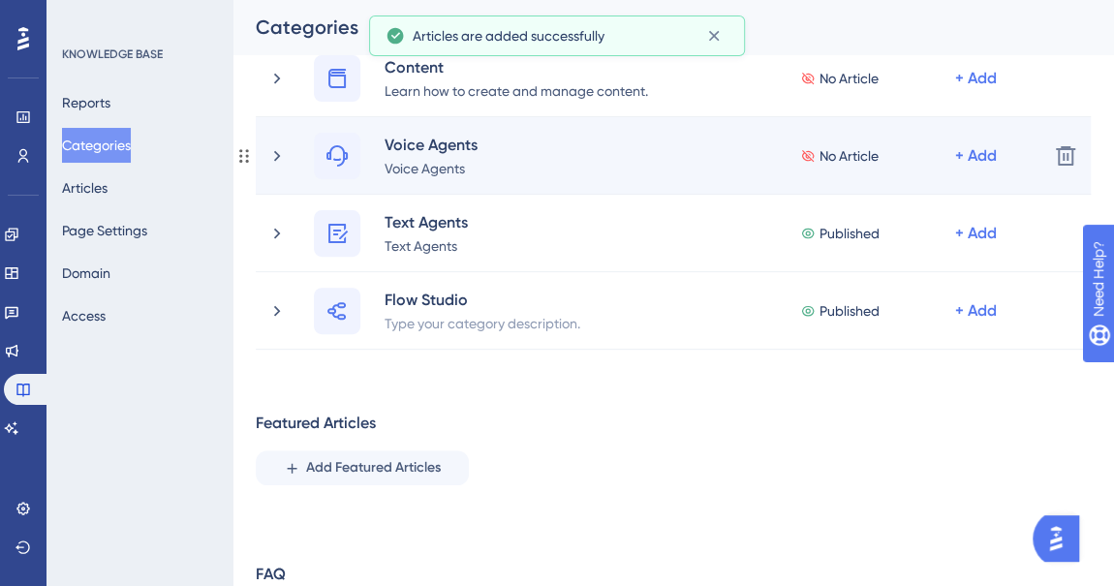
click at [813, 152] on icon at bounding box center [807, 156] width 15 height 14
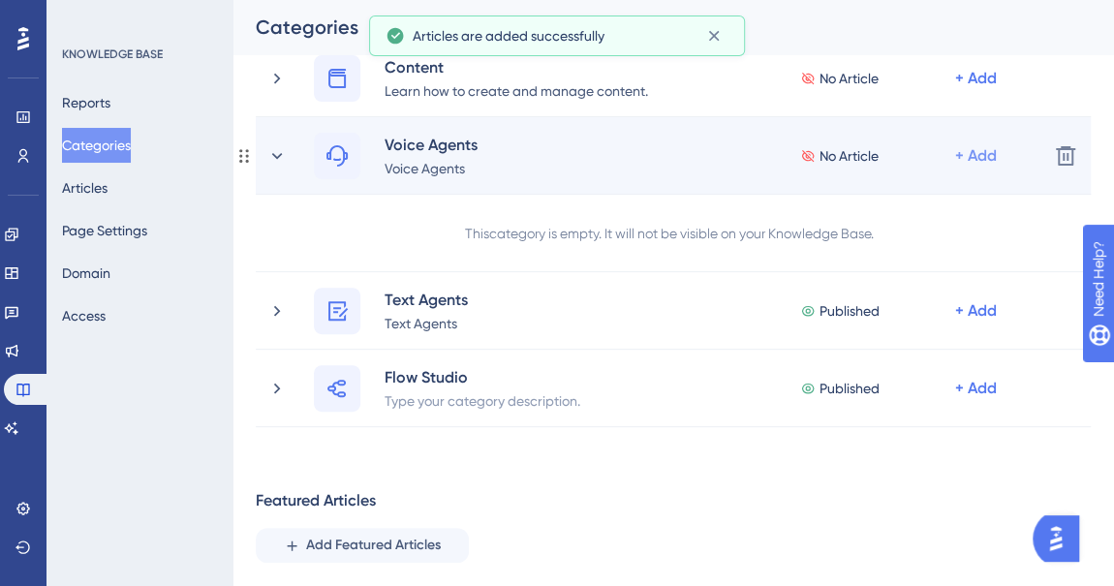
click at [974, 157] on div "+ Add" at bounding box center [976, 155] width 42 height 23
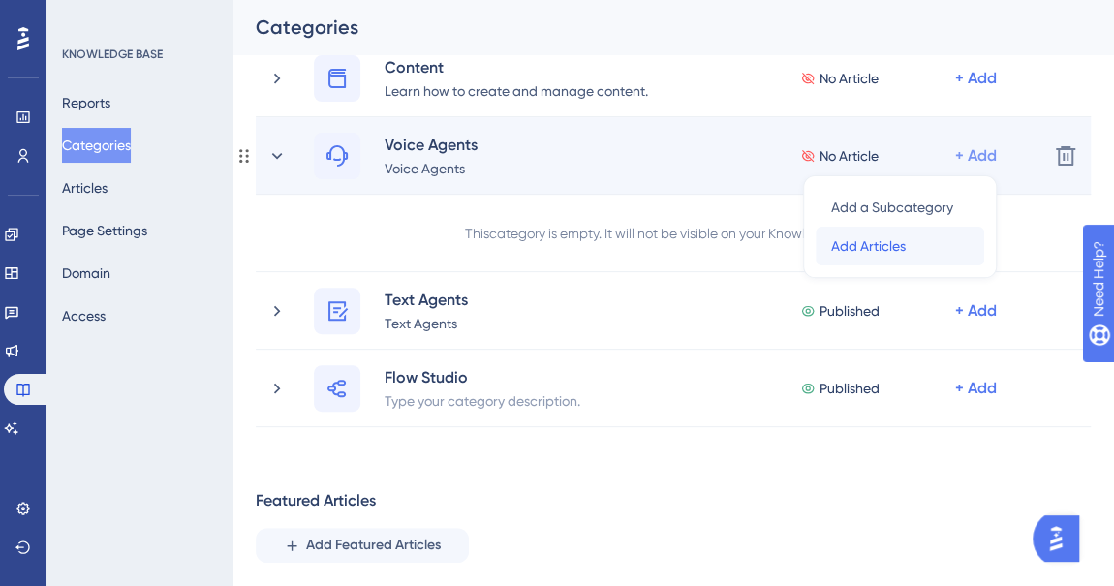
click at [892, 238] on span "Add Articles" at bounding box center [868, 245] width 75 height 23
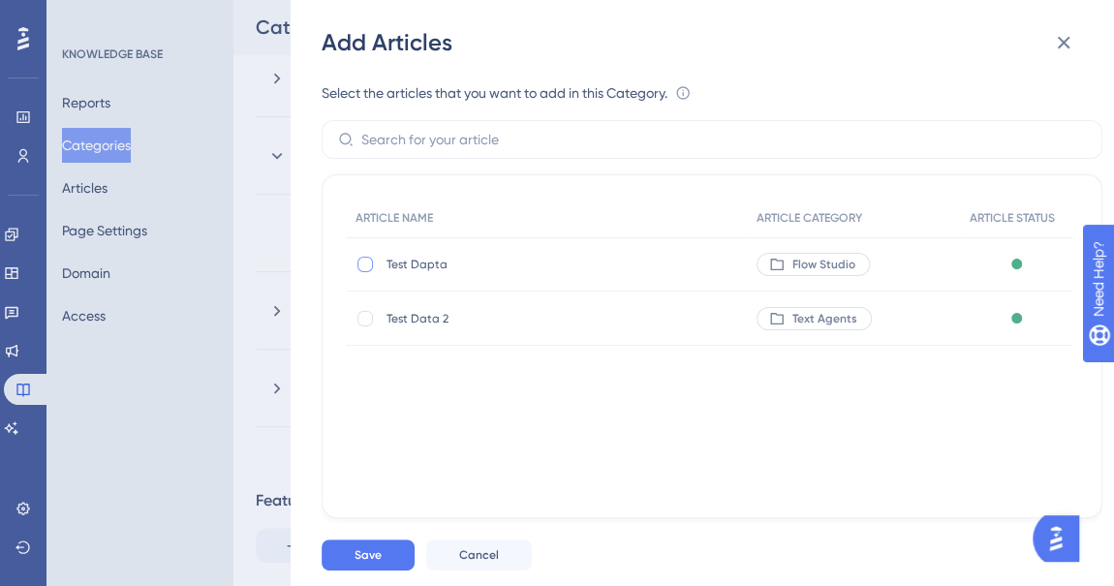
click at [376, 262] on label at bounding box center [366, 264] width 23 height 19
checkbox input "true"
click at [391, 548] on button "Save" at bounding box center [368, 554] width 93 height 31
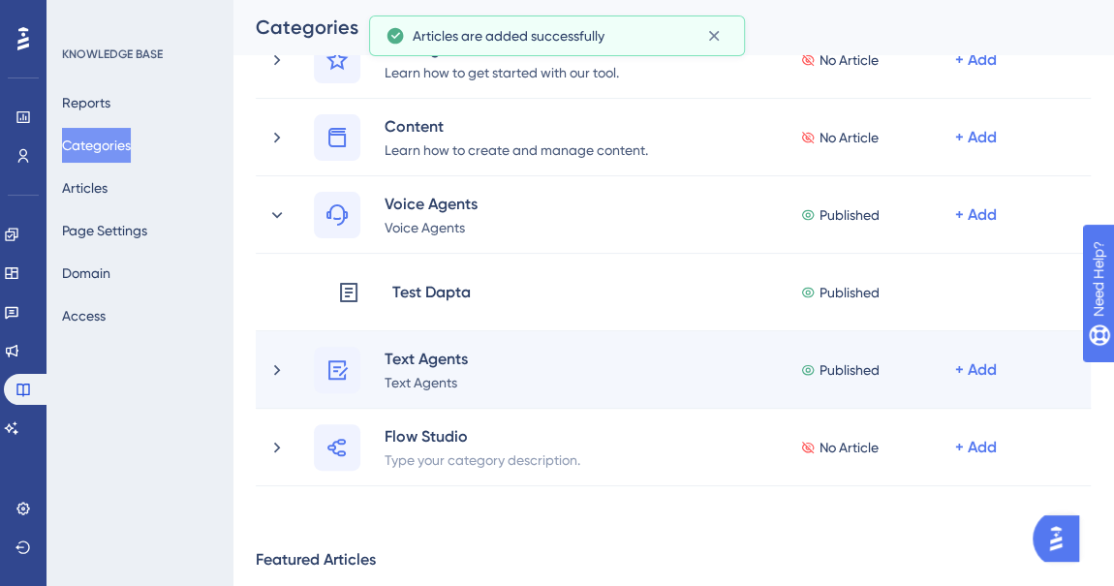
scroll to position [414, 0]
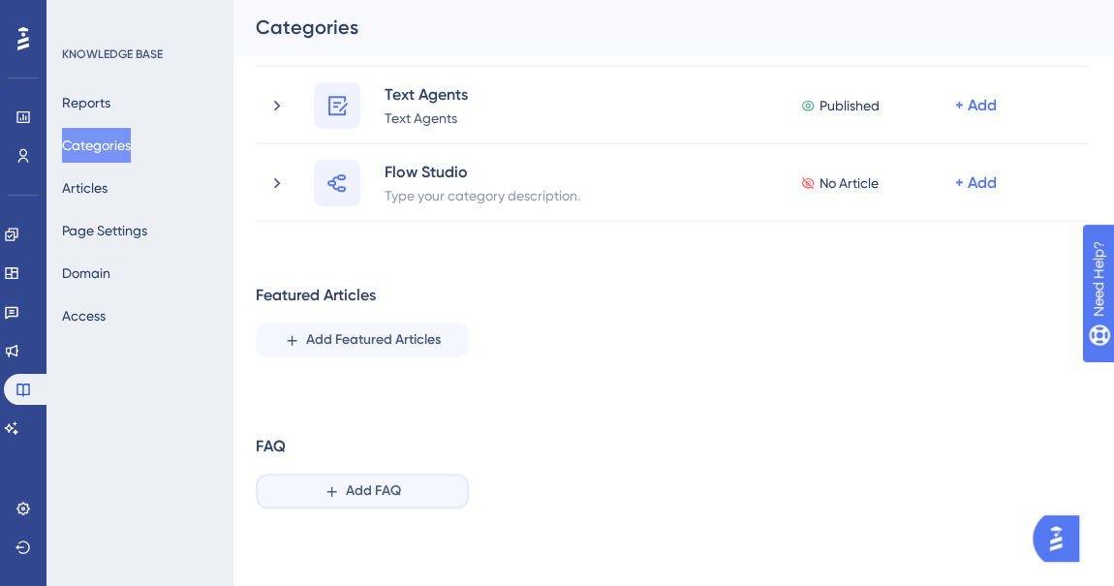
click at [364, 489] on span "Add FAQ" at bounding box center [373, 490] width 55 height 23
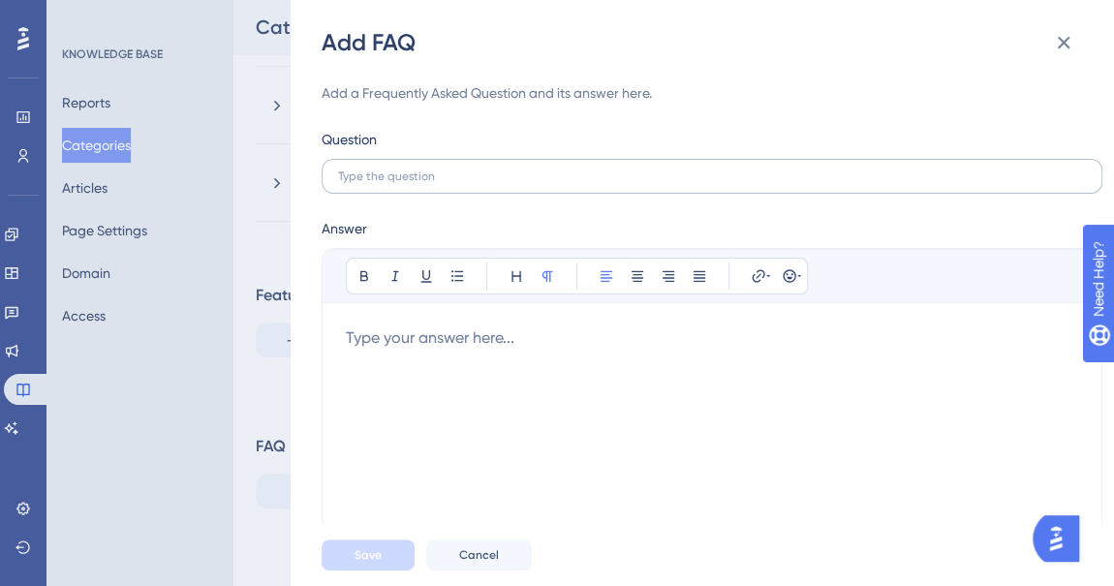
click at [517, 187] on label at bounding box center [712, 176] width 781 height 35
click at [517, 183] on input "text" at bounding box center [712, 176] width 748 height 14
type input "FAQ"
click at [470, 362] on div at bounding box center [712, 437] width 732 height 223
click at [362, 550] on span "Save" at bounding box center [367, 554] width 27 height 15
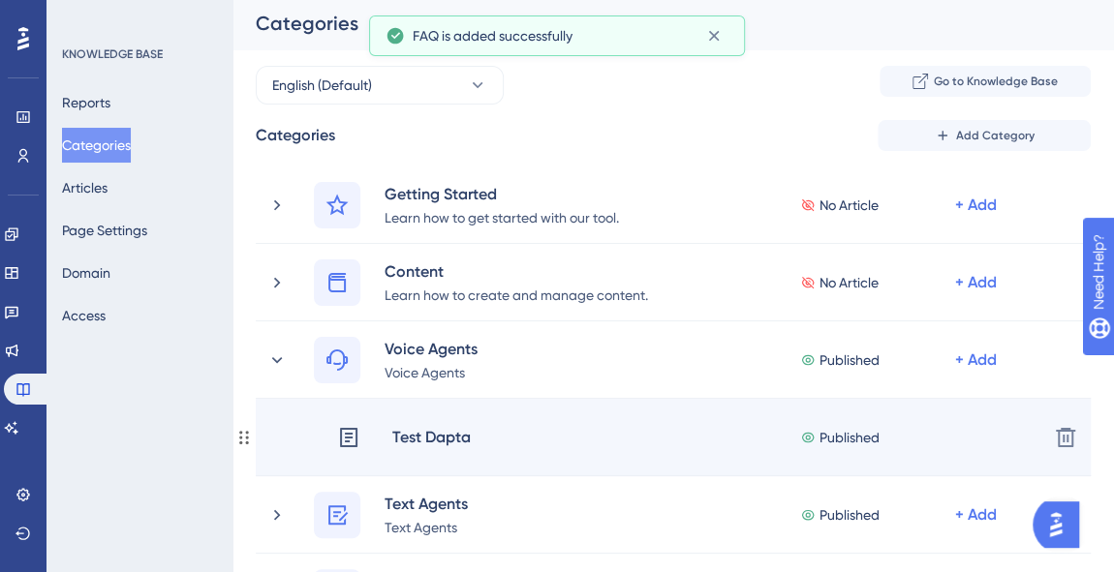
scroll to position [0, 0]
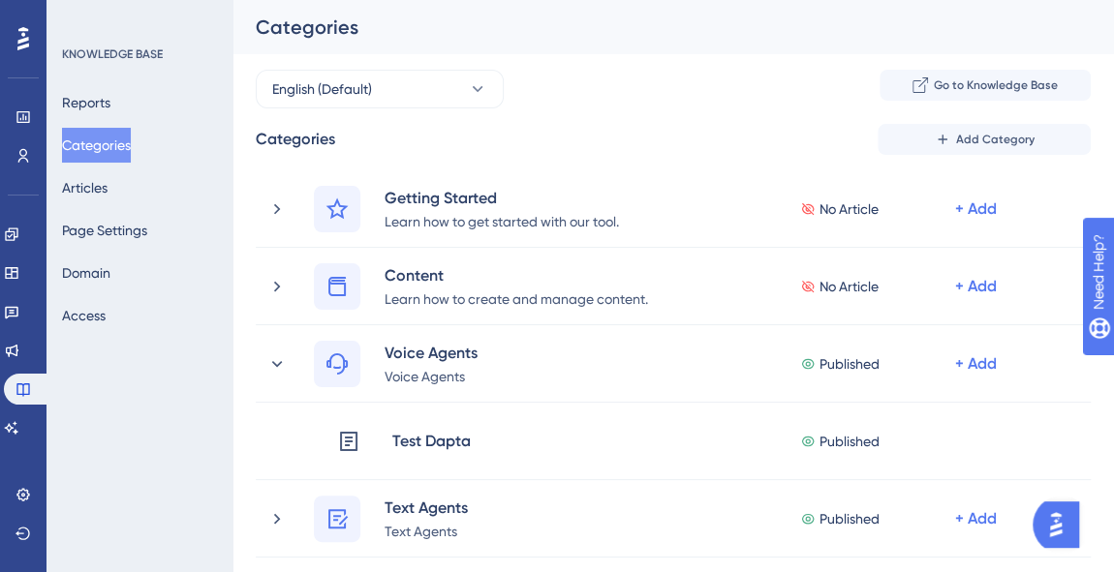
click at [117, 253] on div "Reports Categories Articles Page Settings Domain Access" at bounding box center [140, 209] width 157 height 248
click at [110, 268] on button "Domain" at bounding box center [86, 273] width 48 height 35
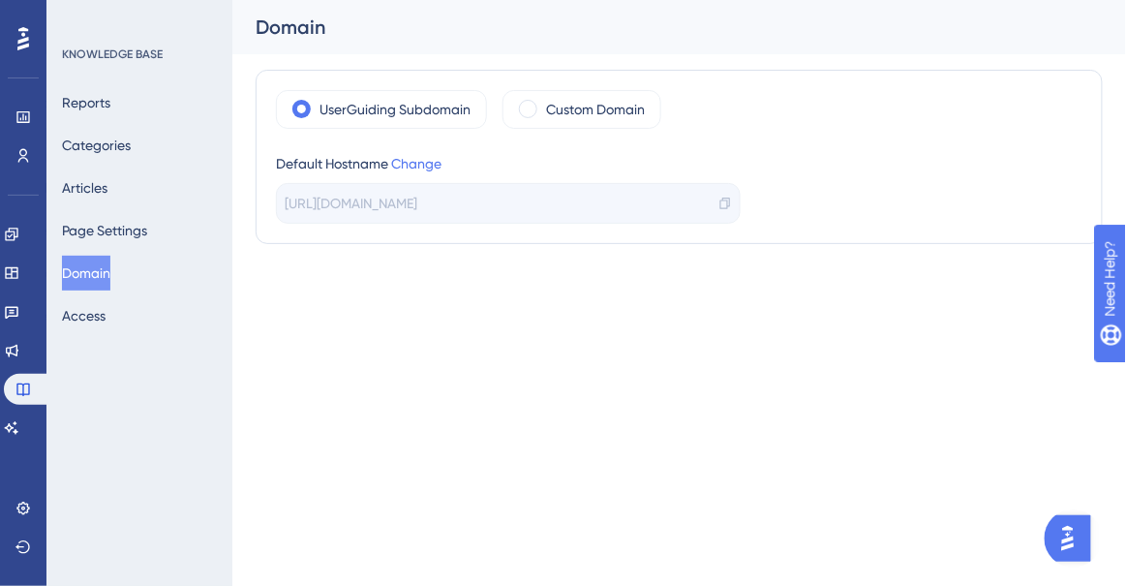
click at [417, 204] on span "https://daptatech-93XP.help.userguiding.com/en" at bounding box center [351, 203] width 133 height 23
click at [135, 224] on button "Page Settings" at bounding box center [104, 230] width 85 height 35
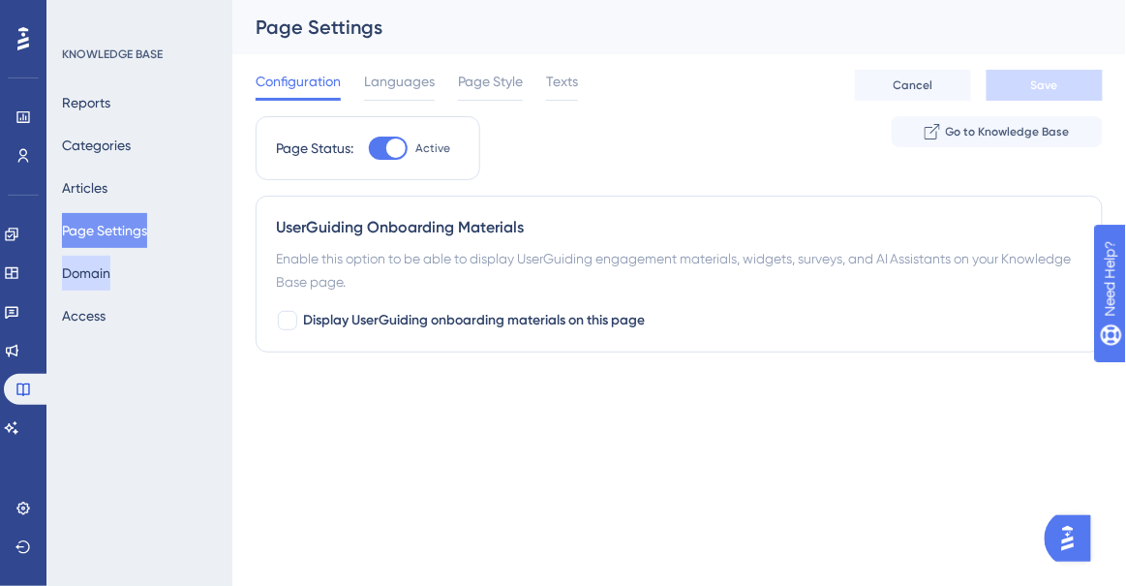
click at [110, 273] on button "Domain" at bounding box center [86, 273] width 48 height 35
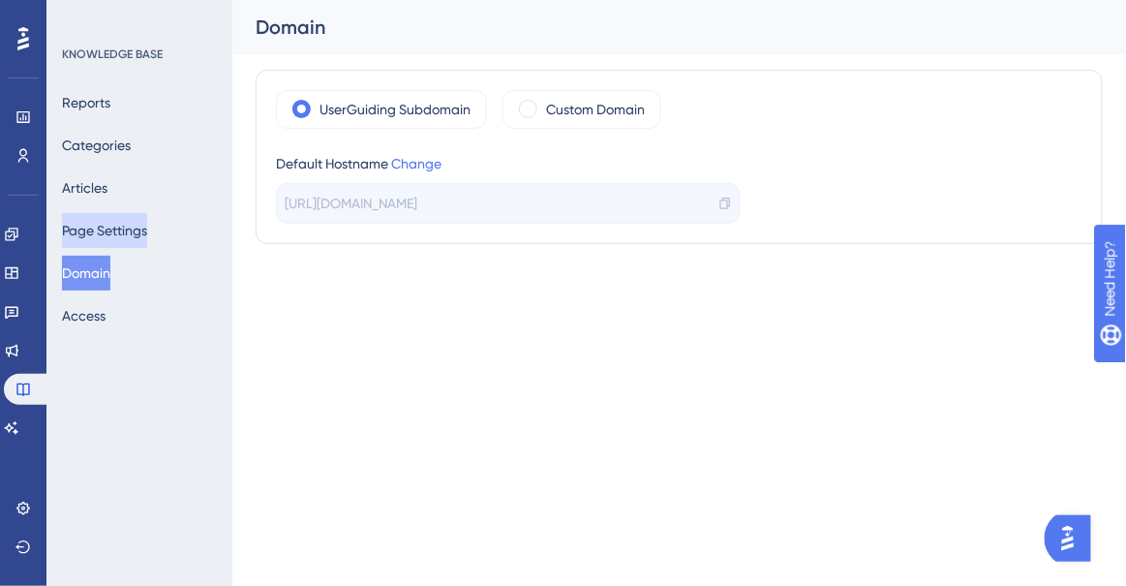
click at [106, 235] on button "Page Settings" at bounding box center [104, 230] width 85 height 35
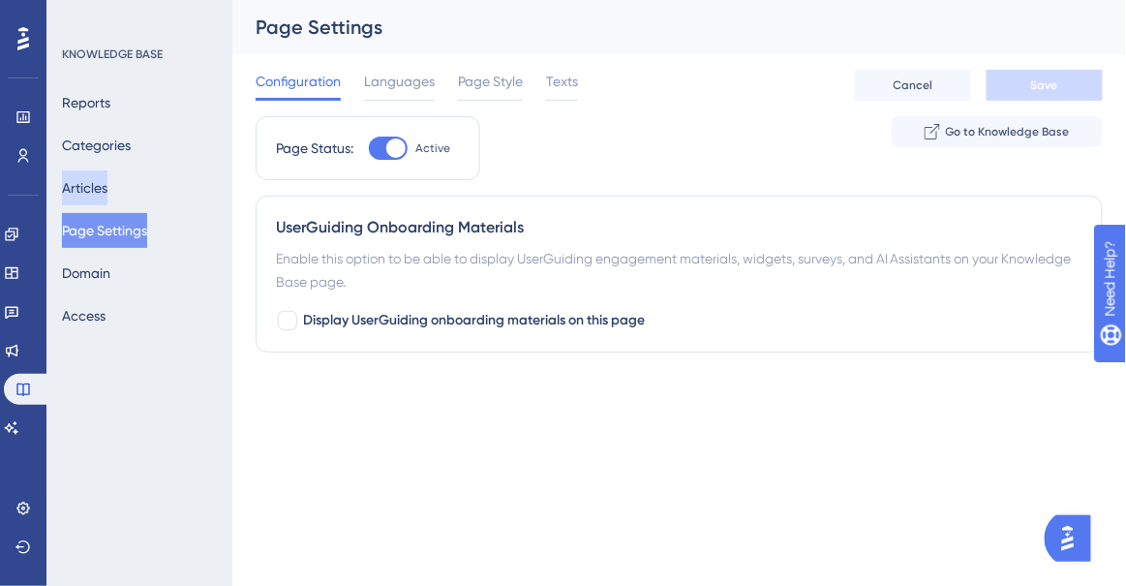
click at [91, 191] on button "Articles" at bounding box center [85, 187] width 46 height 35
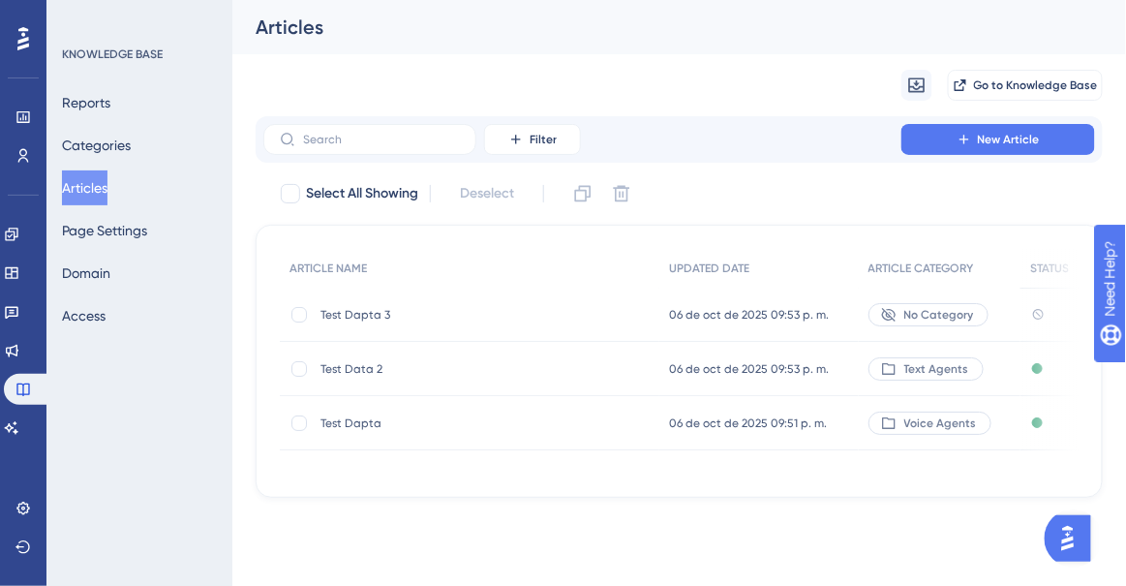
click at [346, 310] on span "Test Dapta 3" at bounding box center [476, 314] width 310 height 15
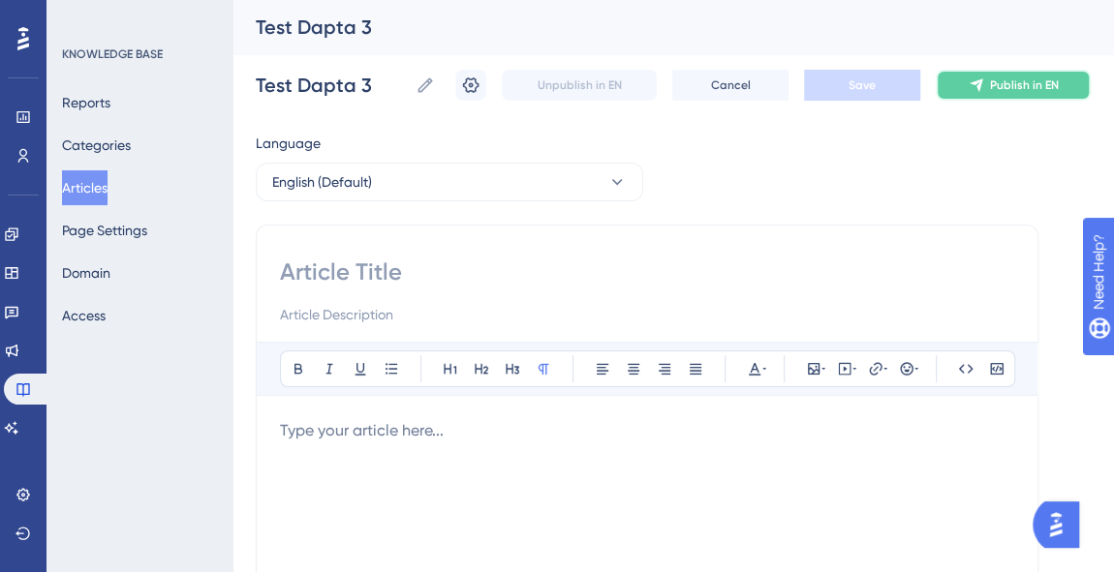
click at [1002, 79] on span "Publish in EN" at bounding box center [1024, 84] width 69 height 15
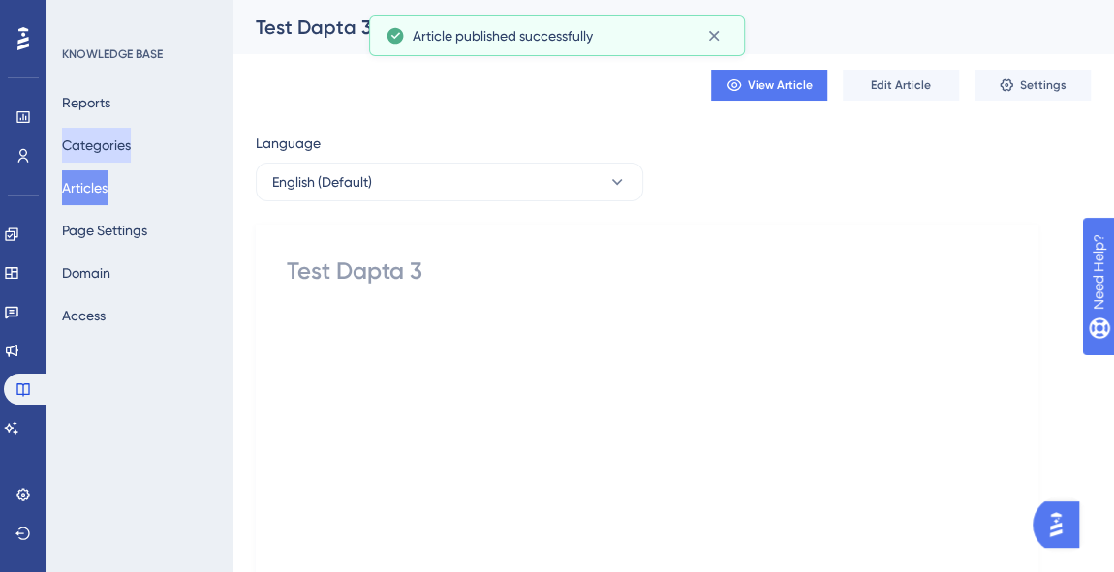
click at [112, 144] on button "Categories" at bounding box center [96, 145] width 69 height 35
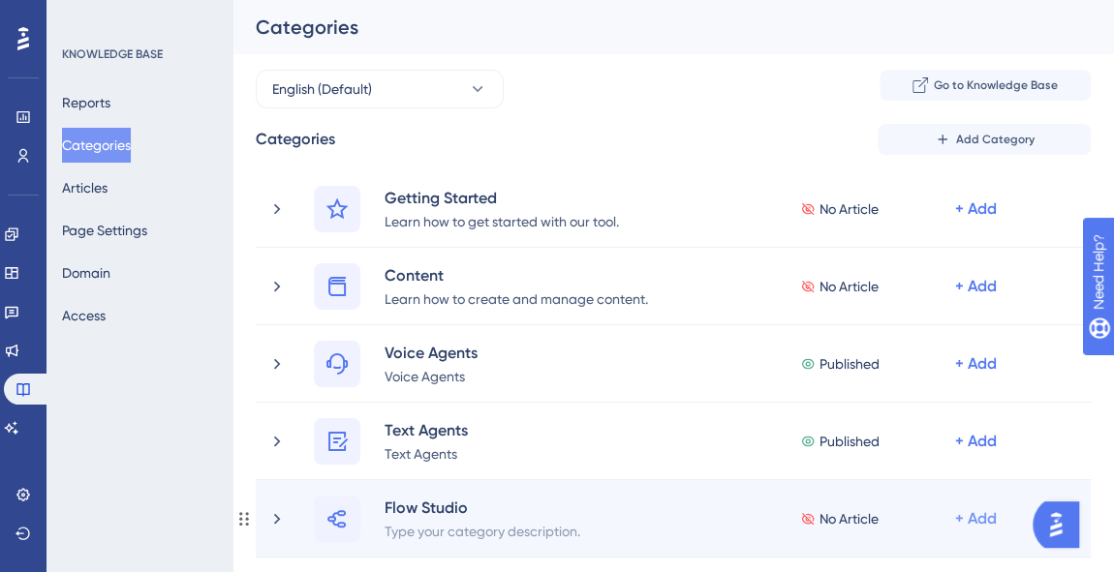
click at [972, 519] on div "+ Add" at bounding box center [976, 518] width 42 height 23
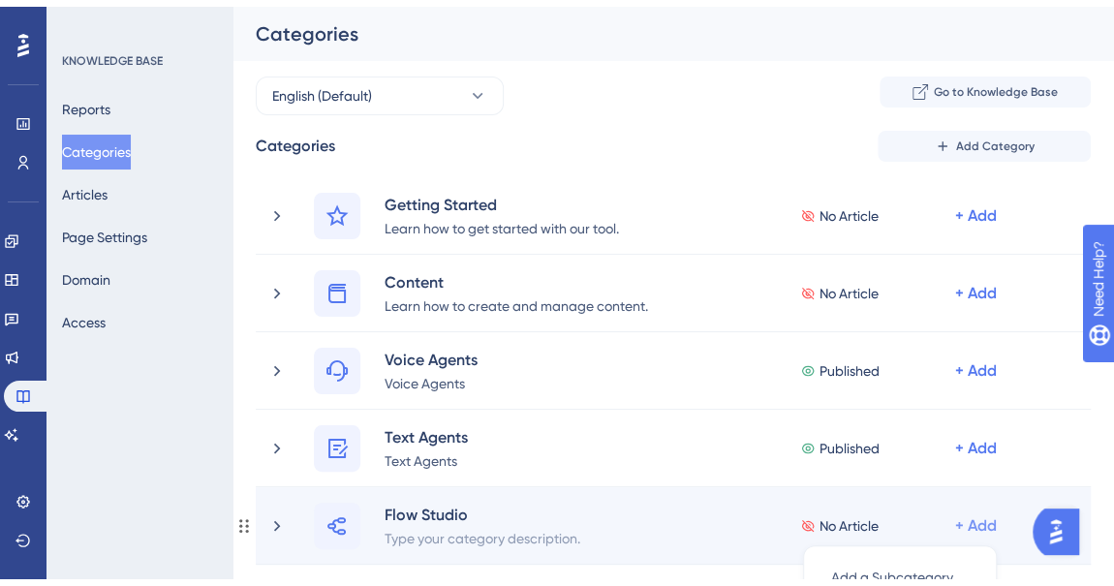
scroll to position [296, 0]
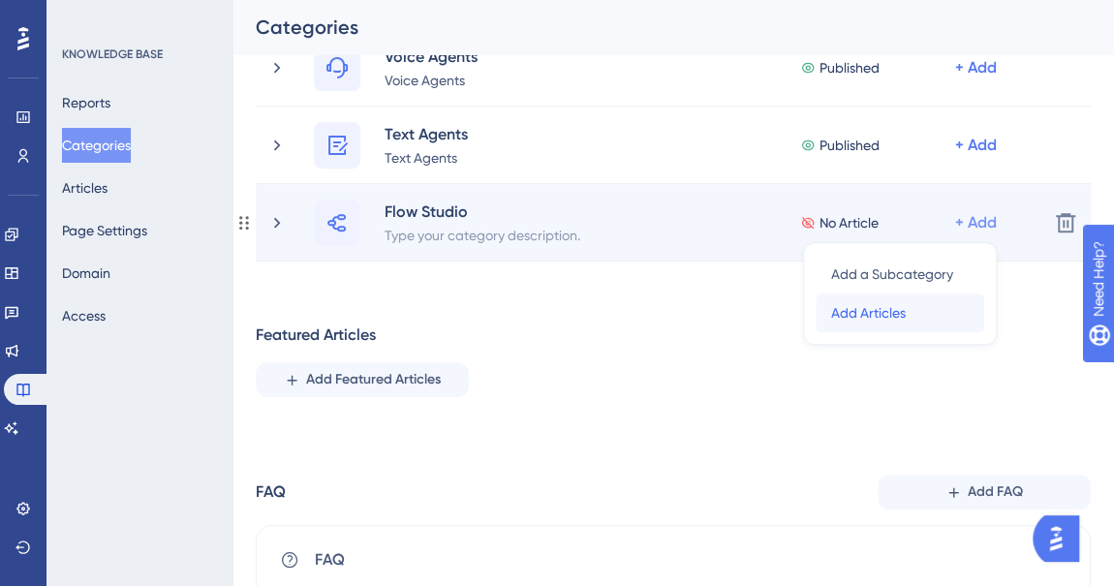
click at [899, 314] on span "Add Articles" at bounding box center [868, 312] width 75 height 23
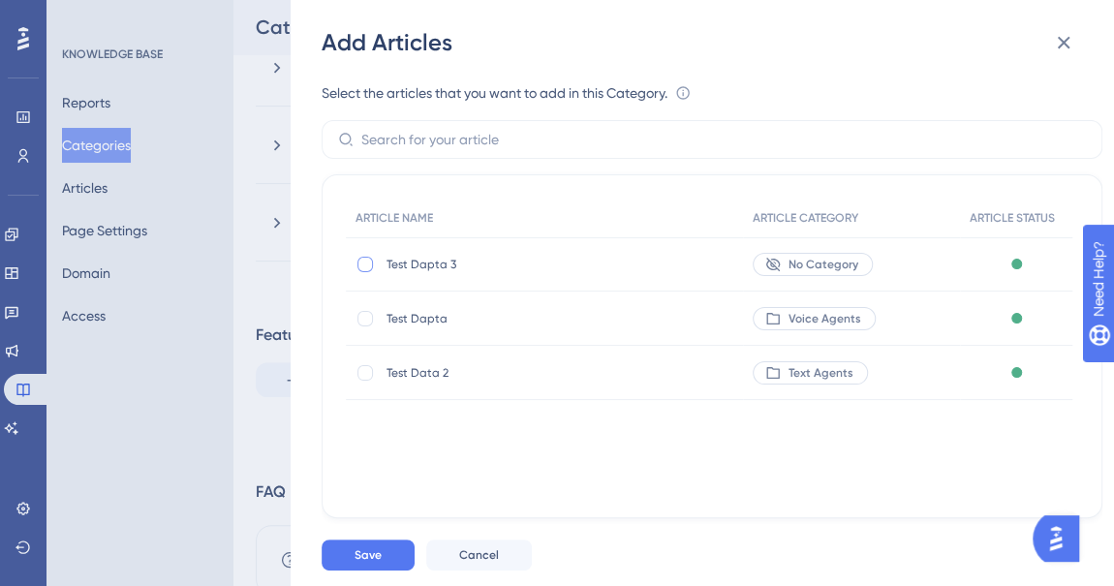
click at [367, 271] on div at bounding box center [364, 264] width 19 height 19
checkbox input "true"
click at [383, 550] on button "Save" at bounding box center [368, 554] width 93 height 31
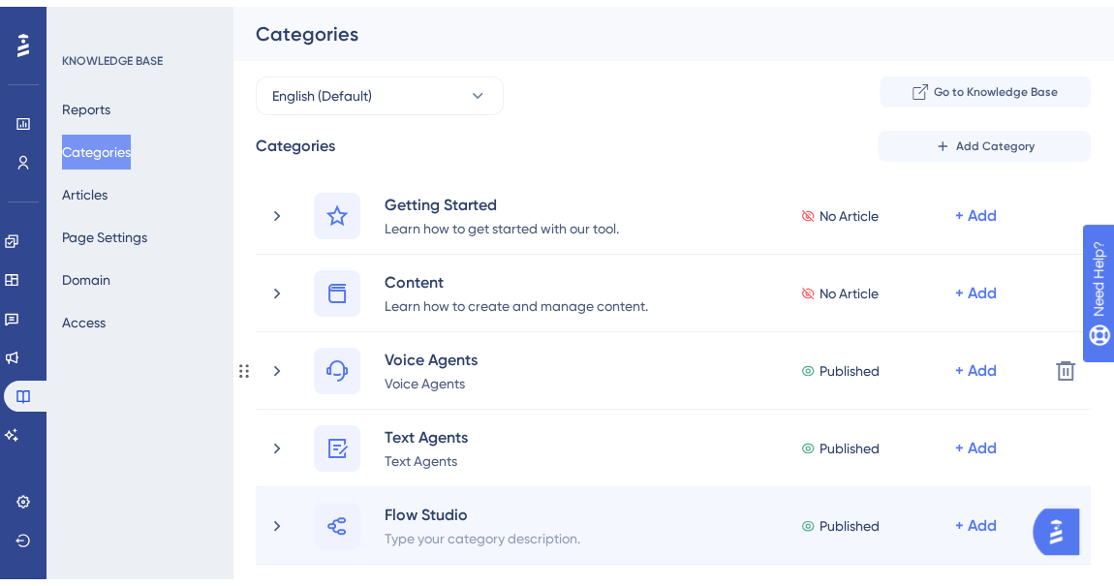
scroll to position [352, 0]
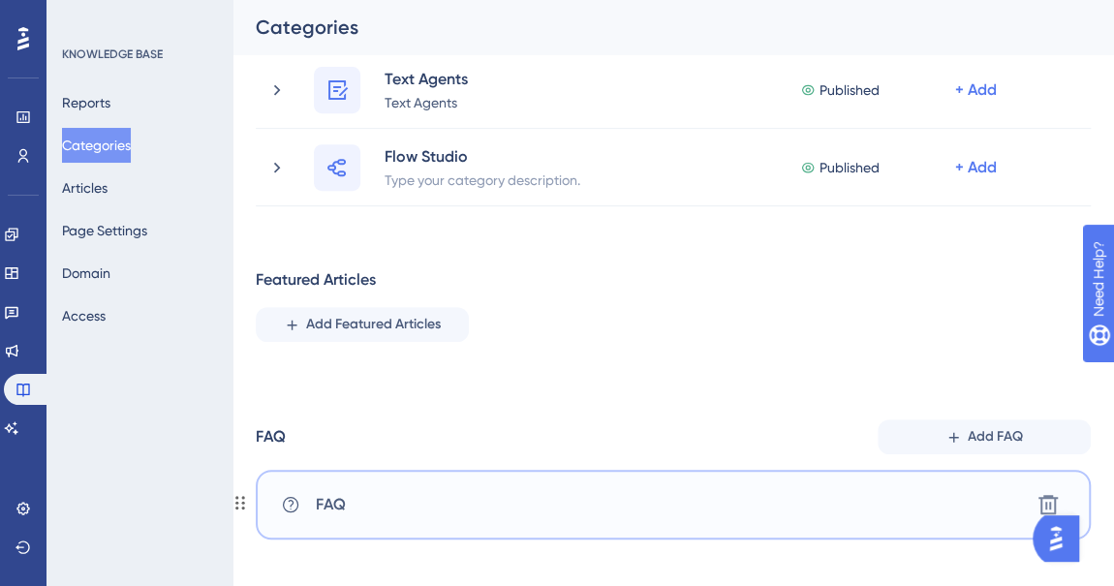
click at [332, 496] on span "FAQ" at bounding box center [331, 504] width 30 height 23
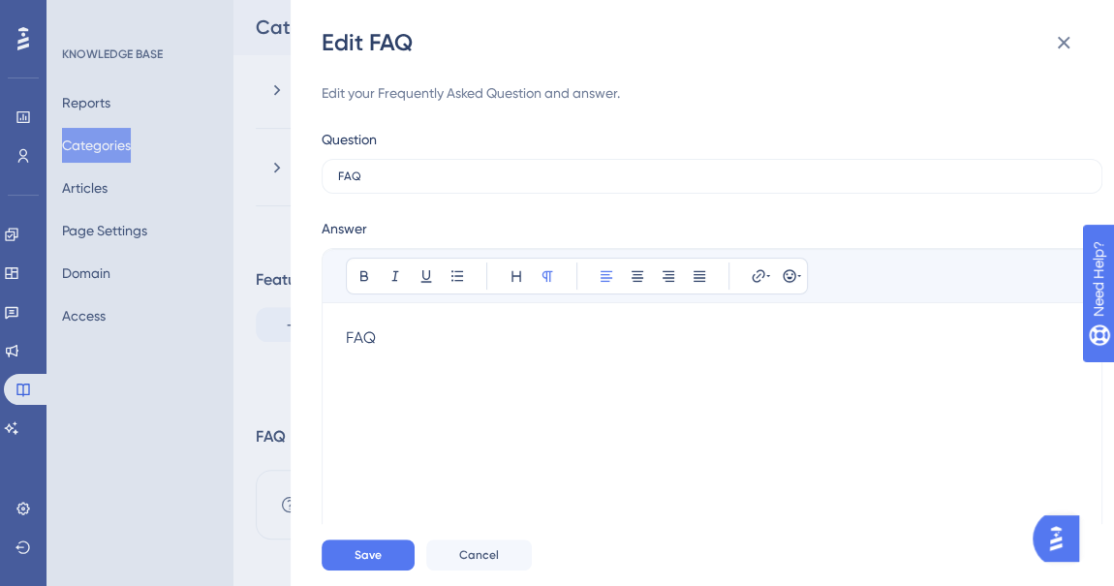
click at [377, 331] on p "FAQ" at bounding box center [712, 337] width 732 height 23
click at [374, 331] on p "FAQ" at bounding box center [712, 337] width 732 height 23
click at [377, 544] on button "Save" at bounding box center [368, 554] width 93 height 31
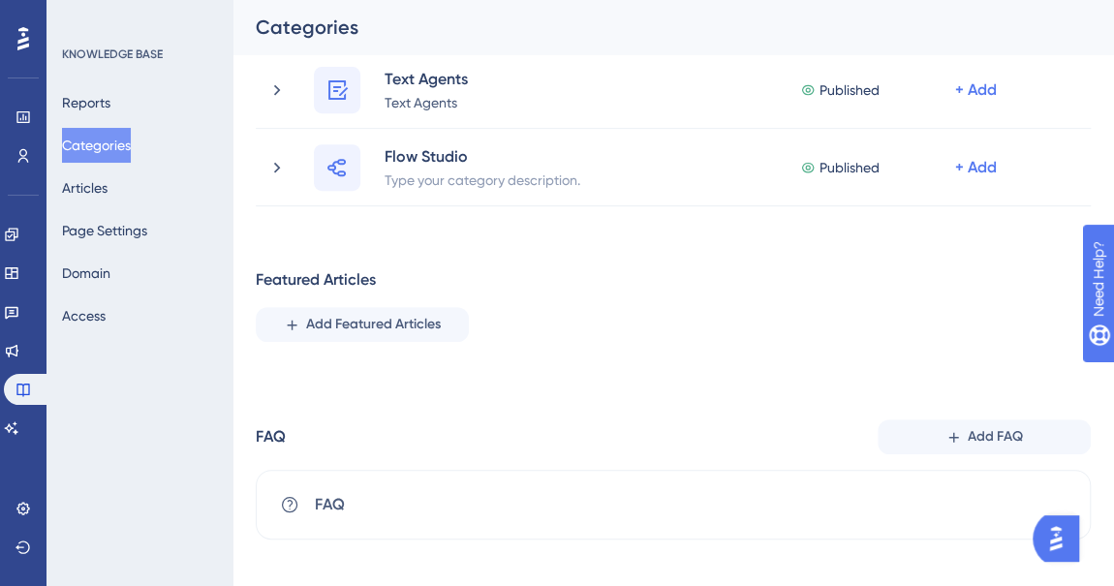
scroll to position [367, 0]
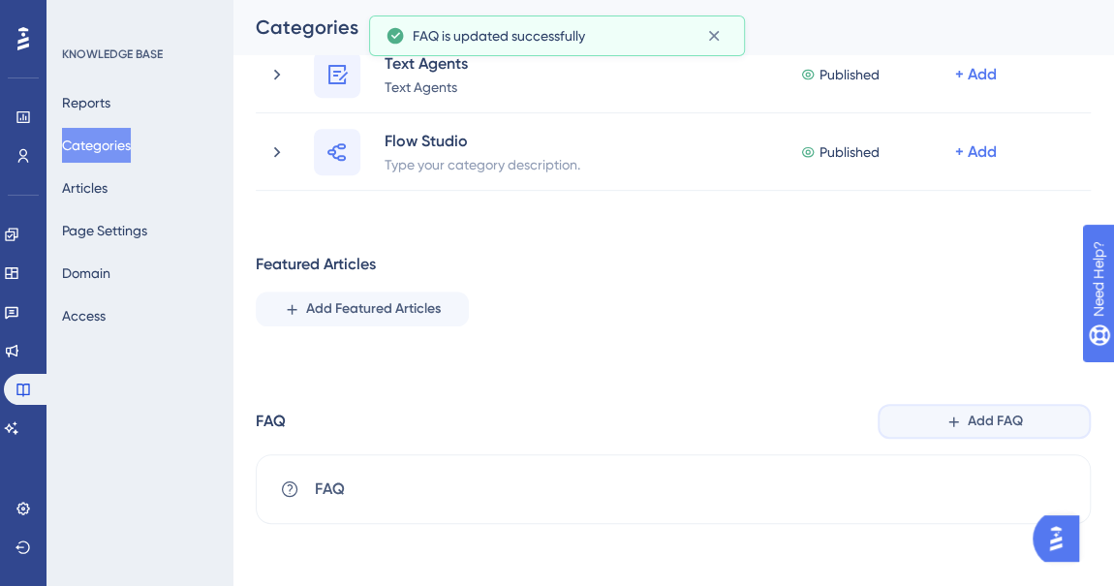
click at [992, 423] on span "Add FAQ" at bounding box center [995, 421] width 55 height 23
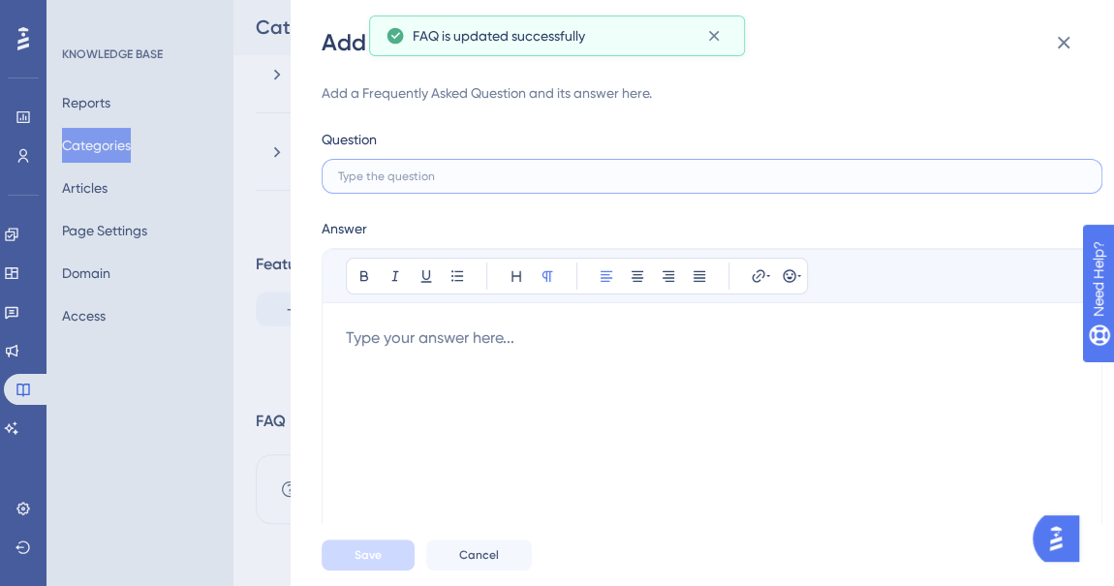
click at [414, 170] on input "text" at bounding box center [712, 176] width 748 height 14
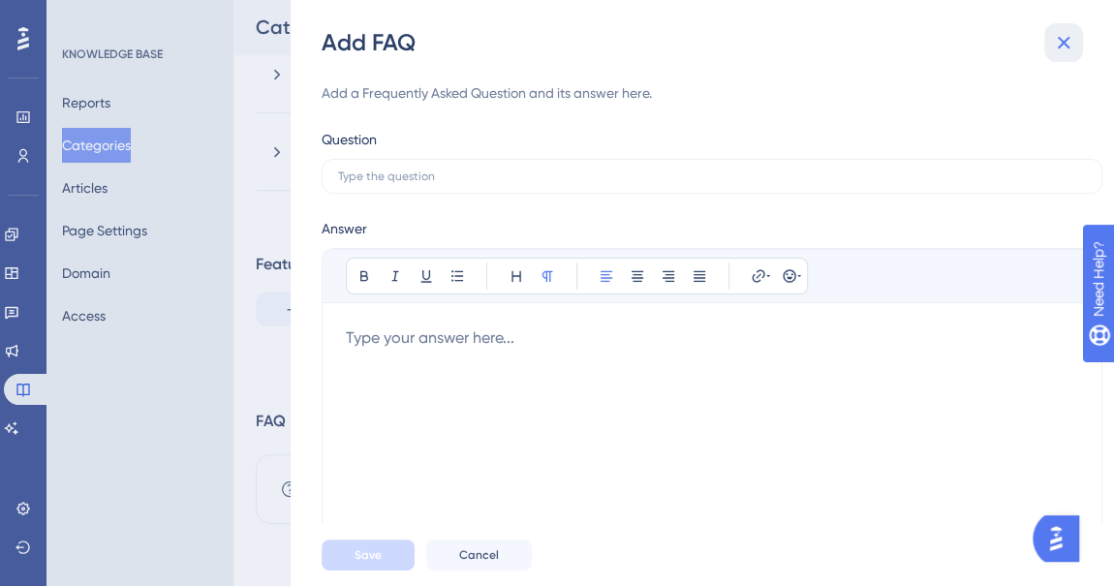
click at [1072, 46] on icon at bounding box center [1063, 42] width 23 height 23
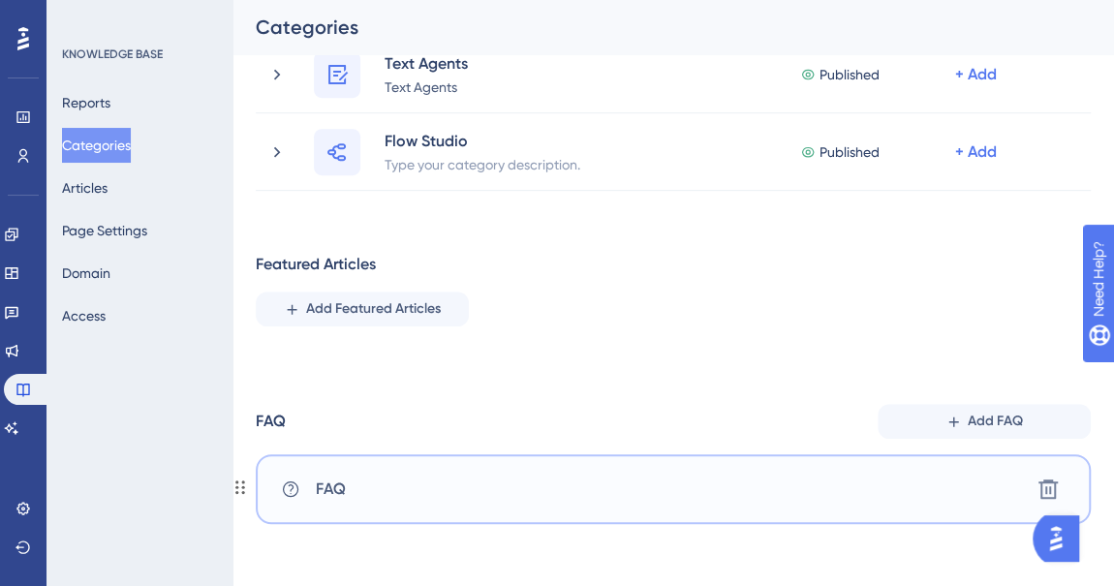
click at [327, 493] on span "FAQ" at bounding box center [331, 488] width 30 height 23
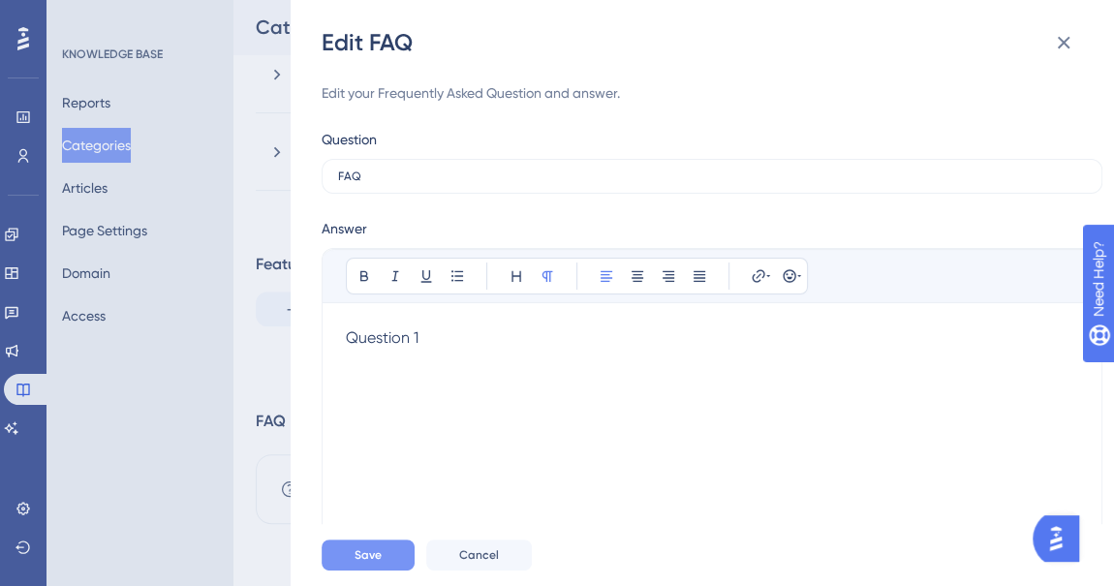
click at [384, 548] on button "Save" at bounding box center [368, 554] width 93 height 31
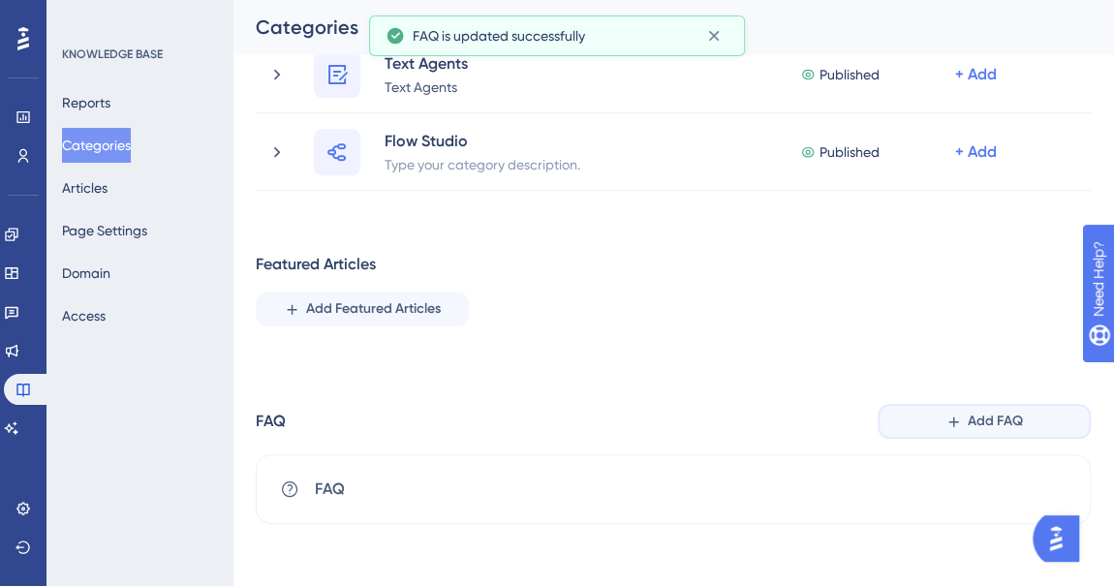
click at [1004, 413] on span "Add FAQ" at bounding box center [995, 421] width 55 height 23
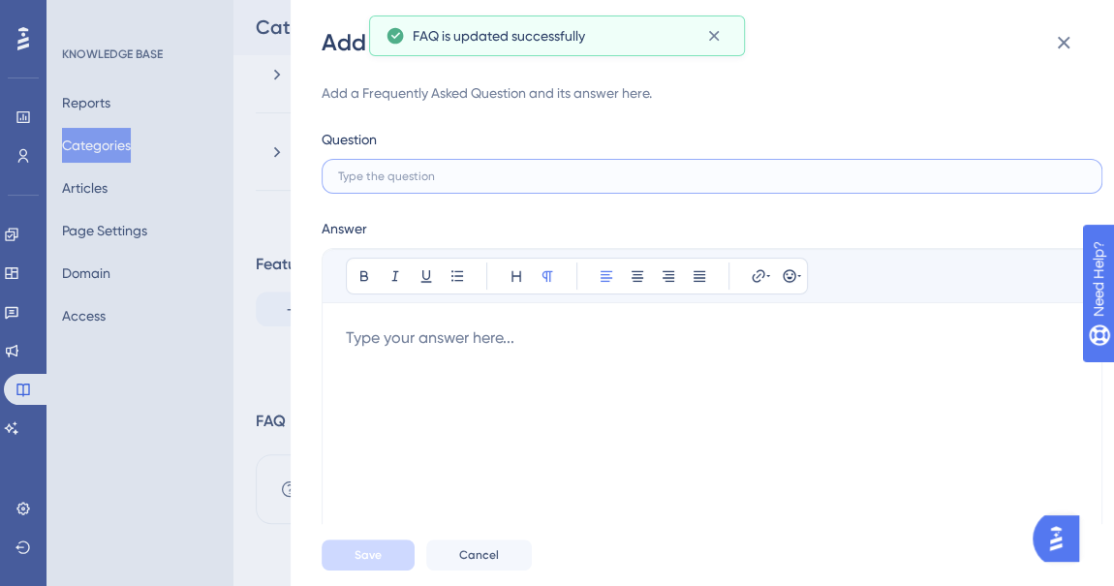
click at [485, 180] on input "text" at bounding box center [712, 176] width 748 height 14
type input "Question 2"
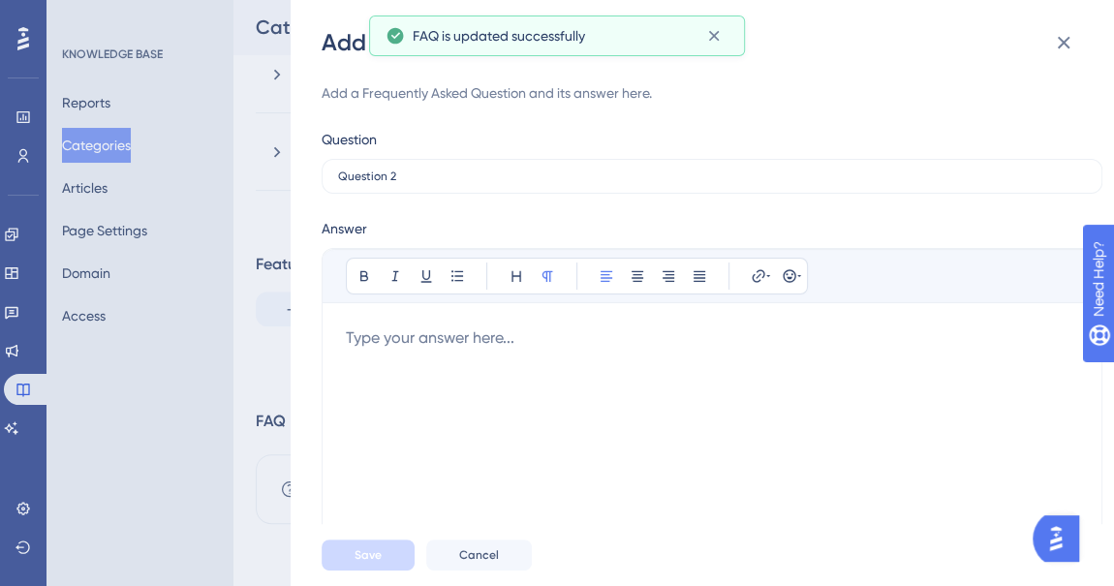
click at [487, 381] on div at bounding box center [712, 437] width 732 height 223
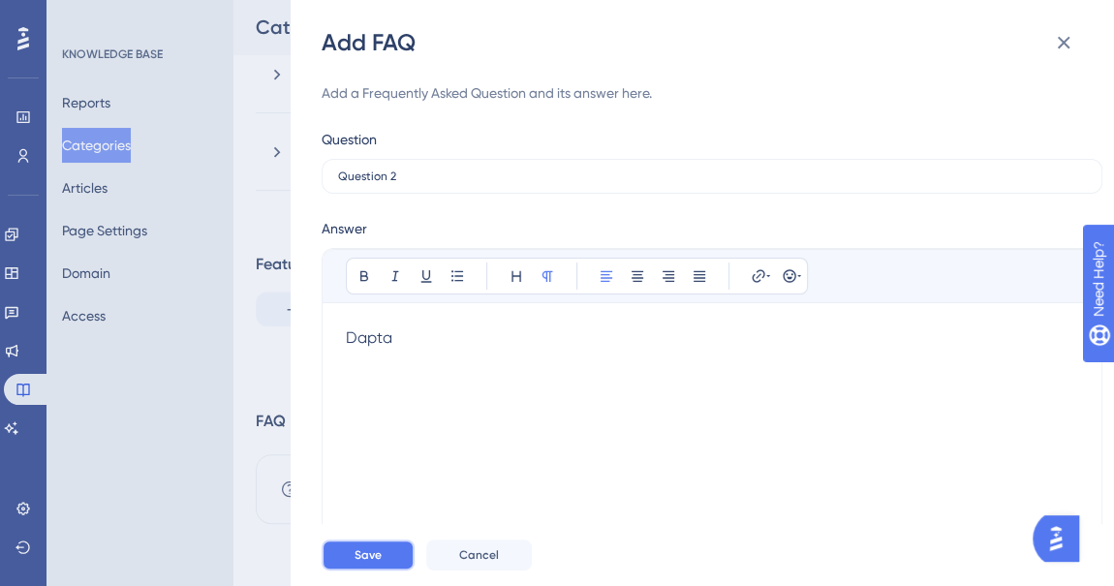
click at [369, 551] on span "Save" at bounding box center [367, 554] width 27 height 15
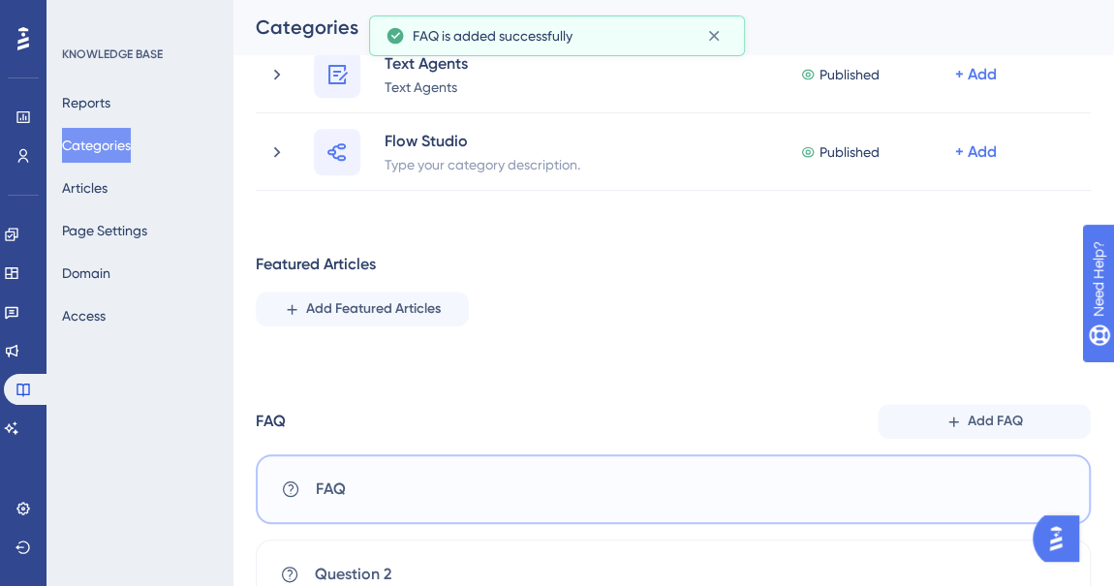
scroll to position [452, 0]
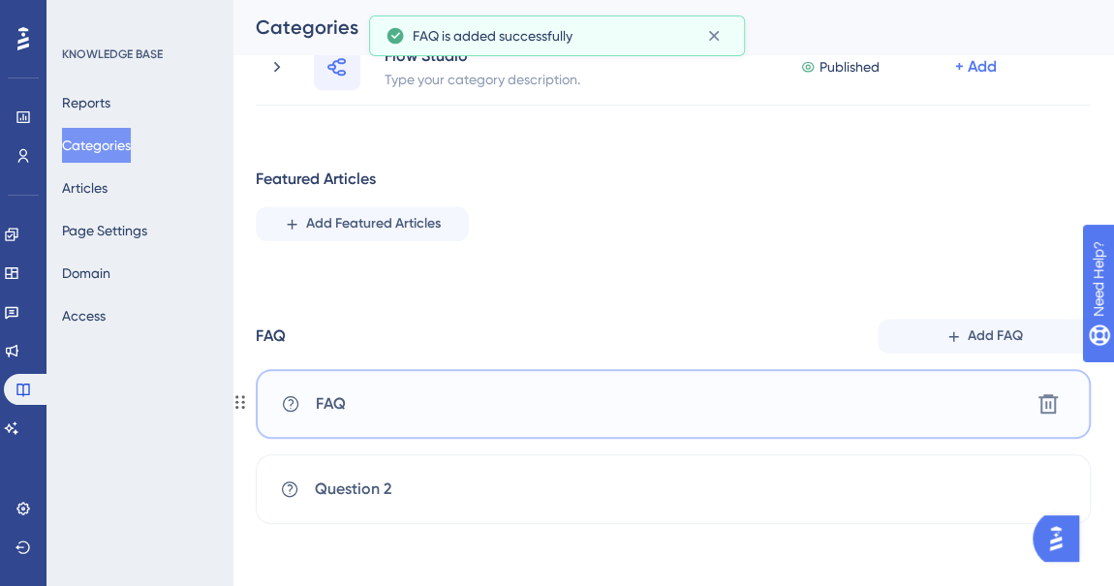
click at [552, 415] on div "FAQ Delete" at bounding box center [673, 404] width 835 height 70
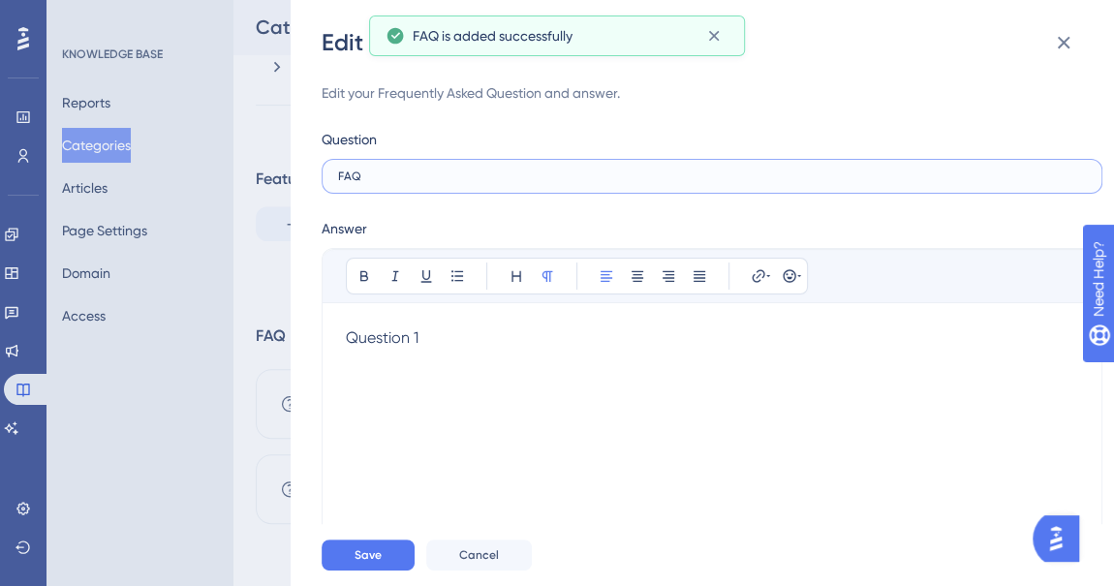
click at [429, 176] on input "FAQ" at bounding box center [712, 176] width 748 height 14
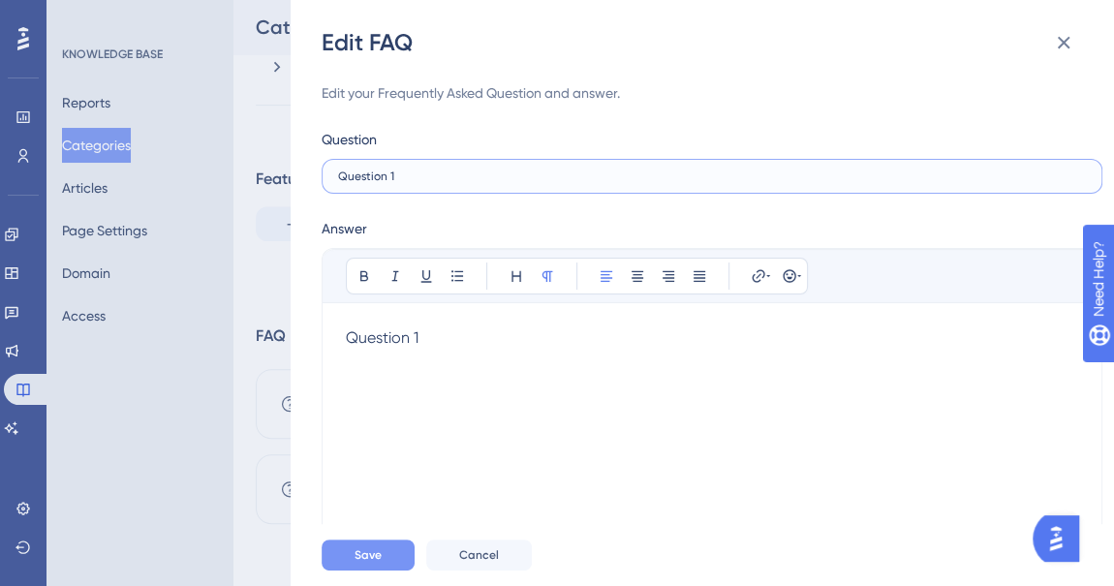
type input "Question 1"
click at [376, 550] on span "Save" at bounding box center [367, 554] width 27 height 15
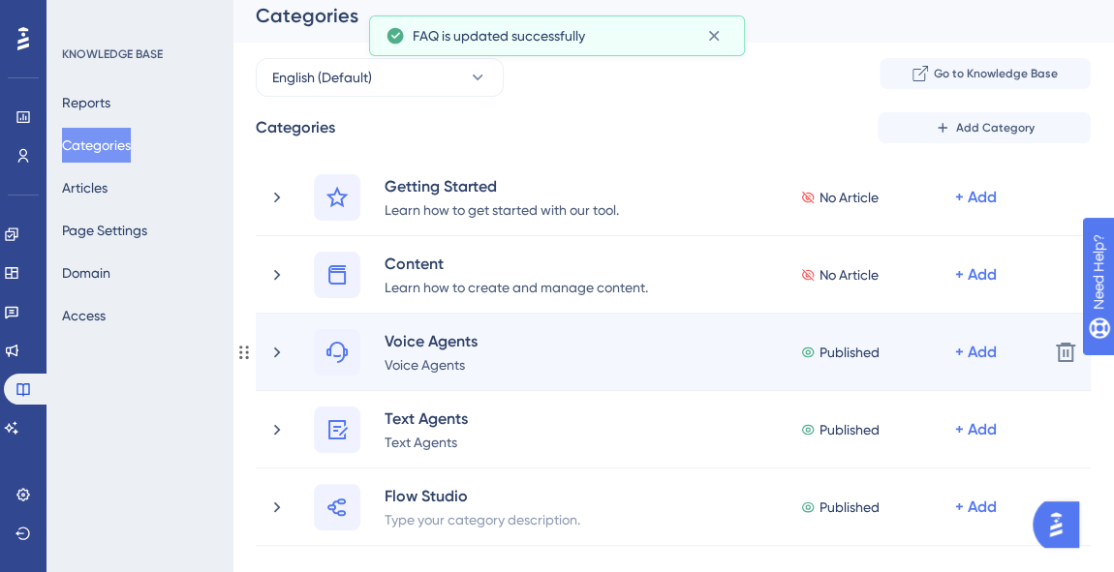
scroll to position [0, 0]
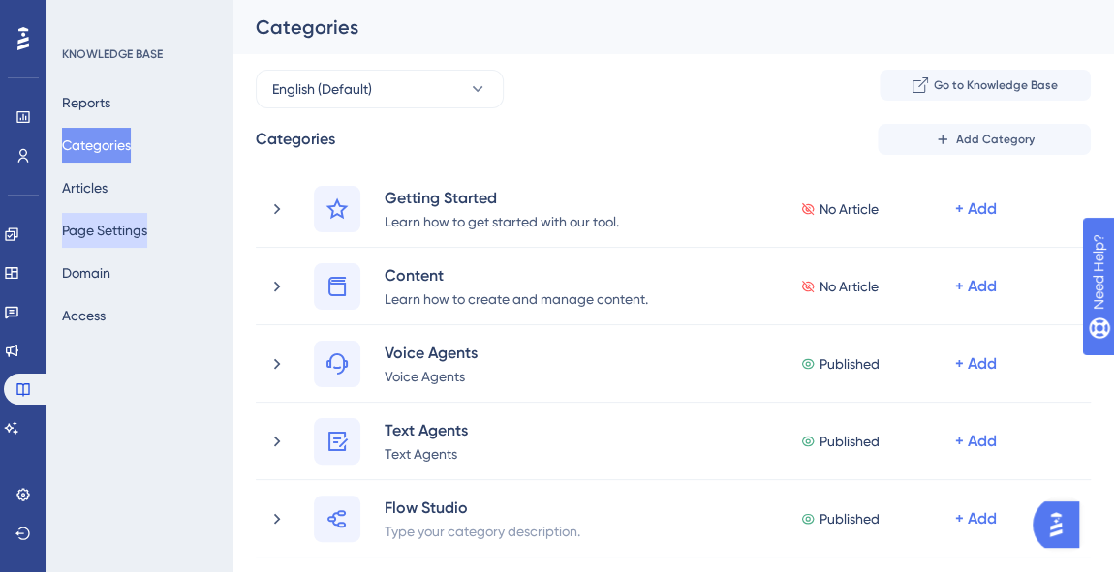
click at [107, 218] on button "Page Settings" at bounding box center [104, 230] width 85 height 35
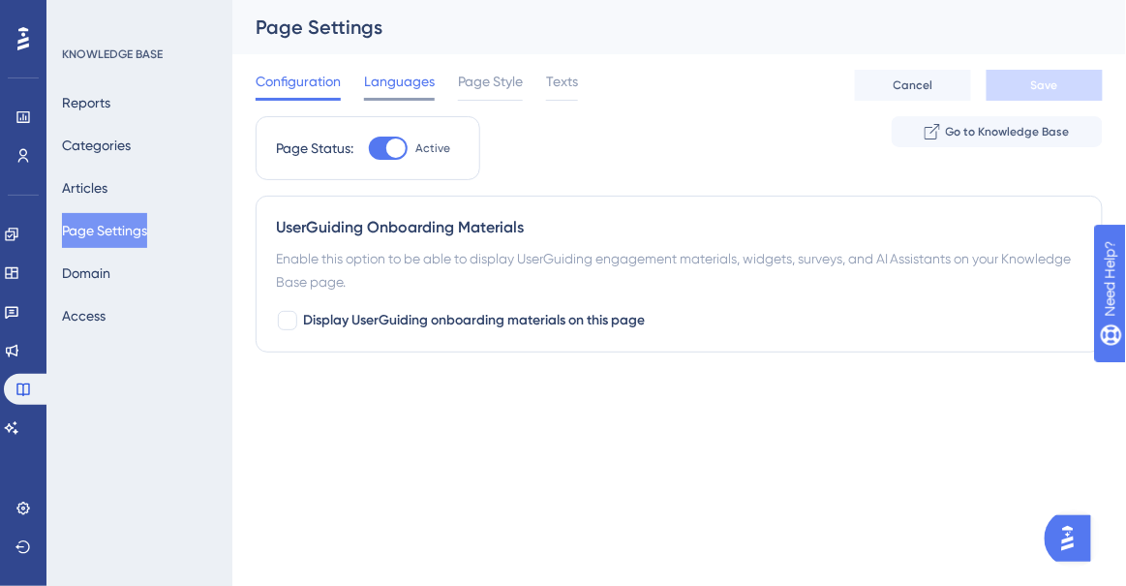
click at [383, 74] on span "Languages" at bounding box center [399, 81] width 71 height 23
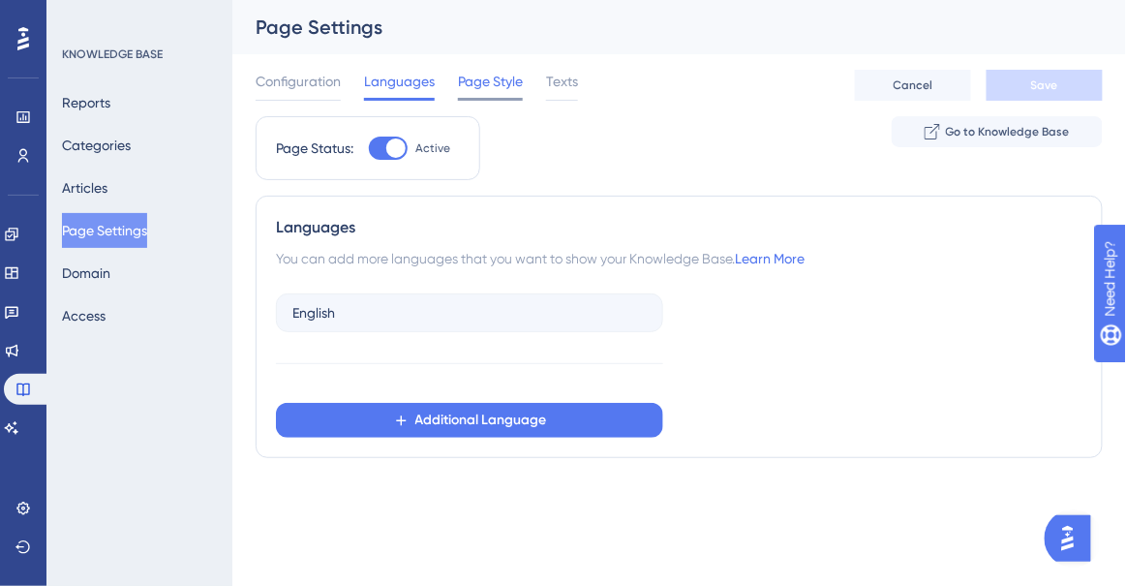
click at [516, 74] on span "Page Style" at bounding box center [490, 81] width 65 height 23
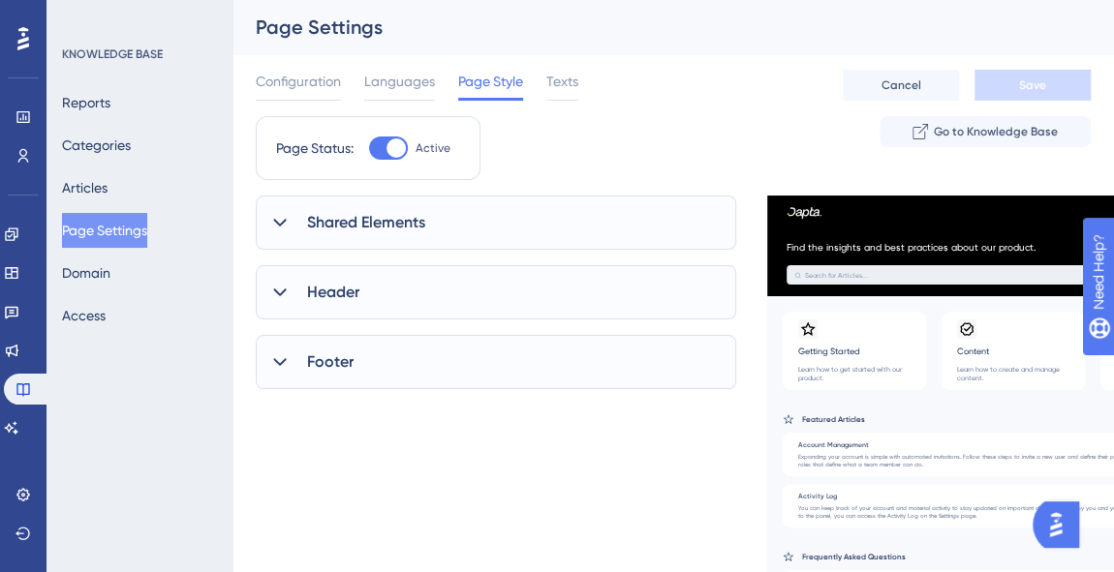
click at [447, 222] on div "Shared Elements" at bounding box center [496, 223] width 480 height 54
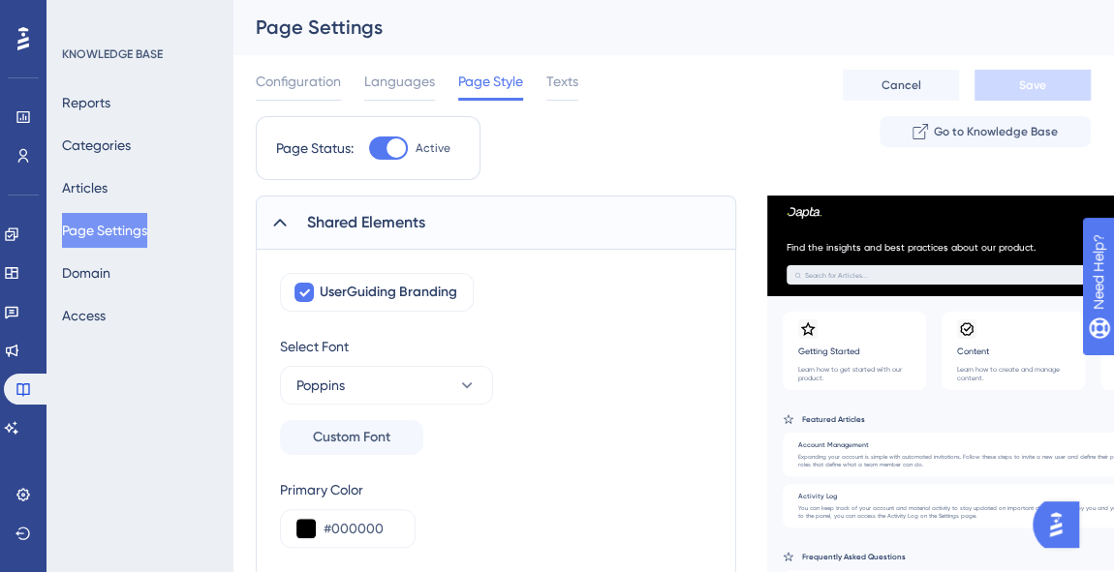
click at [447, 222] on div "Shared Elements" at bounding box center [496, 223] width 480 height 54
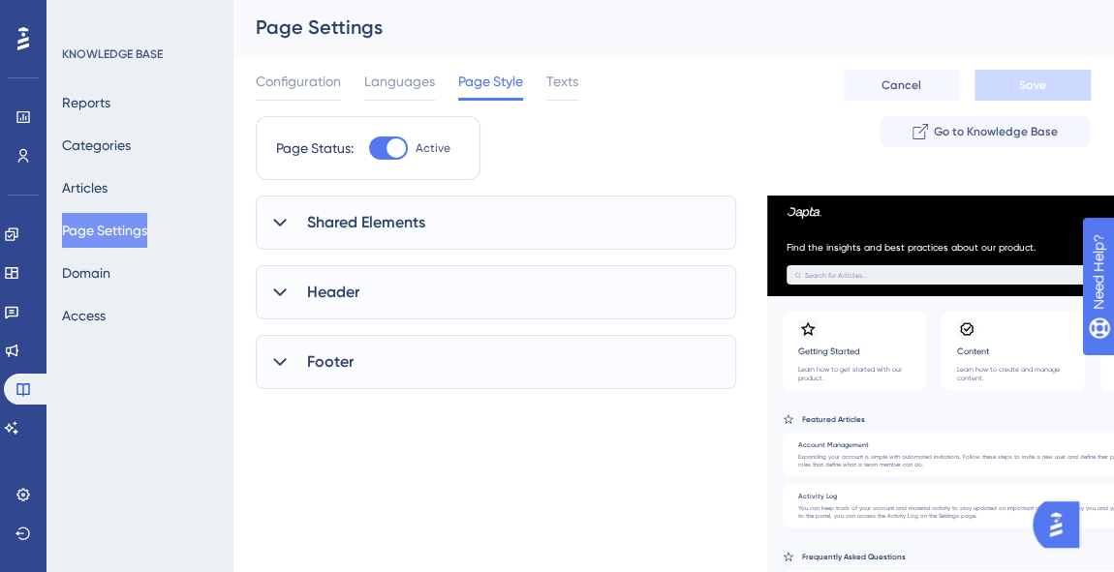
click at [460, 304] on div "Header" at bounding box center [496, 292] width 480 height 54
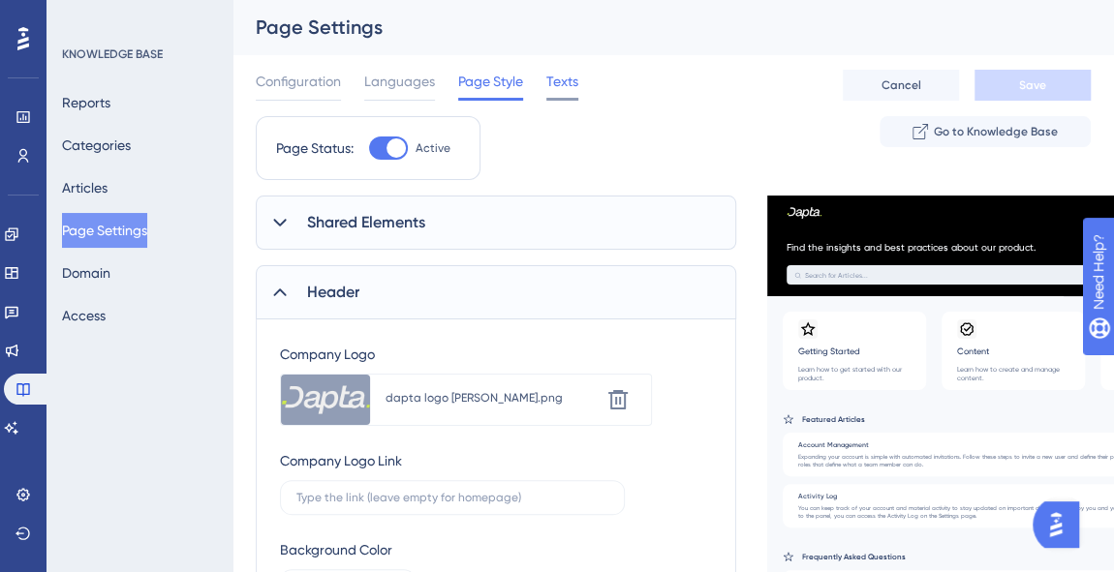
click at [558, 84] on span "Texts" at bounding box center [562, 81] width 32 height 23
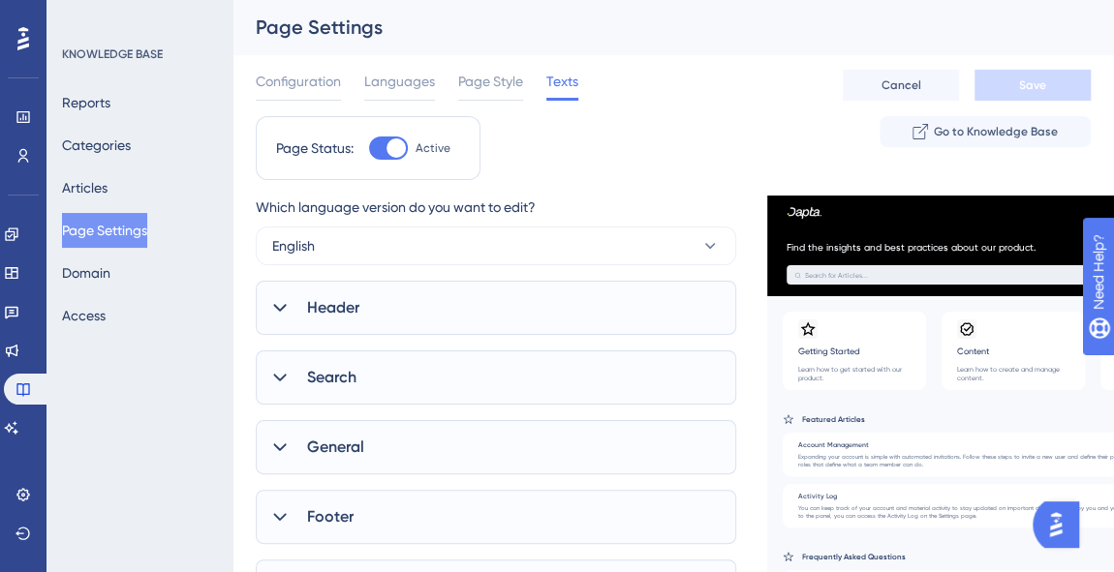
scroll to position [158, 0]
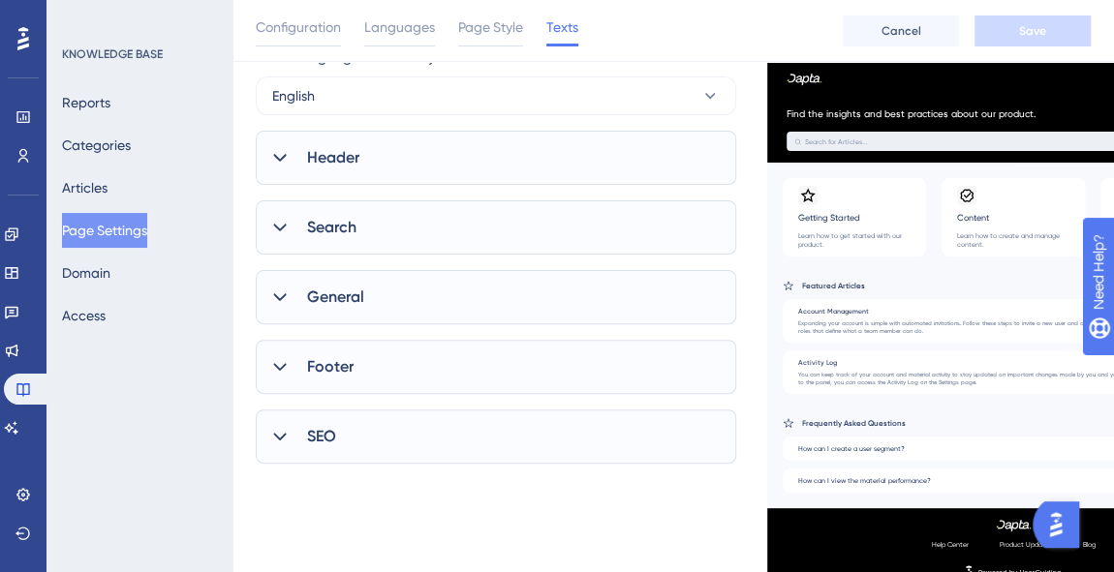
click at [274, 224] on icon at bounding box center [279, 228] width 13 height 8
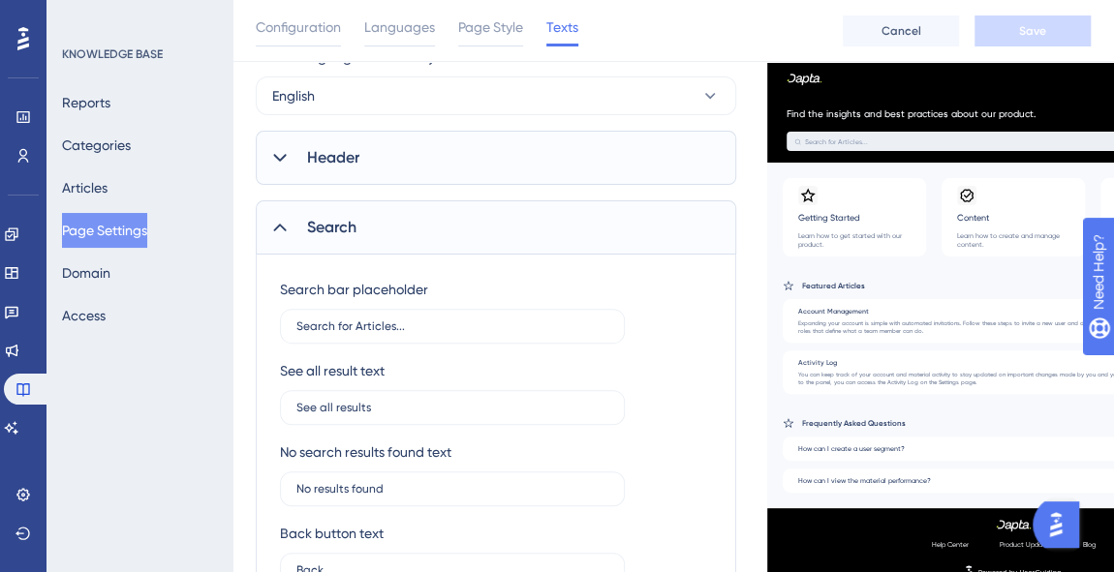
click at [274, 224] on icon at bounding box center [279, 227] width 19 height 19
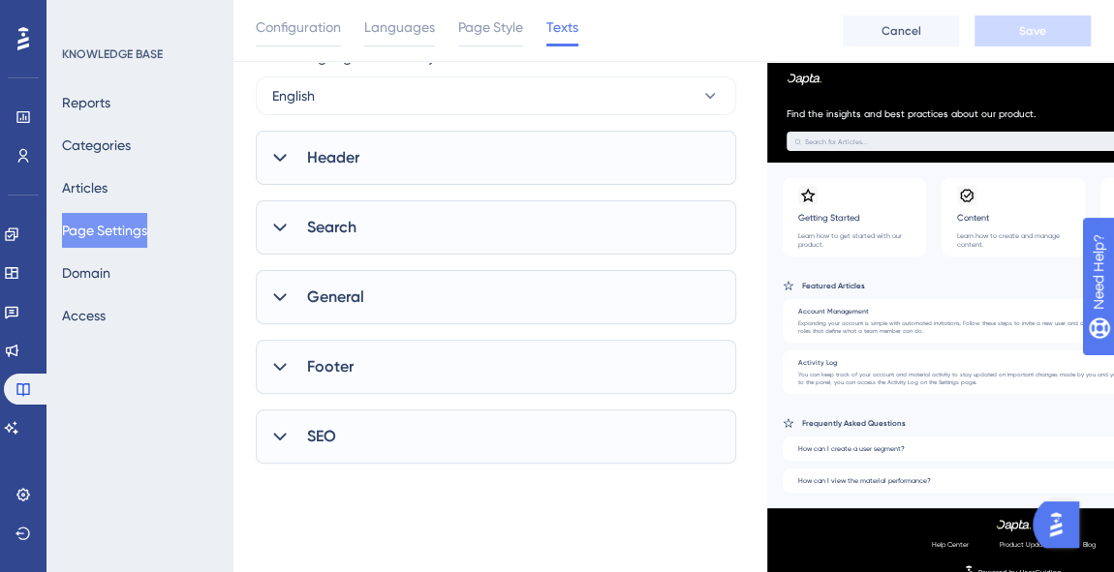
scroll to position [0, 0]
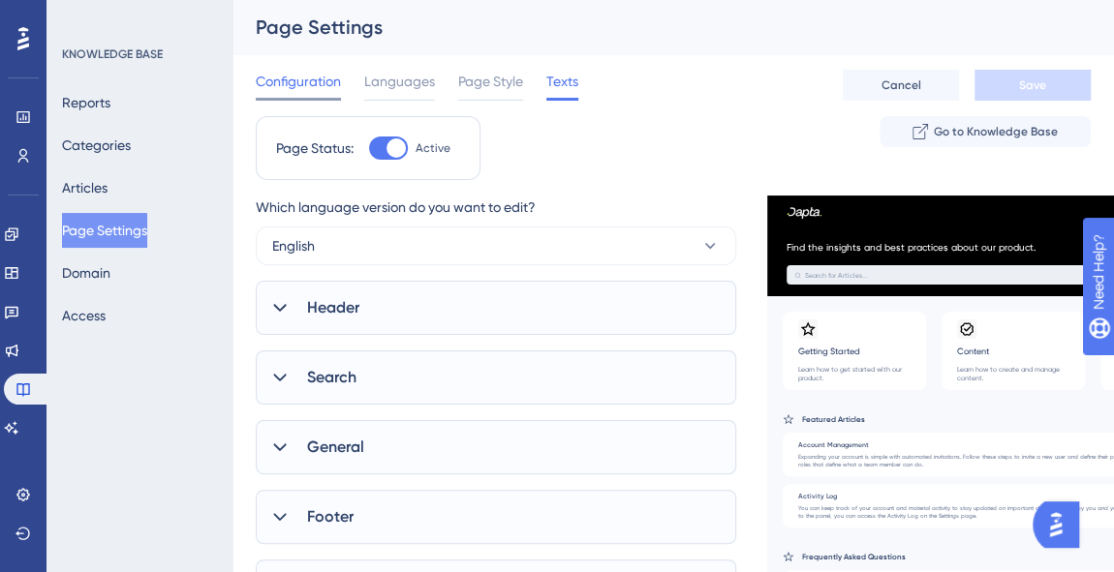
click at [299, 74] on span "Configuration" at bounding box center [298, 81] width 85 height 23
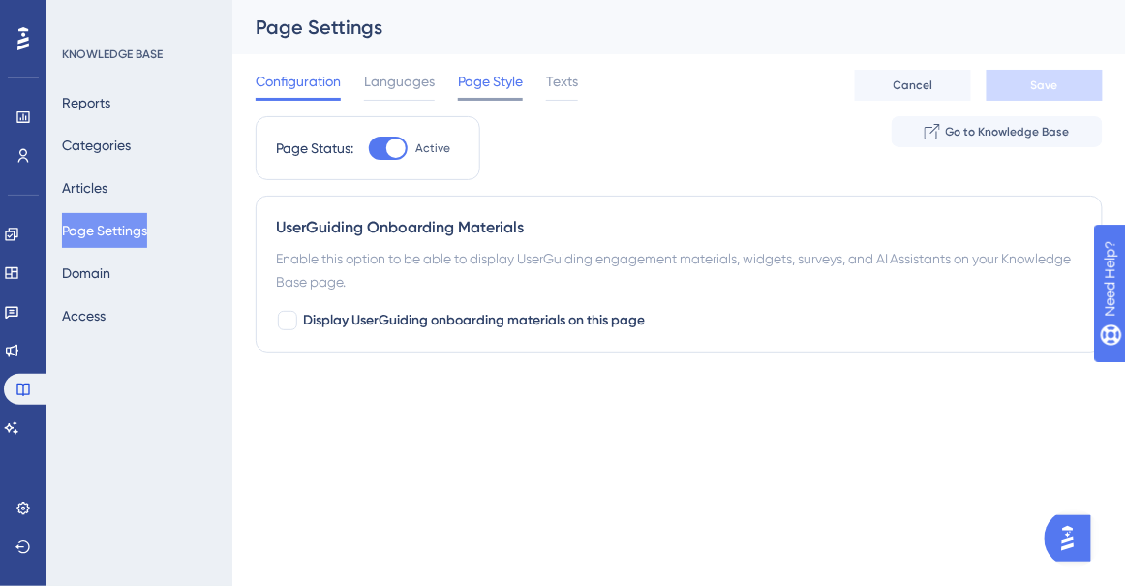
click at [480, 79] on span "Page Style" at bounding box center [490, 81] width 65 height 23
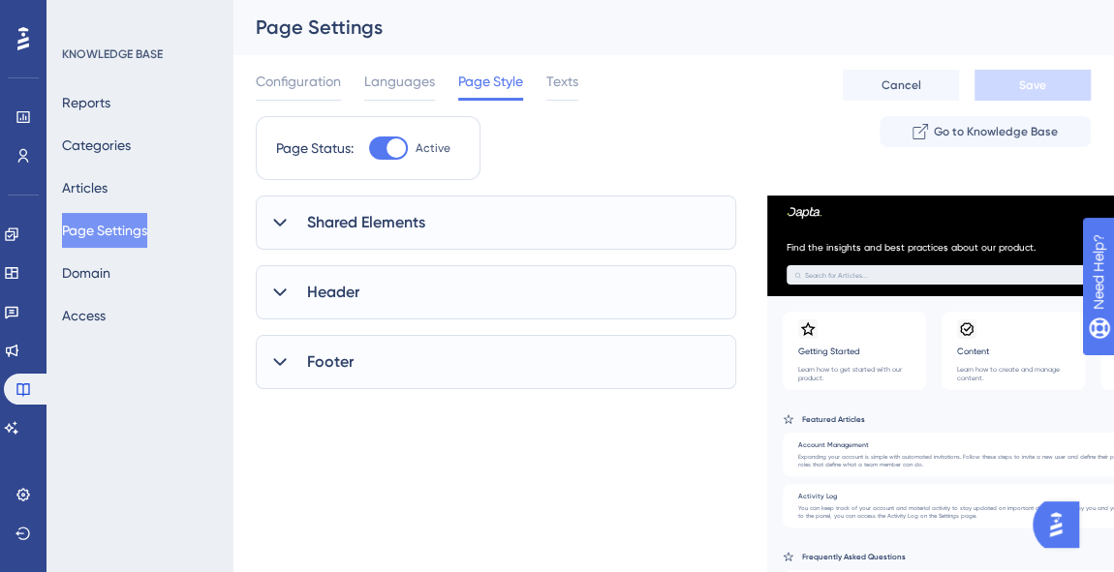
click at [283, 222] on icon at bounding box center [279, 223] width 13 height 8
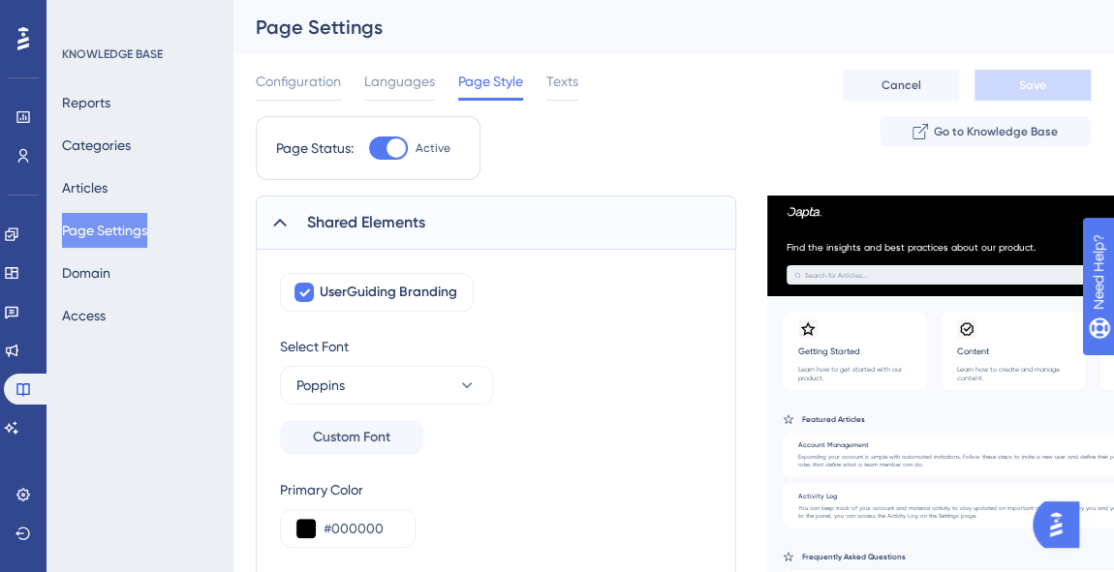
click at [286, 220] on icon at bounding box center [279, 222] width 19 height 19
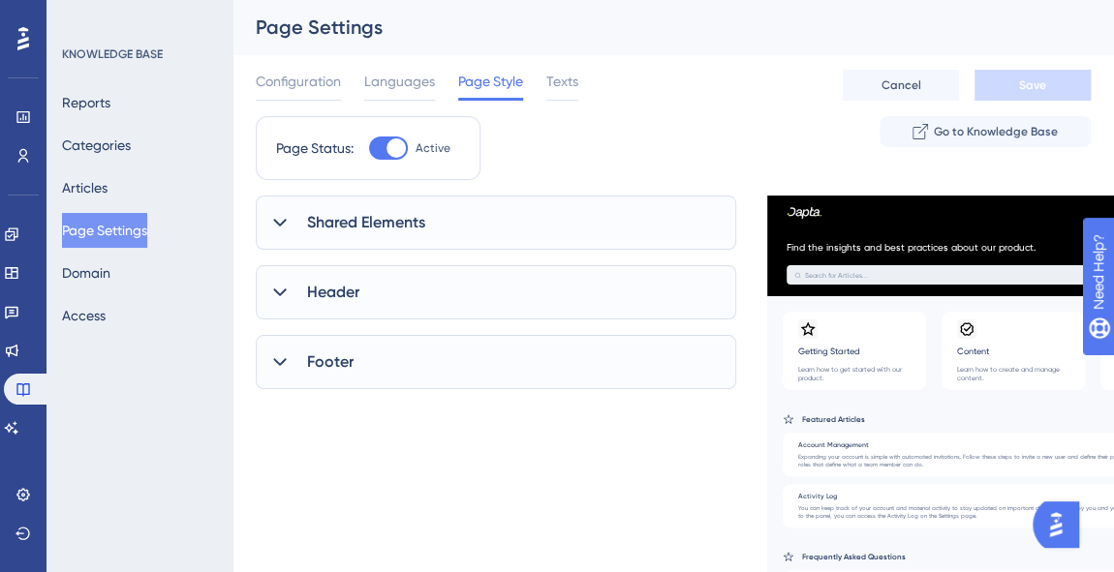
click at [316, 219] on span "Shared Elements" at bounding box center [366, 222] width 118 height 23
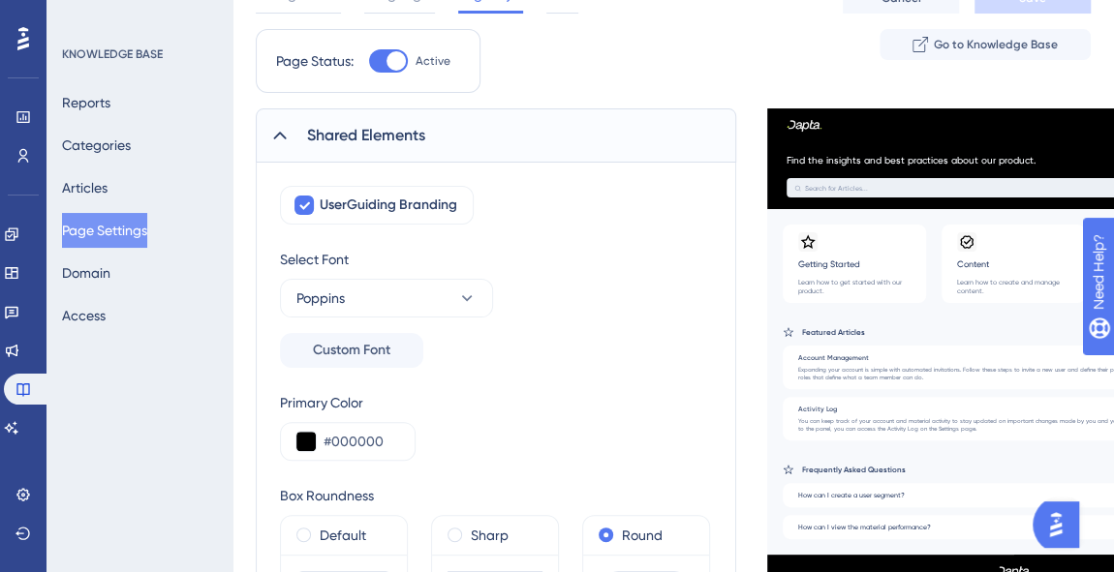
scroll to position [175, 0]
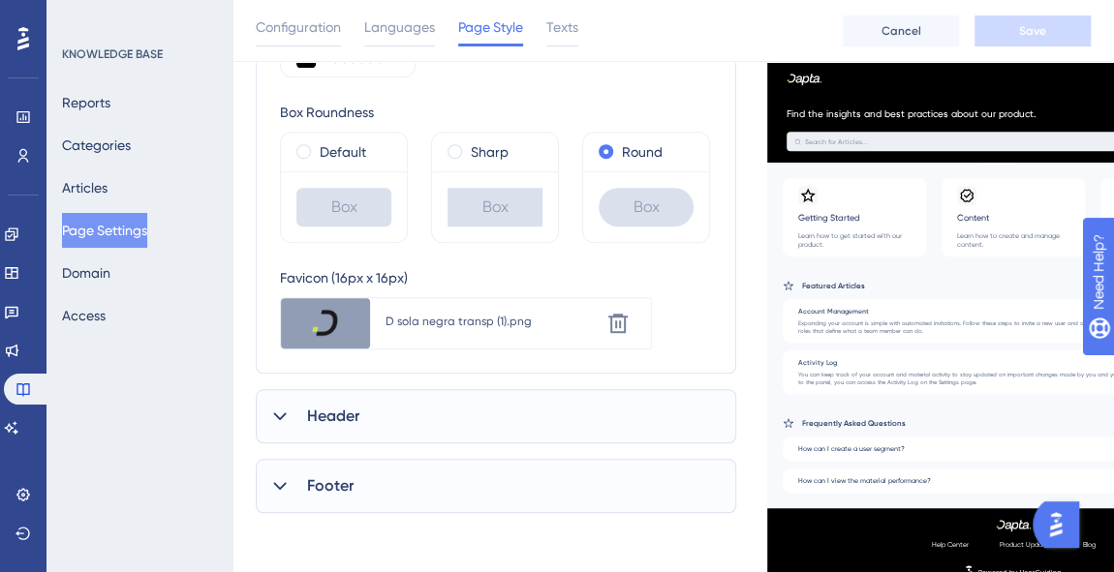
click at [283, 494] on div at bounding box center [279, 486] width 23 height 23
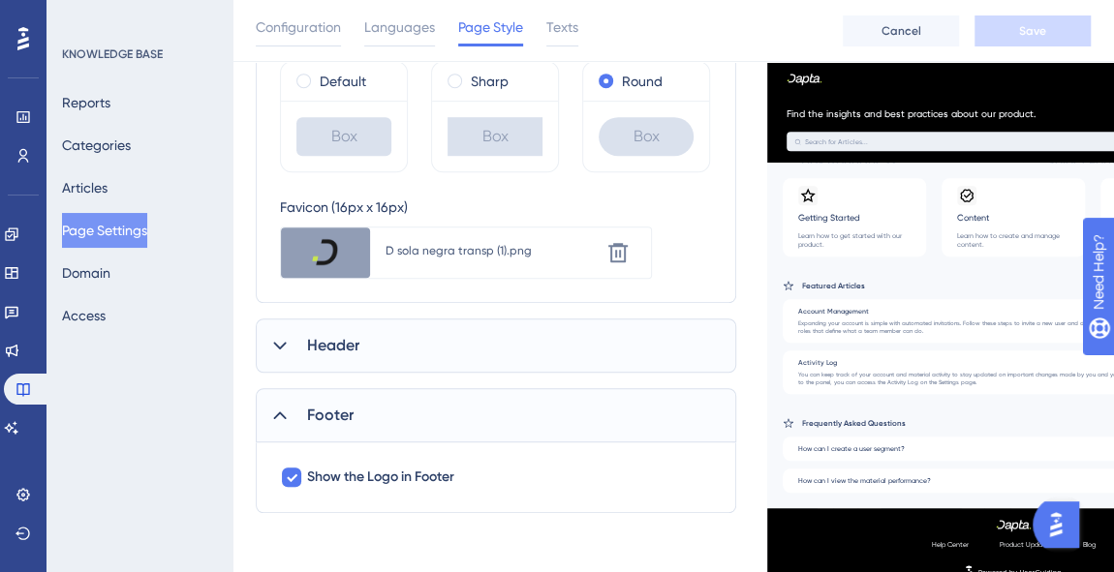
scroll to position [461, 0]
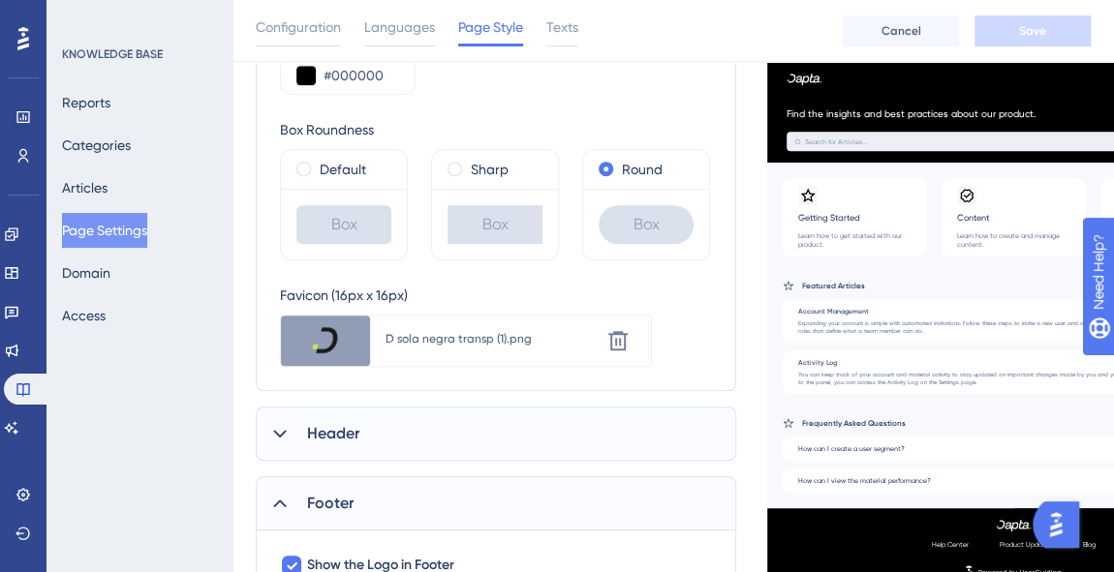
click at [286, 437] on icon at bounding box center [279, 433] width 19 height 19
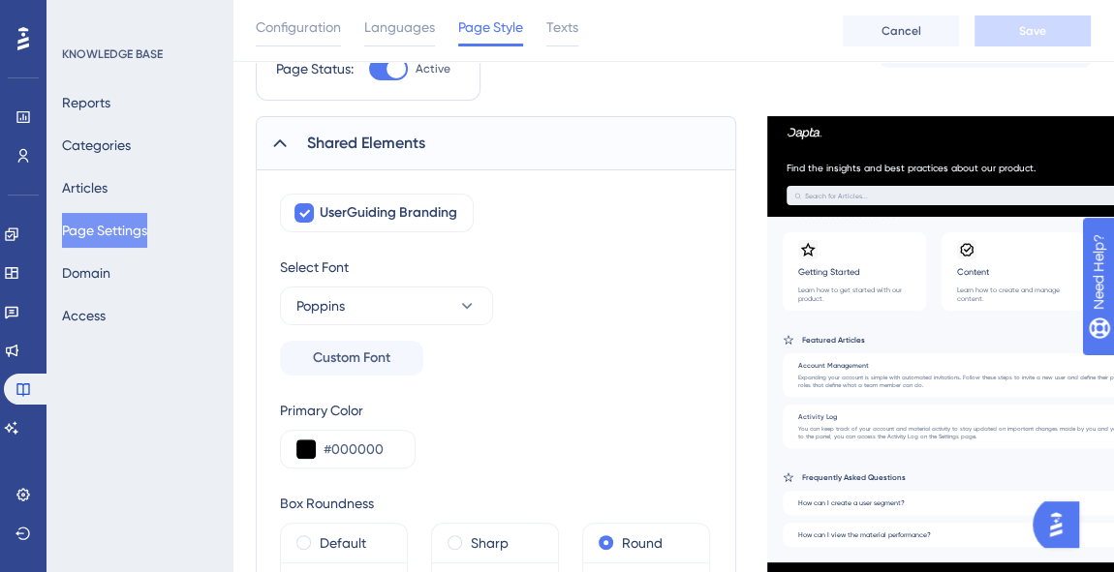
scroll to position [0, 0]
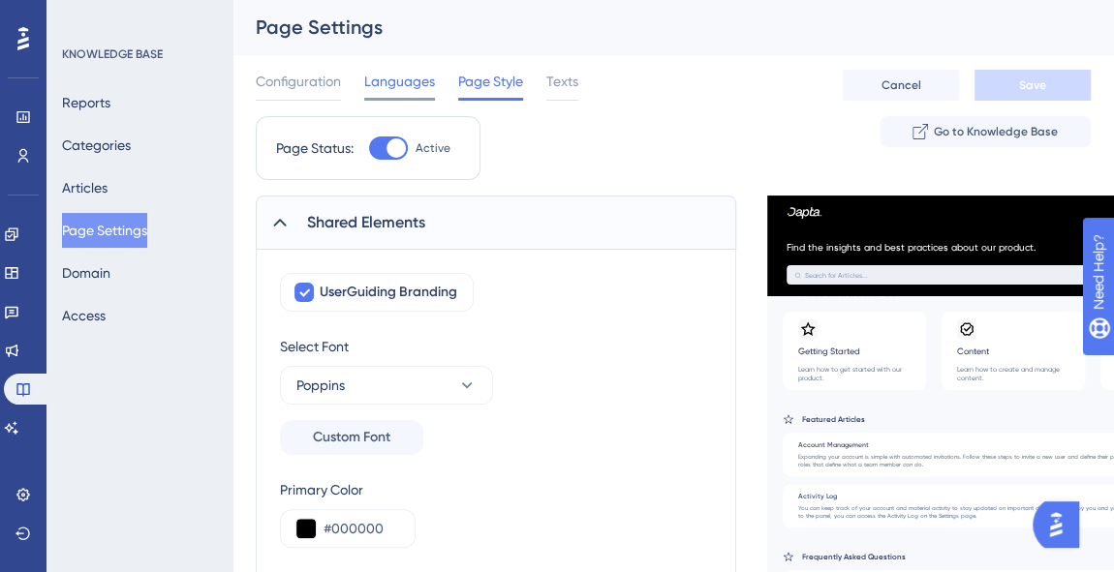
click at [408, 77] on span "Languages" at bounding box center [399, 81] width 71 height 23
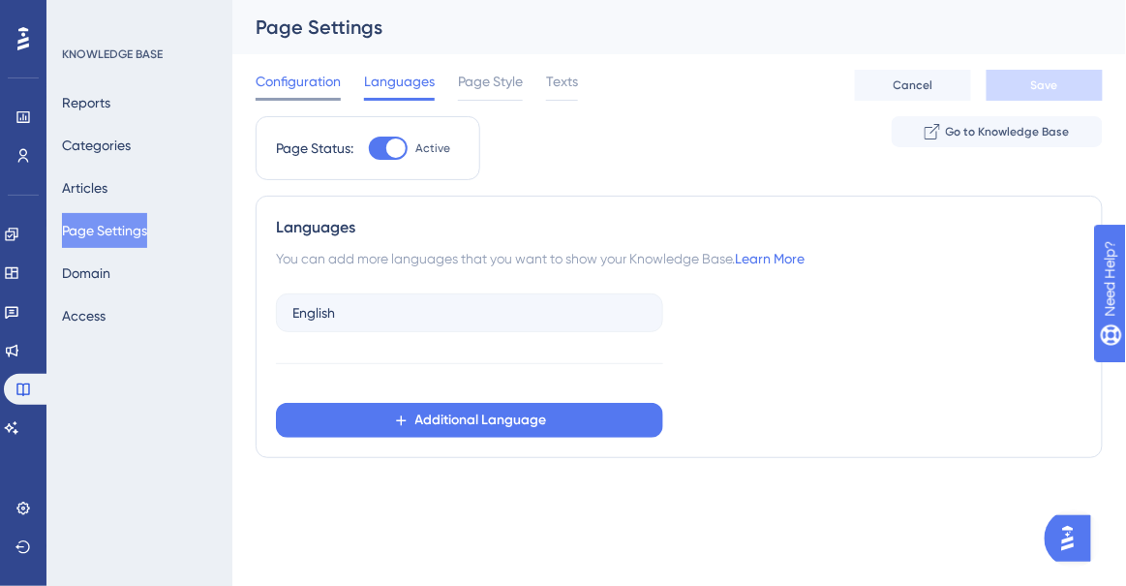
click at [313, 79] on span "Configuration" at bounding box center [298, 81] width 85 height 23
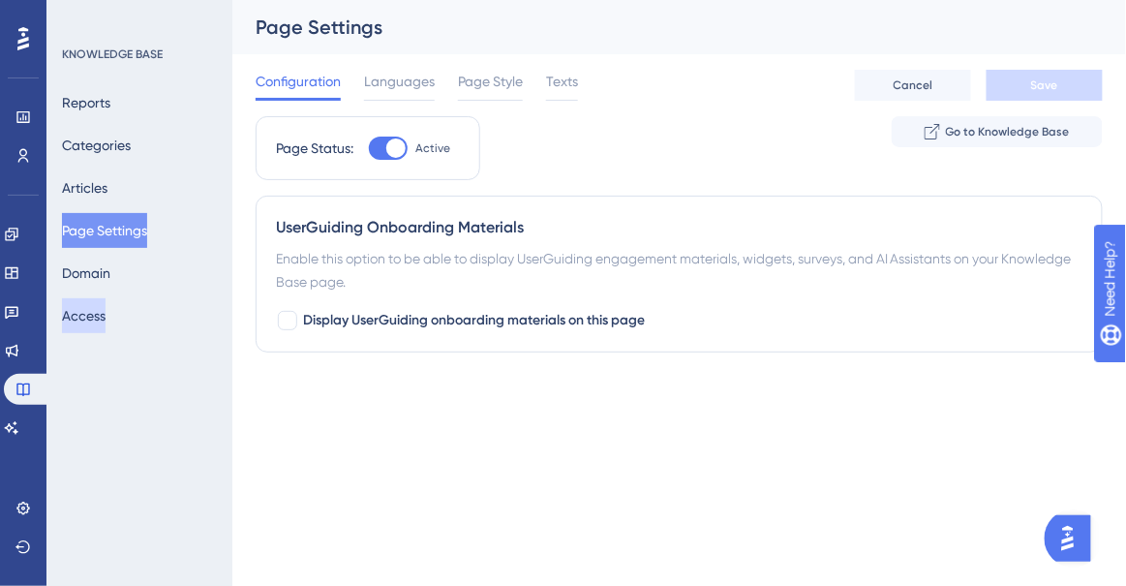
click at [100, 319] on button "Access" at bounding box center [84, 315] width 44 height 35
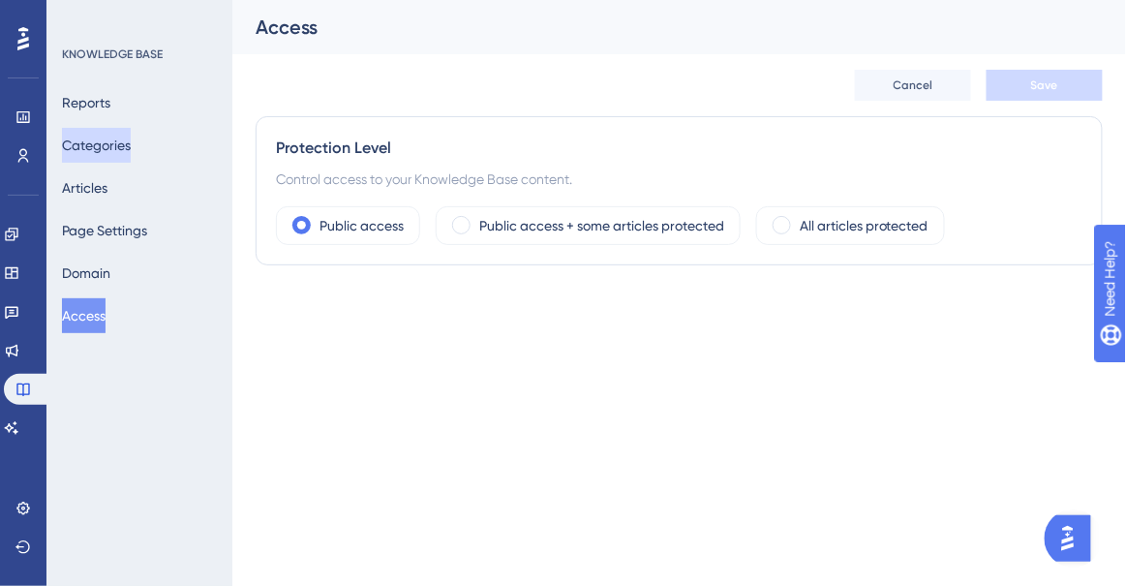
click at [101, 162] on button "Categories" at bounding box center [96, 145] width 69 height 35
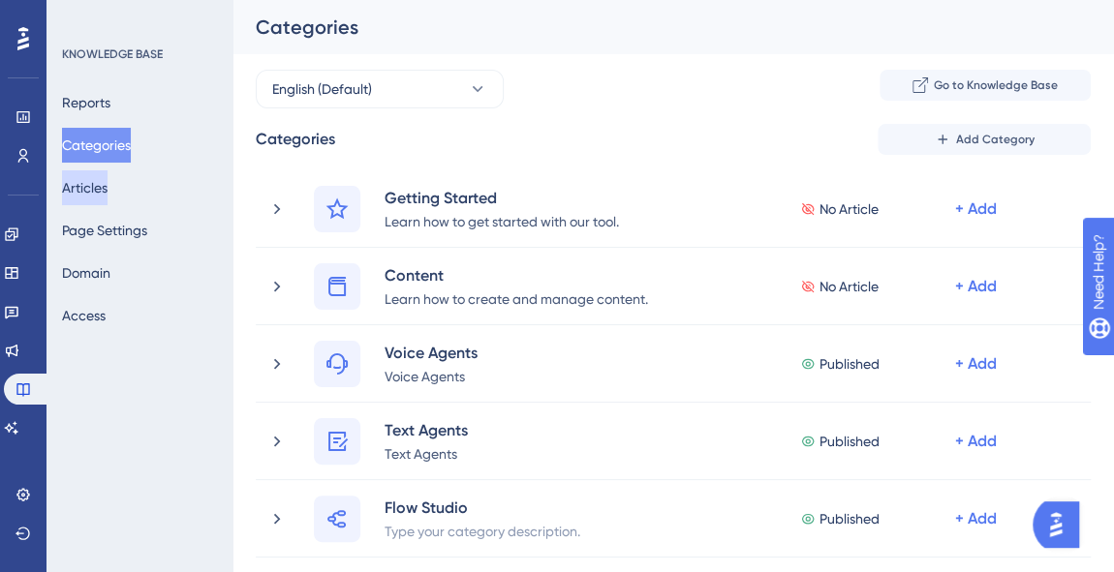
click at [98, 182] on button "Articles" at bounding box center [85, 187] width 46 height 35
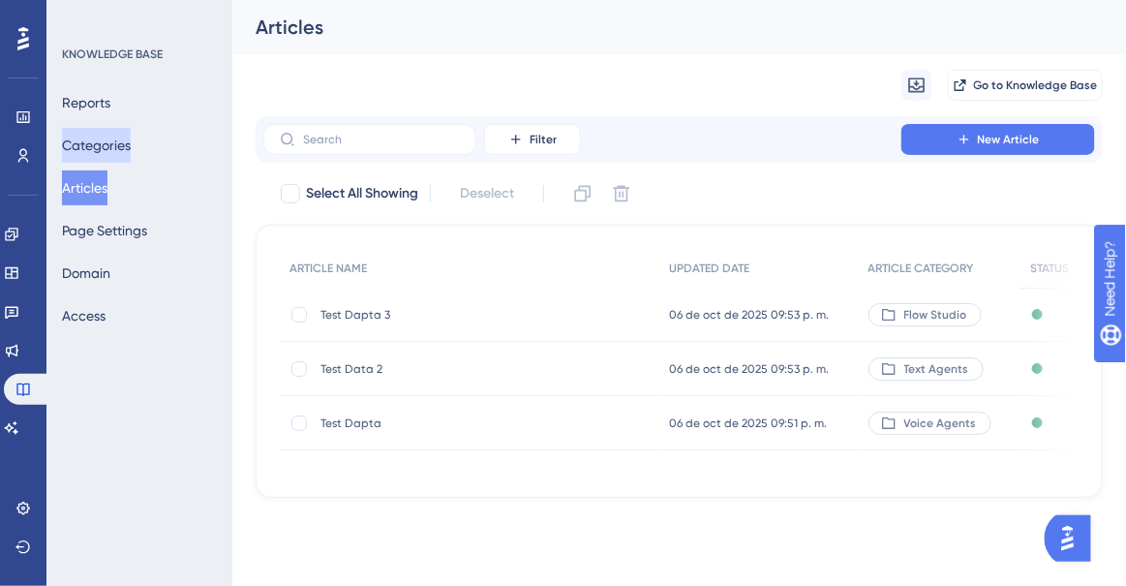
click at [108, 147] on button "Categories" at bounding box center [96, 145] width 69 height 35
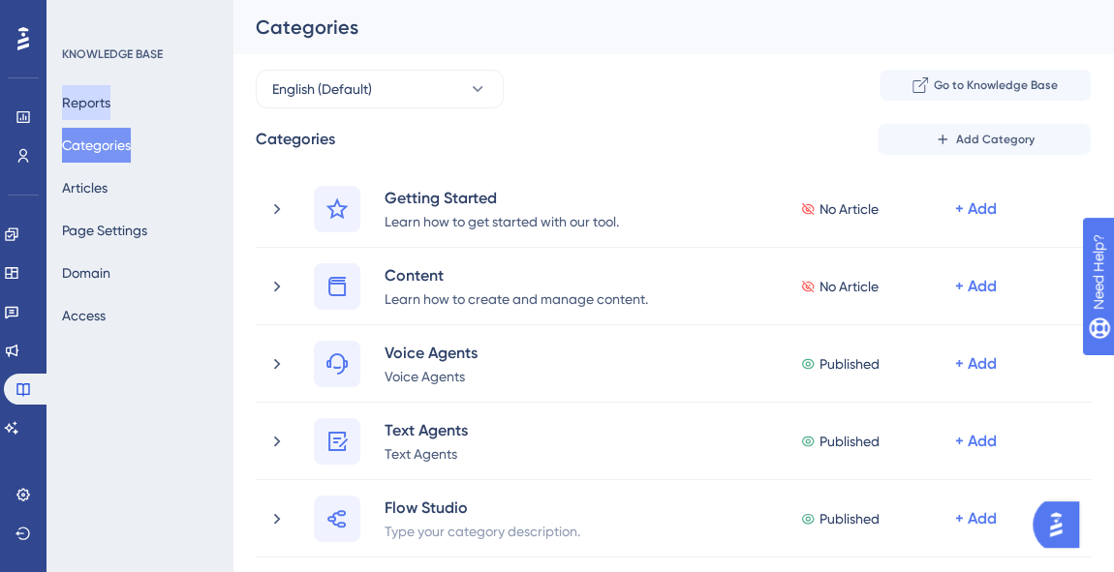
click at [108, 106] on button "Reports" at bounding box center [86, 102] width 48 height 35
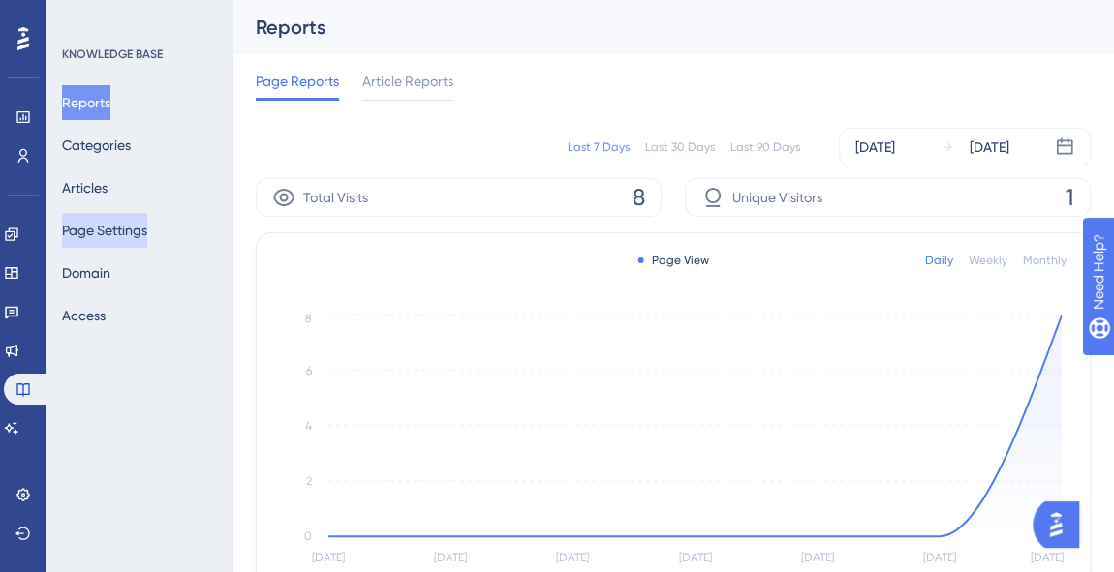
click at [115, 238] on button "Page Settings" at bounding box center [104, 230] width 85 height 35
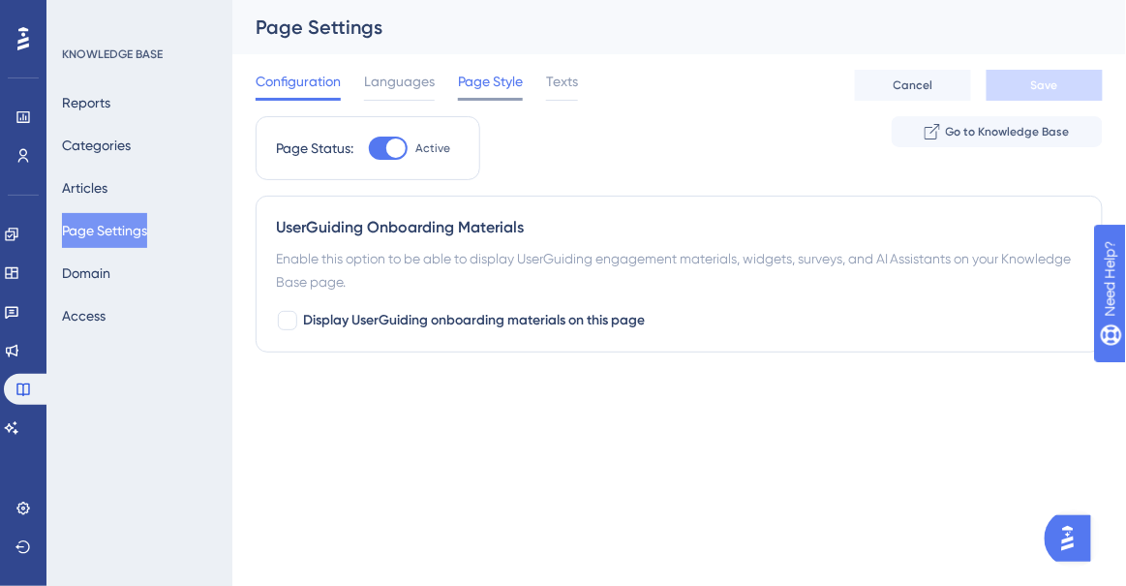
click at [499, 77] on span "Page Style" at bounding box center [490, 81] width 65 height 23
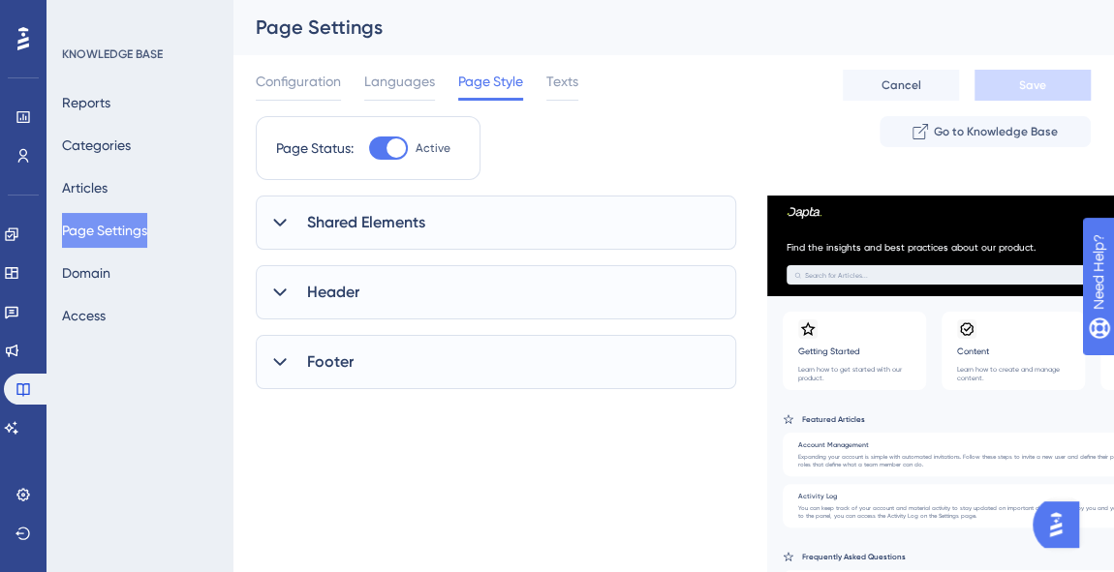
click at [366, 221] on span "Shared Elements" at bounding box center [366, 222] width 118 height 23
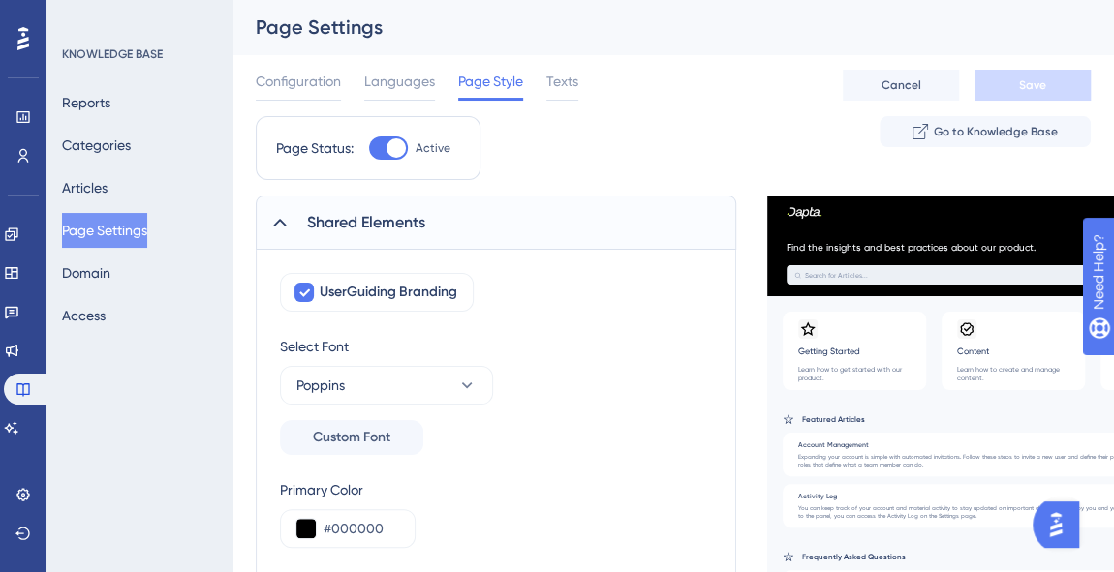
scroll to position [87, 0]
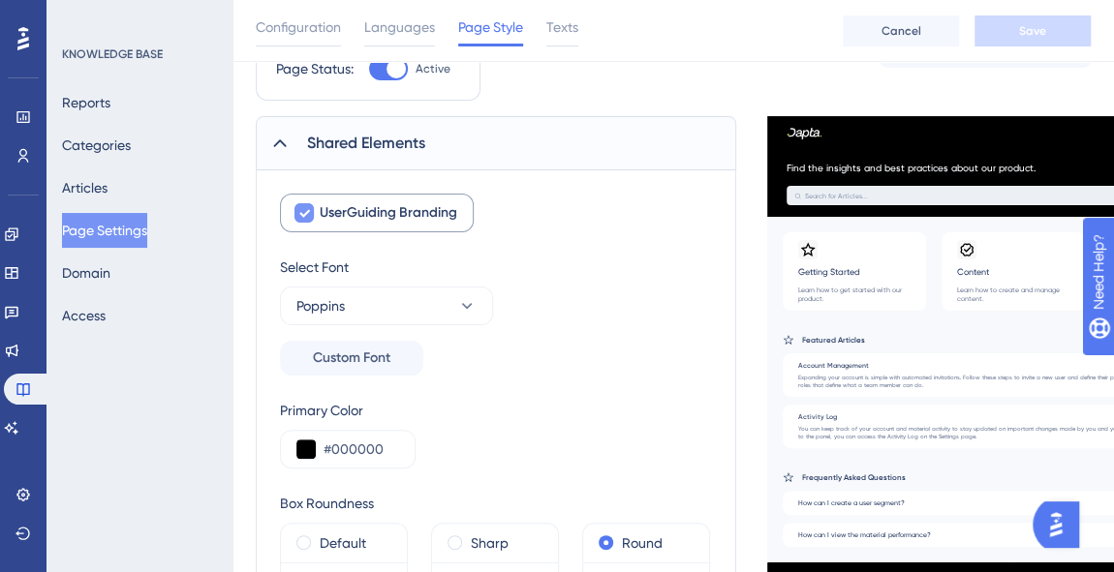
click at [301, 212] on icon at bounding box center [304, 214] width 11 height 8
checkbox input "false"
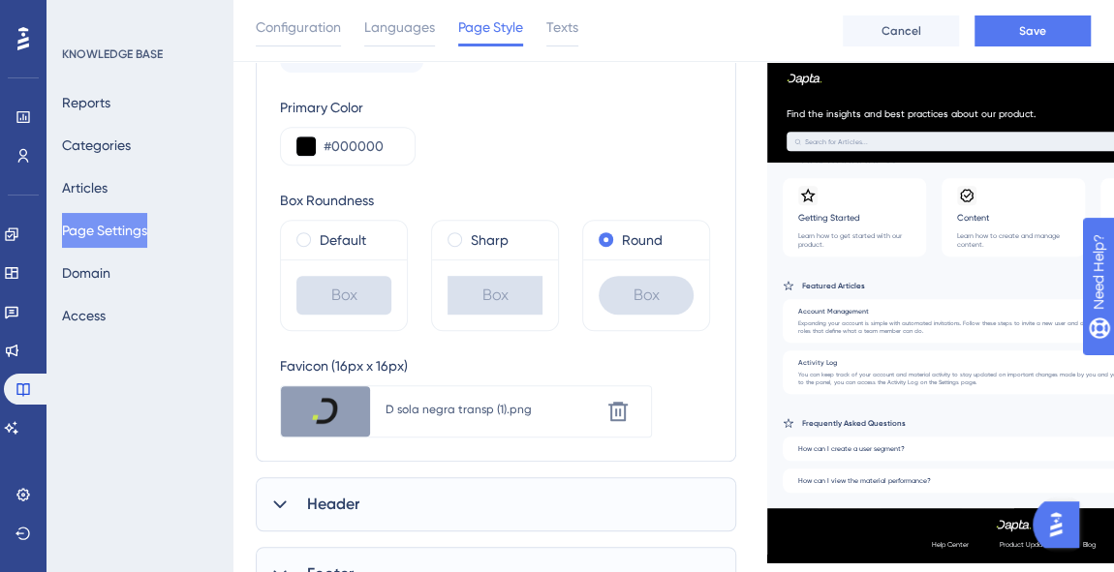
scroll to position [478, 0]
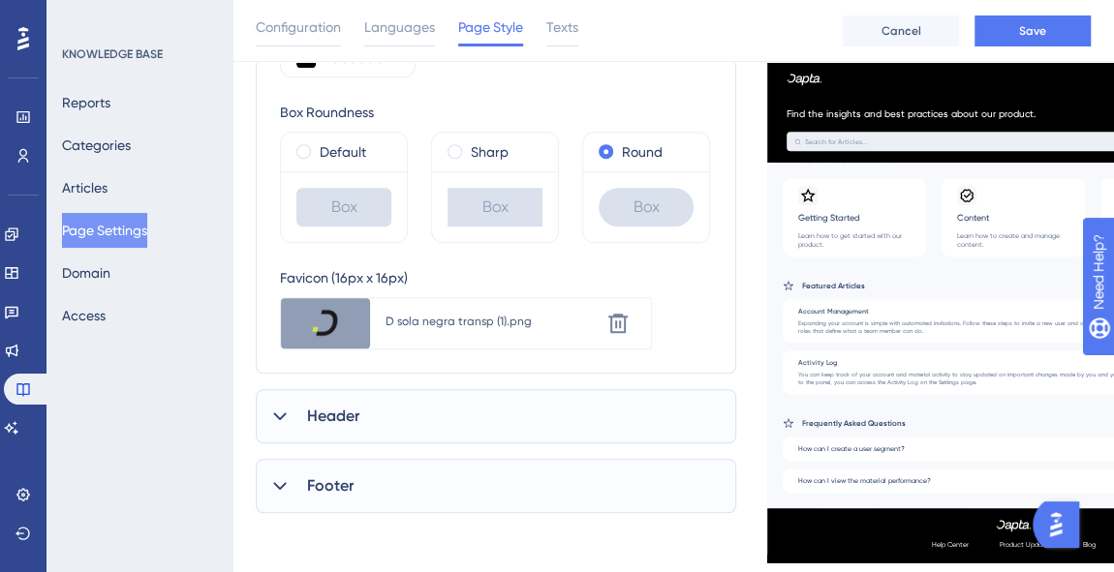
click at [270, 410] on icon at bounding box center [279, 416] width 19 height 19
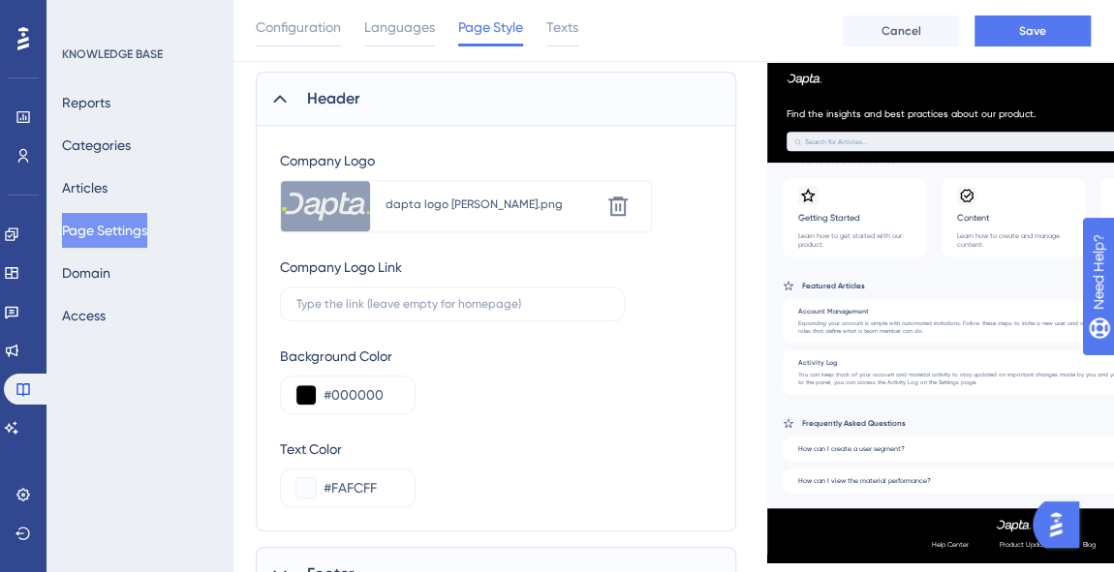
scroll to position [884, 0]
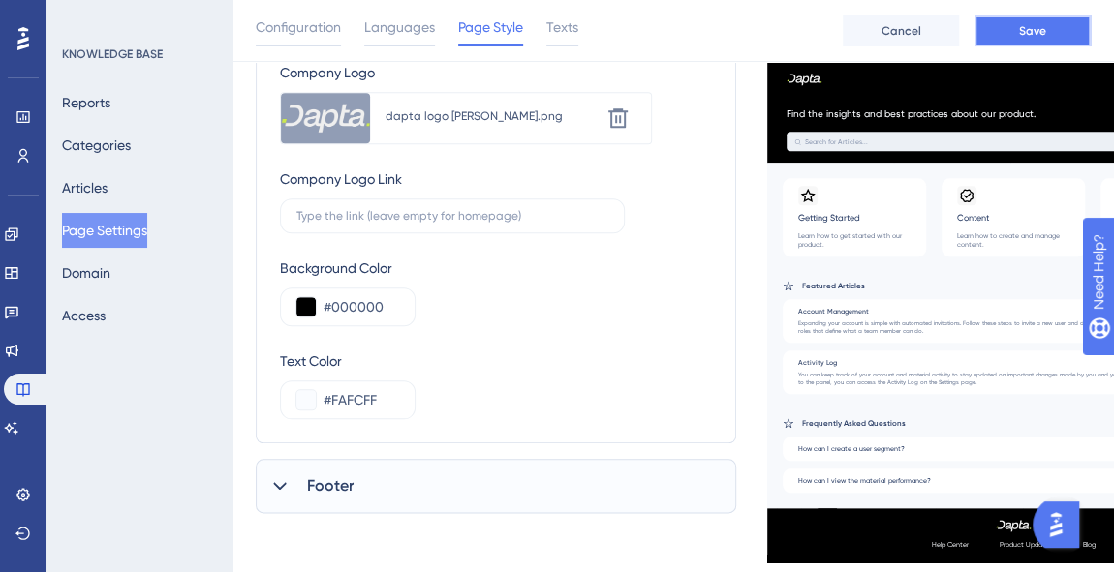
click at [1055, 21] on button "Save" at bounding box center [1032, 30] width 116 height 31
